Goal: Use online tool/utility: Utilize a website feature to perform a specific function

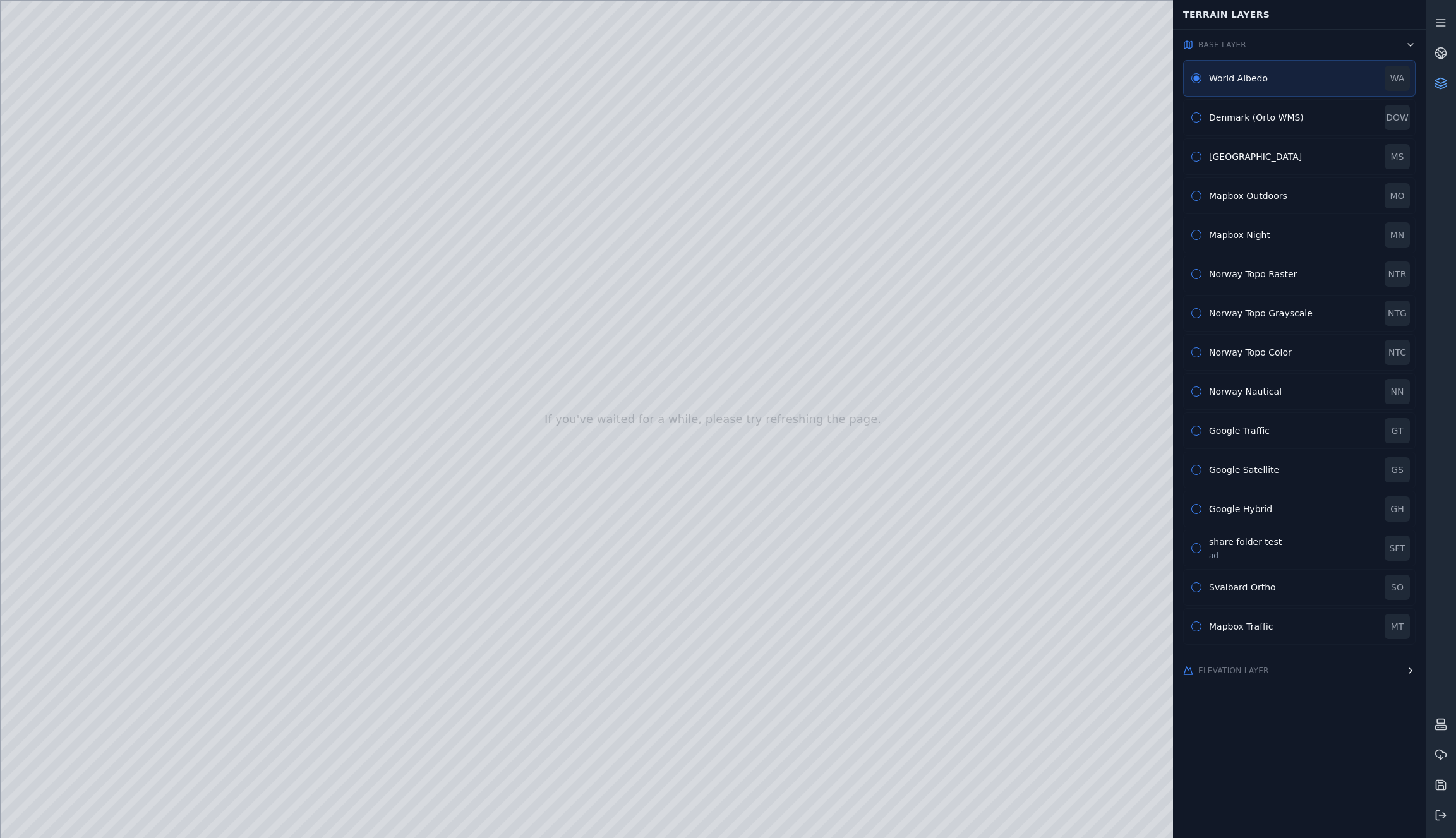
click at [90, 200] on div at bounding box center [713, 419] width 1425 height 837
click at [229, 387] on div at bounding box center [713, 419] width 1425 height 837
click at [1226, 236] on div "Mapbox Night" at bounding box center [1293, 234] width 168 height 12
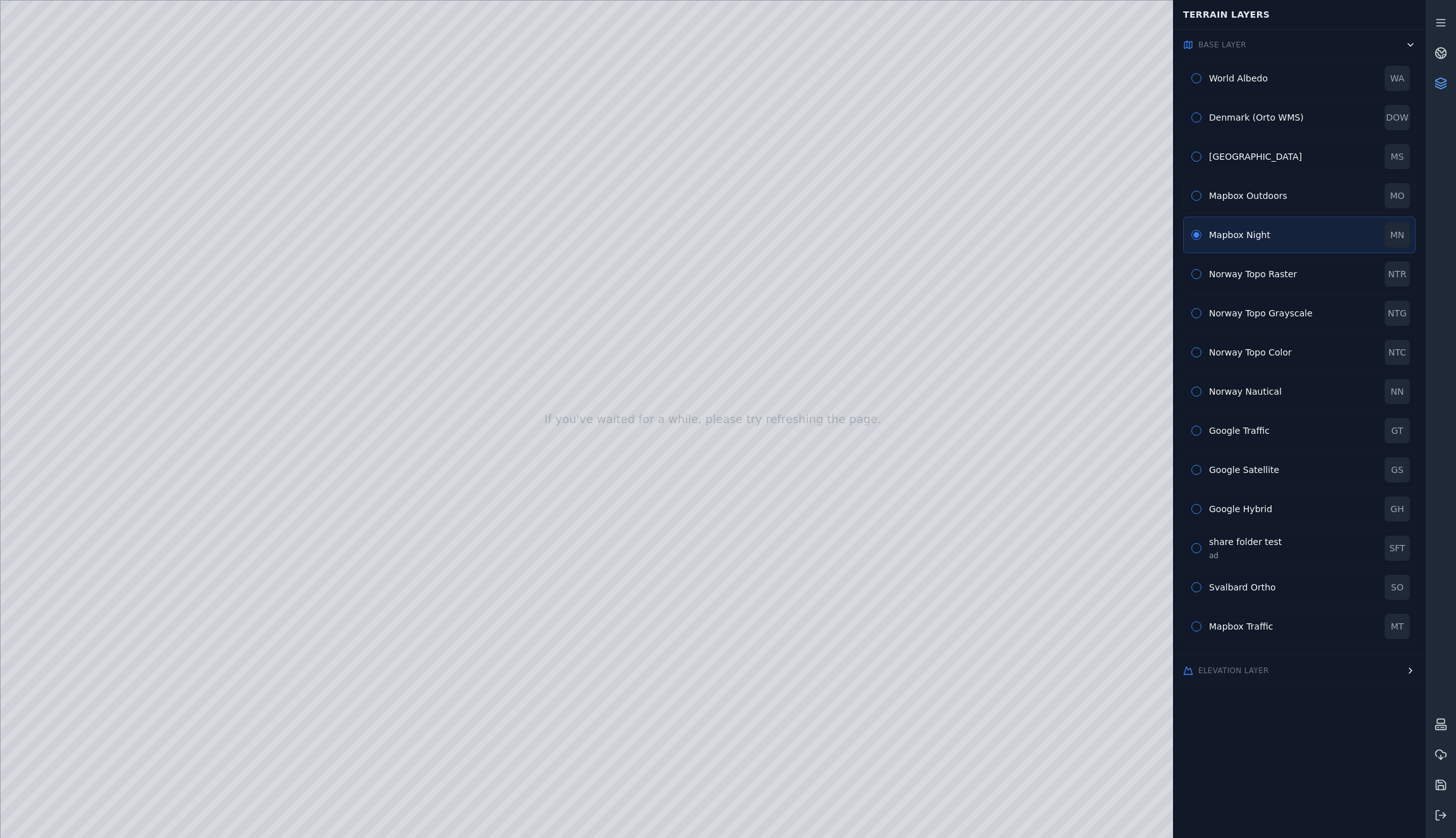
click at [1196, 195] on button "button" at bounding box center [1196, 196] width 10 height 10
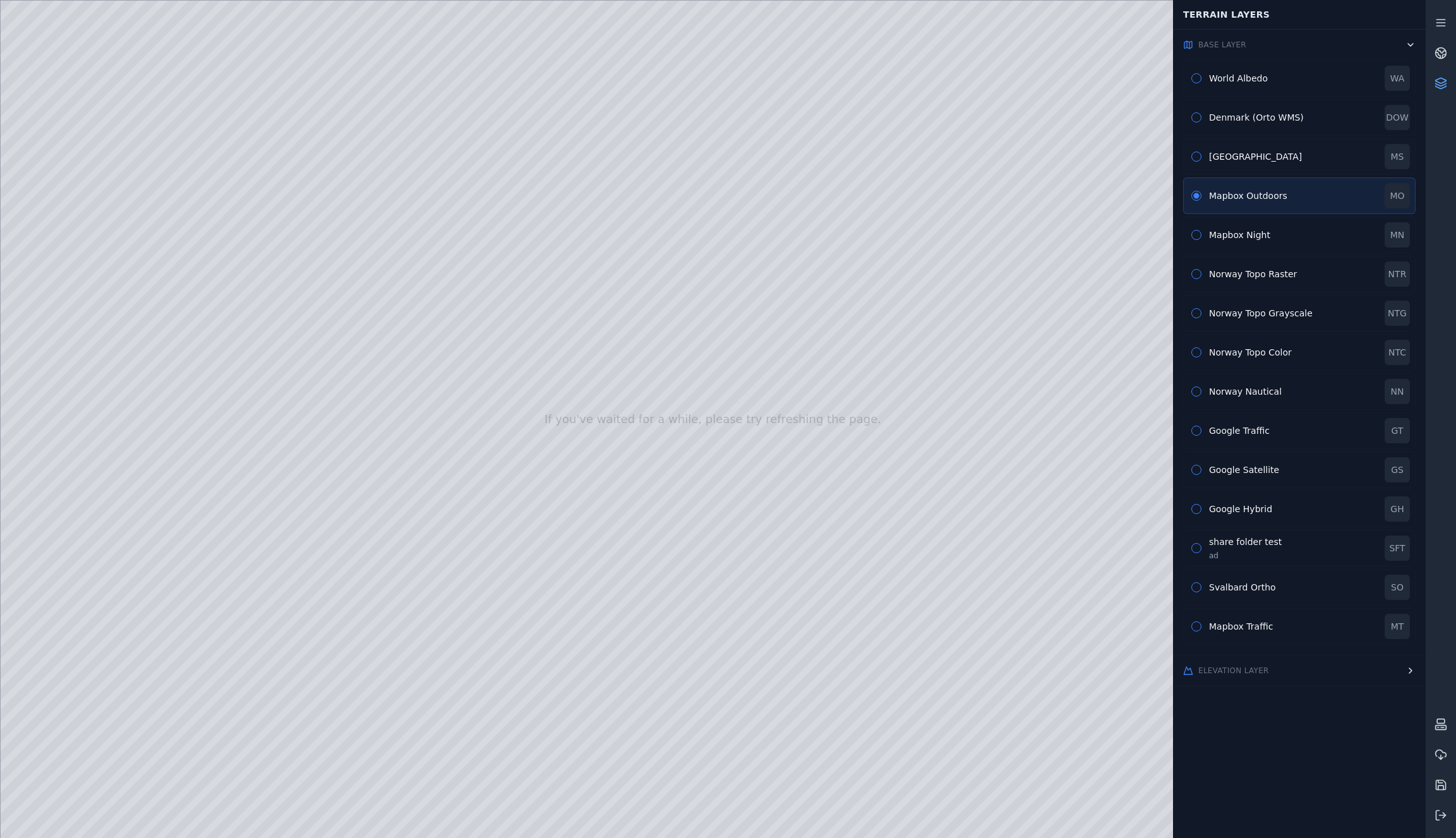
click at [1197, 154] on button "button" at bounding box center [1196, 157] width 10 height 10
click at [1198, 239] on div "Mapbox Night [GEOGRAPHIC_DATA]" at bounding box center [1299, 235] width 233 height 37
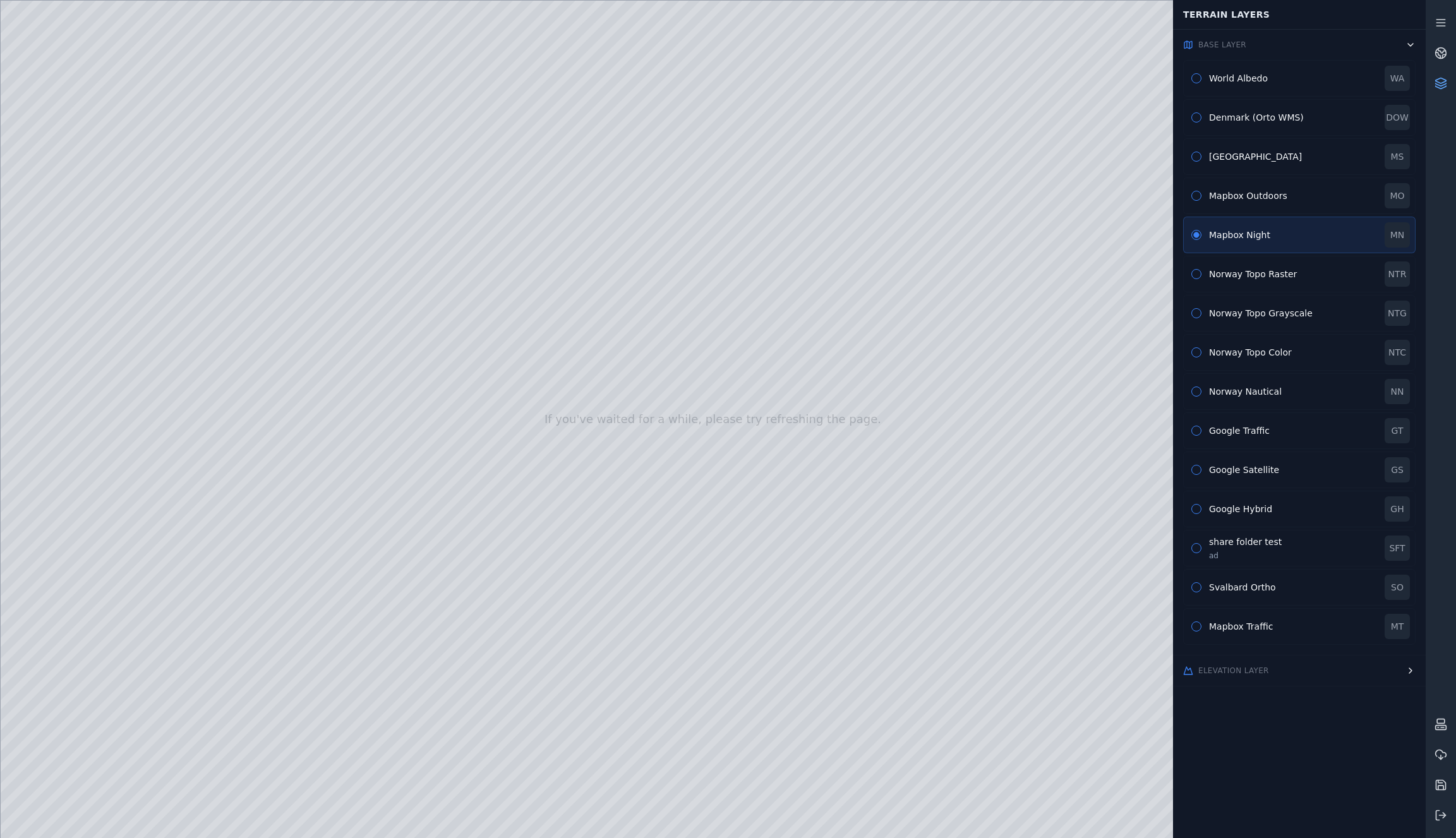
click at [1440, 82] on icon at bounding box center [1441, 81] width 11 height 5
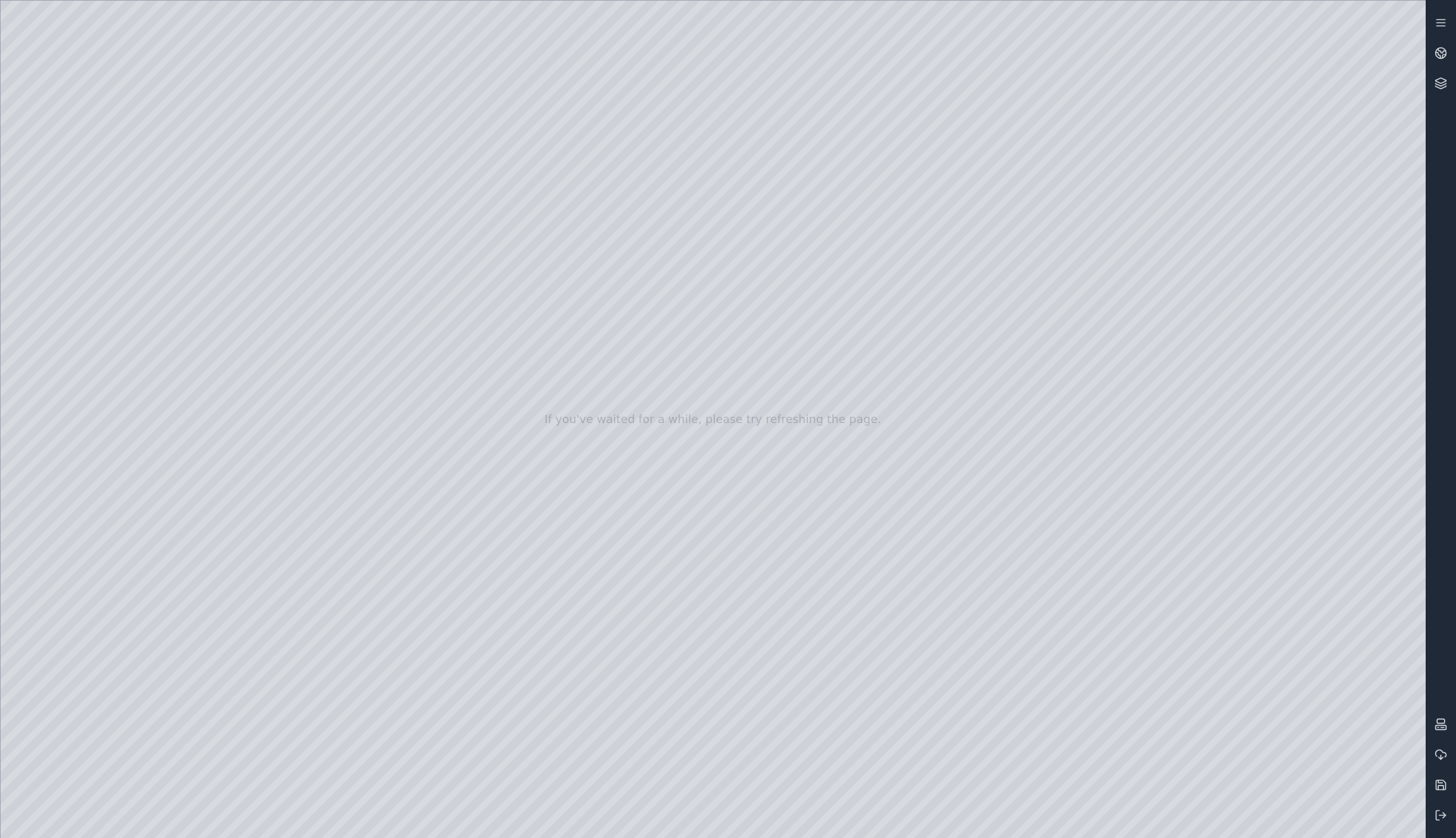
click at [1160, 552] on div at bounding box center [713, 419] width 1425 height 837
click at [1159, 550] on div at bounding box center [713, 419] width 1425 height 837
click at [486, 444] on div at bounding box center [713, 419] width 1425 height 837
click at [1279, 654] on div at bounding box center [713, 419] width 1425 height 837
click at [1159, 553] on div at bounding box center [713, 419] width 1425 height 837
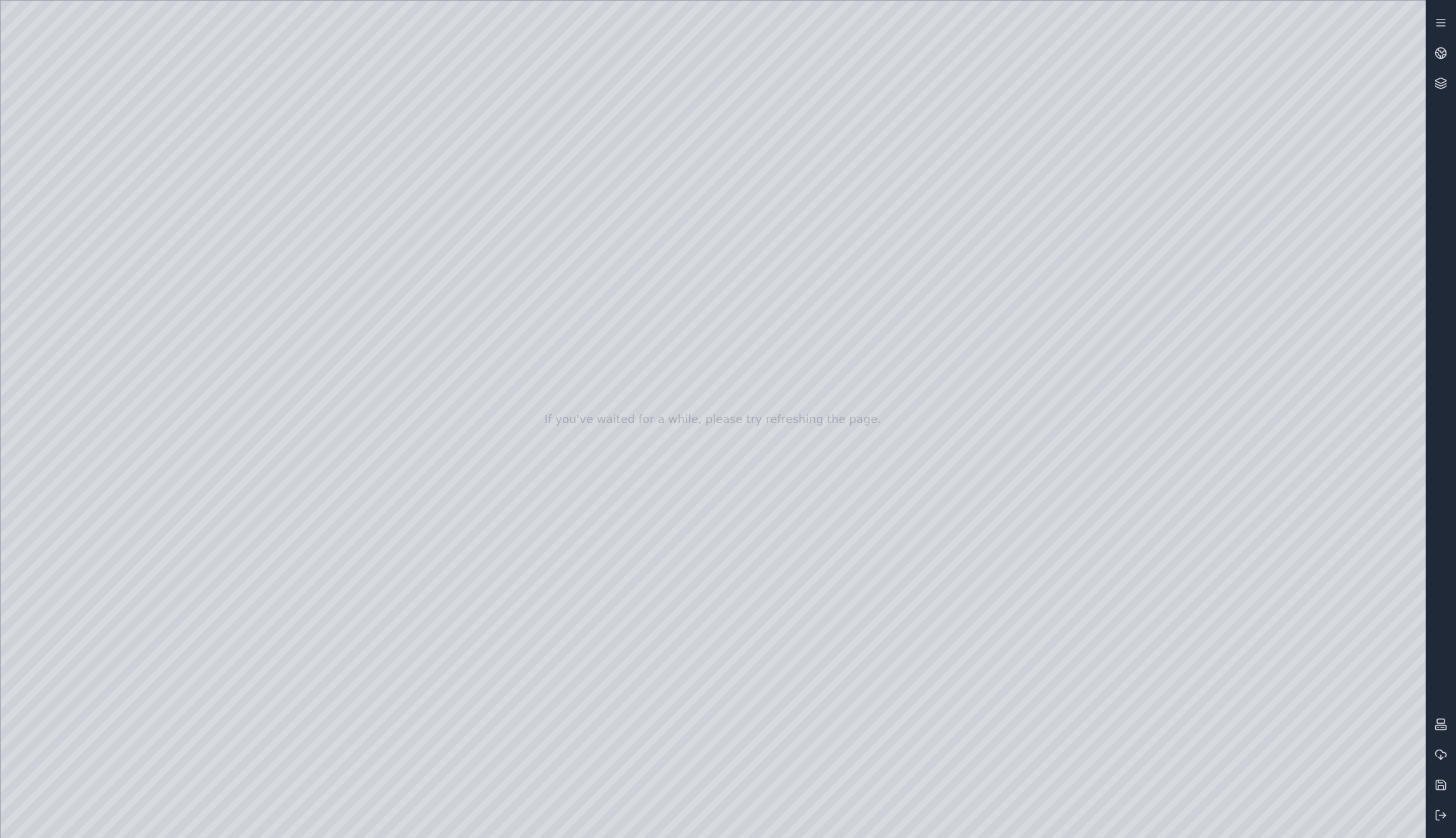
click at [1398, 771] on div at bounding box center [713, 419] width 1425 height 837
click at [1398, 769] on div at bounding box center [713, 419] width 1425 height 837
click at [1155, 559] on div at bounding box center [713, 419] width 1425 height 837
click at [1233, 659] on div at bounding box center [713, 419] width 1425 height 837
click at [1362, 48] on div at bounding box center [713, 419] width 1425 height 837
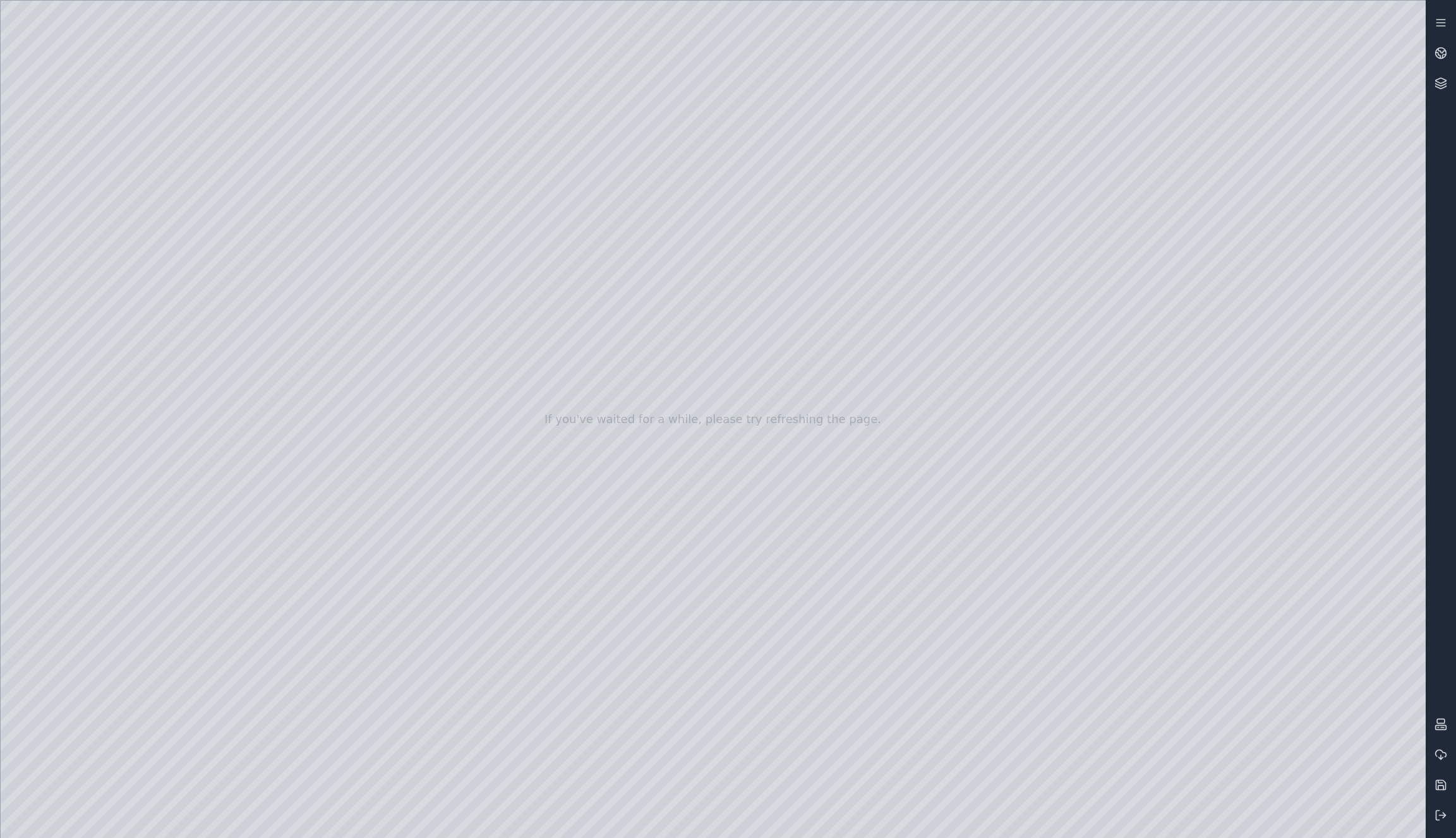
click at [91, 242] on div at bounding box center [713, 419] width 1425 height 837
click at [250, 243] on div at bounding box center [713, 419] width 1425 height 837
click at [340, 239] on div at bounding box center [713, 419] width 1425 height 837
click at [265, 265] on div at bounding box center [713, 419] width 1425 height 837
click at [367, 239] on div at bounding box center [713, 419] width 1425 height 837
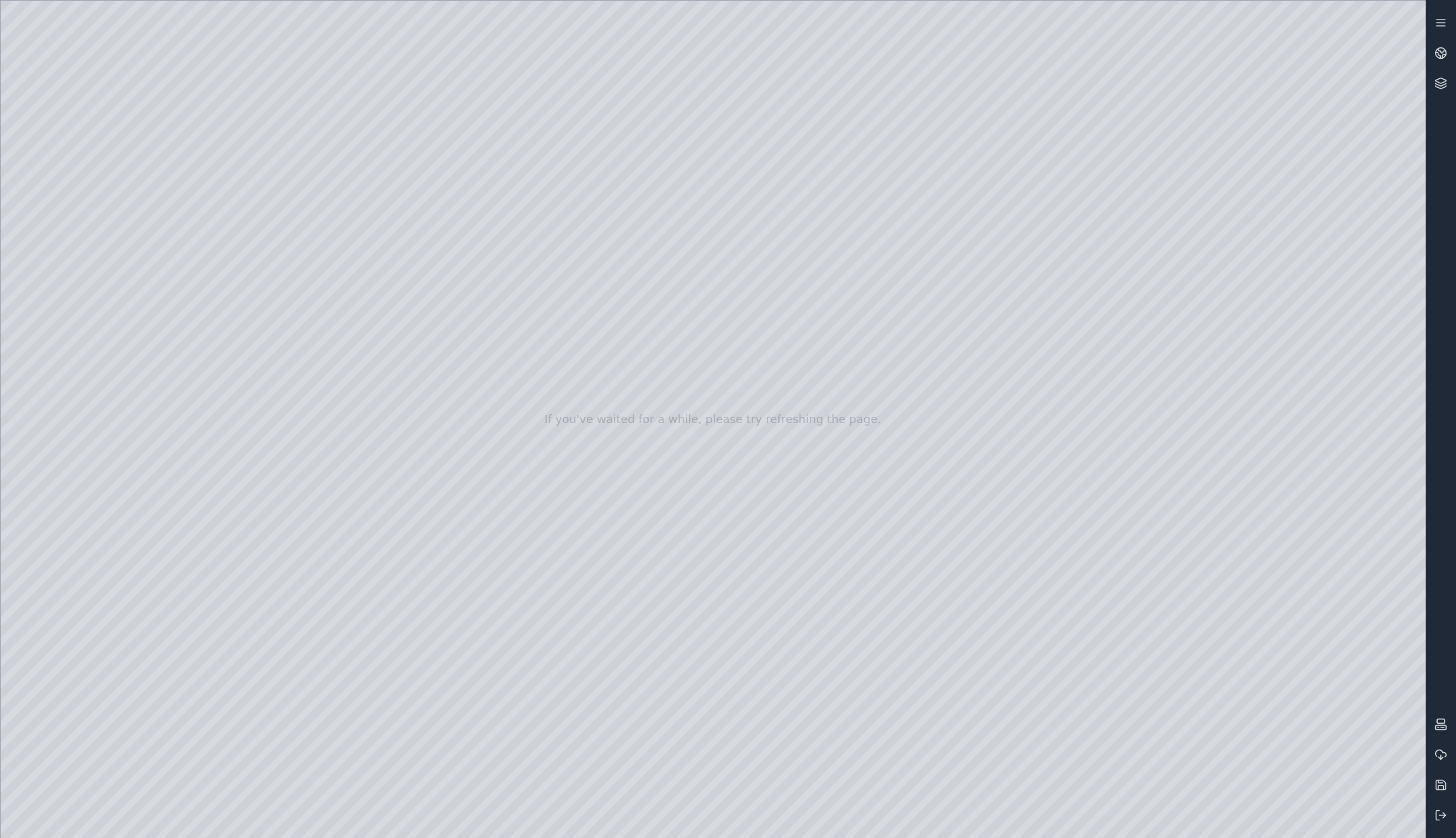
click at [384, 237] on div at bounding box center [713, 419] width 1425 height 837
click at [338, 238] on div at bounding box center [713, 419] width 1425 height 837
click at [527, 435] on div at bounding box center [713, 419] width 1425 height 837
click at [531, 394] on div at bounding box center [713, 419] width 1425 height 837
drag, startPoint x: 608, startPoint y: 297, endPoint x: 603, endPoint y: 302, distance: 7.1
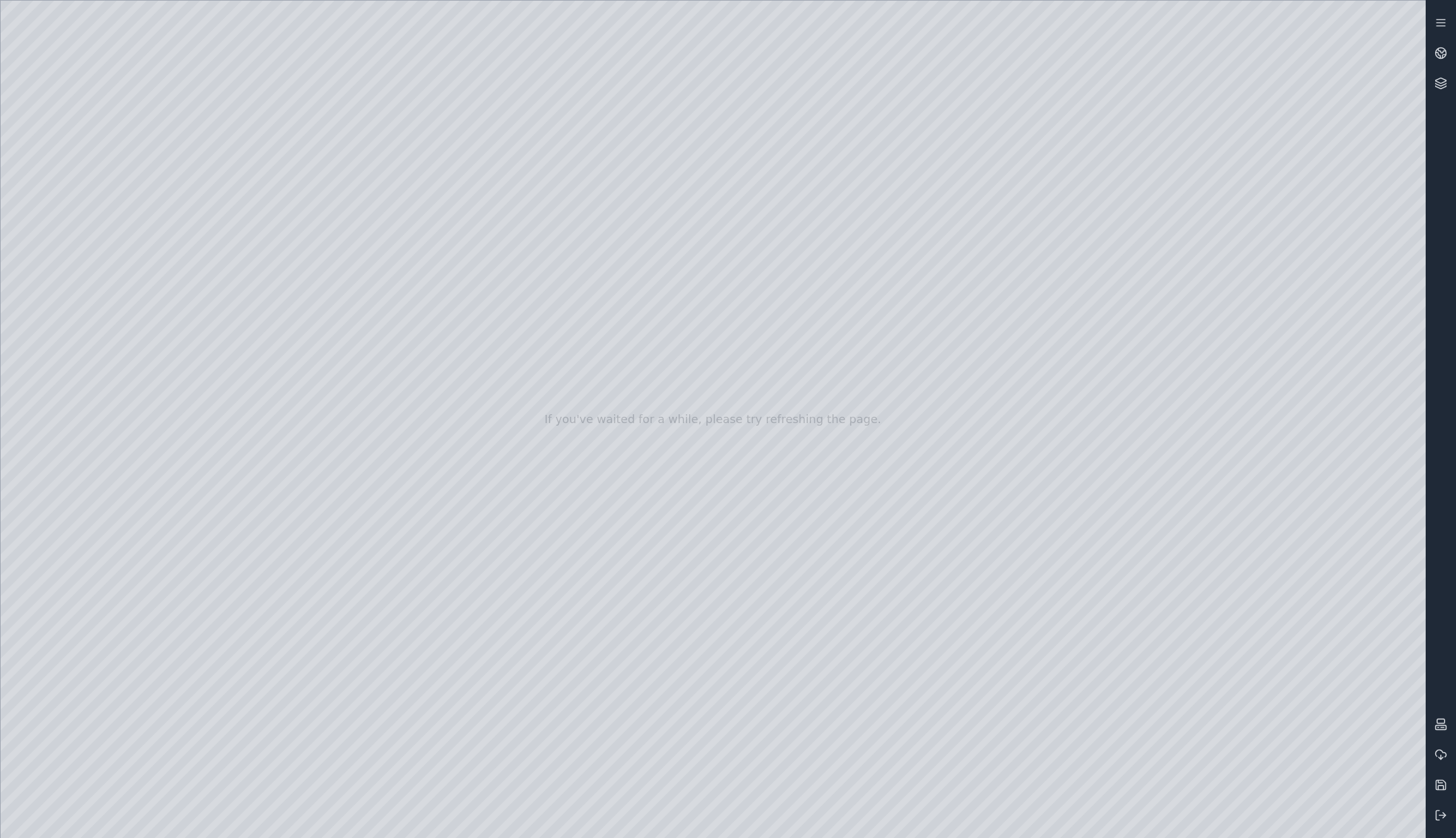
click at [603, 302] on div at bounding box center [713, 419] width 1425 height 837
click at [529, 414] on div at bounding box center [713, 419] width 1425 height 837
drag, startPoint x: 609, startPoint y: 296, endPoint x: 604, endPoint y: 302, distance: 7.8
click at [604, 302] on div at bounding box center [713, 419] width 1425 height 837
drag, startPoint x: 620, startPoint y: 296, endPoint x: 564, endPoint y: 289, distance: 56.4
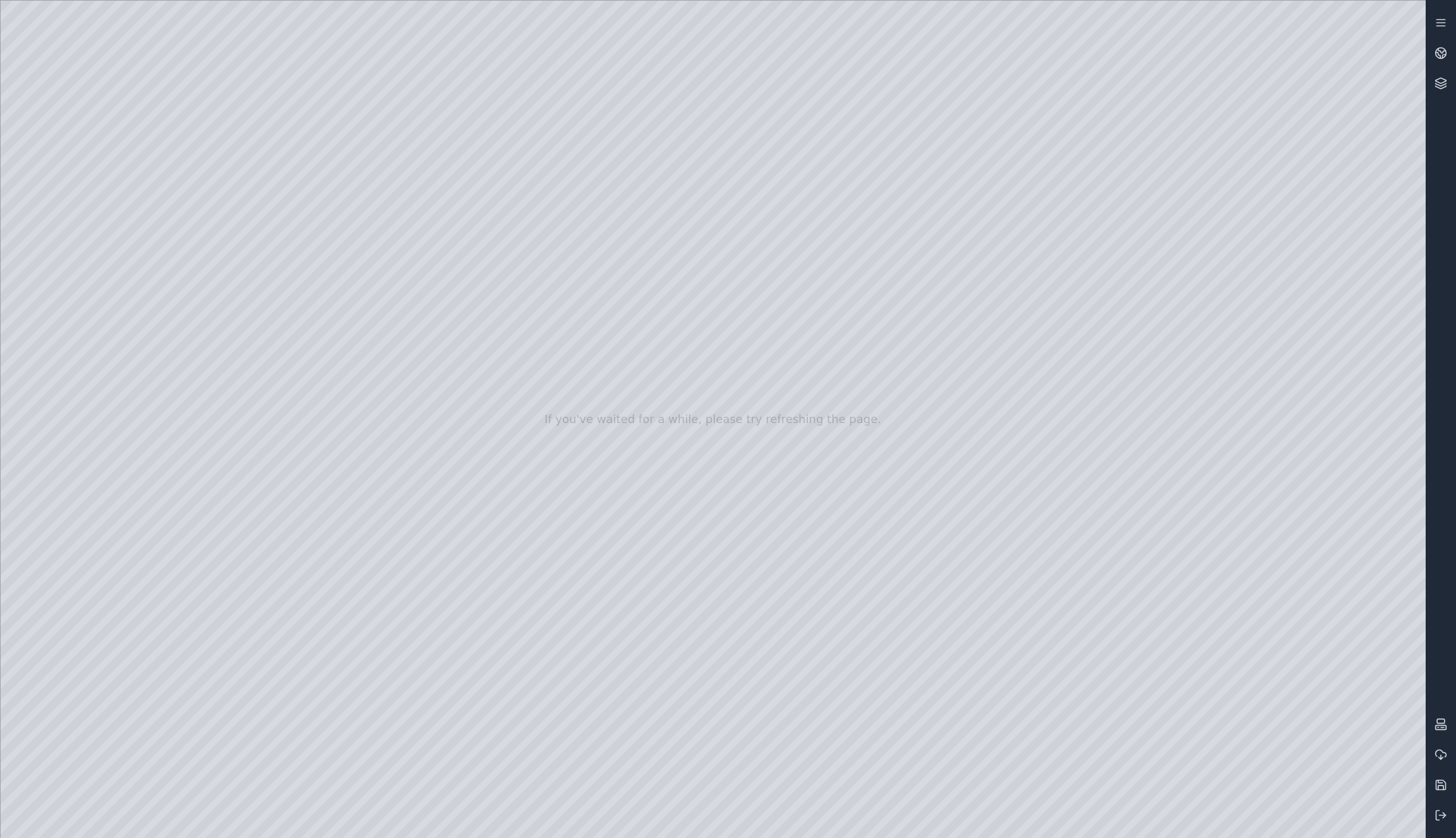
click at [564, 289] on div at bounding box center [713, 419] width 1425 height 837
click at [381, 206] on div at bounding box center [713, 419] width 1425 height 837
click at [367, 242] on div at bounding box center [713, 419] width 1425 height 837
click at [380, 240] on div at bounding box center [713, 419] width 1425 height 837
click at [379, 205] on div at bounding box center [713, 419] width 1425 height 837
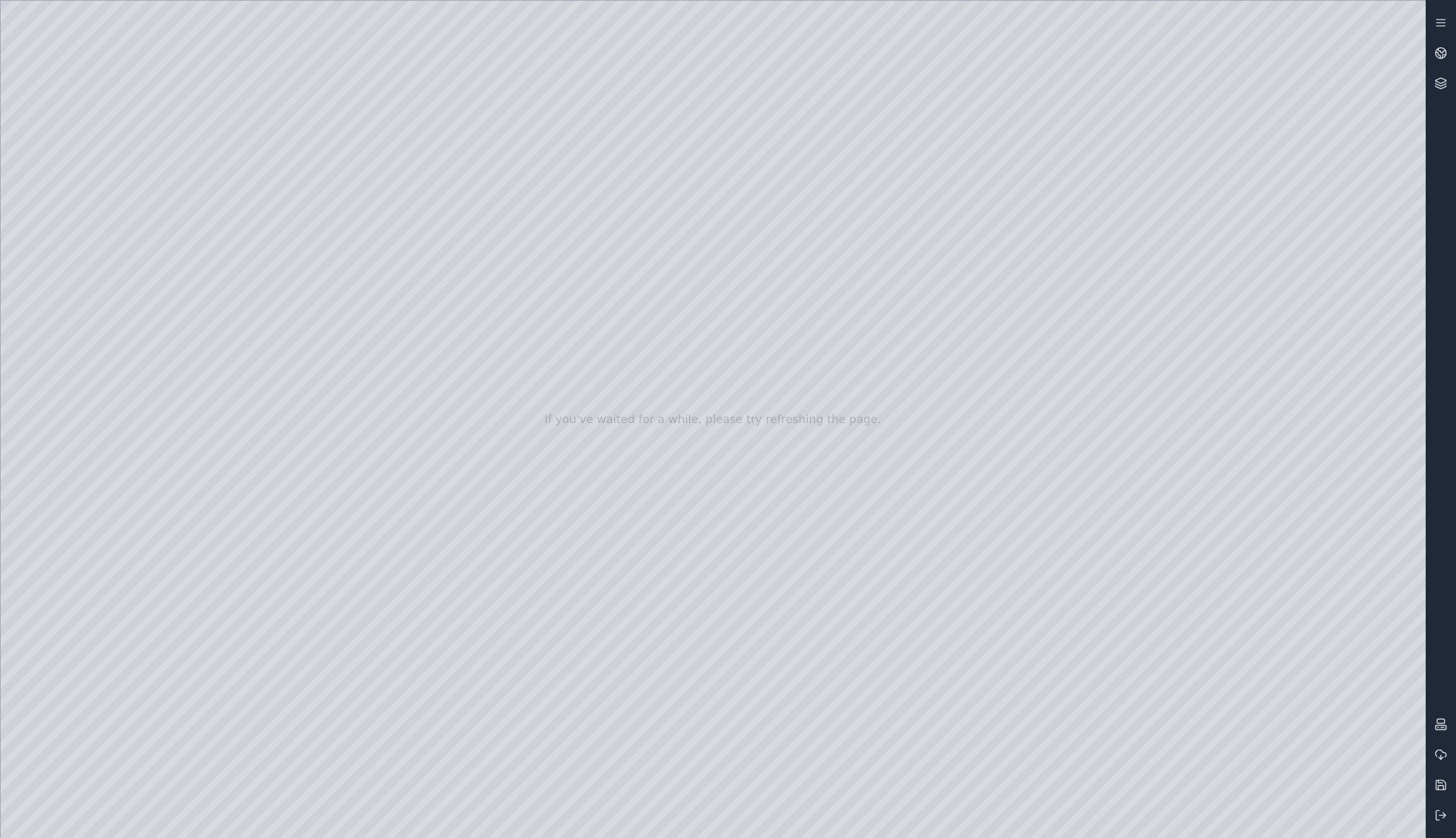
click at [379, 267] on div at bounding box center [713, 419] width 1425 height 837
click at [377, 267] on div at bounding box center [713, 419] width 1425 height 837
click at [382, 302] on div at bounding box center [713, 419] width 1425 height 837
click at [343, 300] on div at bounding box center [713, 419] width 1425 height 837
click at [291, 324] on div at bounding box center [713, 419] width 1425 height 837
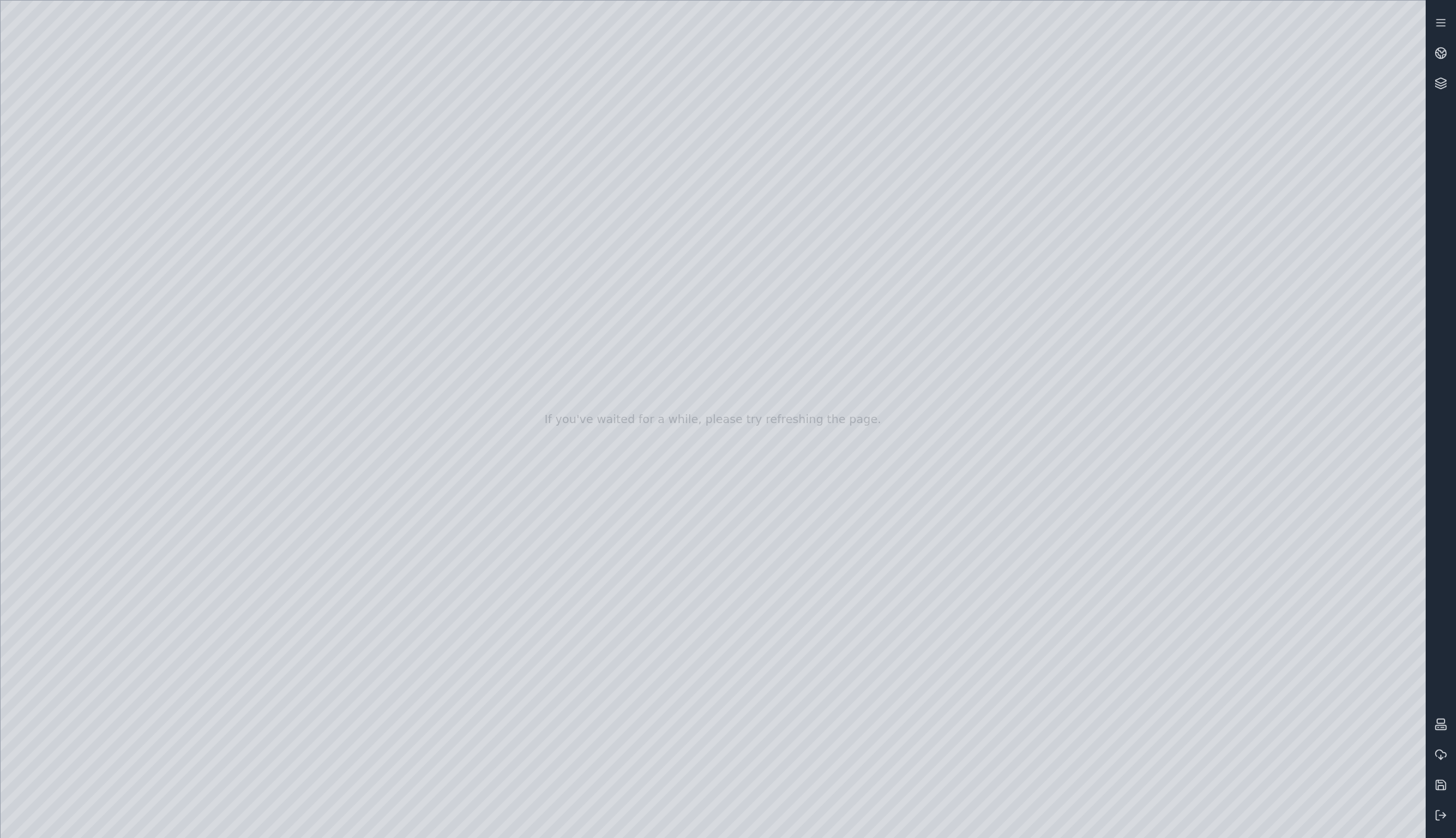
drag, startPoint x: 608, startPoint y: 294, endPoint x: 557, endPoint y: 341, distance: 69.4
click at [557, 341] on div at bounding box center [713, 419] width 1425 height 837
click at [529, 434] on div at bounding box center [713, 419] width 1425 height 837
drag, startPoint x: 610, startPoint y: 296, endPoint x: 553, endPoint y: 355, distance: 82.0
click at [553, 355] on div at bounding box center [713, 419] width 1425 height 837
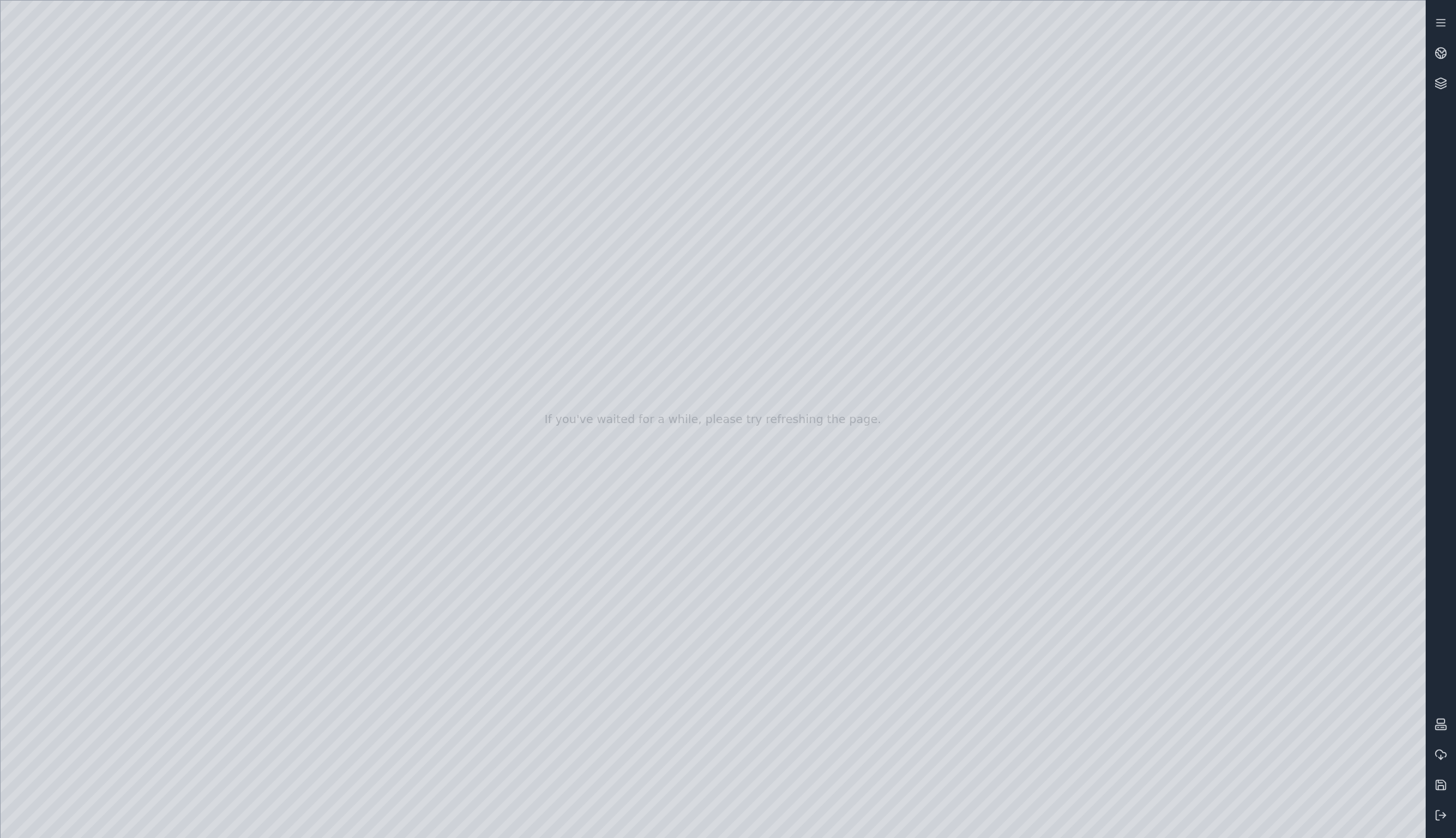
click at [526, 398] on div at bounding box center [713, 419] width 1425 height 837
drag, startPoint x: 608, startPoint y: 297, endPoint x: 562, endPoint y: 345, distance: 66.5
click at [562, 345] on div at bounding box center [713, 419] width 1425 height 837
click at [543, 499] on div at bounding box center [713, 419] width 1425 height 837
click at [385, 266] on div at bounding box center [713, 419] width 1425 height 837
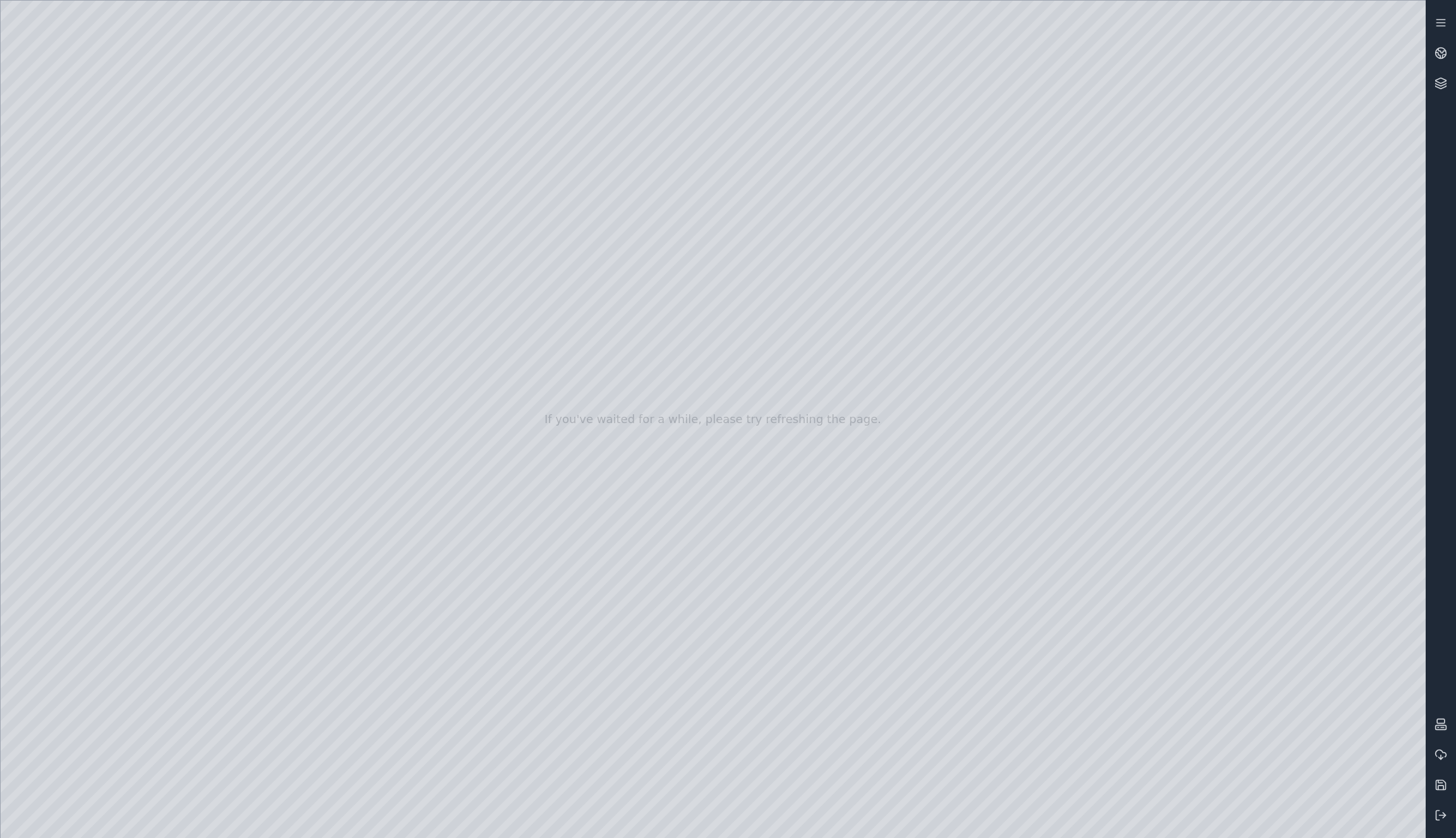
click at [380, 611] on div at bounding box center [713, 419] width 1425 height 837
click at [104, 274] on div at bounding box center [713, 419] width 1425 height 837
click at [233, 131] on div at bounding box center [713, 419] width 1425 height 837
click at [291, 130] on div at bounding box center [713, 419] width 1425 height 837
click at [210, 136] on div at bounding box center [713, 419] width 1425 height 837
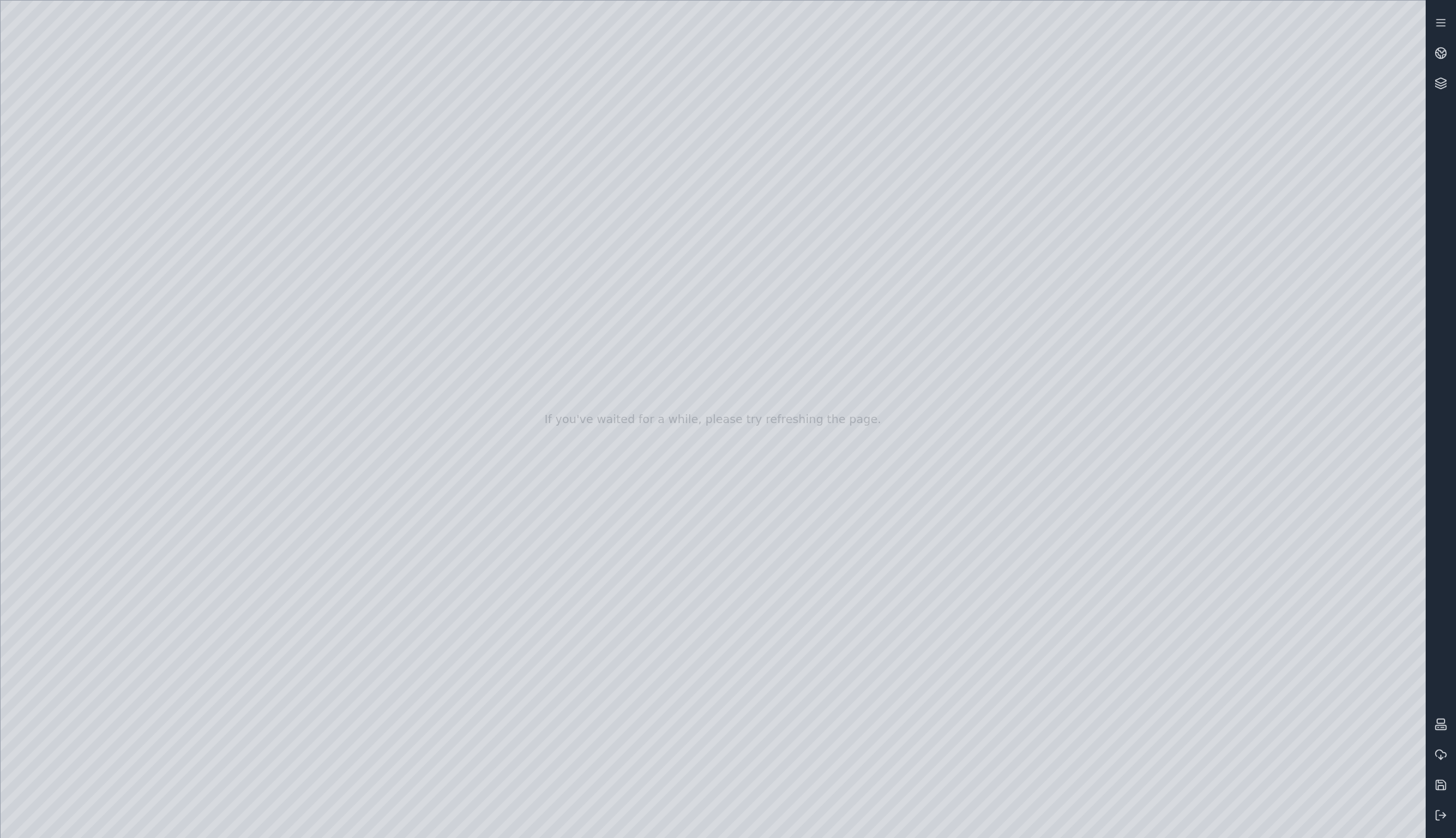
click at [371, 164] on div at bounding box center [713, 419] width 1425 height 837
click at [93, 242] on div at bounding box center [713, 419] width 1425 height 837
click at [345, 610] on div at bounding box center [713, 419] width 1425 height 837
click at [294, 633] on div at bounding box center [713, 419] width 1425 height 837
drag, startPoint x: 555, startPoint y: 314, endPoint x: 628, endPoint y: 318, distance: 73.1
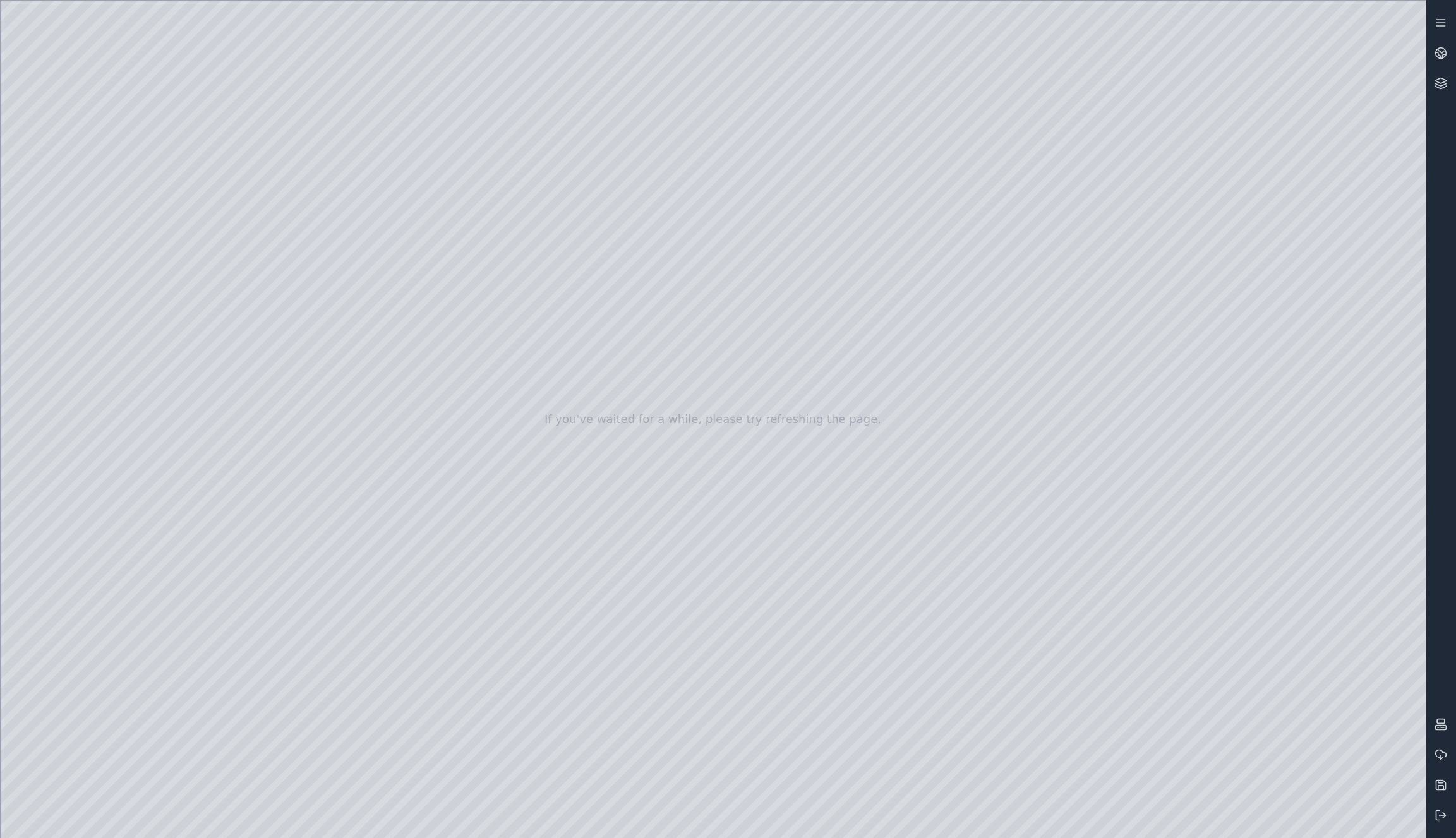
click at [628, 318] on div at bounding box center [713, 419] width 1425 height 837
drag, startPoint x: 624, startPoint y: 318, endPoint x: 620, endPoint y: 343, distance: 25.3
click at [620, 343] on div at bounding box center [713, 419] width 1425 height 837
click at [605, 303] on div at bounding box center [713, 419] width 1425 height 837
drag, startPoint x: 605, startPoint y: 303, endPoint x: 587, endPoint y: 297, distance: 19.0
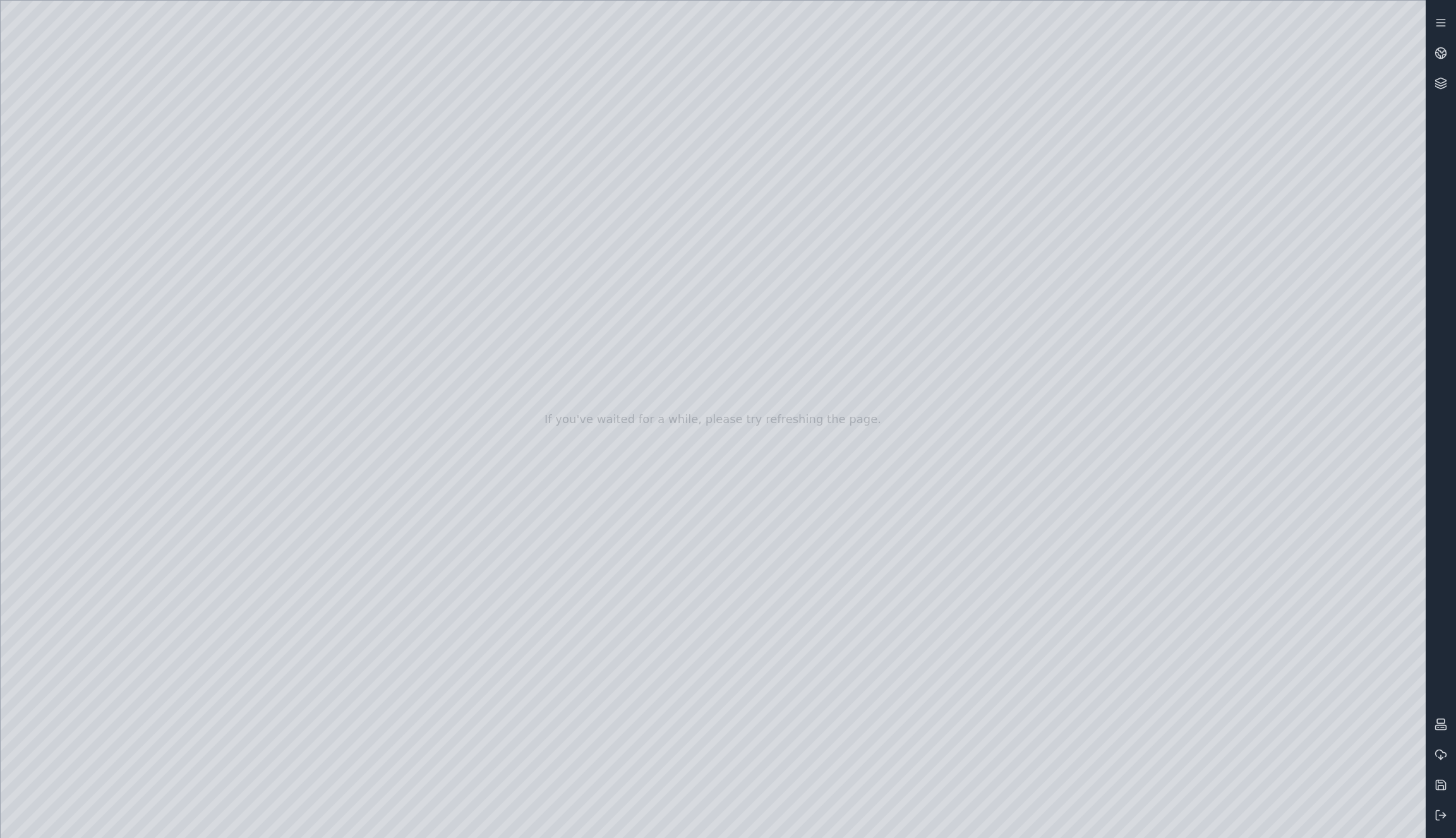
click at [587, 297] on div at bounding box center [713, 419] width 1425 height 837
click at [613, 342] on div at bounding box center [713, 419] width 1425 height 837
drag, startPoint x: 587, startPoint y: 297, endPoint x: 604, endPoint y: 297, distance: 17.0
click at [604, 297] on div at bounding box center [713, 419] width 1425 height 837
drag, startPoint x: 604, startPoint y: 297, endPoint x: 592, endPoint y: 287, distance: 15.6
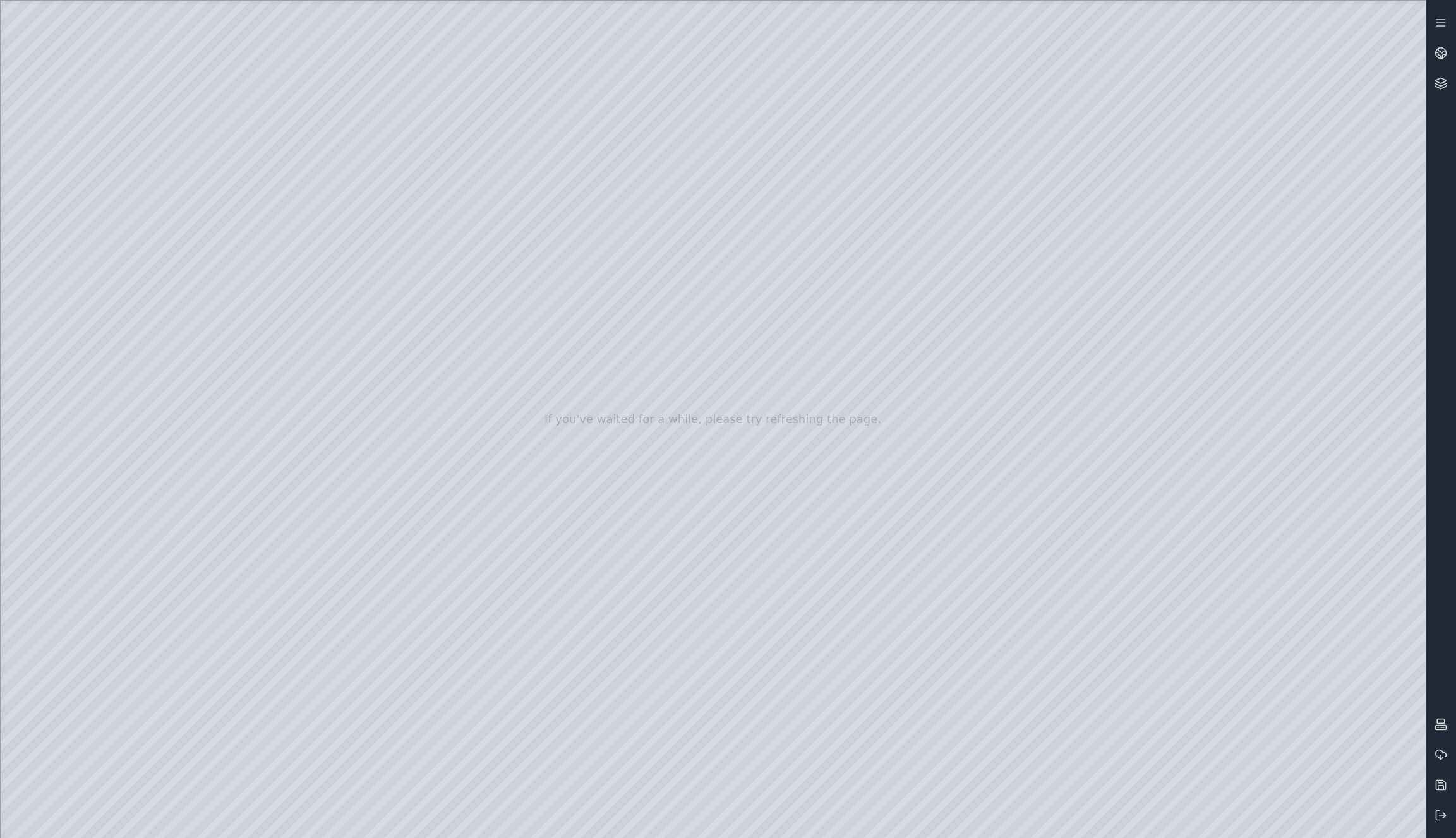
click at [592, 287] on div at bounding box center [713, 419] width 1425 height 837
click at [596, 289] on div at bounding box center [713, 419] width 1425 height 837
drag, startPoint x: 597, startPoint y: 280, endPoint x: 614, endPoint y: 343, distance: 65.3
click at [614, 343] on div at bounding box center [713, 419] width 1425 height 837
click at [382, 545] on div at bounding box center [713, 419] width 1425 height 837
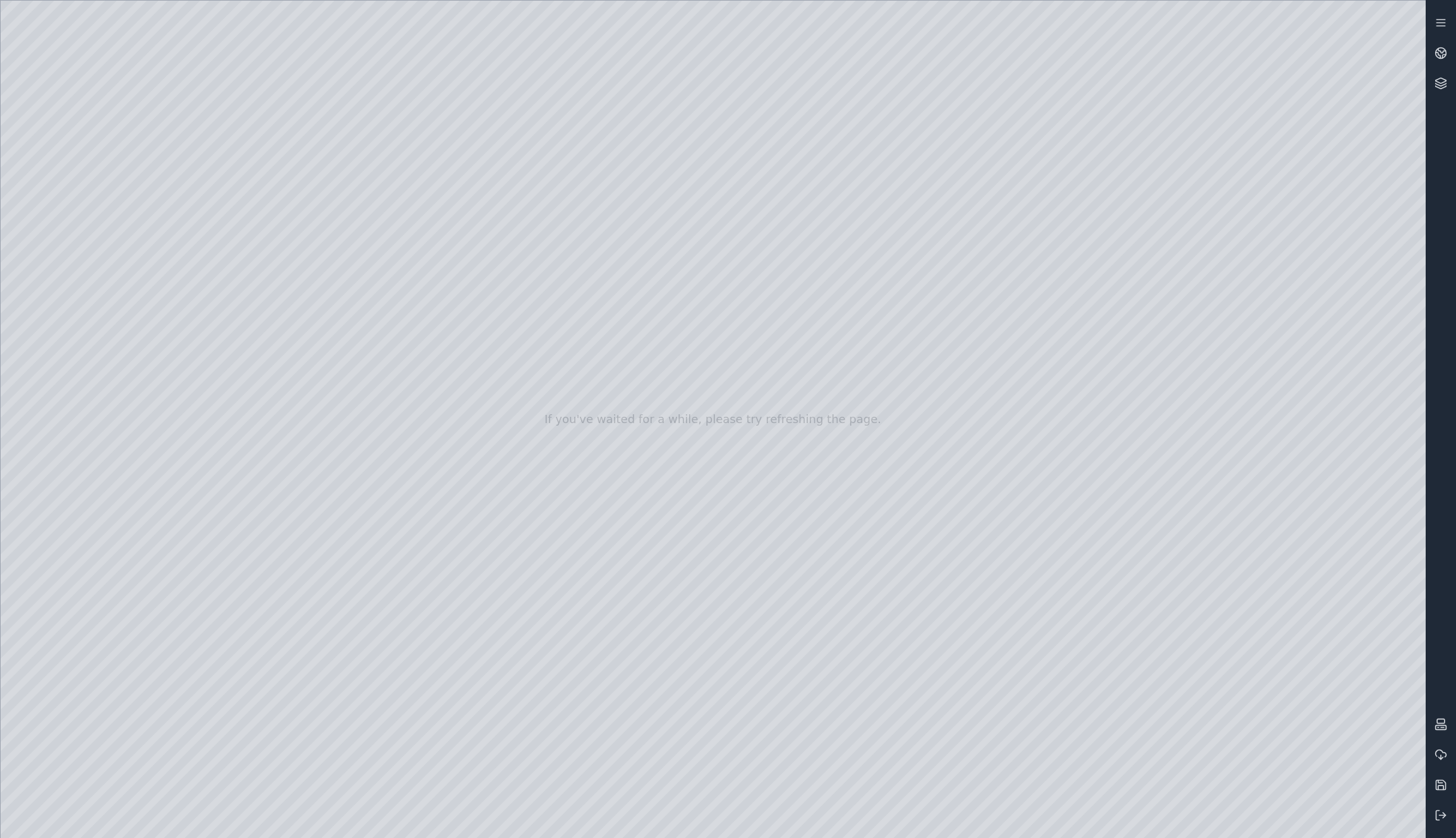
click at [372, 546] on div at bounding box center [713, 419] width 1425 height 837
click at [383, 545] on div at bounding box center [713, 419] width 1425 height 837
click at [264, 18] on div at bounding box center [713, 419] width 1425 height 837
click at [305, 11] on div at bounding box center [713, 419] width 1425 height 837
click at [306, 11] on div at bounding box center [713, 419] width 1425 height 837
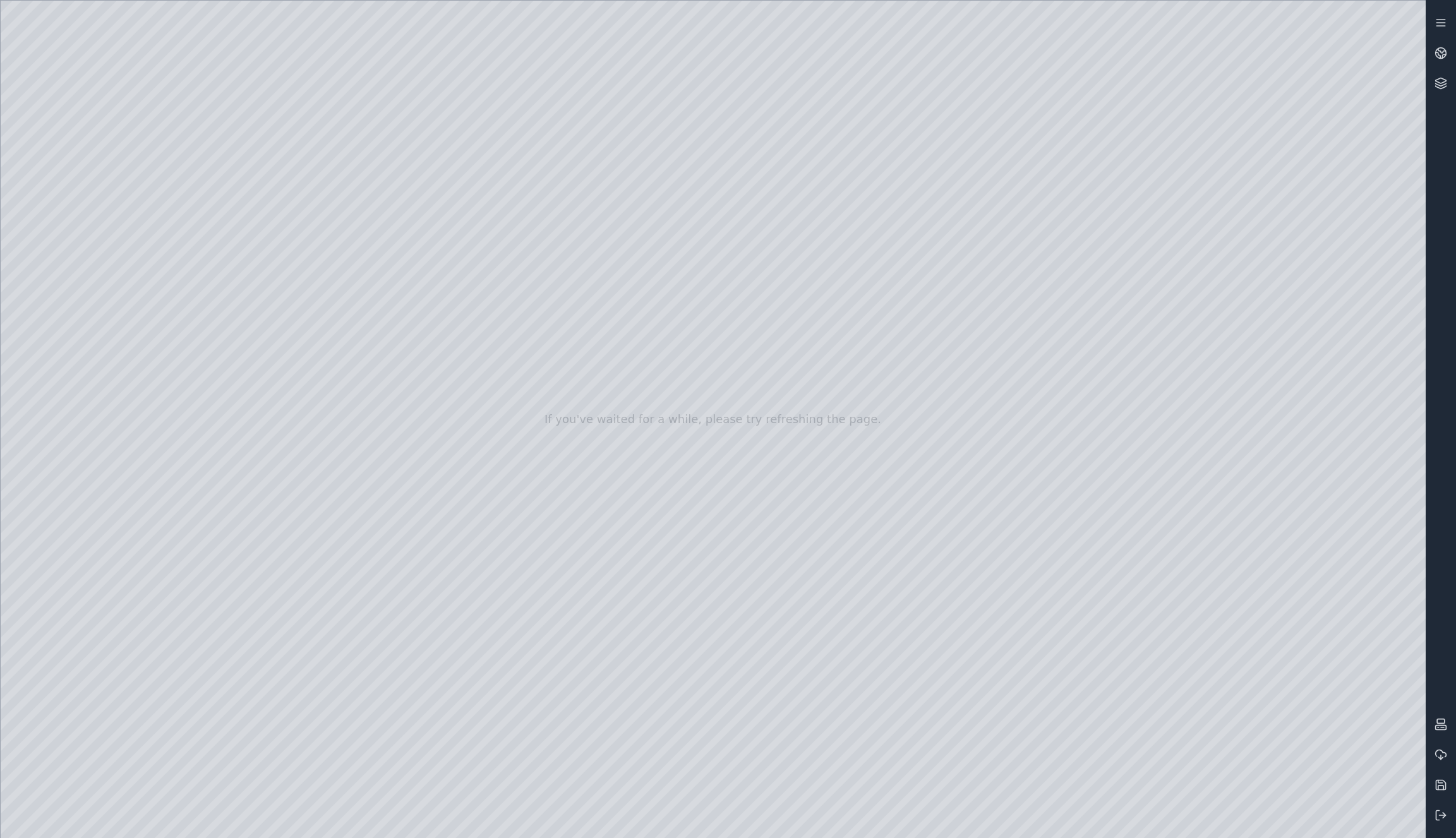
click at [146, 12] on div at bounding box center [713, 419] width 1425 height 837
click at [313, 12] on div at bounding box center [713, 419] width 1425 height 837
click at [160, 57] on div at bounding box center [713, 419] width 1425 height 837
click at [309, 12] on div at bounding box center [713, 419] width 1425 height 837
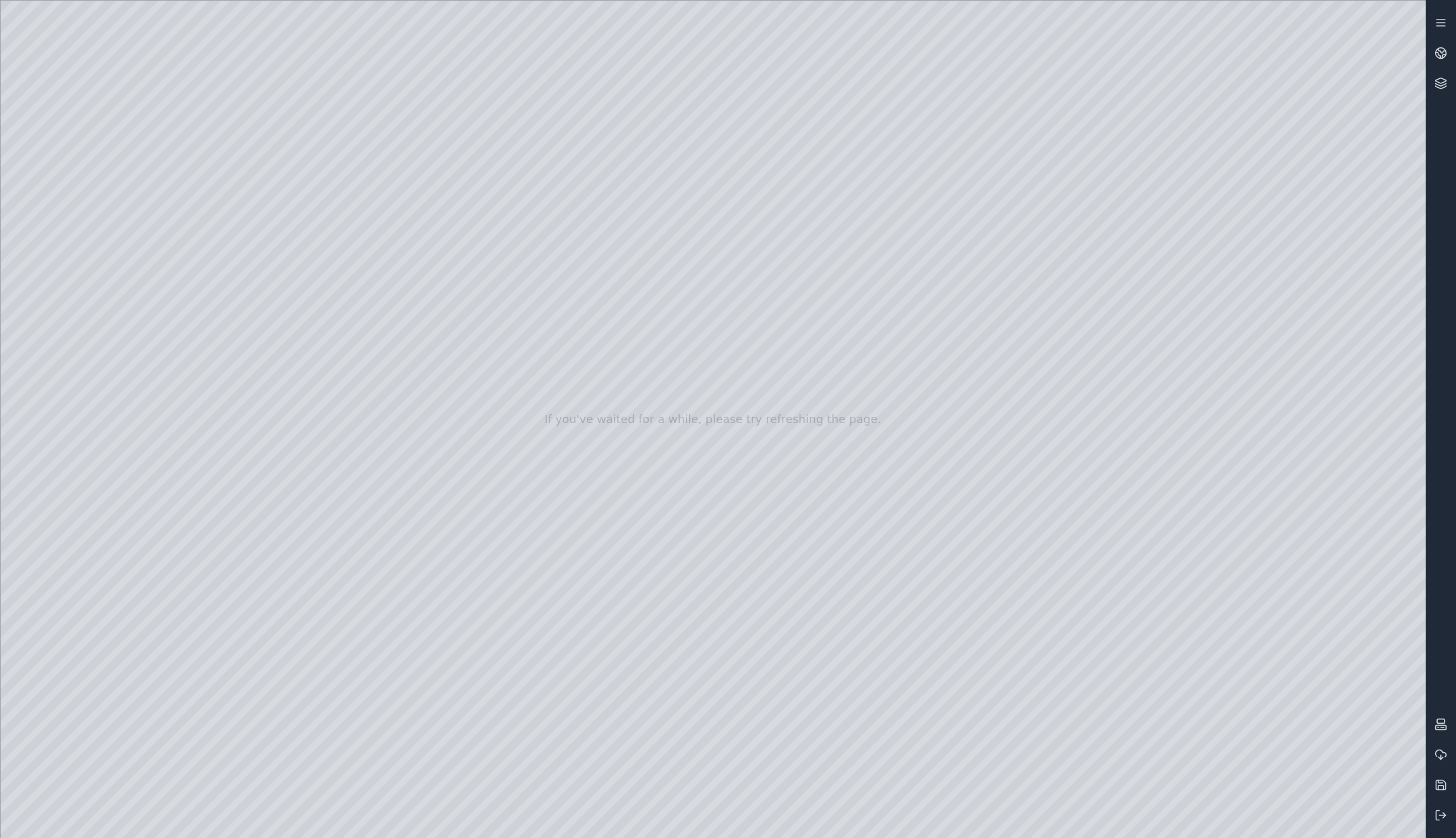
click at [236, 107] on div at bounding box center [713, 419] width 1425 height 837
click at [149, 10] on div at bounding box center [713, 419] width 1425 height 837
click at [91, 214] on div at bounding box center [713, 419] width 1425 height 837
click at [91, 242] on div at bounding box center [713, 419] width 1425 height 837
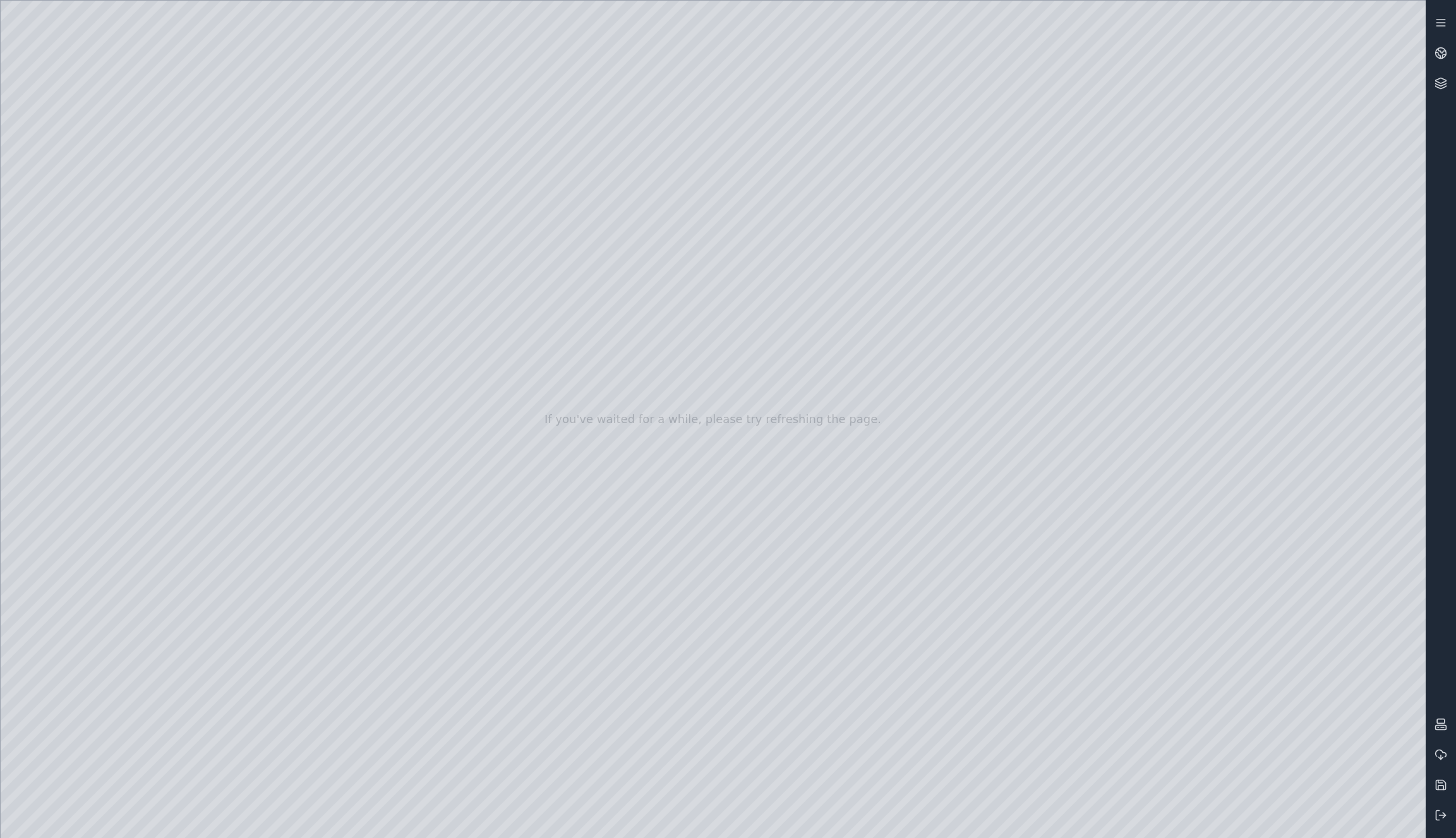
click at [83, 270] on div at bounding box center [713, 419] width 1425 height 837
click at [261, 203] on div at bounding box center [713, 419] width 1425 height 837
click at [251, 141] on div at bounding box center [713, 419] width 1425 height 837
click at [163, 55] on div at bounding box center [713, 419] width 1425 height 837
click at [72, 240] on div at bounding box center [713, 419] width 1425 height 837
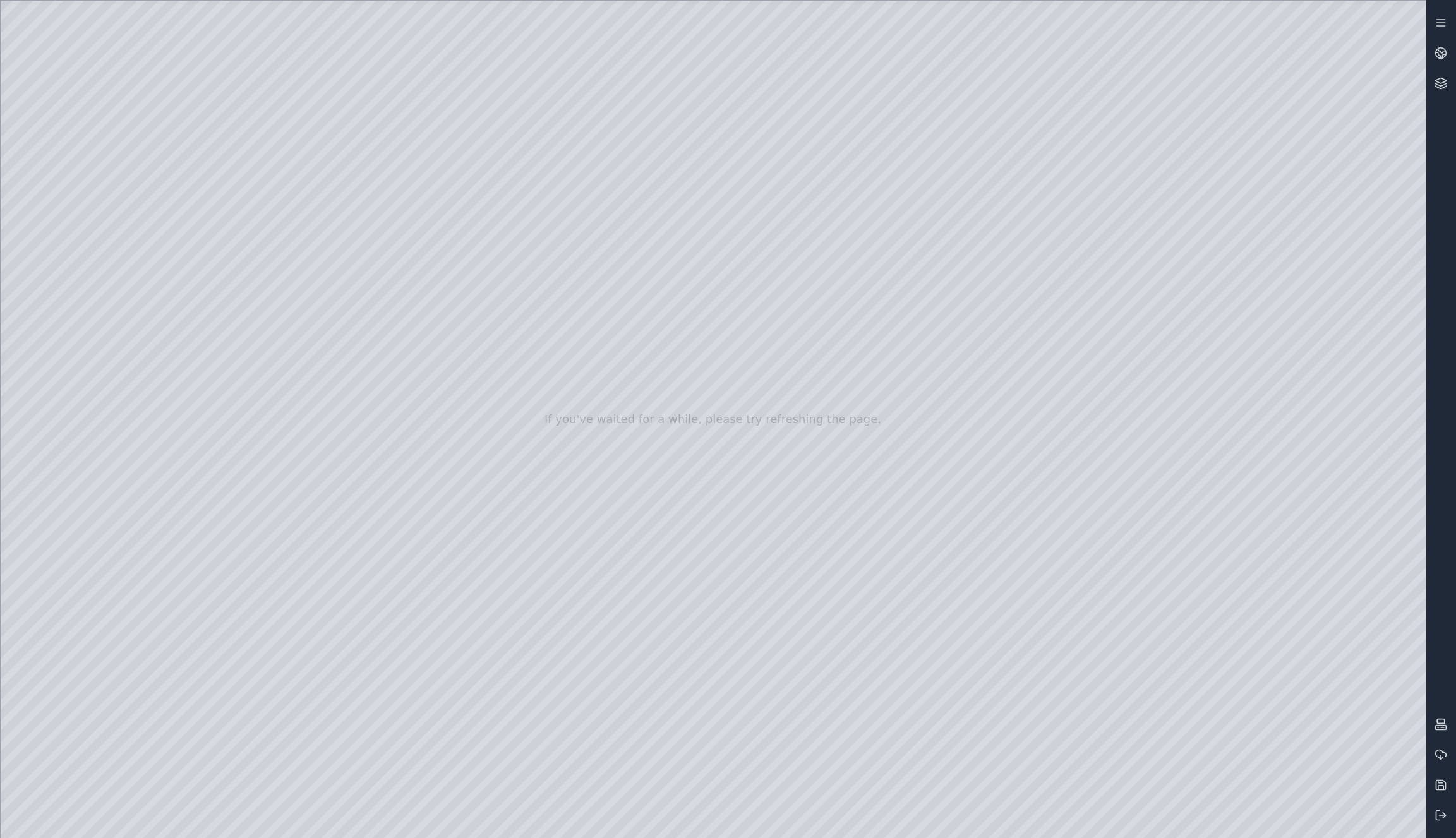
click at [343, 239] on div at bounding box center [713, 419] width 1425 height 837
click at [373, 301] on div at bounding box center [713, 419] width 1425 height 837
click at [373, 266] on div at bounding box center [713, 419] width 1425 height 837
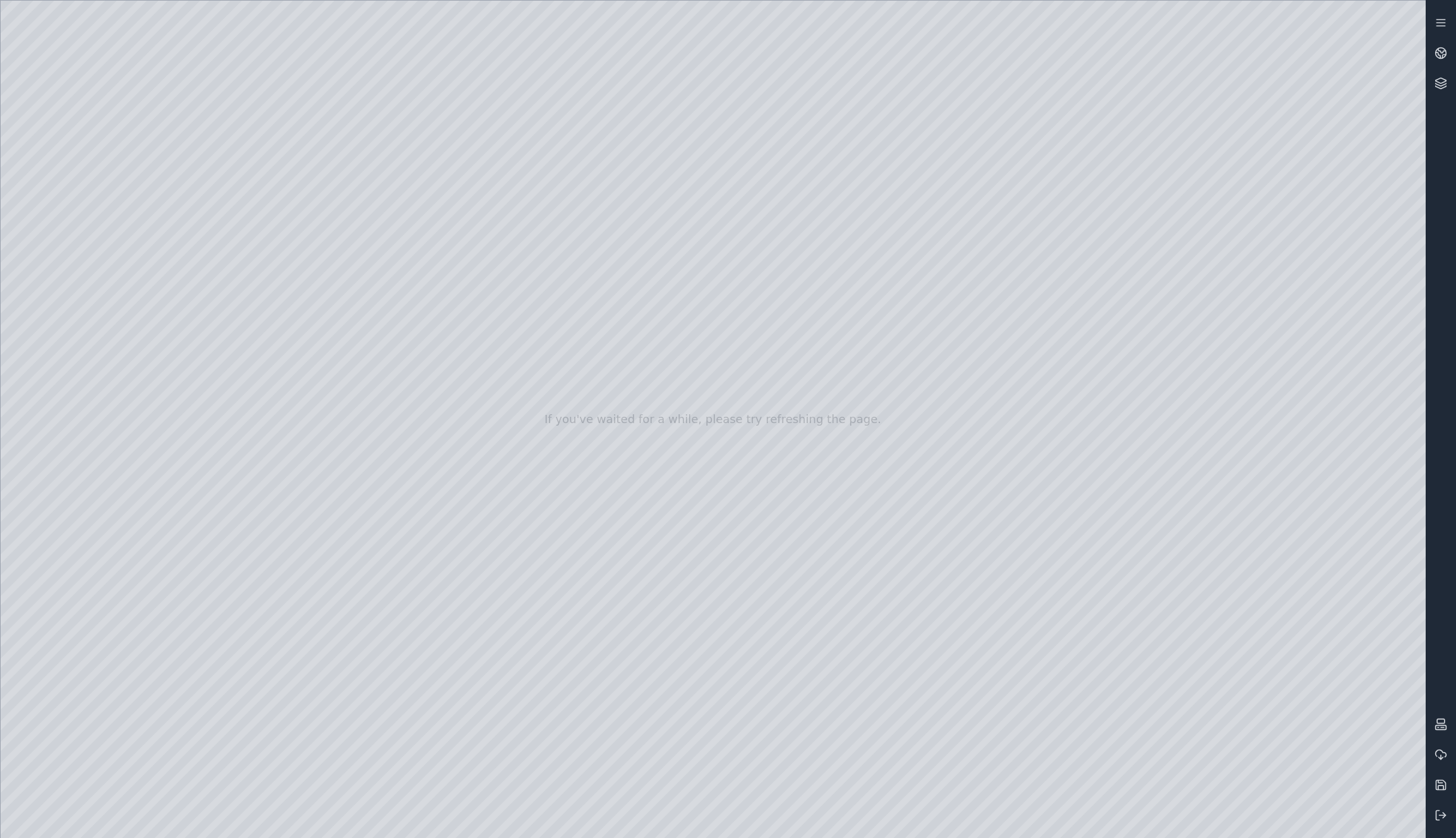
click at [373, 266] on div at bounding box center [713, 419] width 1425 height 837
click at [373, 264] on div at bounding box center [713, 419] width 1425 height 837
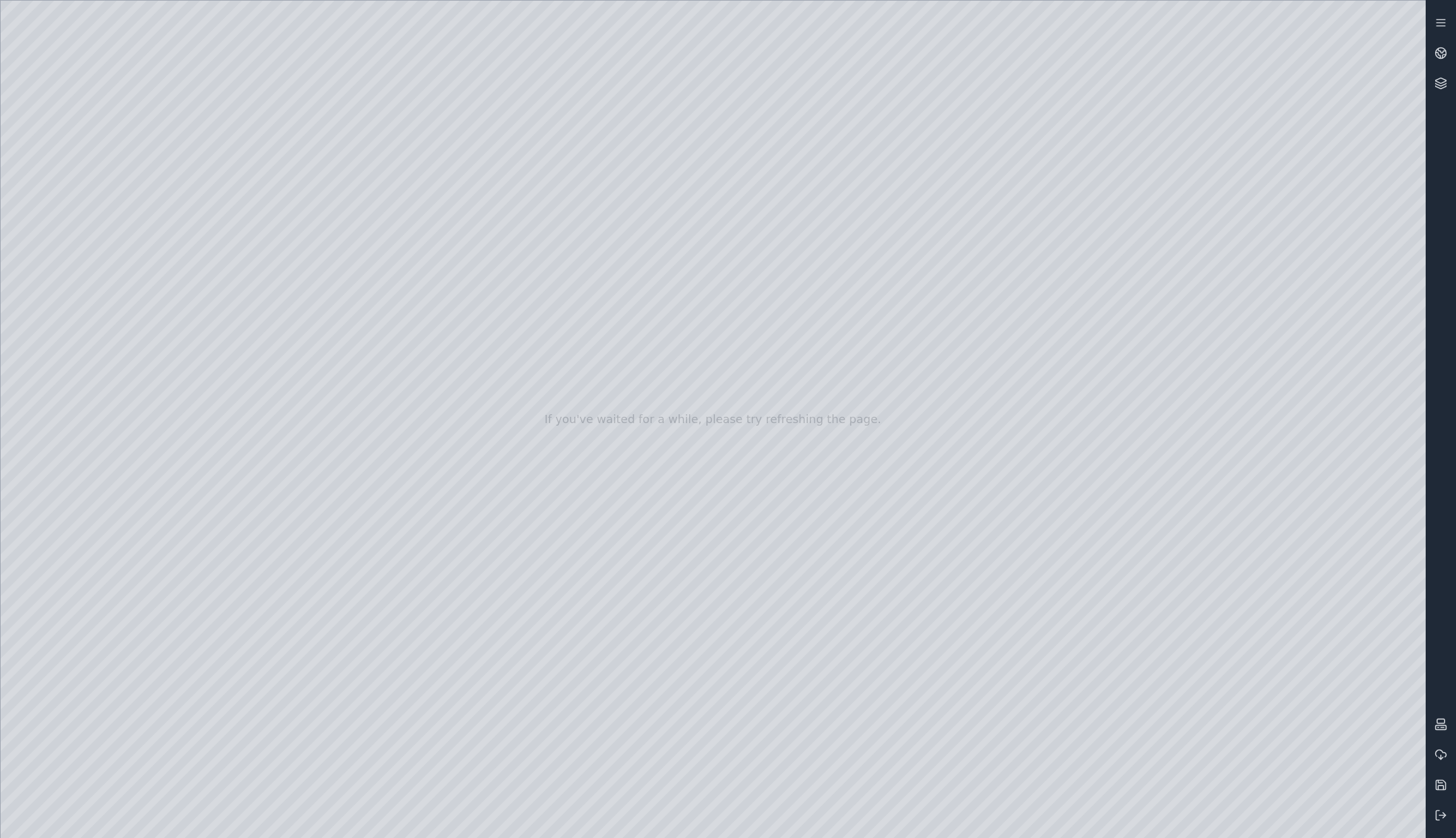
click at [372, 300] on div at bounding box center [713, 419] width 1425 height 837
click at [342, 297] on div at bounding box center [713, 419] width 1425 height 837
click at [366, 272] on div at bounding box center [713, 419] width 1425 height 837
click at [371, 237] on div at bounding box center [713, 419] width 1425 height 837
click at [345, 298] on div at bounding box center [713, 419] width 1425 height 837
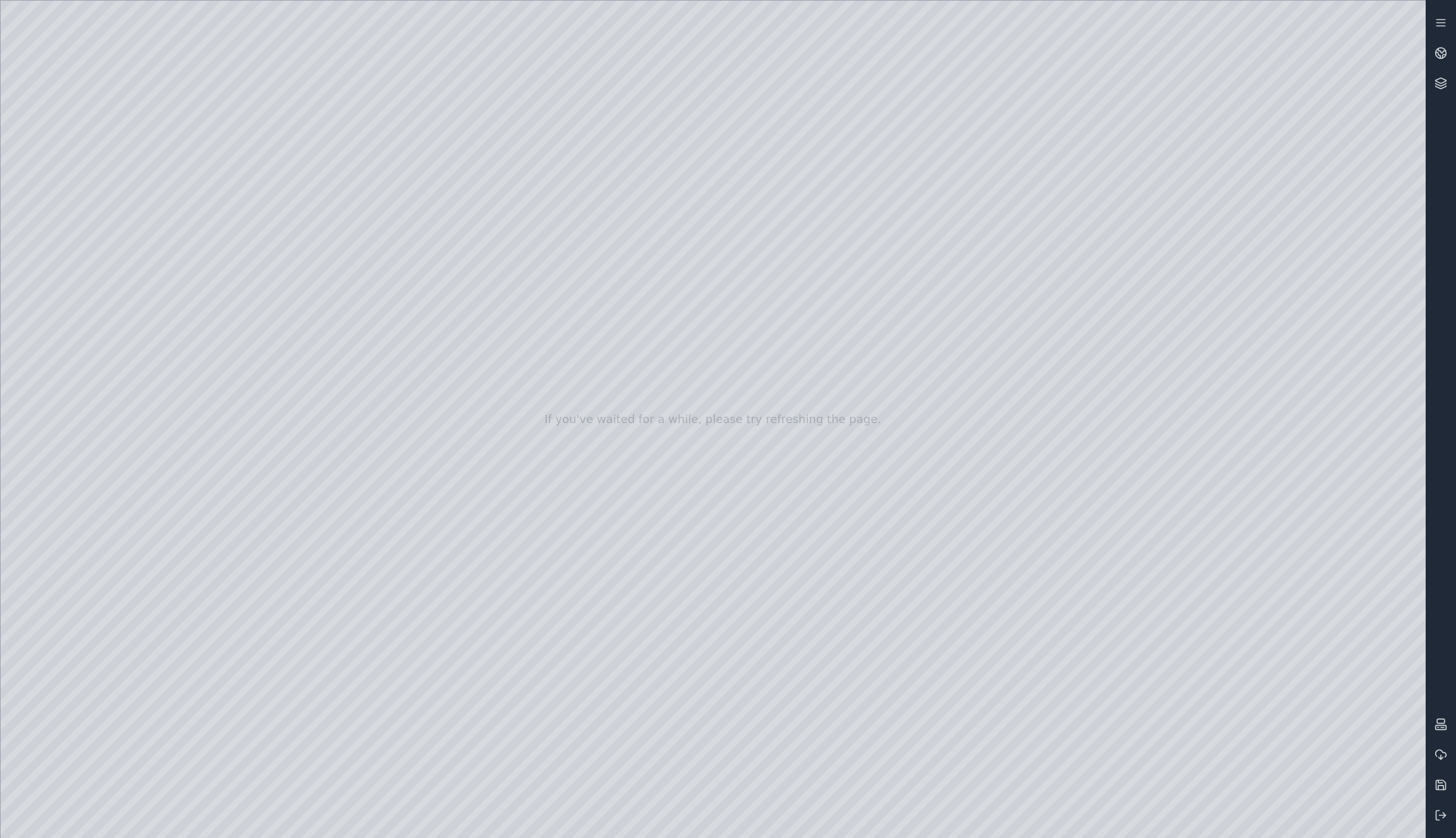
click at [297, 348] on div at bounding box center [713, 419] width 1425 height 837
click at [726, 444] on div at bounding box center [713, 419] width 1425 height 837
click at [334, 268] on div at bounding box center [713, 419] width 1425 height 837
click at [264, 294] on div at bounding box center [713, 419] width 1425 height 837
click at [518, 235] on div at bounding box center [713, 419] width 1425 height 837
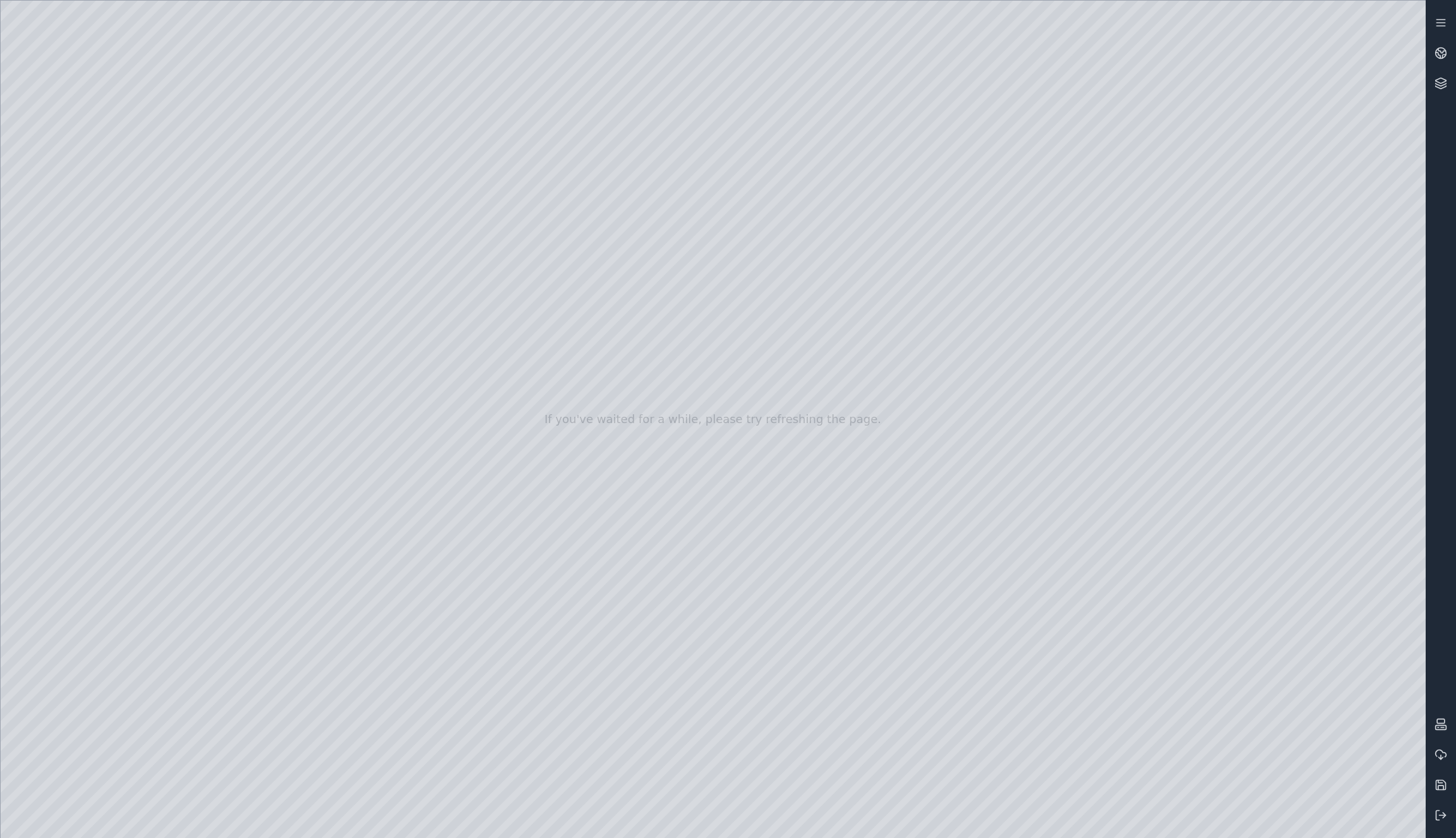
click at [680, 204] on div at bounding box center [713, 419] width 1425 height 837
click at [371, 553] on div at bounding box center [713, 419] width 1425 height 837
click at [371, 608] on div at bounding box center [713, 419] width 1425 height 837
click at [367, 673] on div at bounding box center [713, 419] width 1425 height 837
click at [378, 671] on div at bounding box center [713, 419] width 1425 height 837
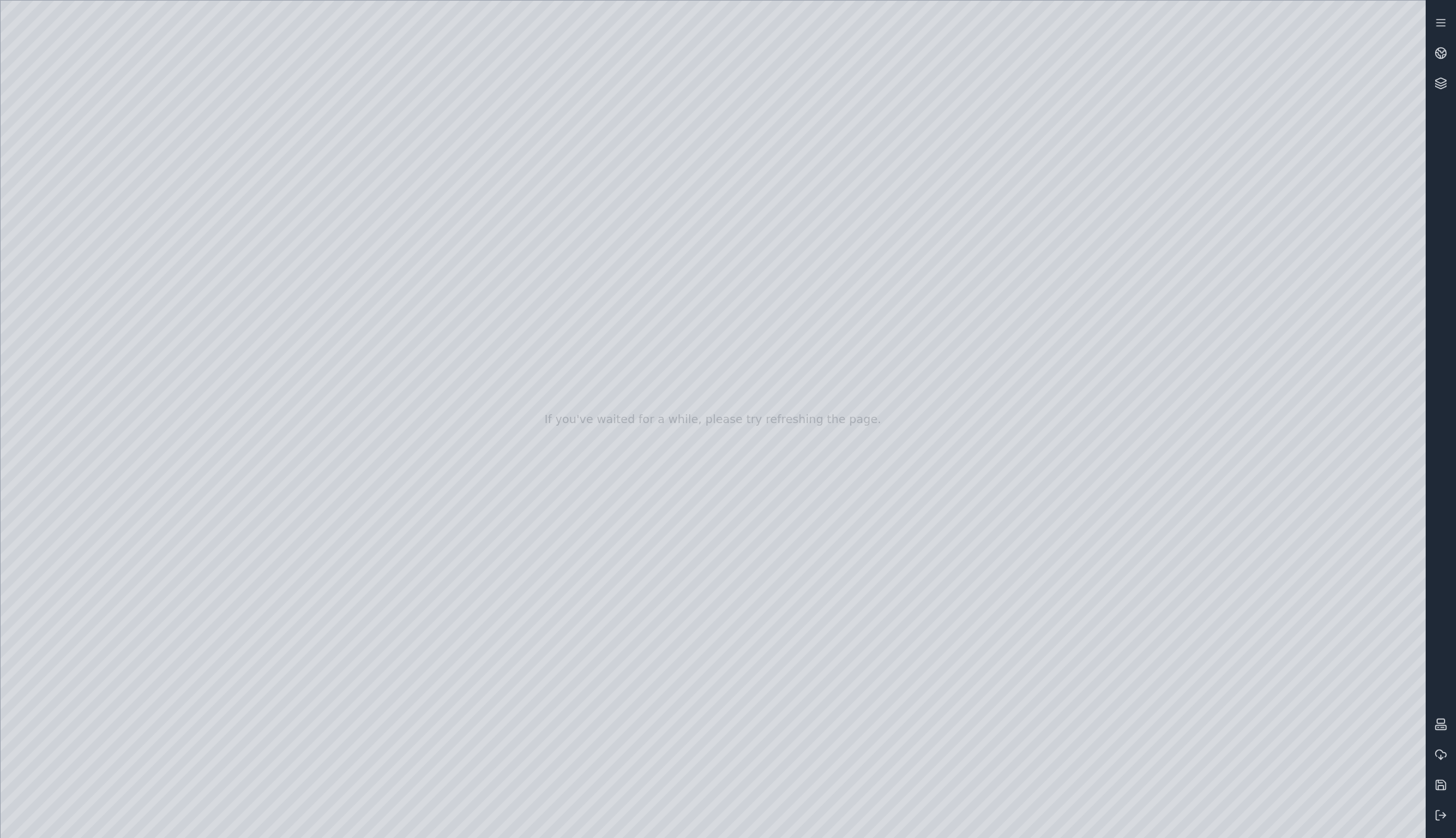
click at [385, 455] on div at bounding box center [713, 419] width 1425 height 837
click at [375, 458] on div at bounding box center [713, 419] width 1425 height 837
click at [381, 421] on div at bounding box center [713, 419] width 1425 height 837
click at [372, 421] on div at bounding box center [713, 419] width 1425 height 837
click at [384, 486] on div at bounding box center [713, 419] width 1425 height 837
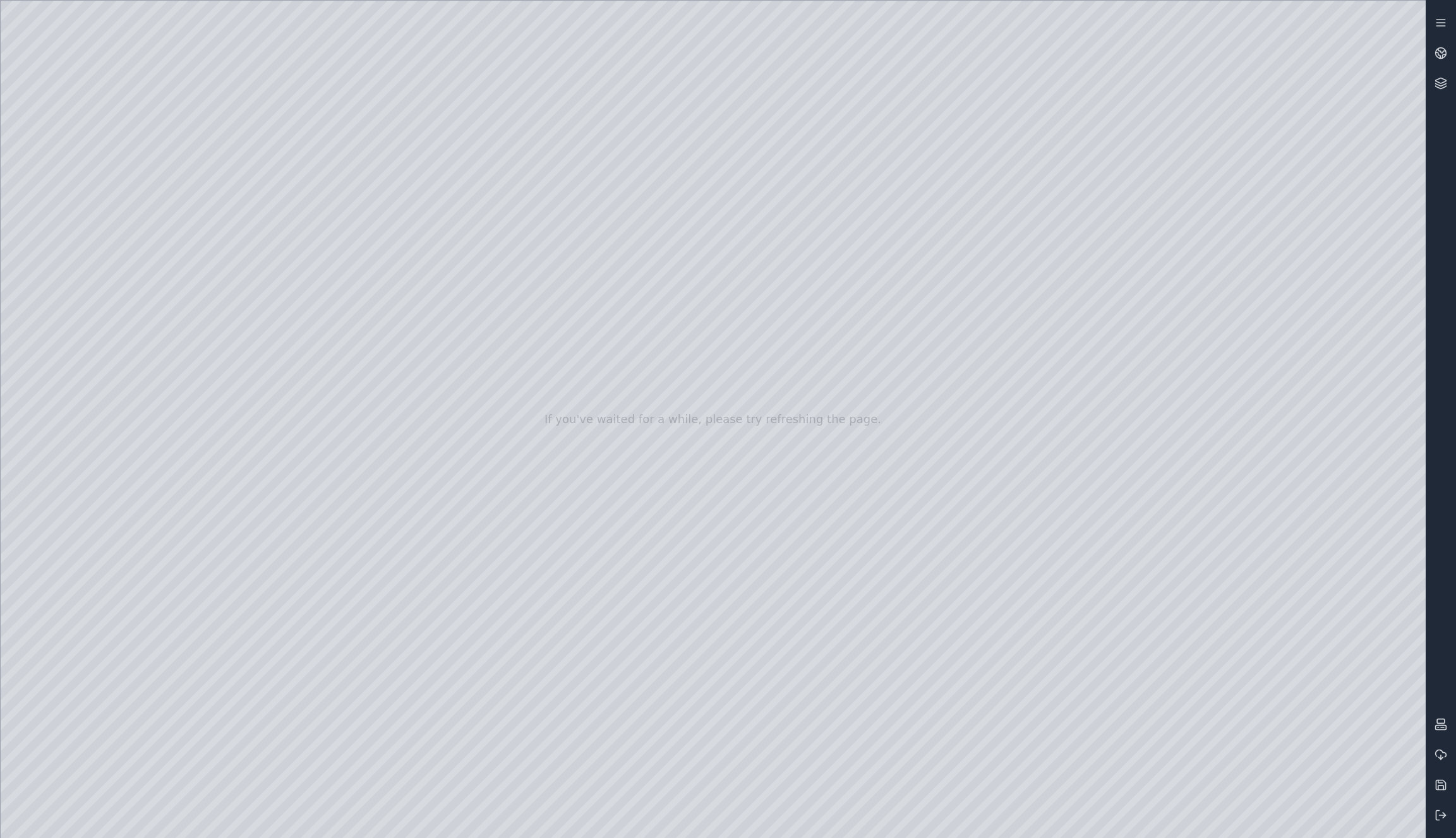
click at [367, 488] on div at bounding box center [713, 419] width 1425 height 837
click at [379, 364] on div at bounding box center [713, 419] width 1425 height 837
click at [379, 482] on div at bounding box center [713, 419] width 1425 height 837
click at [371, 485] on div at bounding box center [713, 419] width 1425 height 837
click at [372, 361] on div at bounding box center [713, 419] width 1425 height 837
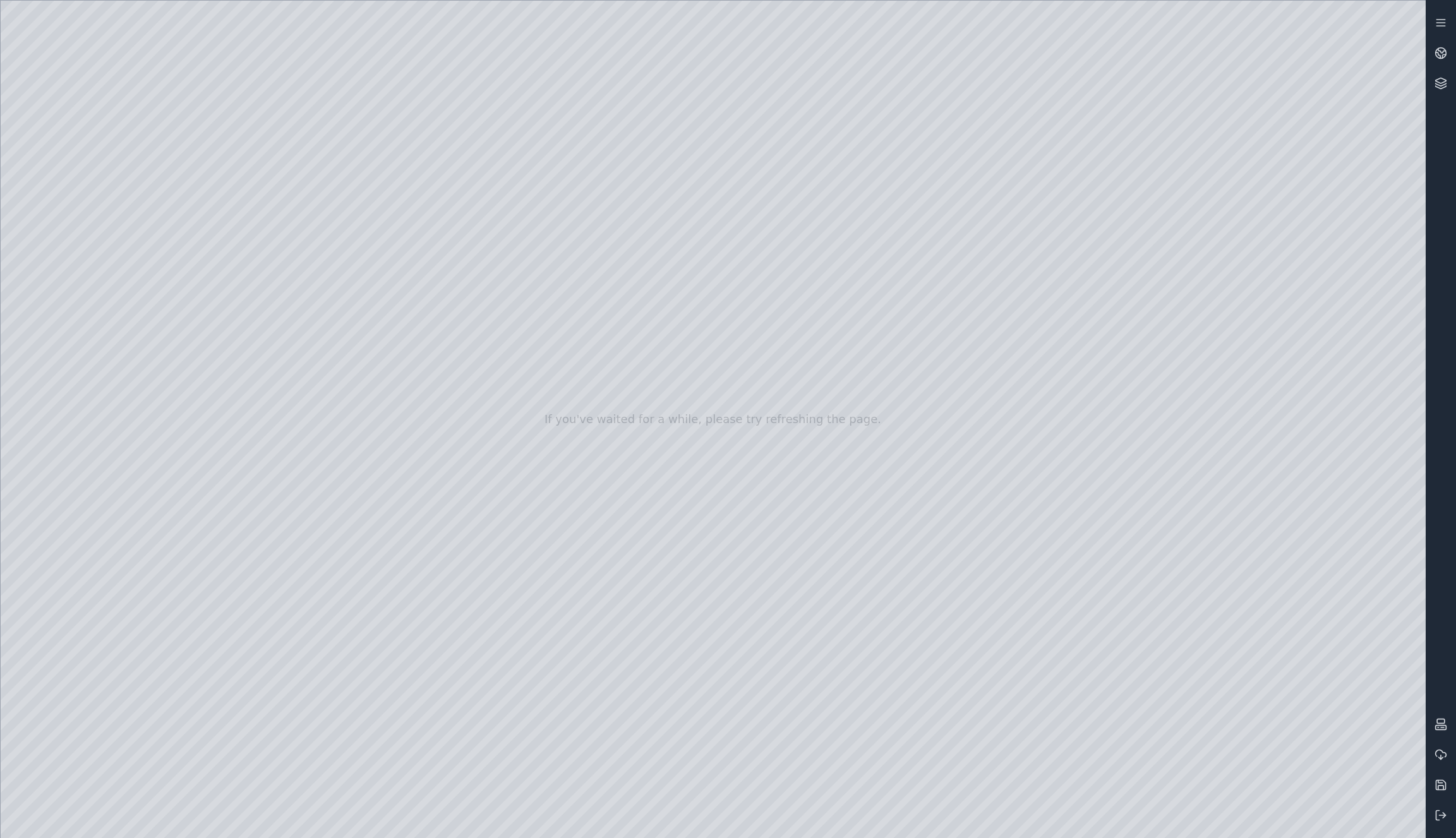
click at [379, 483] on div at bounding box center [713, 419] width 1425 height 837
click at [377, 734] on div at bounding box center [713, 419] width 1425 height 837
click at [373, 485] on div at bounding box center [713, 419] width 1425 height 837
click at [367, 734] on div at bounding box center [713, 419] width 1425 height 837
click at [381, 484] on div at bounding box center [713, 419] width 1425 height 837
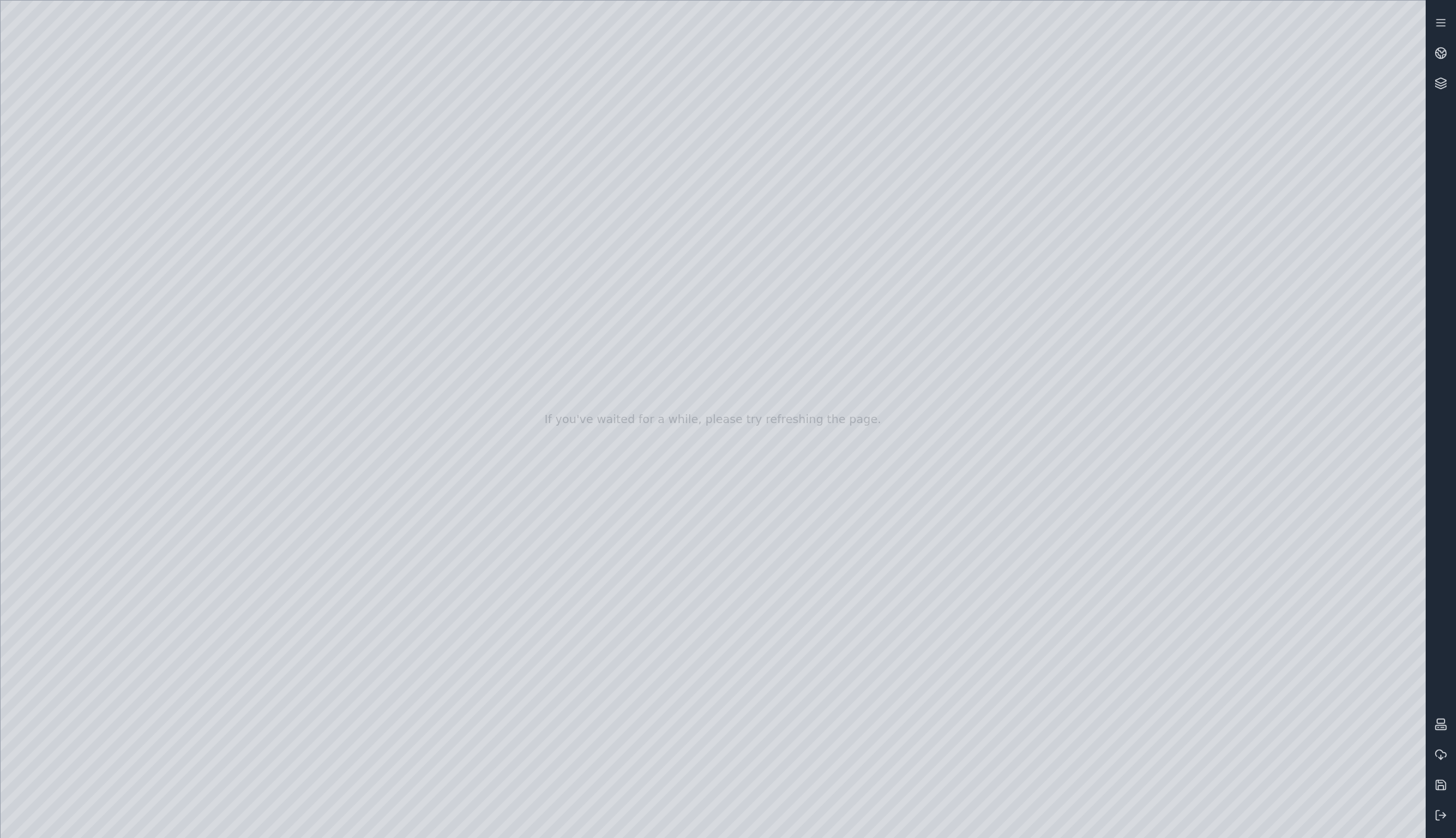
click at [1275, 614] on div at bounding box center [713, 419] width 1425 height 837
click at [1231, 664] on div at bounding box center [713, 419] width 1425 height 837
click at [1277, 617] on div at bounding box center [713, 419] width 1425 height 837
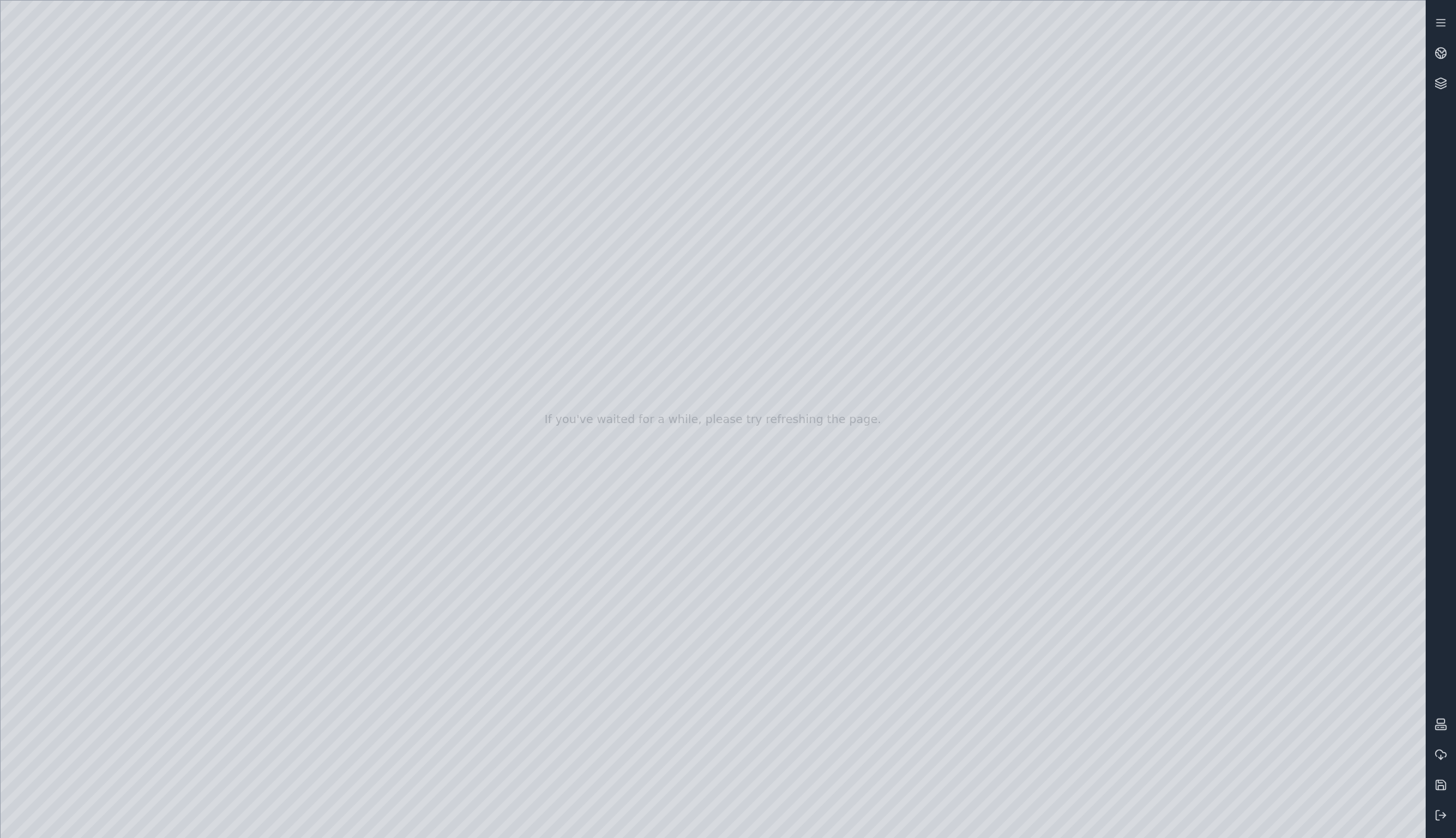
click at [1277, 617] on div at bounding box center [713, 419] width 1425 height 837
click at [372, 486] on div at bounding box center [713, 419] width 1425 height 837
click at [493, 764] on div at bounding box center [713, 419] width 1425 height 837
click at [1073, 111] on div at bounding box center [713, 419] width 1425 height 837
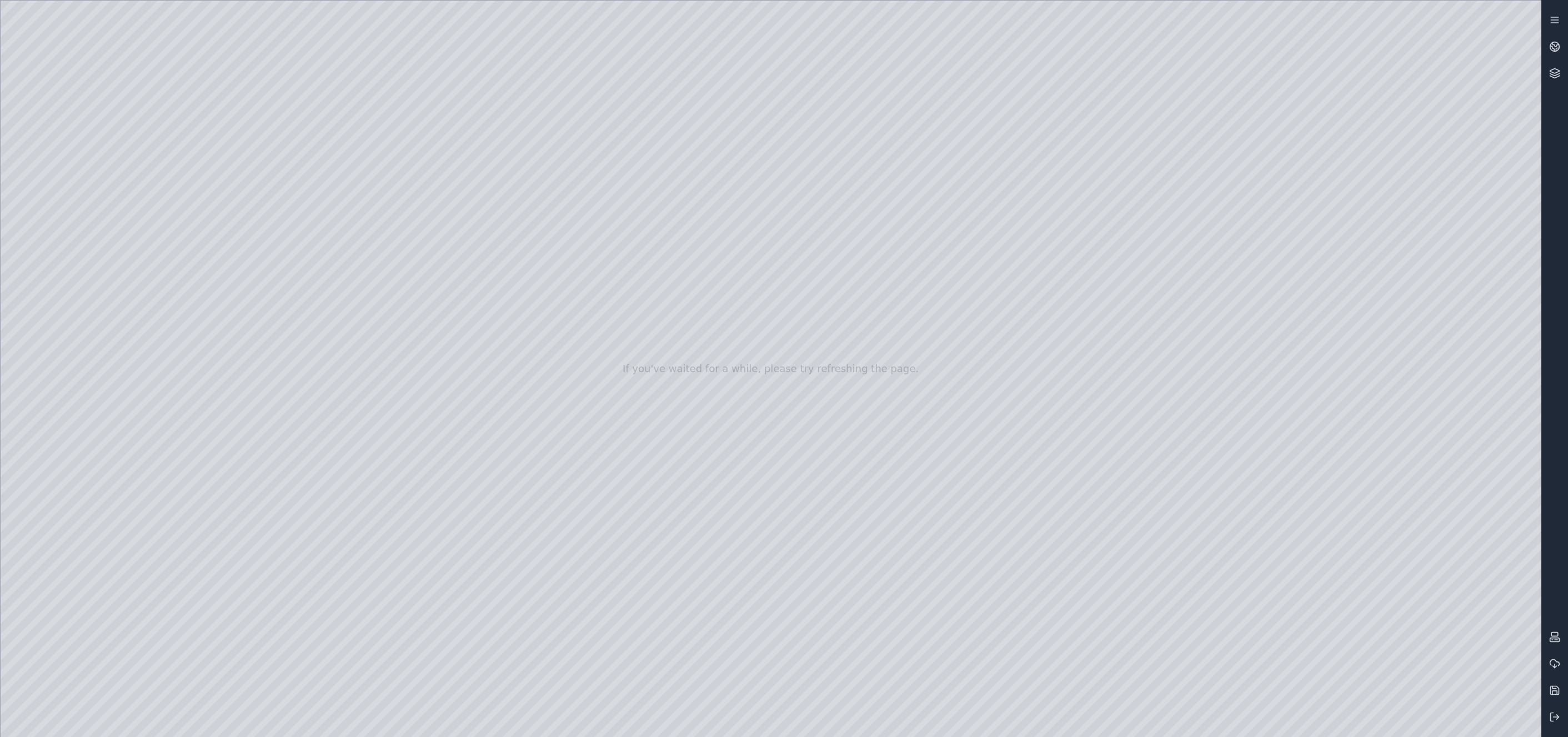
click at [1280, 584] on div at bounding box center [771, 368] width 1541 height 736
click at [1280, 486] on div at bounding box center [771, 368] width 1541 height 736
click at [1280, 587] on div at bounding box center [771, 368] width 1541 height 736
click at [1280, 579] on div at bounding box center [771, 368] width 1541 height 736
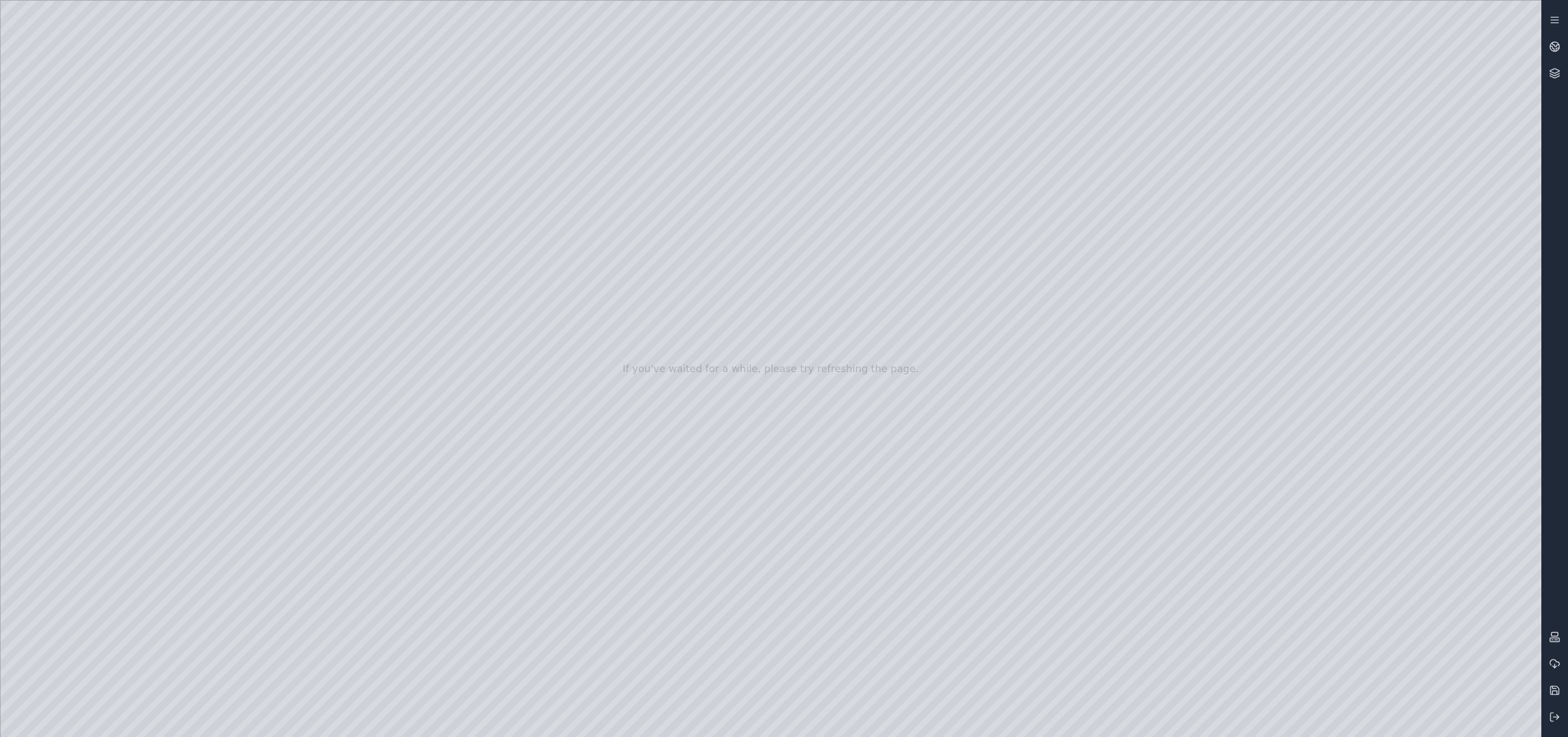
click at [1280, 579] on div at bounding box center [771, 368] width 1541 height 736
click at [1280, 486] on div at bounding box center [771, 368] width 1541 height 736
click at [1280, 582] on div at bounding box center [771, 368] width 1541 height 736
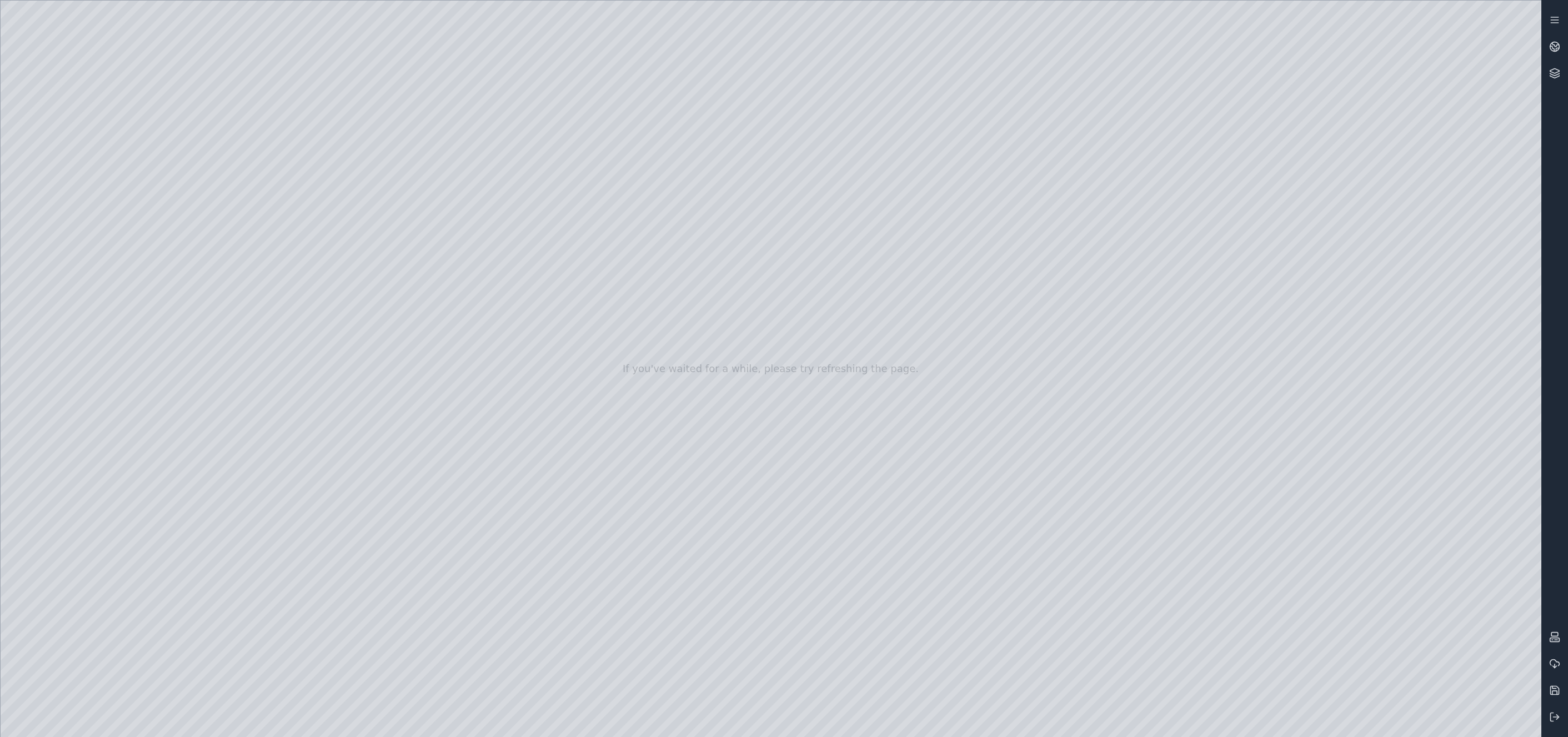
click at [1280, 582] on div at bounding box center [771, 368] width 1541 height 736
click at [1280, 585] on div at bounding box center [771, 368] width 1541 height 736
click at [1280, 579] on div at bounding box center [771, 368] width 1541 height 736
click at [1280, 582] on div at bounding box center [771, 368] width 1541 height 736
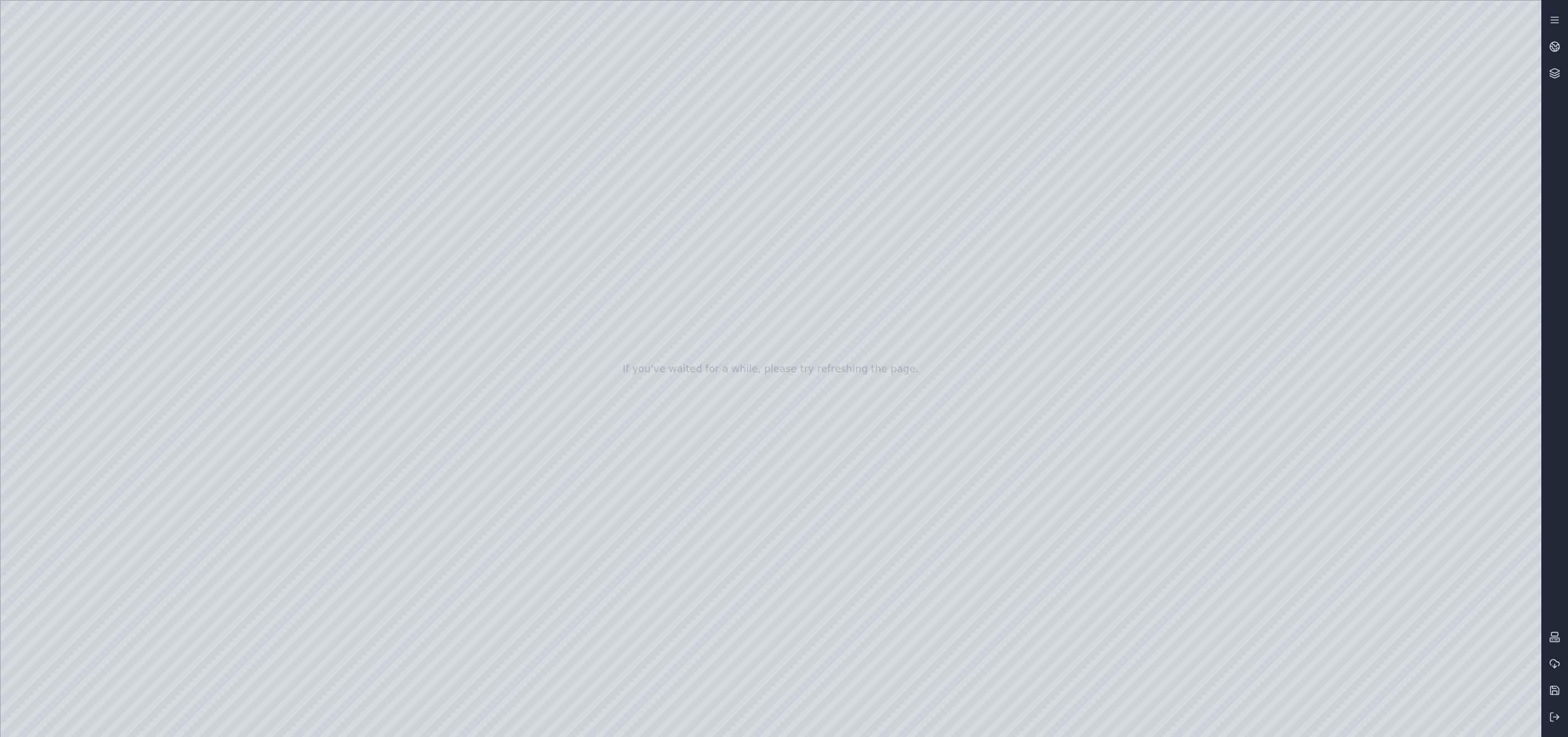
click at [1280, 580] on div at bounding box center [771, 368] width 1541 height 736
click at [1280, 587] on div at bounding box center [771, 368] width 1541 height 736
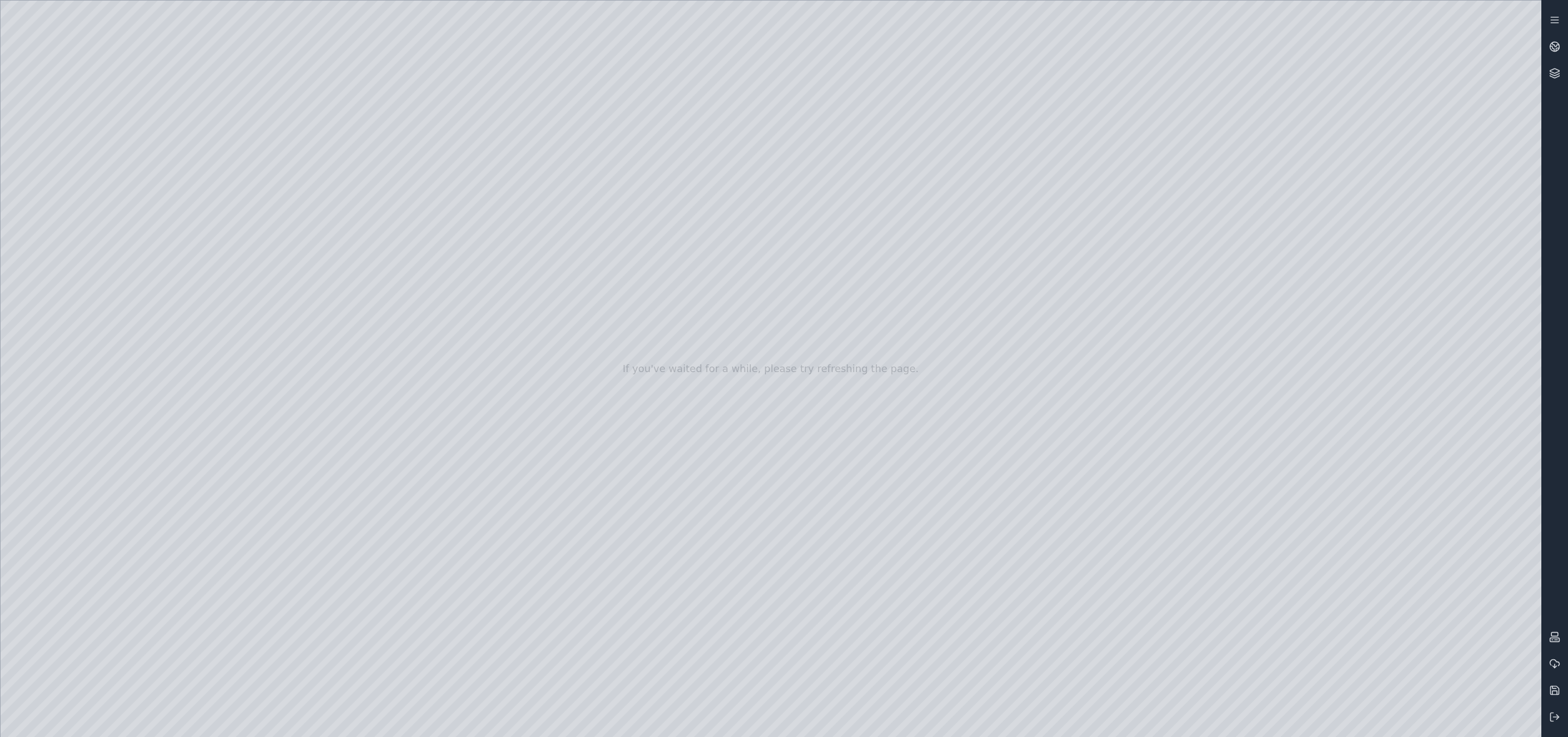
click at [1280, 587] on div at bounding box center [771, 368] width 1541 height 736
click at [1280, 681] on div at bounding box center [771, 368] width 1541 height 736
click at [1280, 486] on div at bounding box center [771, 368] width 1541 height 736
click at [1280, 583] on div at bounding box center [771, 368] width 1541 height 736
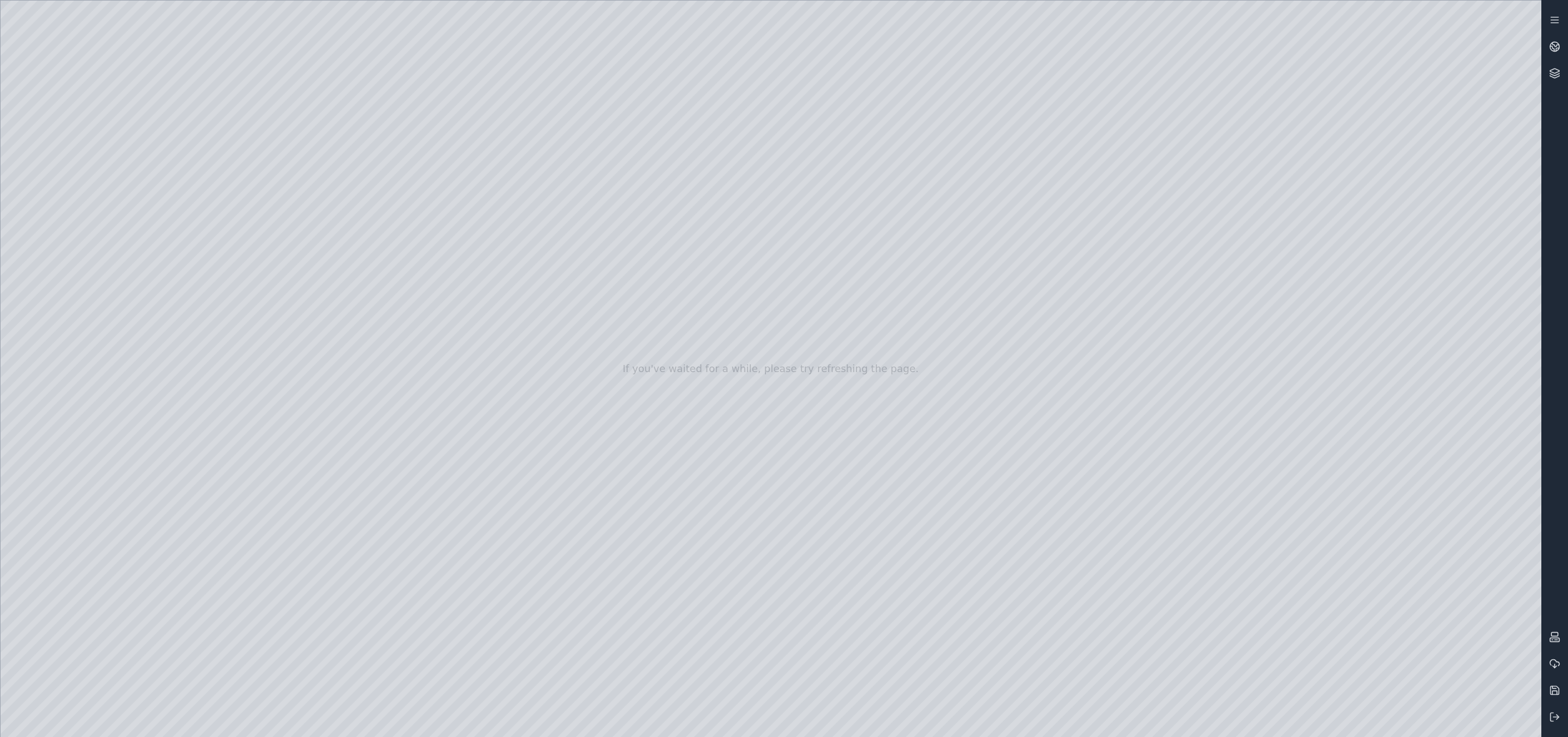
click at [1280, 492] on div at bounding box center [771, 368] width 1541 height 736
click at [1280, 619] on div at bounding box center [771, 368] width 1541 height 736
click at [339, 424] on div at bounding box center [771, 368] width 1541 height 736
click at [324, 426] on div at bounding box center [771, 368] width 1541 height 736
click at [1280, 485] on div at bounding box center [771, 368] width 1541 height 736
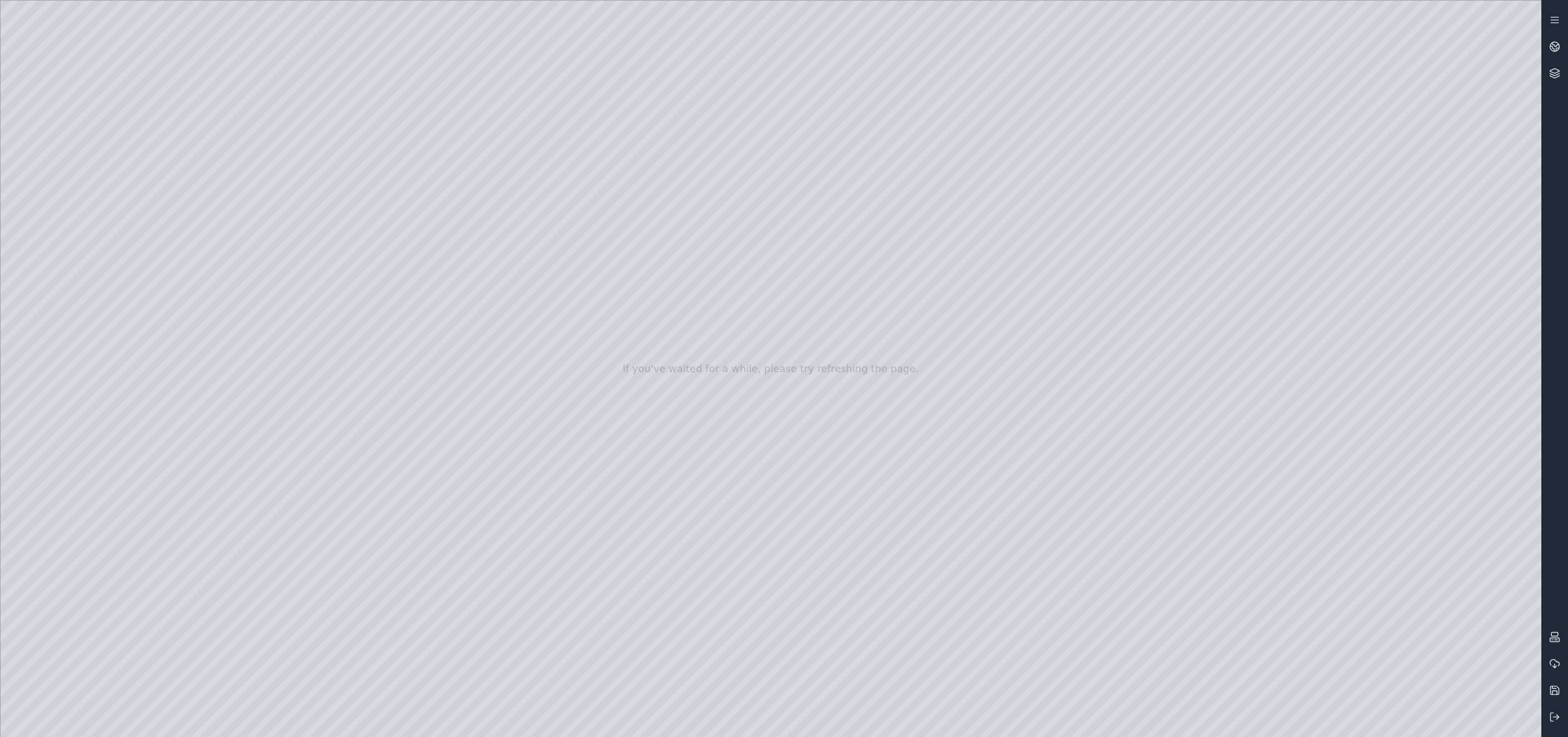
click at [1280, 484] on div at bounding box center [771, 368] width 1541 height 736
drag, startPoint x: 1349, startPoint y: 627, endPoint x: 1410, endPoint y: 527, distance: 117.1
click at [1280, 527] on div at bounding box center [771, 368] width 1541 height 736
click at [342, 428] on div at bounding box center [771, 368] width 1541 height 736
click at [340, 428] on div at bounding box center [771, 368] width 1541 height 736
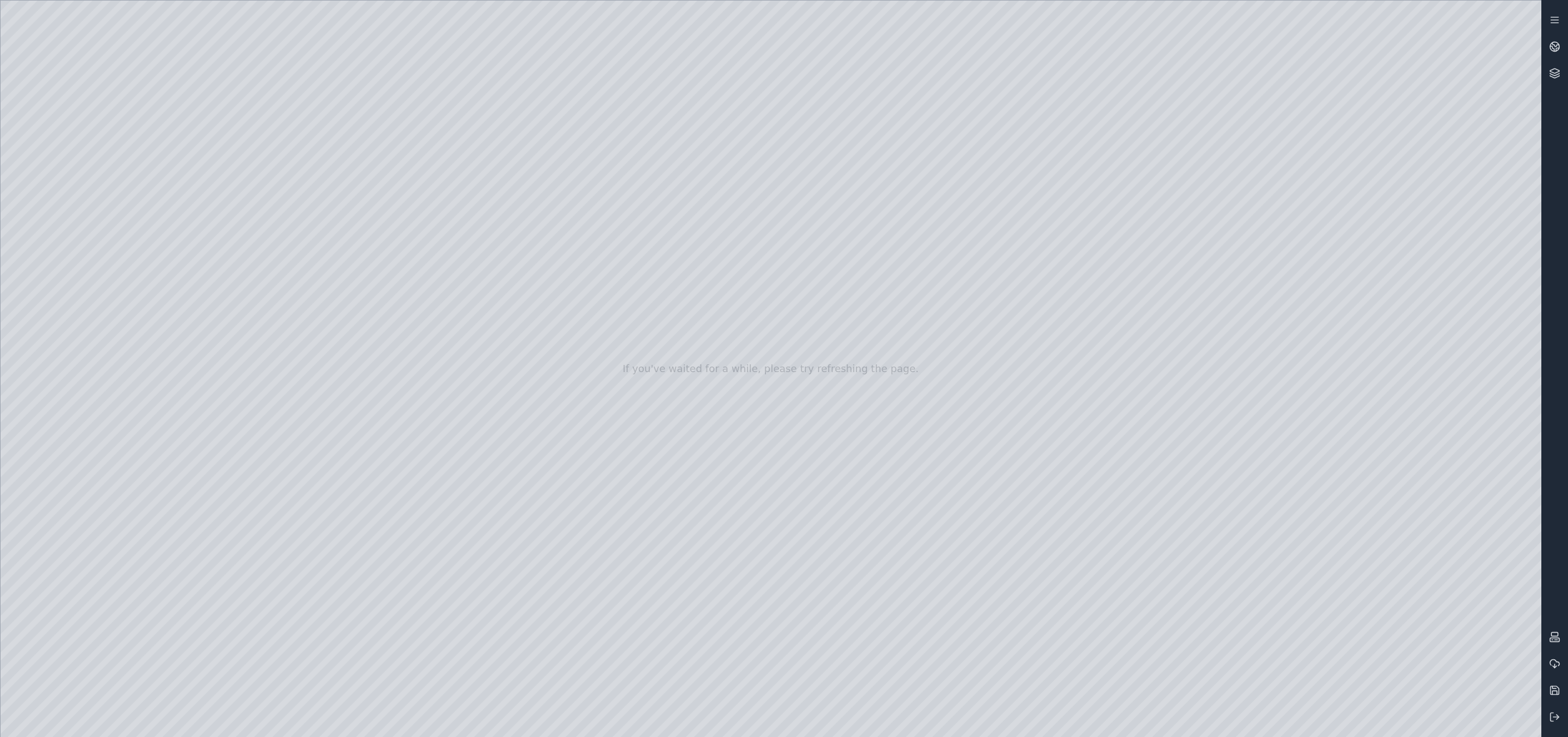
click at [328, 431] on div at bounding box center [771, 368] width 1541 height 736
click at [328, 427] on div at bounding box center [771, 368] width 1541 height 736
click at [1280, 488] on div at bounding box center [771, 368] width 1541 height 736
click at [1280, 585] on div at bounding box center [771, 368] width 1541 height 736
click at [1280, 487] on div at bounding box center [771, 368] width 1541 height 736
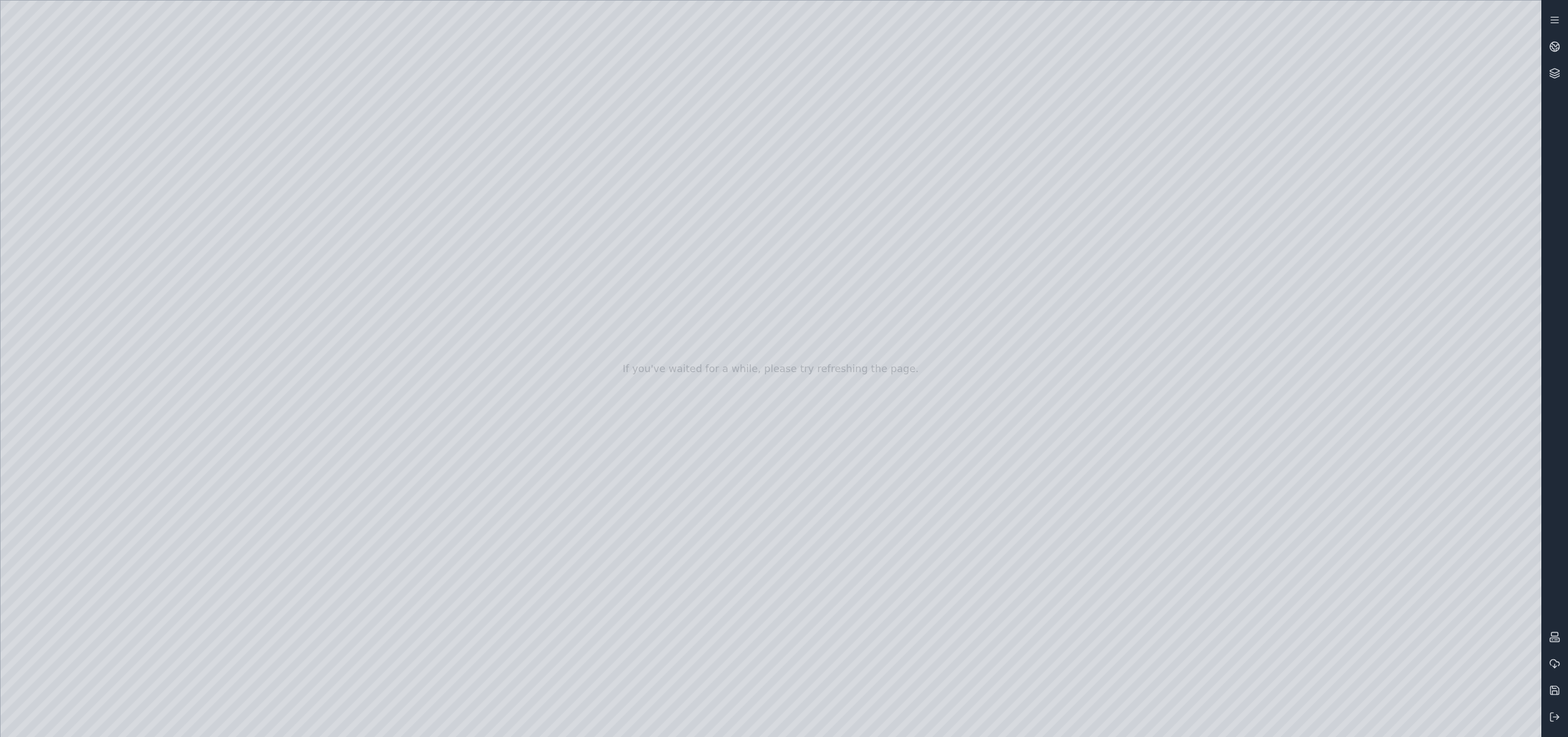
click at [1280, 487] on div at bounding box center [771, 368] width 1541 height 736
drag, startPoint x: 1301, startPoint y: 489, endPoint x: 1286, endPoint y: 494, distance: 15.8
click at [1280, 488] on div at bounding box center [771, 368] width 1541 height 736
click at [339, 431] on div at bounding box center [771, 368] width 1541 height 736
click at [1280, 487] on div at bounding box center [771, 368] width 1541 height 736
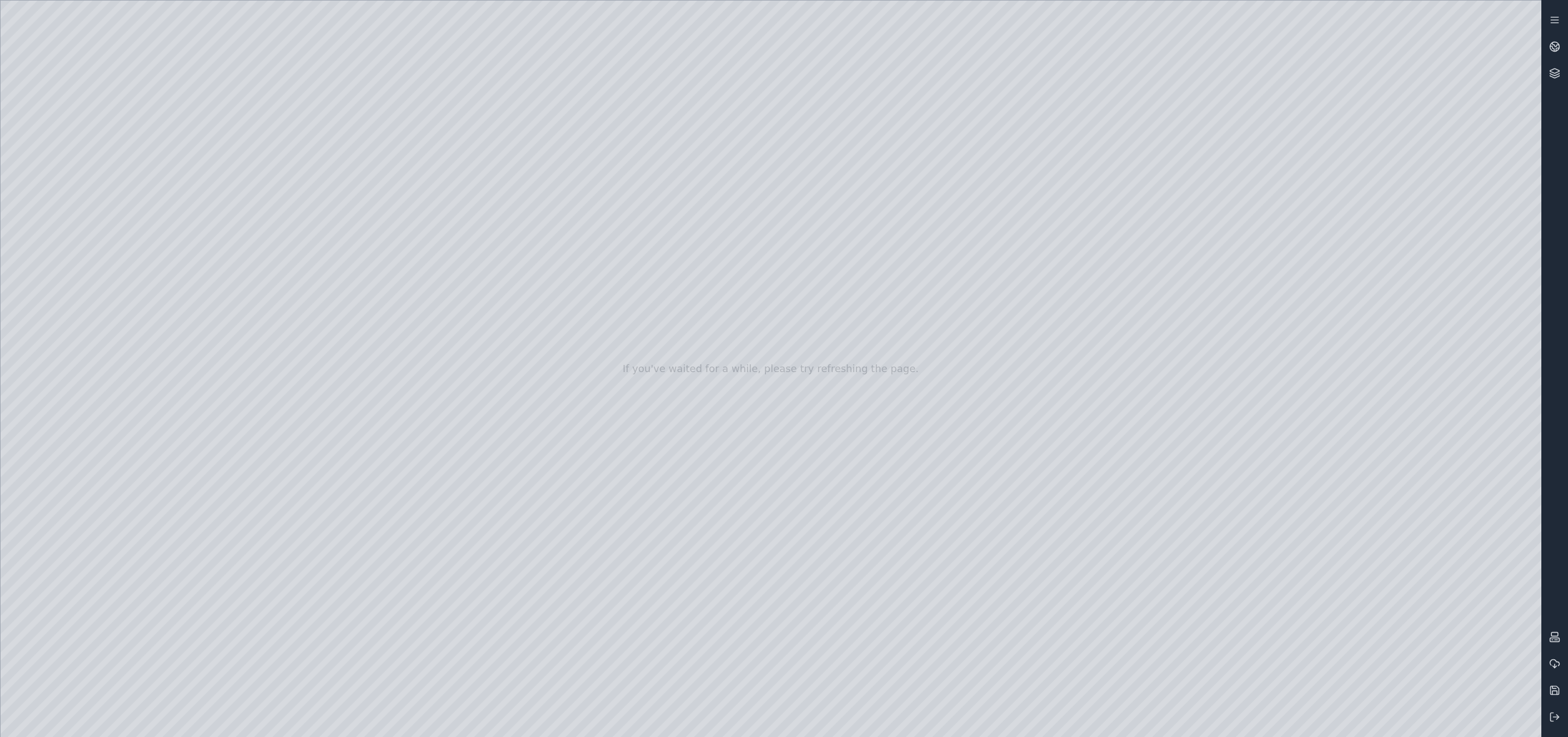
click at [1280, 488] on div at bounding box center [771, 368] width 1541 height 736
click at [327, 424] on div at bounding box center [771, 368] width 1541 height 736
click at [338, 535] on div at bounding box center [771, 368] width 1541 height 736
click at [340, 208] on div at bounding box center [771, 368] width 1541 height 736
click at [336, 428] on div at bounding box center [771, 368] width 1541 height 736
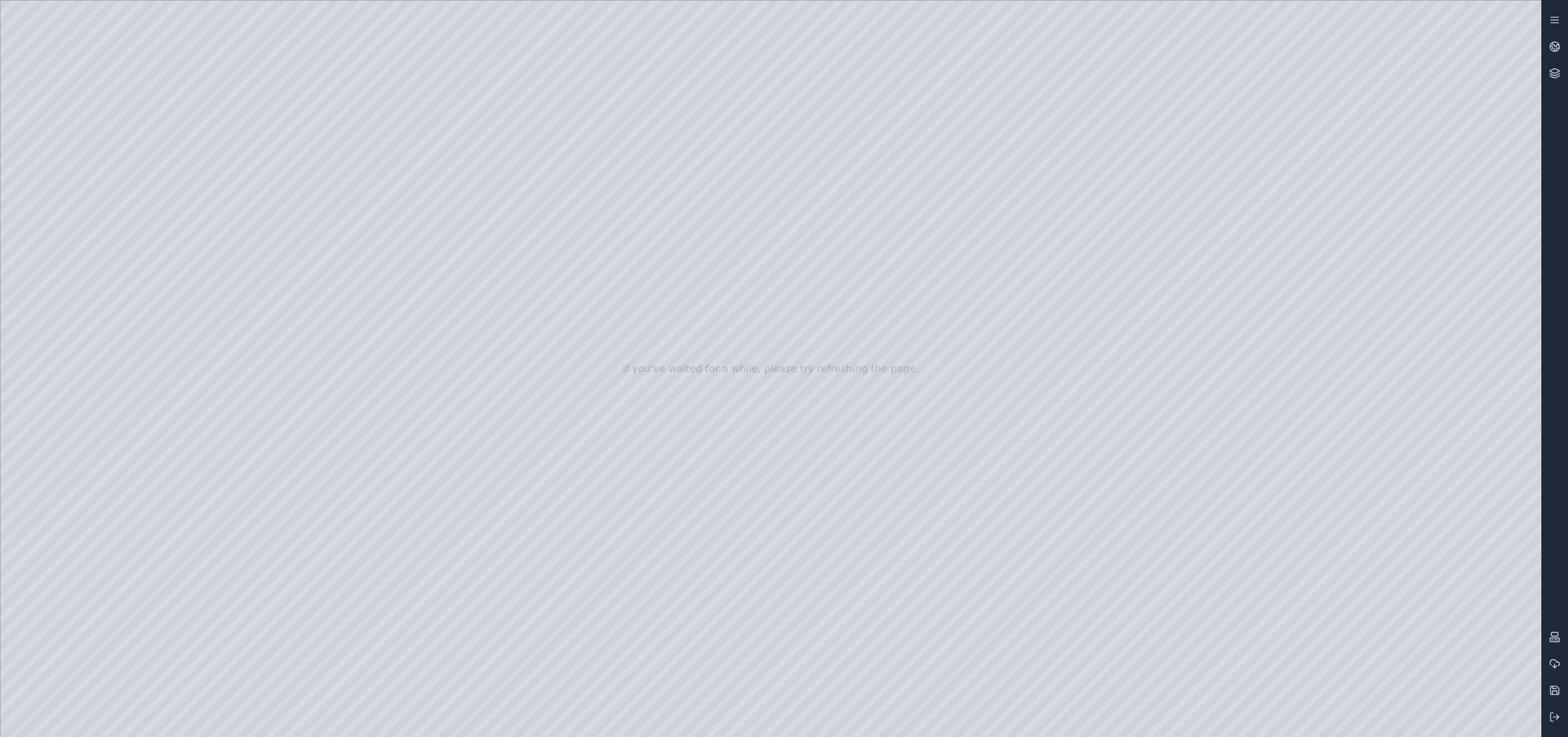
click at [321, 424] on div at bounding box center [771, 368] width 1541 height 736
click at [332, 590] on div at bounding box center [771, 368] width 1541 height 736
click at [335, 588] on div at bounding box center [771, 368] width 1541 height 736
click at [339, 426] on div at bounding box center [771, 368] width 1541 height 736
click at [324, 424] on div at bounding box center [771, 368] width 1541 height 736
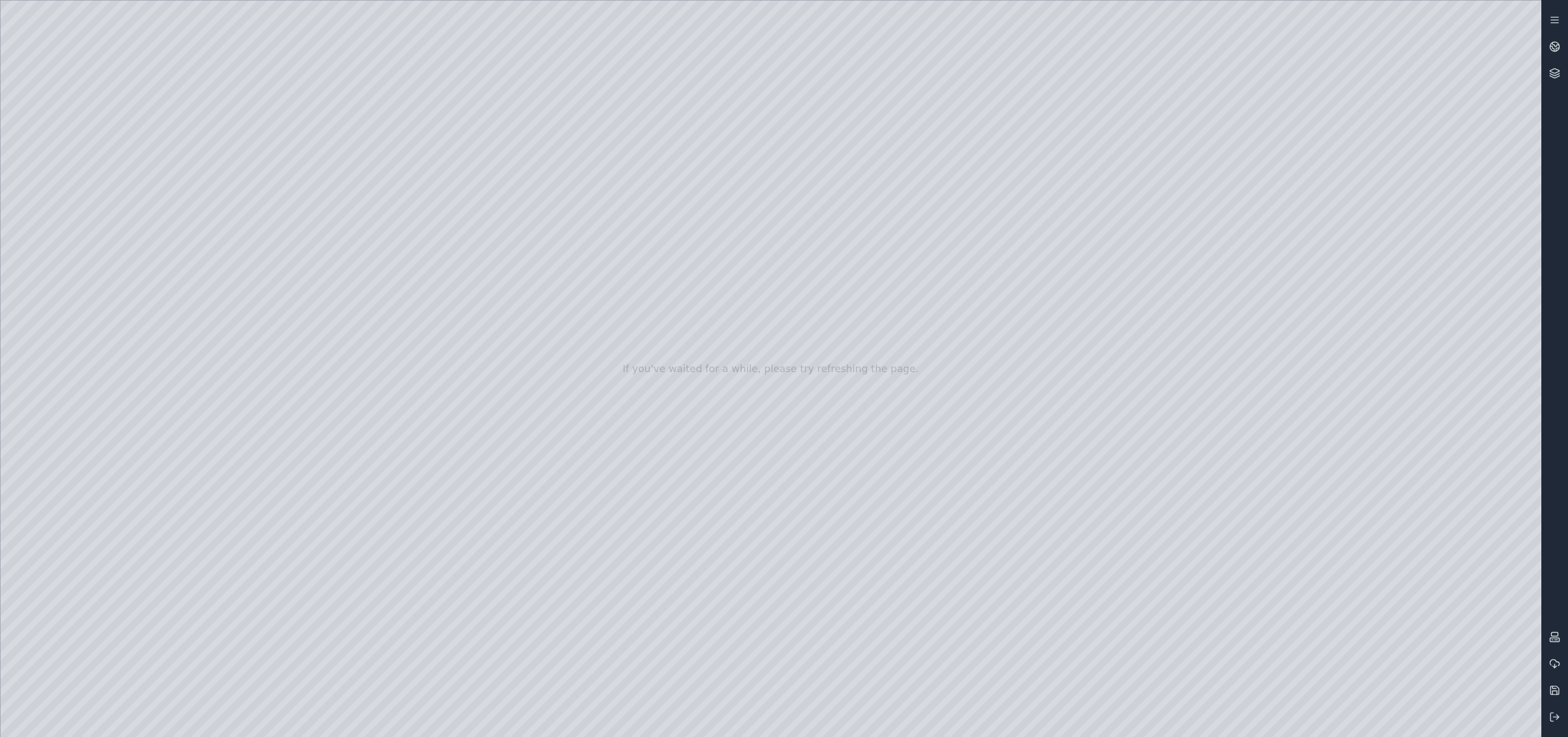
click at [341, 316] on div at bounding box center [771, 368] width 1541 height 736
click at [322, 319] on div at bounding box center [771, 368] width 1541 height 736
click at [1280, 49] on icon at bounding box center [1558, 50] width 3 height 3
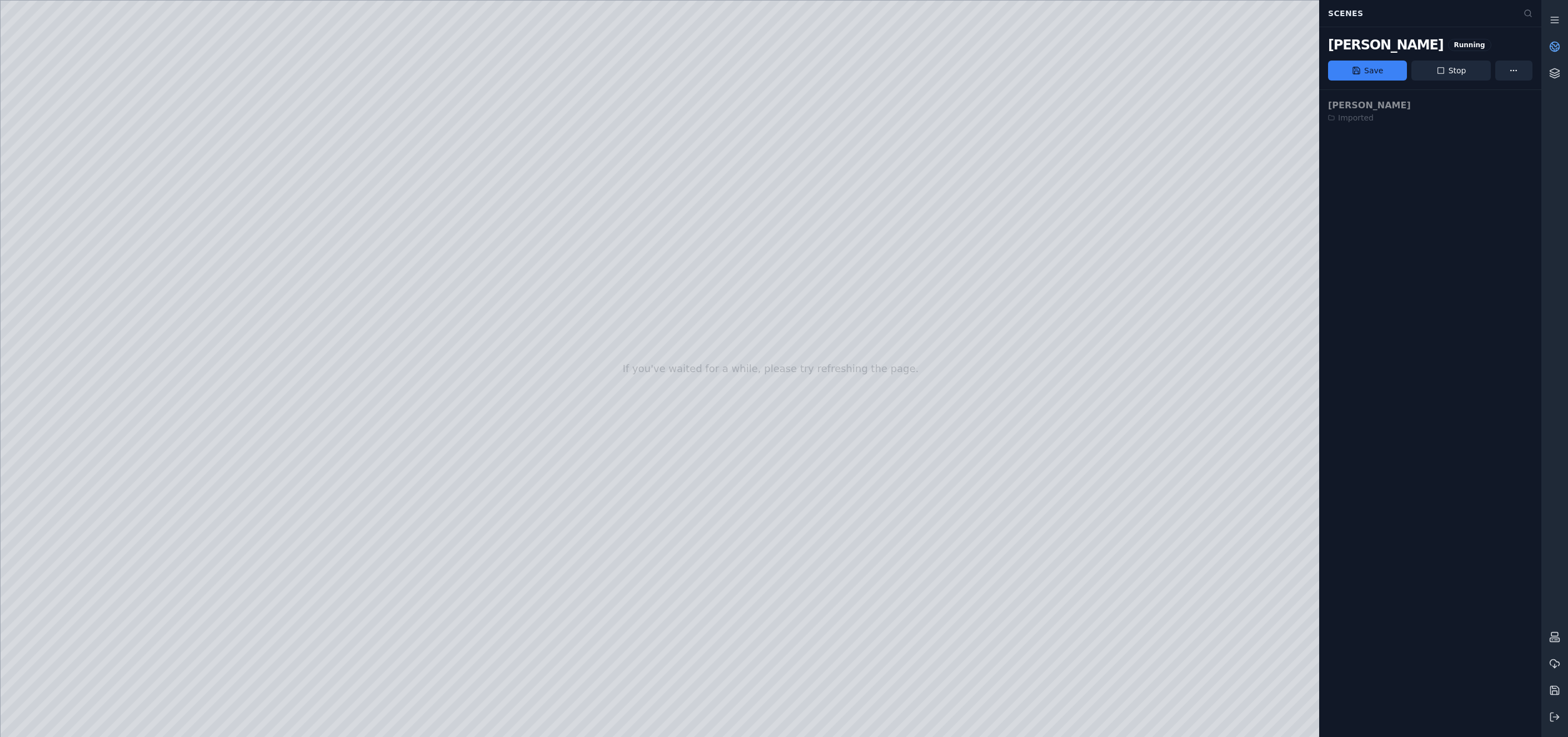
click at [1280, 43] on icon at bounding box center [1554, 46] width 11 height 11
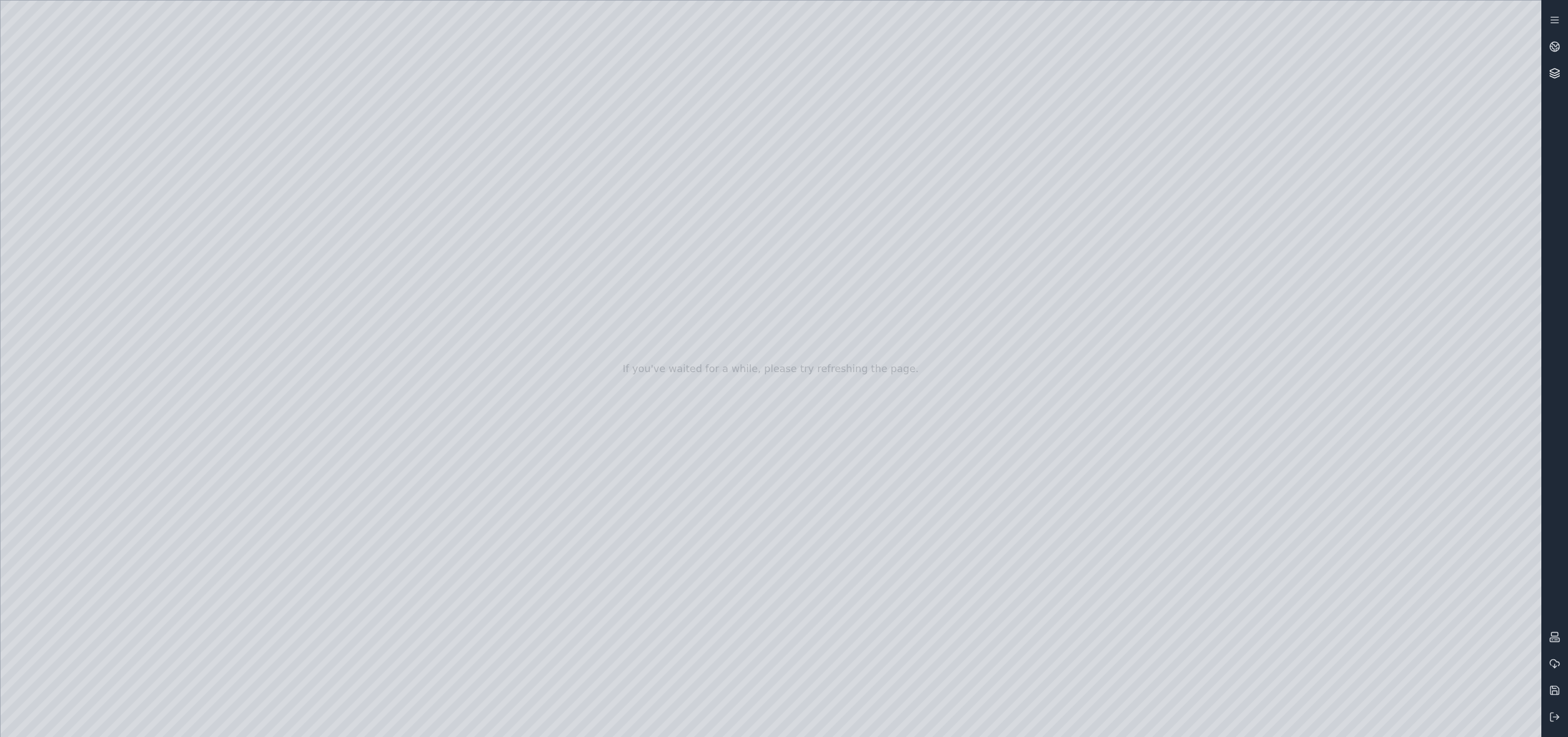
click at [1280, 76] on icon at bounding box center [1554, 73] width 11 height 11
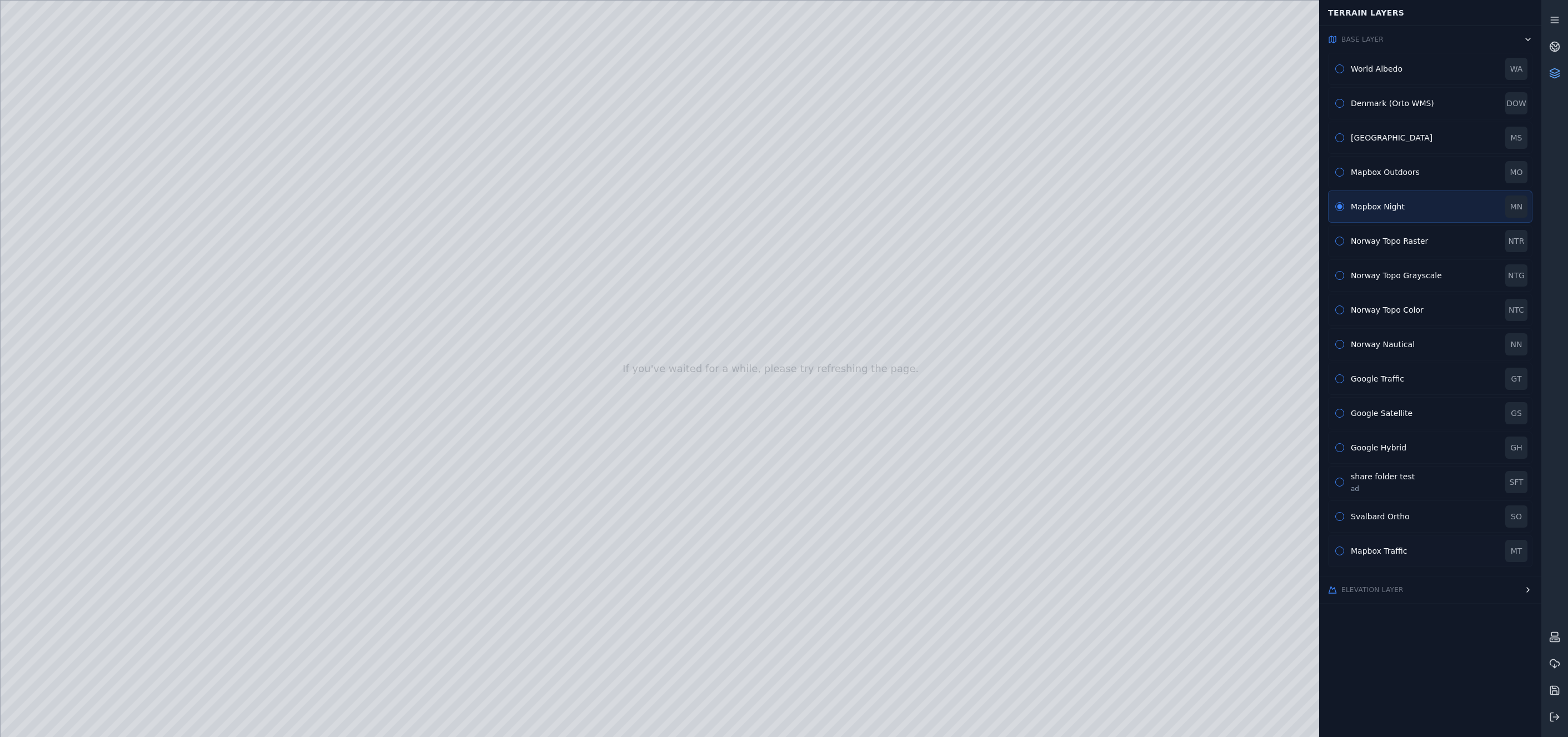
click at [1280, 550] on button "button" at bounding box center [1340, 551] width 9 height 9
click at [1280, 72] on icon at bounding box center [1554, 73] width 11 height 11
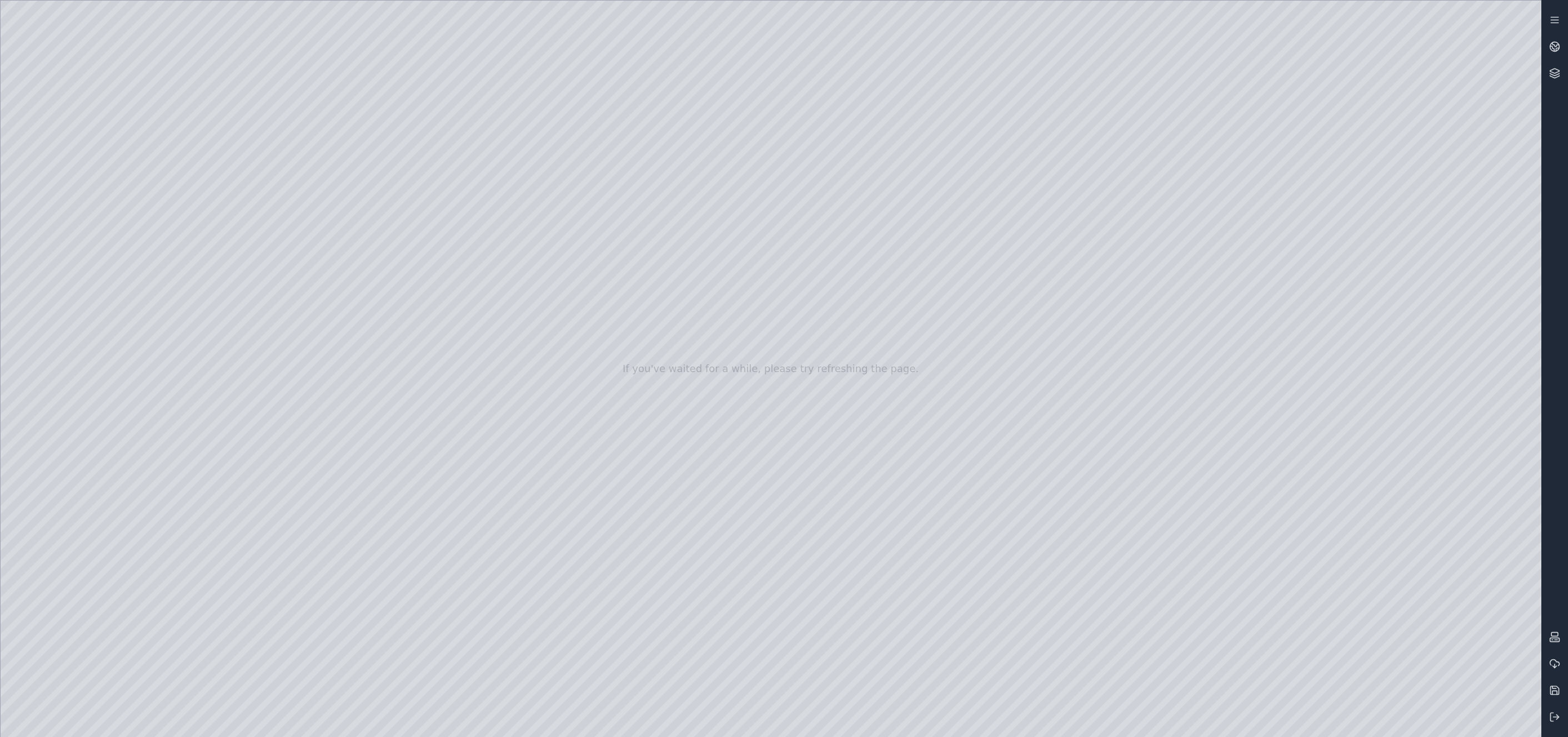
click at [337, 318] on div at bounding box center [771, 368] width 1541 height 736
click at [1280, 621] on div at bounding box center [771, 368] width 1541 height 736
click at [1280, 577] on div at bounding box center [771, 368] width 1541 height 736
click at [1280, 490] on div at bounding box center [771, 368] width 1541 height 736
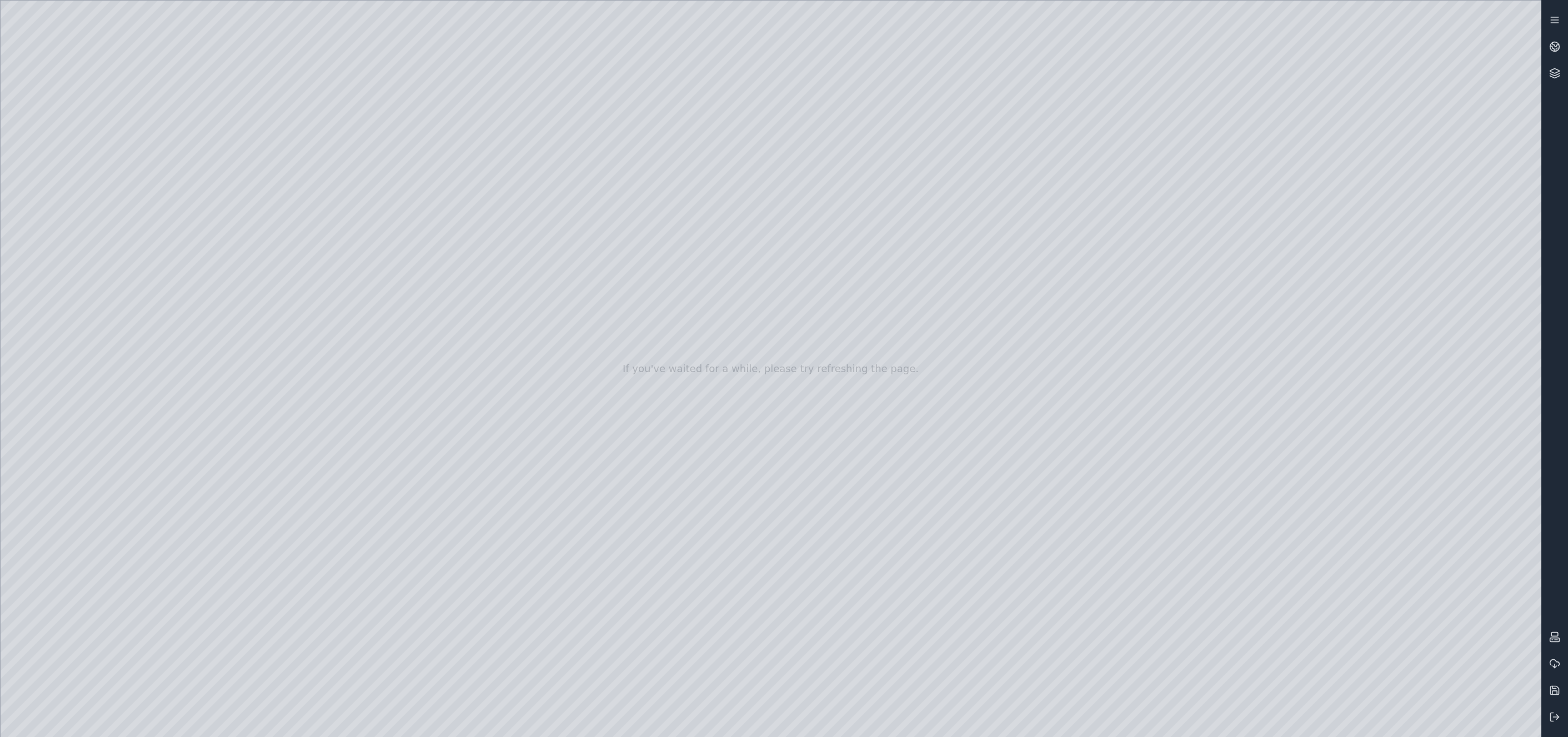
click at [1280, 683] on div at bounding box center [771, 368] width 1541 height 736
click at [1280, 681] on div at bounding box center [771, 368] width 1541 height 736
click at [1280, 623] on div at bounding box center [771, 368] width 1541 height 736
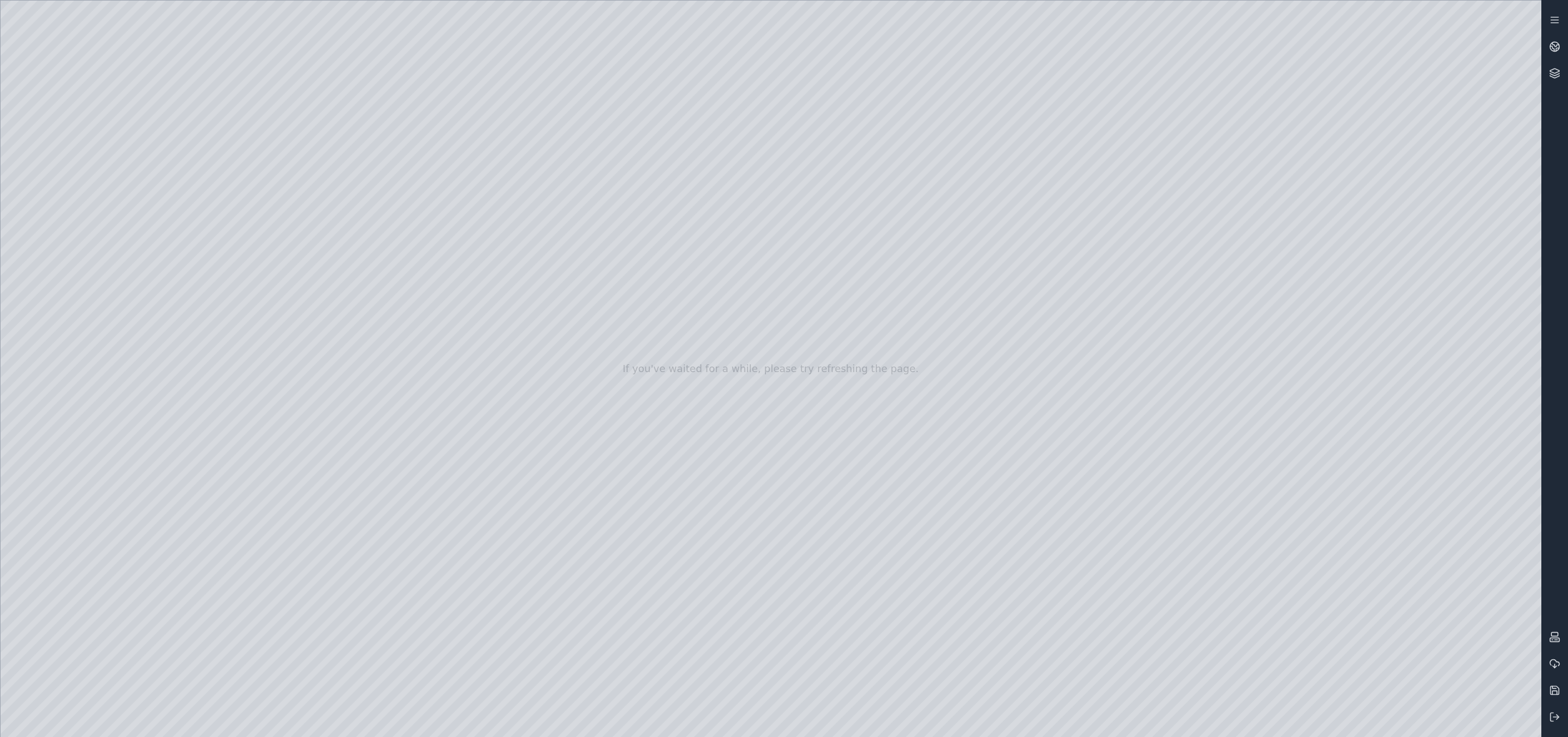
click at [1280, 489] on div at bounding box center [771, 368] width 1541 height 736
click at [1280, 486] on div at bounding box center [771, 368] width 1541 height 736
click at [1280, 584] on div at bounding box center [771, 368] width 1541 height 736
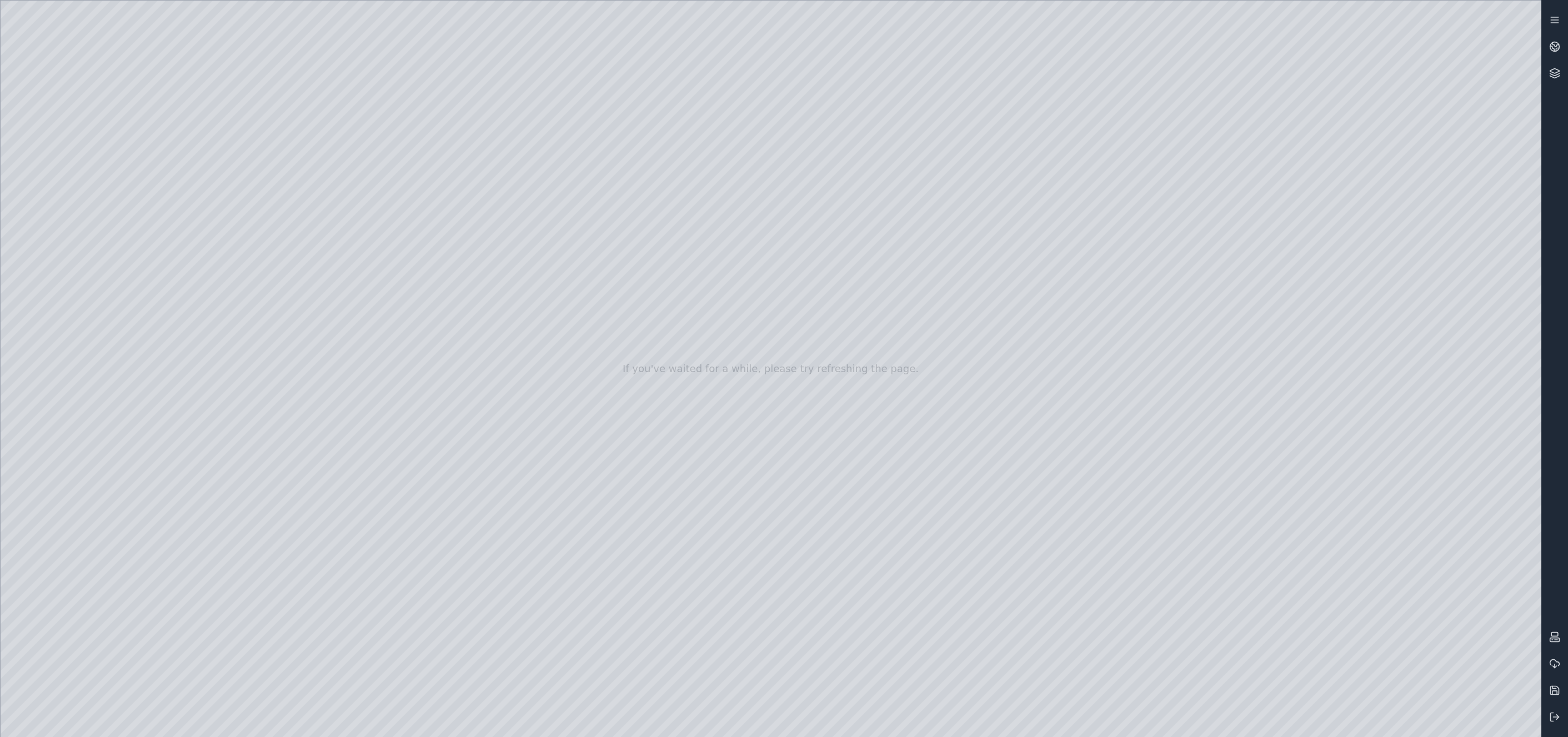
click at [1280, 584] on div at bounding box center [771, 368] width 1541 height 736
click at [1280, 582] on div at bounding box center [771, 368] width 1541 height 736
click at [332, 261] on div at bounding box center [771, 368] width 1541 height 736
click at [335, 237] on div at bounding box center [771, 368] width 1541 height 736
click at [324, 262] on div at bounding box center [771, 368] width 1541 height 736
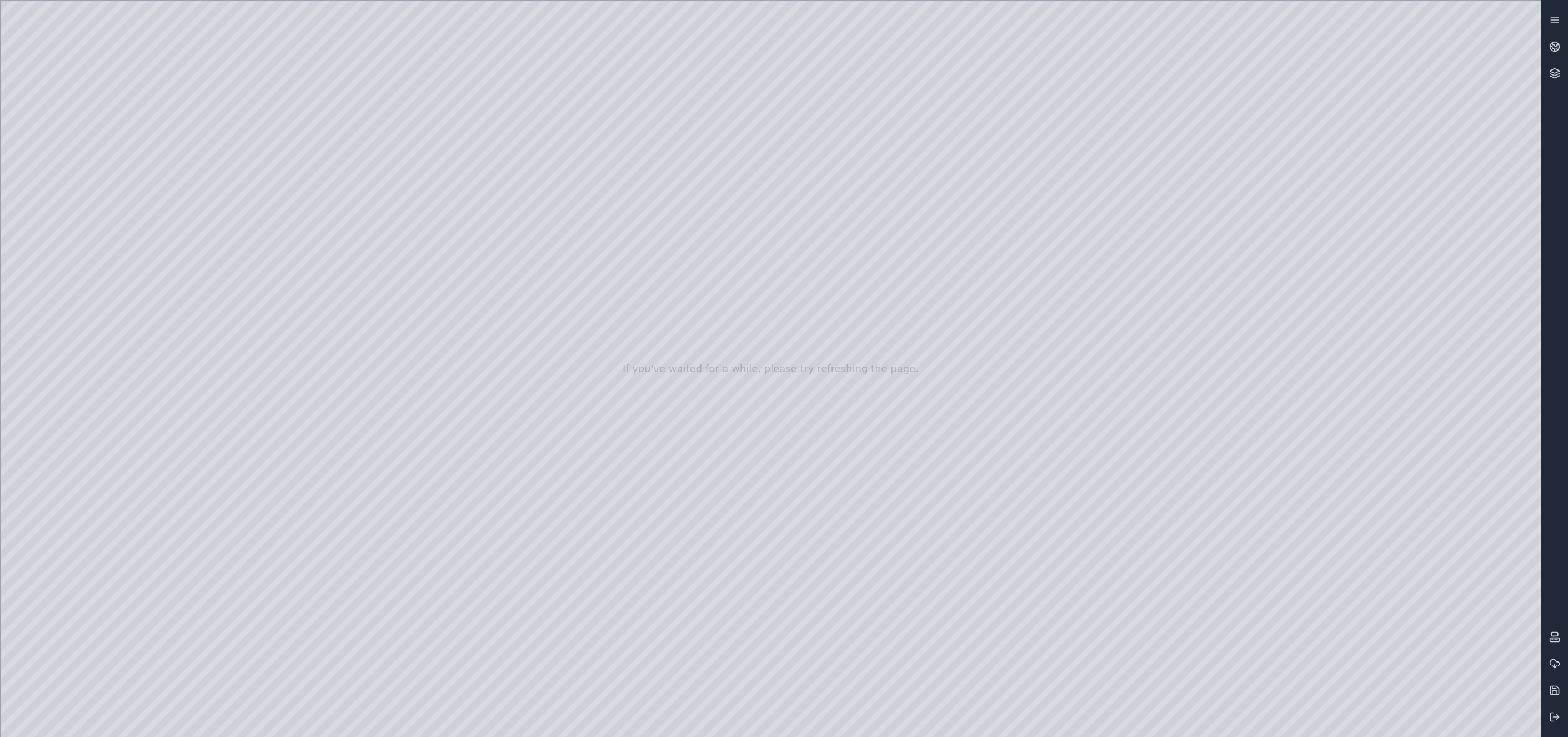
click at [1280, 578] on div at bounding box center [771, 368] width 1541 height 736
click at [1280, 579] on div at bounding box center [771, 368] width 1541 height 736
click at [330, 232] on div at bounding box center [771, 368] width 1541 height 736
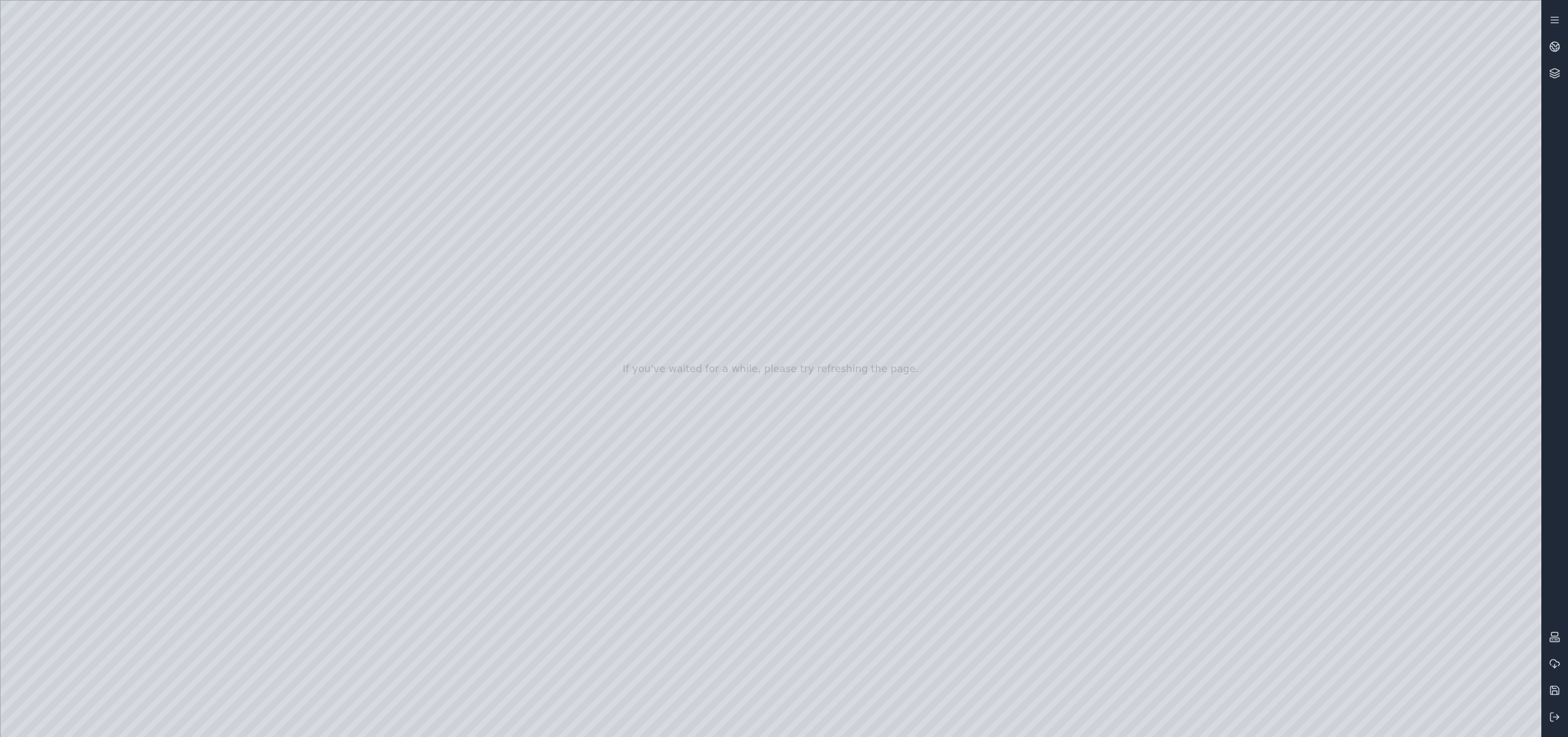
click at [329, 233] on div at bounding box center [771, 368] width 1541 height 736
click at [331, 233] on div at bounding box center [771, 368] width 1541 height 736
click at [1280, 586] on div at bounding box center [771, 368] width 1541 height 736
click at [1280, 685] on div at bounding box center [771, 368] width 1541 height 736
click at [1280, 678] on div at bounding box center [771, 368] width 1541 height 736
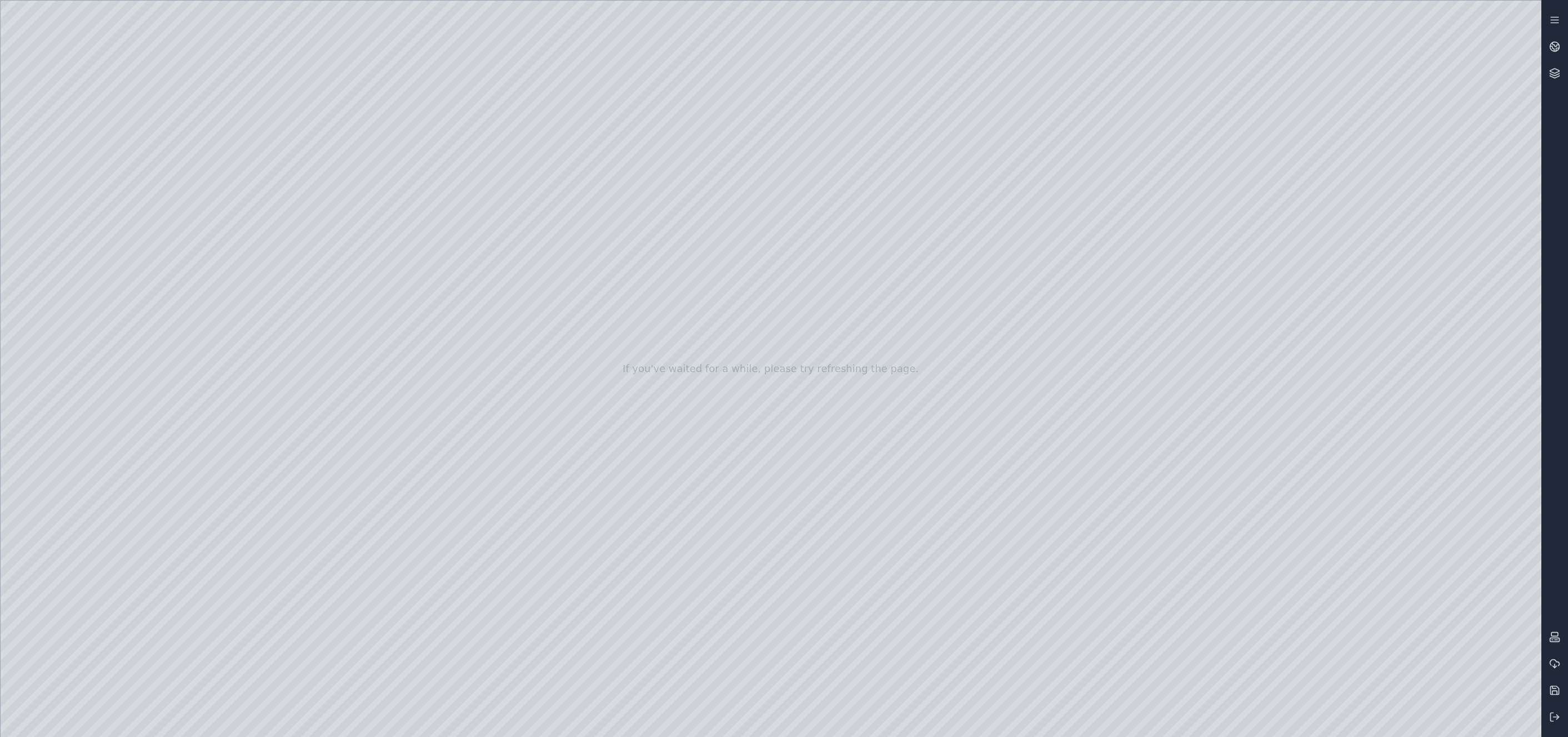
click at [1280, 483] on div at bounding box center [771, 368] width 1541 height 736
click at [1280, 621] on div at bounding box center [771, 368] width 1541 height 736
click at [326, 319] on div at bounding box center [771, 368] width 1541 height 736
click at [333, 429] on div at bounding box center [771, 368] width 1541 height 736
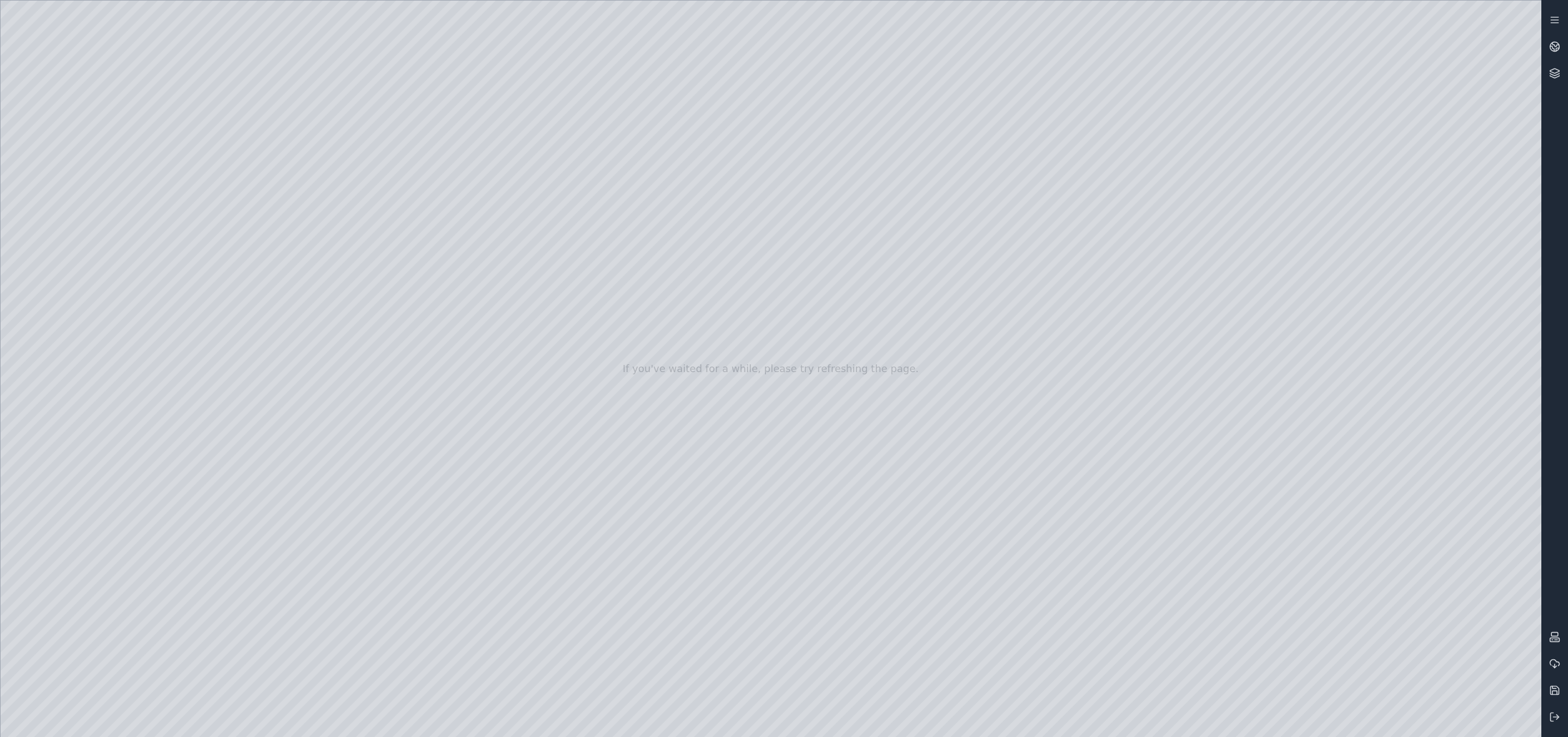
click at [323, 431] on div at bounding box center [771, 368] width 1541 height 736
click at [1280, 486] on div at bounding box center [771, 368] width 1541 height 736
click at [1280, 677] on div at bounding box center [771, 368] width 1541 height 736
click at [1280, 486] on div at bounding box center [771, 368] width 1541 height 736
click at [1280, 486] on div at bounding box center [771, 368] width 1541 height 736
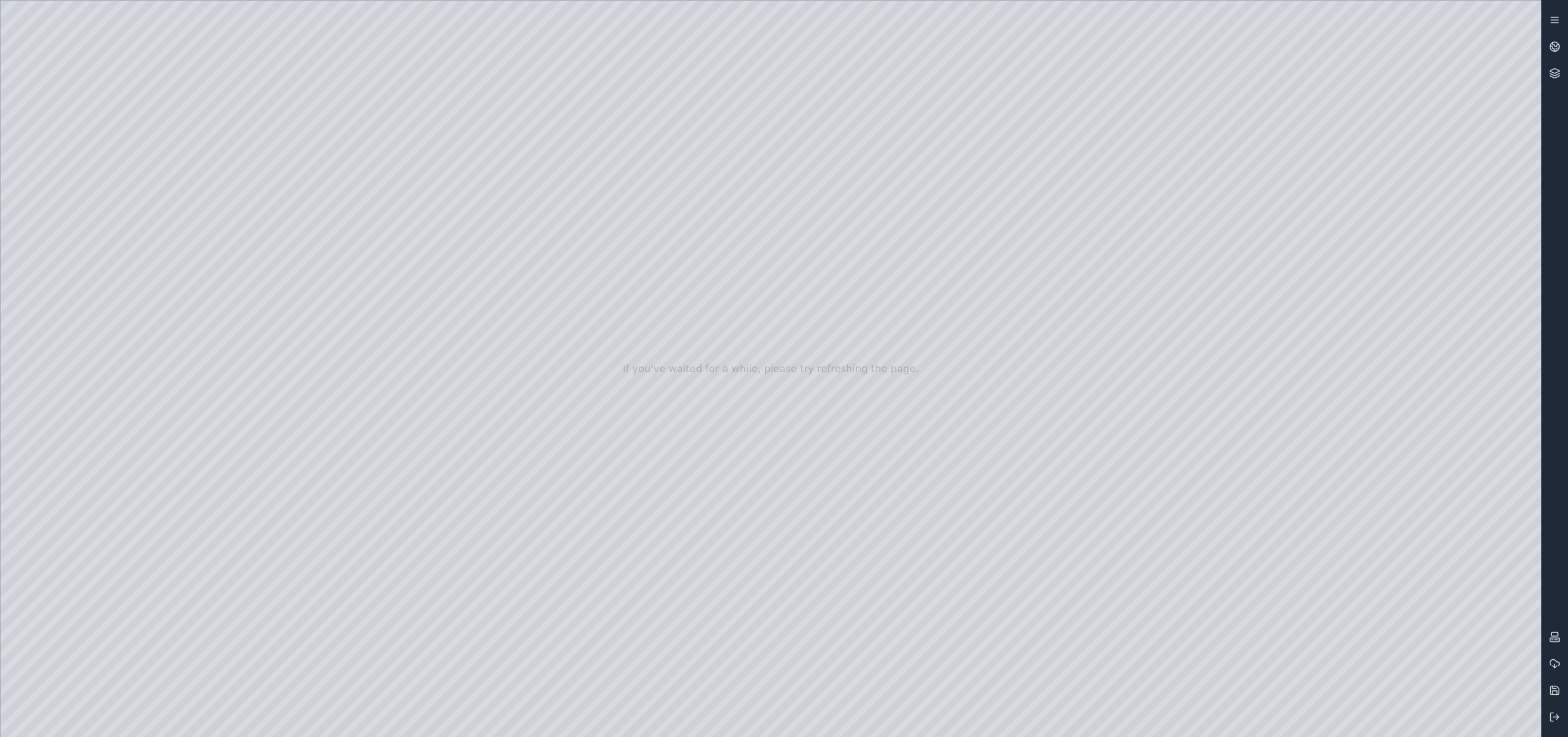
click at [1280, 486] on div at bounding box center [771, 368] width 1541 height 736
click at [1280, 486] on div at bounding box center [771, 368] width 1541 height 736
click at [1280, 544] on div at bounding box center [771, 368] width 1541 height 736
drag, startPoint x: 1351, startPoint y: 530, endPoint x: 1413, endPoint y: 508, distance: 65.8
click at [1280, 508] on div at bounding box center [771, 368] width 1541 height 736
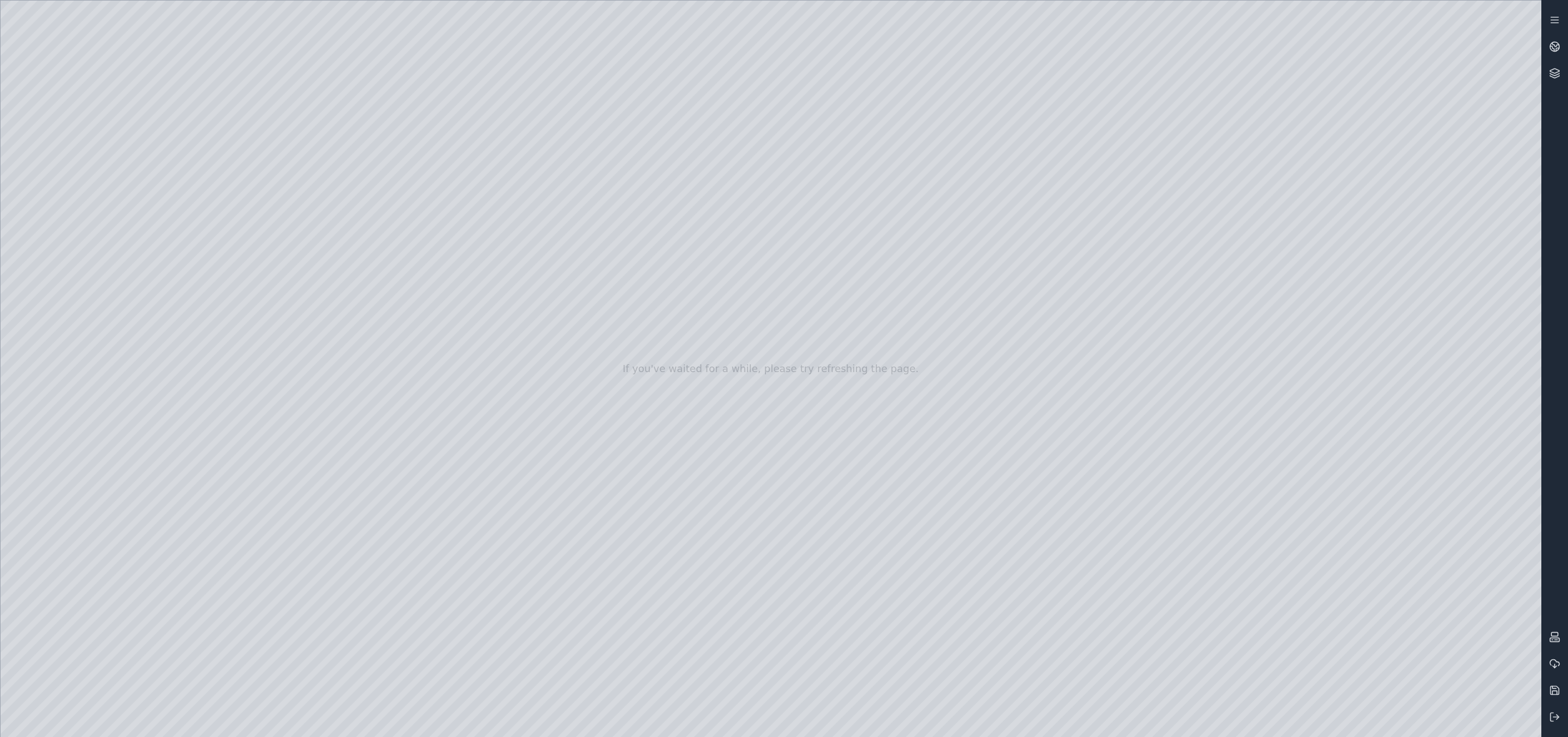
click at [1280, 486] on div at bounding box center [771, 368] width 1541 height 736
click at [326, 208] on div at bounding box center [771, 368] width 1541 height 736
click at [331, 535] on div at bounding box center [771, 368] width 1541 height 736
click at [323, 590] on div at bounding box center [771, 368] width 1541 height 736
click at [1280, 71] on icon at bounding box center [1554, 73] width 11 height 11
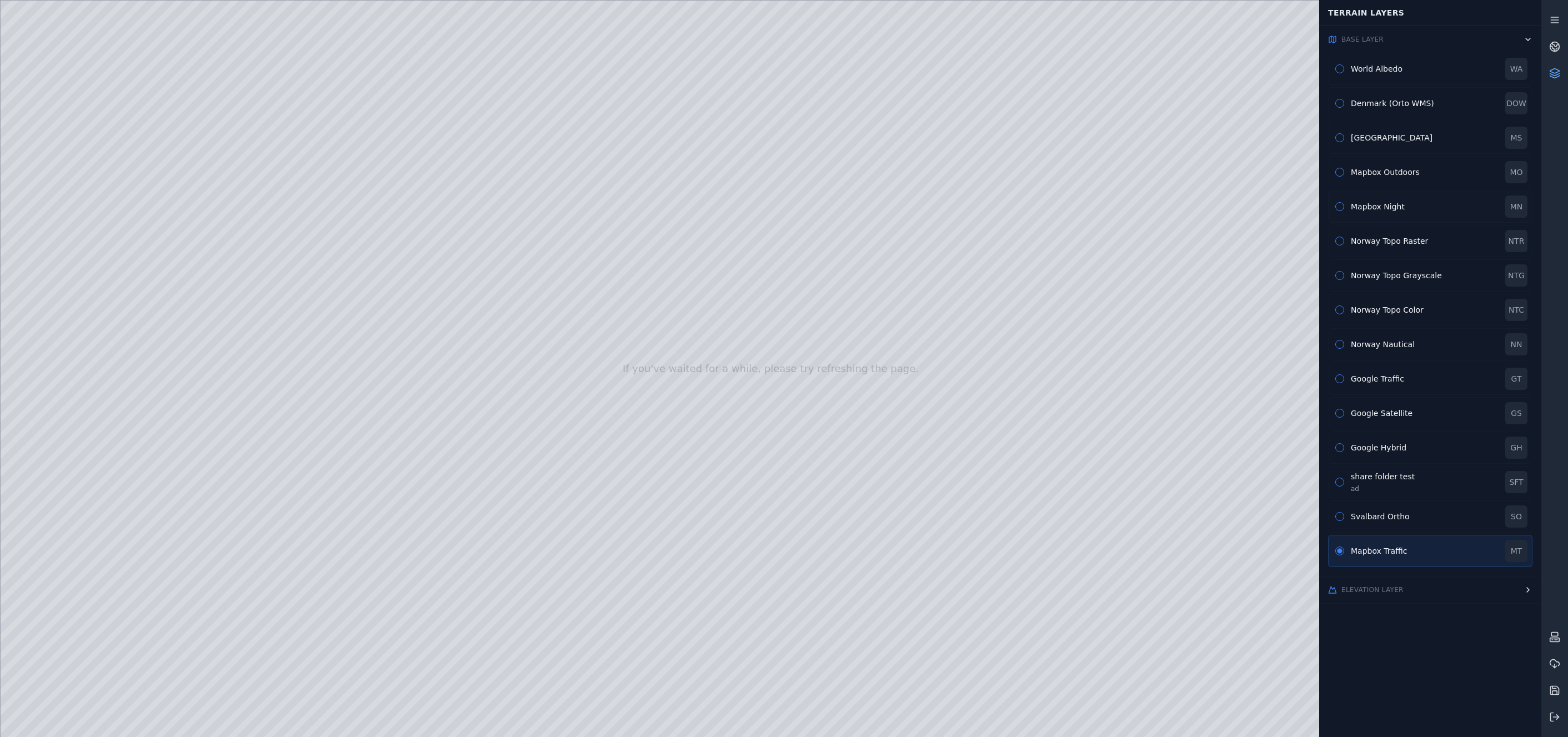
click at [1280, 206] on div "Mapbox Night" at bounding box center [1425, 206] width 148 height 11
click at [305, 94] on div at bounding box center [771, 368] width 1541 height 736
click at [1280, 45] on icon at bounding box center [1556, 44] width 7 height 4
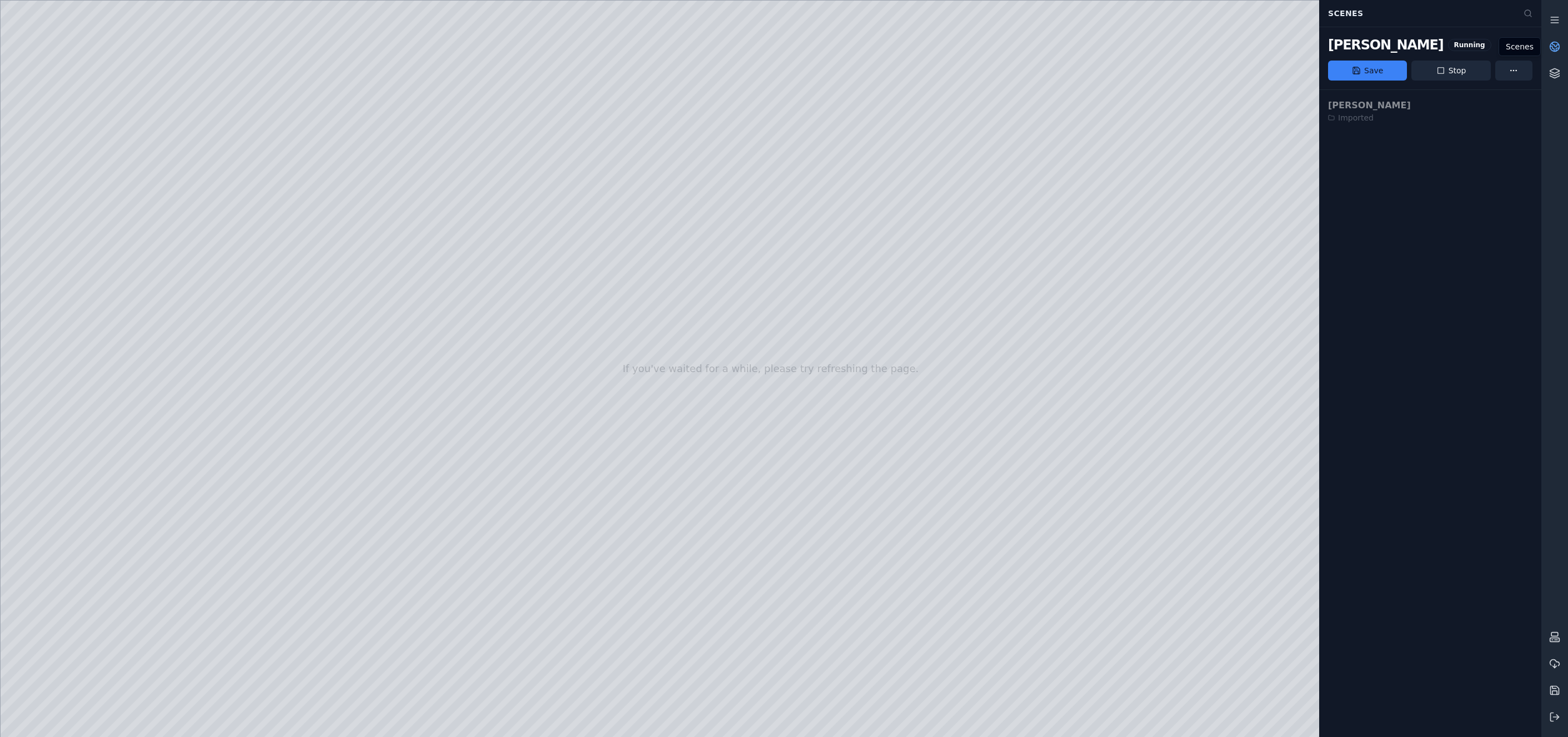
click at [1280, 50] on icon at bounding box center [1552, 48] width 4 height 5
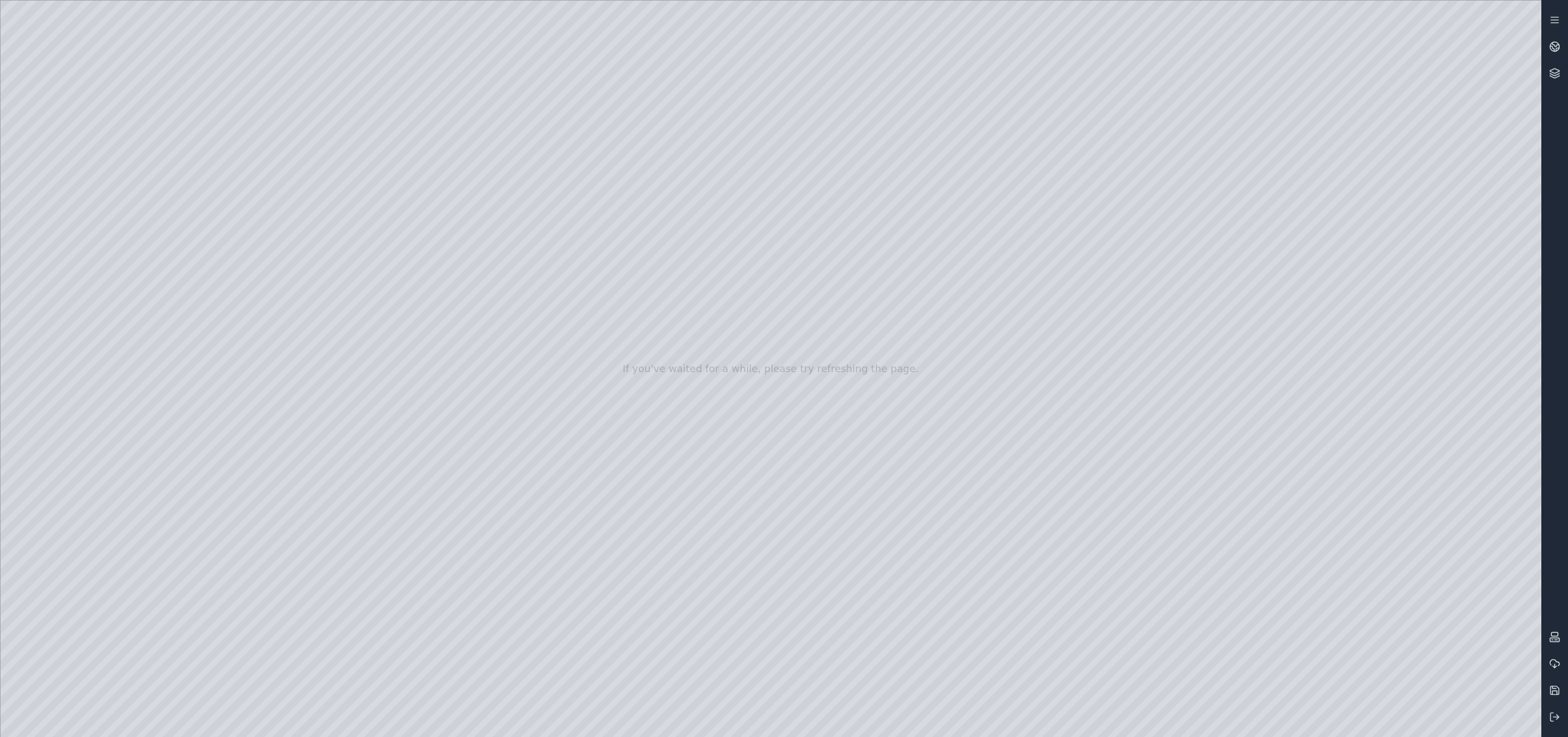
click at [1280, 489] on div at bounding box center [771, 368] width 1541 height 736
click at [1280, 582] on div at bounding box center [771, 368] width 1541 height 736
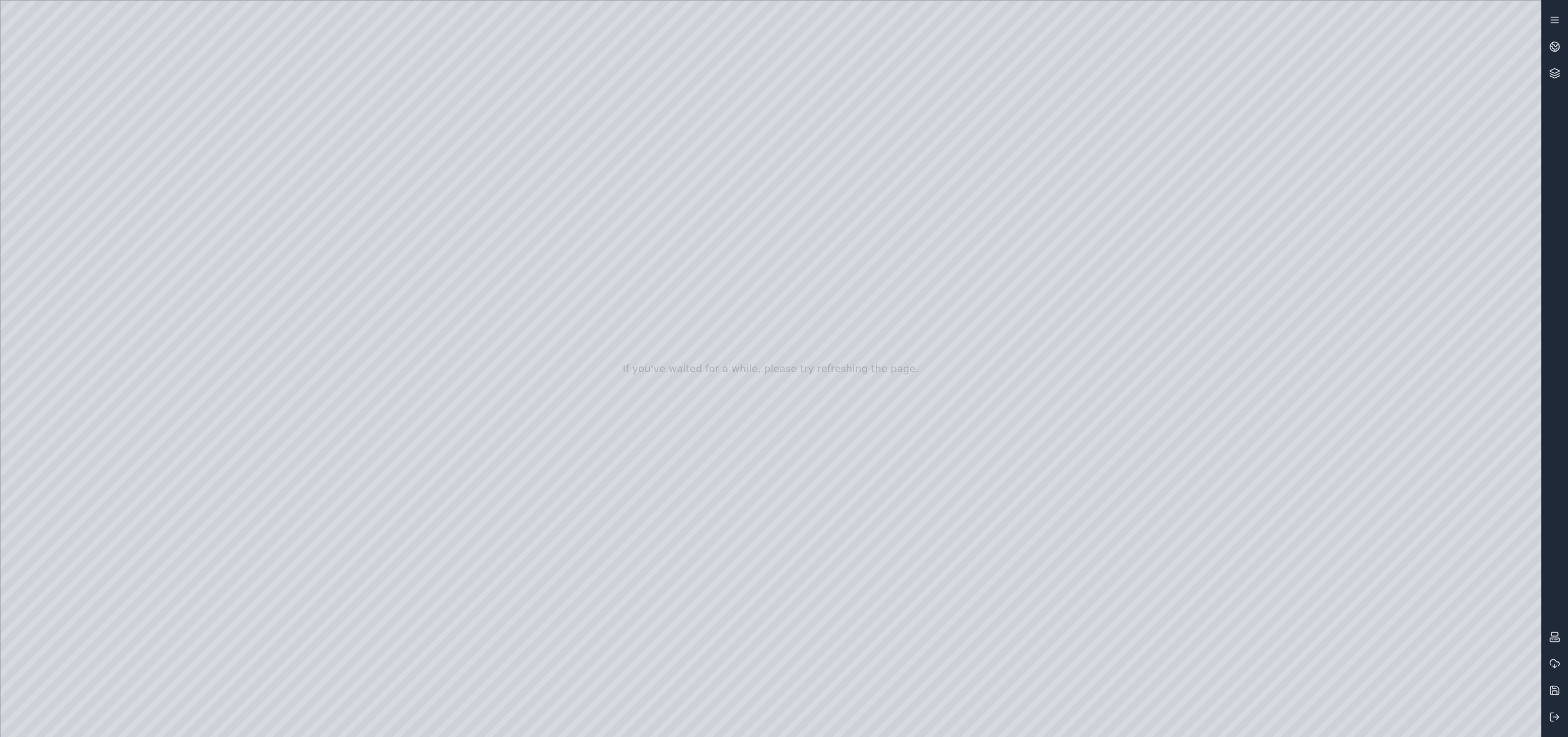
click at [1280, 582] on div at bounding box center [771, 368] width 1541 height 736
click at [1280, 620] on div at bounding box center [771, 368] width 1541 height 736
click at [1280, 548] on div at bounding box center [771, 368] width 1541 height 736
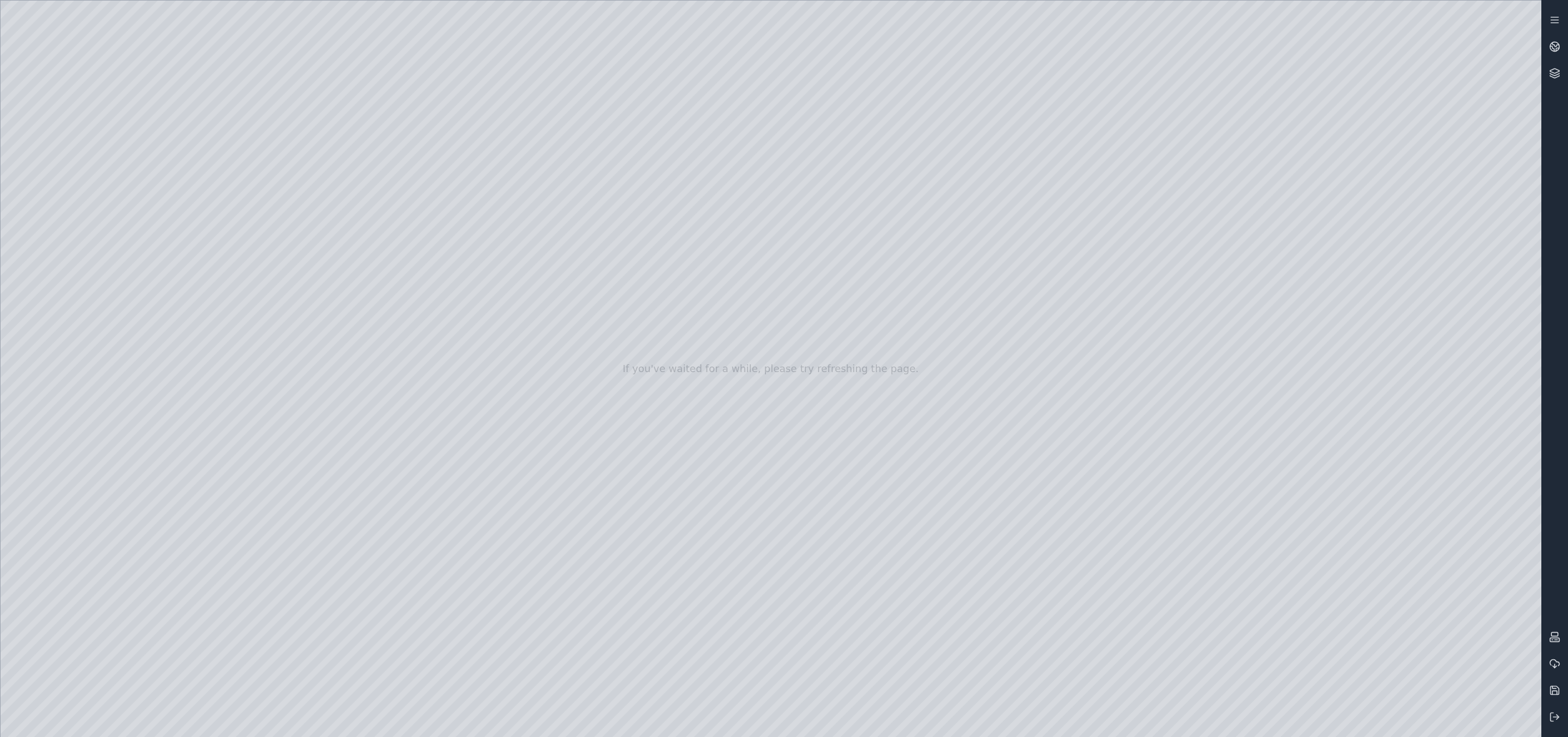
click at [1280, 548] on div at bounding box center [771, 368] width 1541 height 736
click at [1280, 619] on div at bounding box center [771, 368] width 1541 height 736
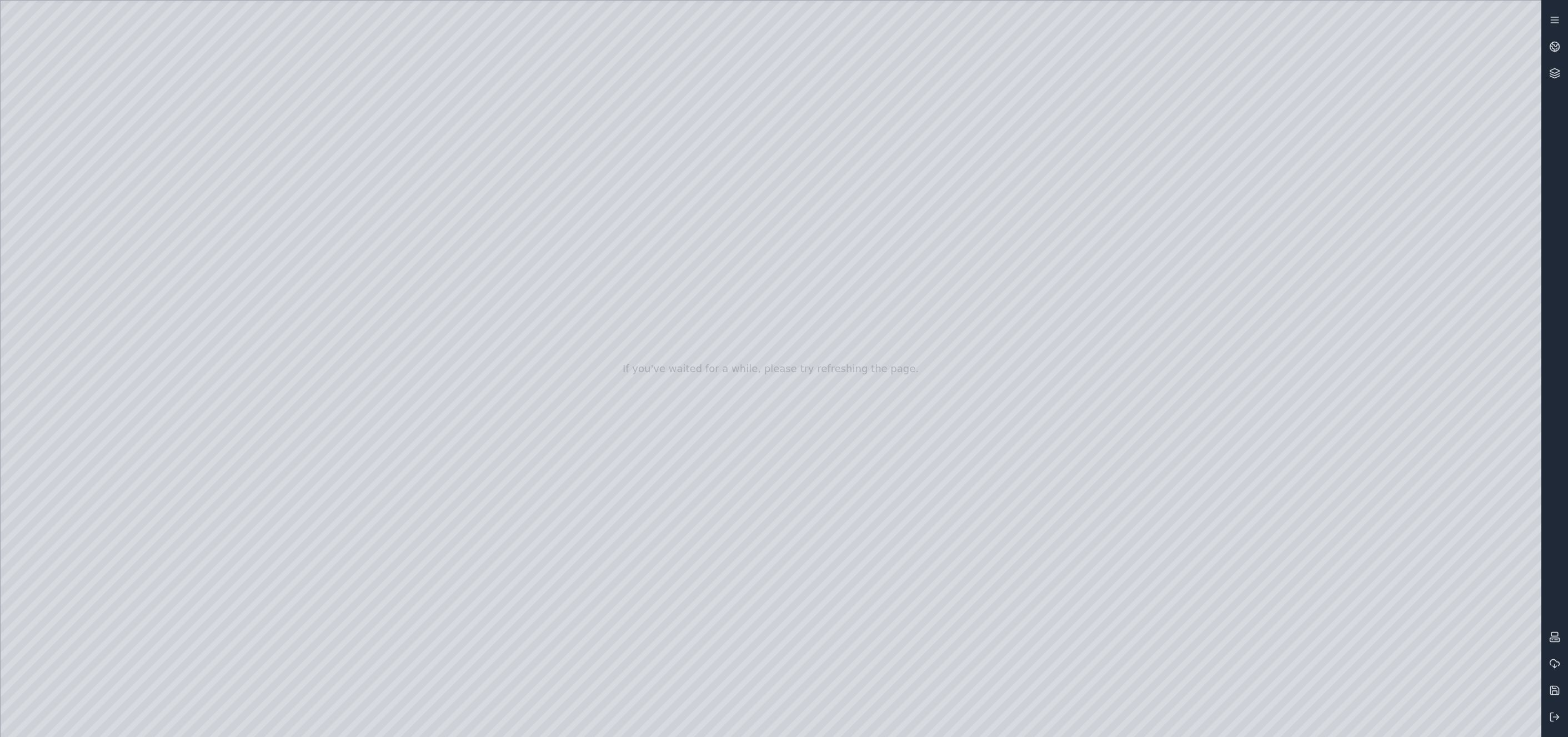
click at [1280, 619] on div at bounding box center [771, 368] width 1541 height 736
click at [1280, 488] on div at bounding box center [771, 368] width 1541 height 736
click at [1280, 487] on div at bounding box center [771, 368] width 1541 height 736
click at [1280, 579] on div at bounding box center [771, 368] width 1541 height 736
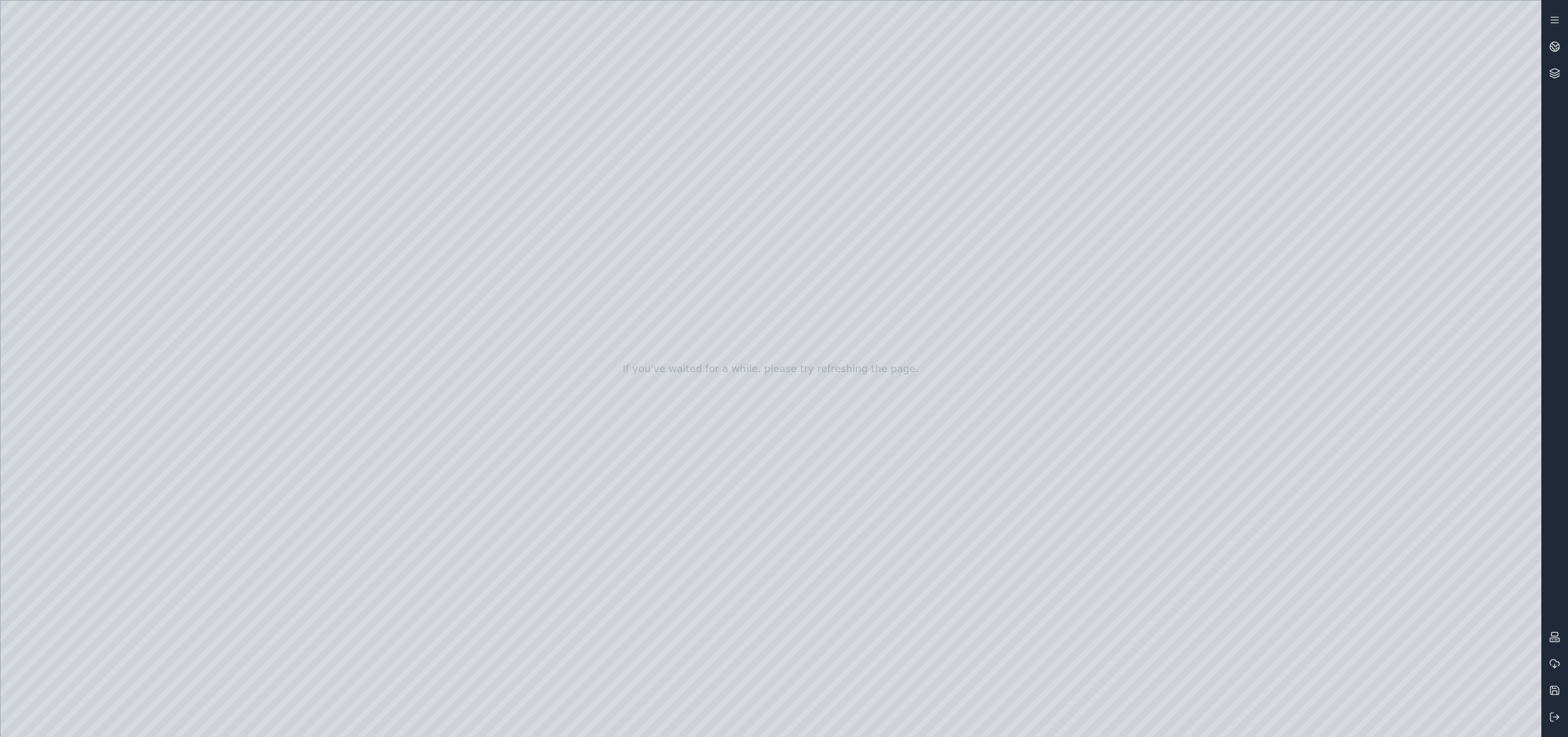
click at [1280, 543] on div at bounding box center [771, 368] width 1541 height 736
click at [77, 296] on div at bounding box center [771, 368] width 1541 height 736
click at [66, 326] on div at bounding box center [771, 368] width 1541 height 736
click at [314, 184] on div at bounding box center [771, 368] width 1541 height 736
click at [1032, 384] on div at bounding box center [771, 368] width 1541 height 736
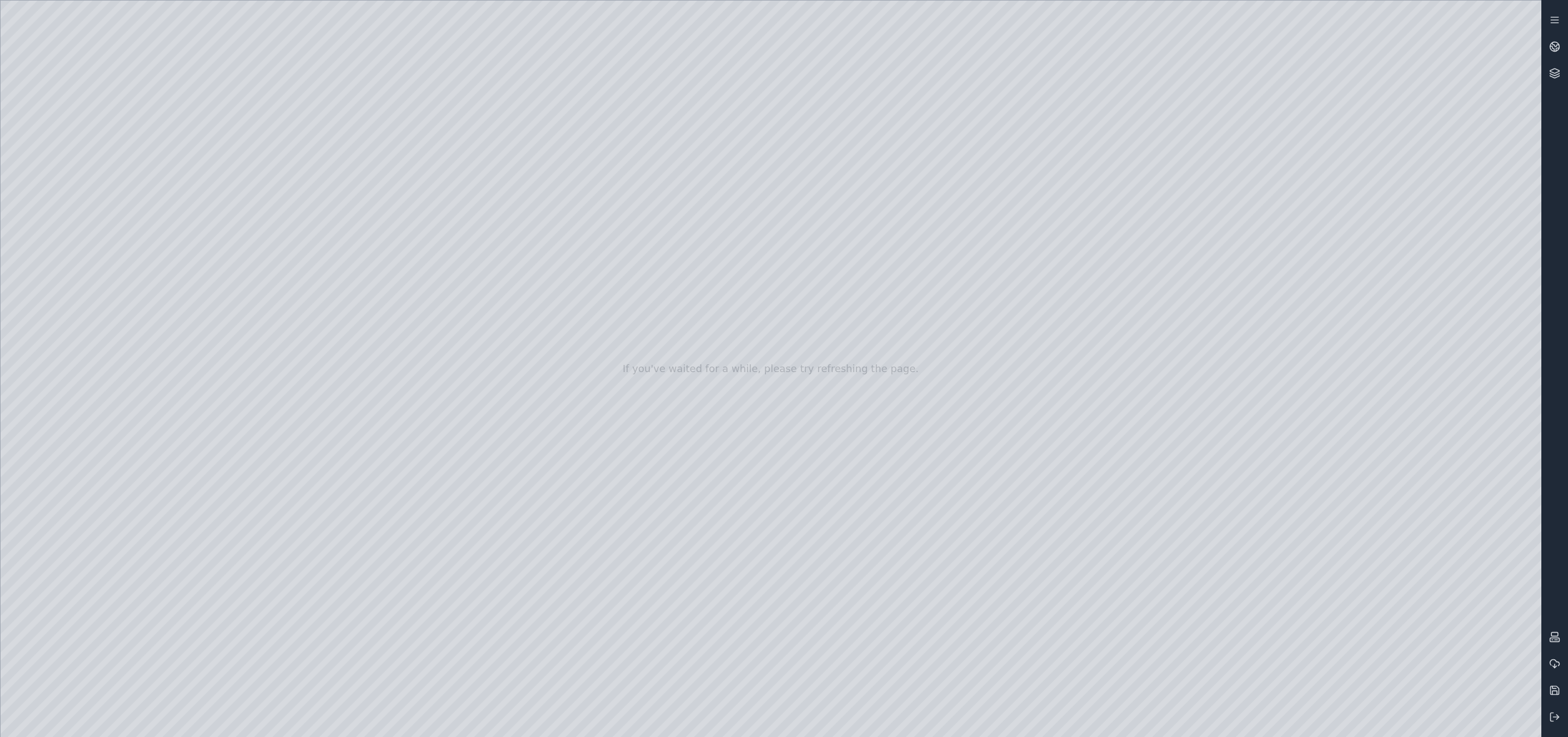
click at [170, 210] on div at bounding box center [771, 368] width 1541 height 736
click at [169, 208] on div at bounding box center [771, 368] width 1541 height 736
click at [1280, 488] on div at bounding box center [771, 368] width 1541 height 736
click at [1280, 580] on div at bounding box center [771, 368] width 1541 height 736
click at [1280, 491] on div at bounding box center [771, 368] width 1541 height 736
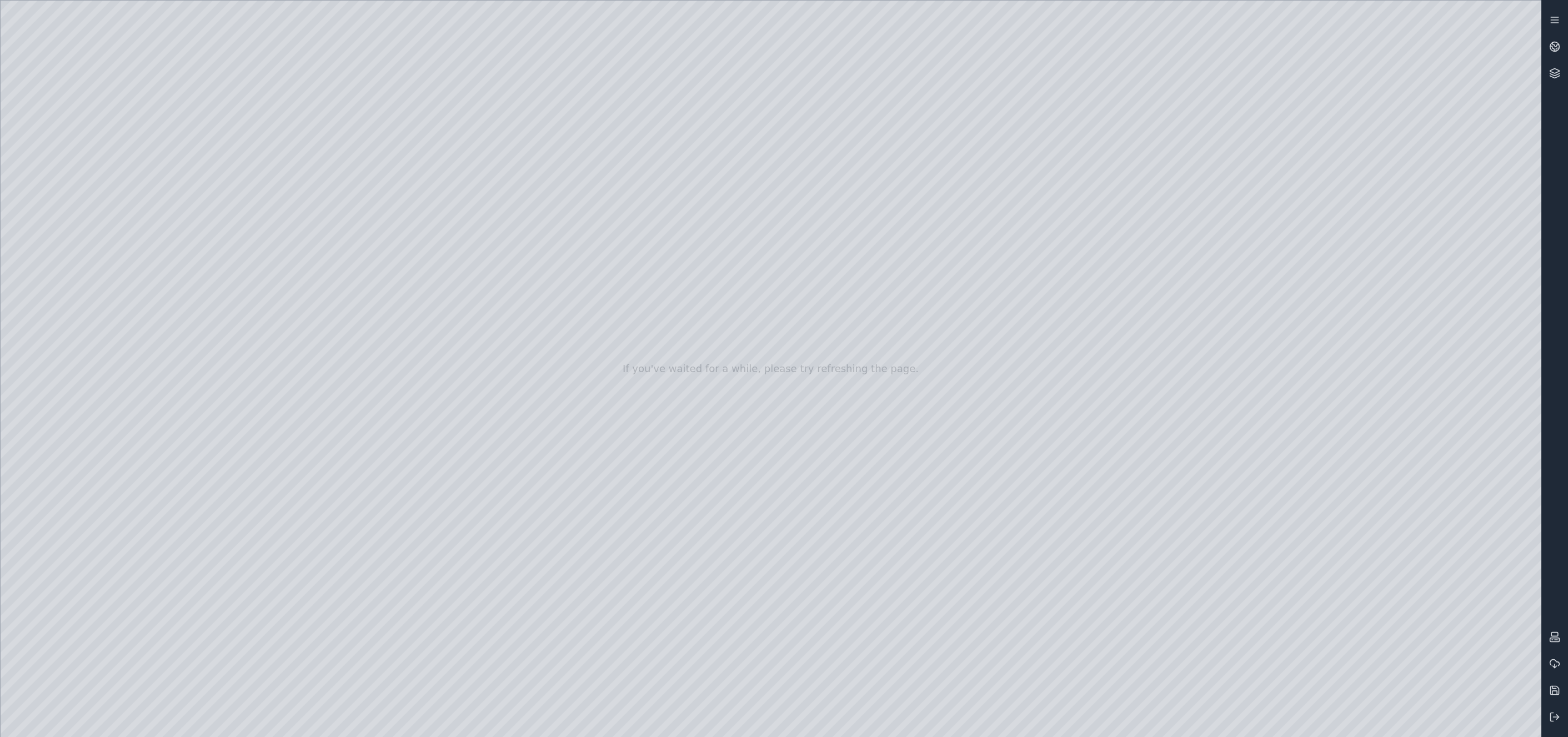
click at [1280, 678] on div at bounding box center [771, 368] width 1541 height 736
click at [1280, 485] on div at bounding box center [771, 368] width 1541 height 736
drag, startPoint x: 1514, startPoint y: 573, endPoint x: 1512, endPoint y: 578, distance: 5.4
click at [1280, 575] on div at bounding box center [771, 368] width 1541 height 736
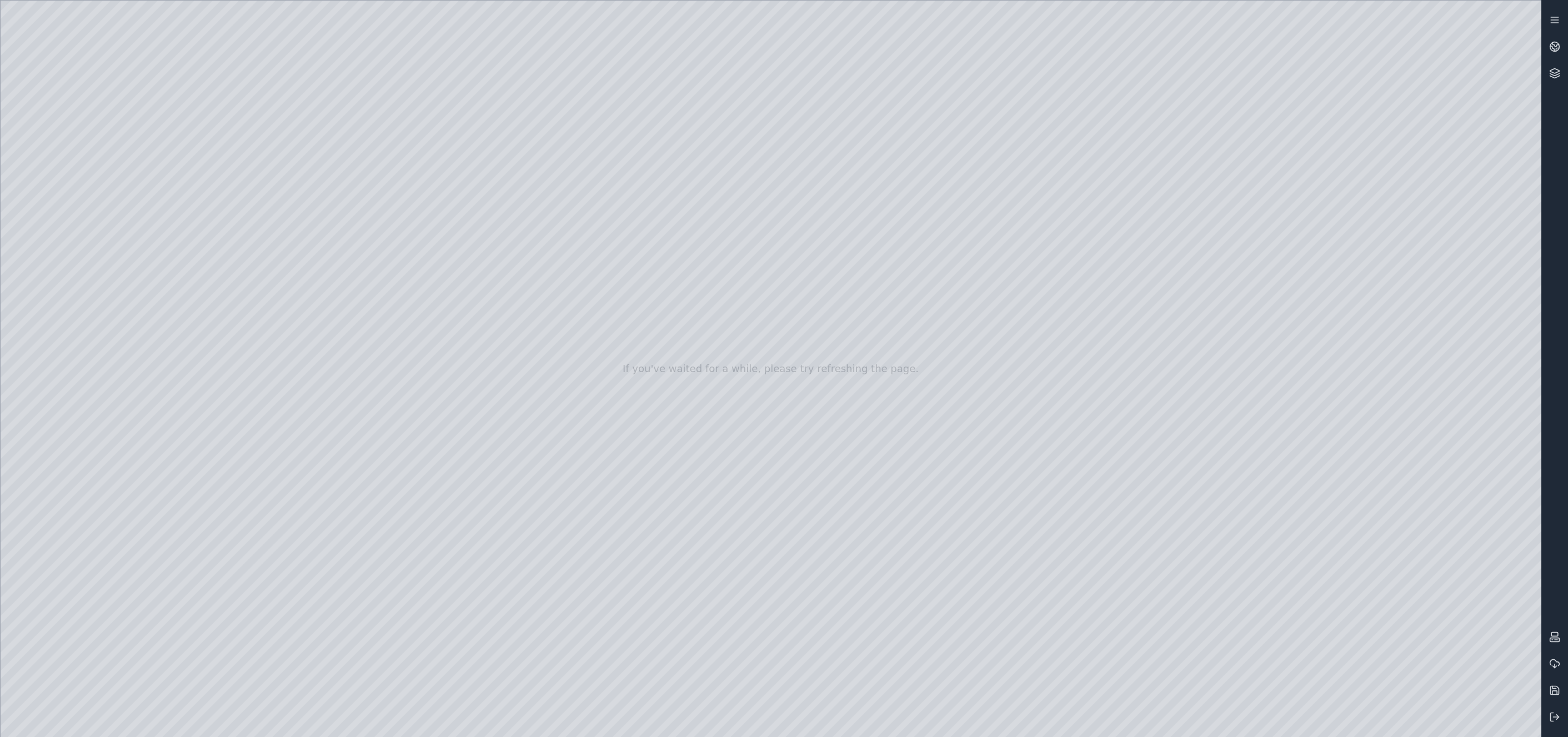
click at [1280, 577] on div at bounding box center [771, 368] width 1541 height 736
click at [1280, 575] on div at bounding box center [771, 368] width 1541 height 736
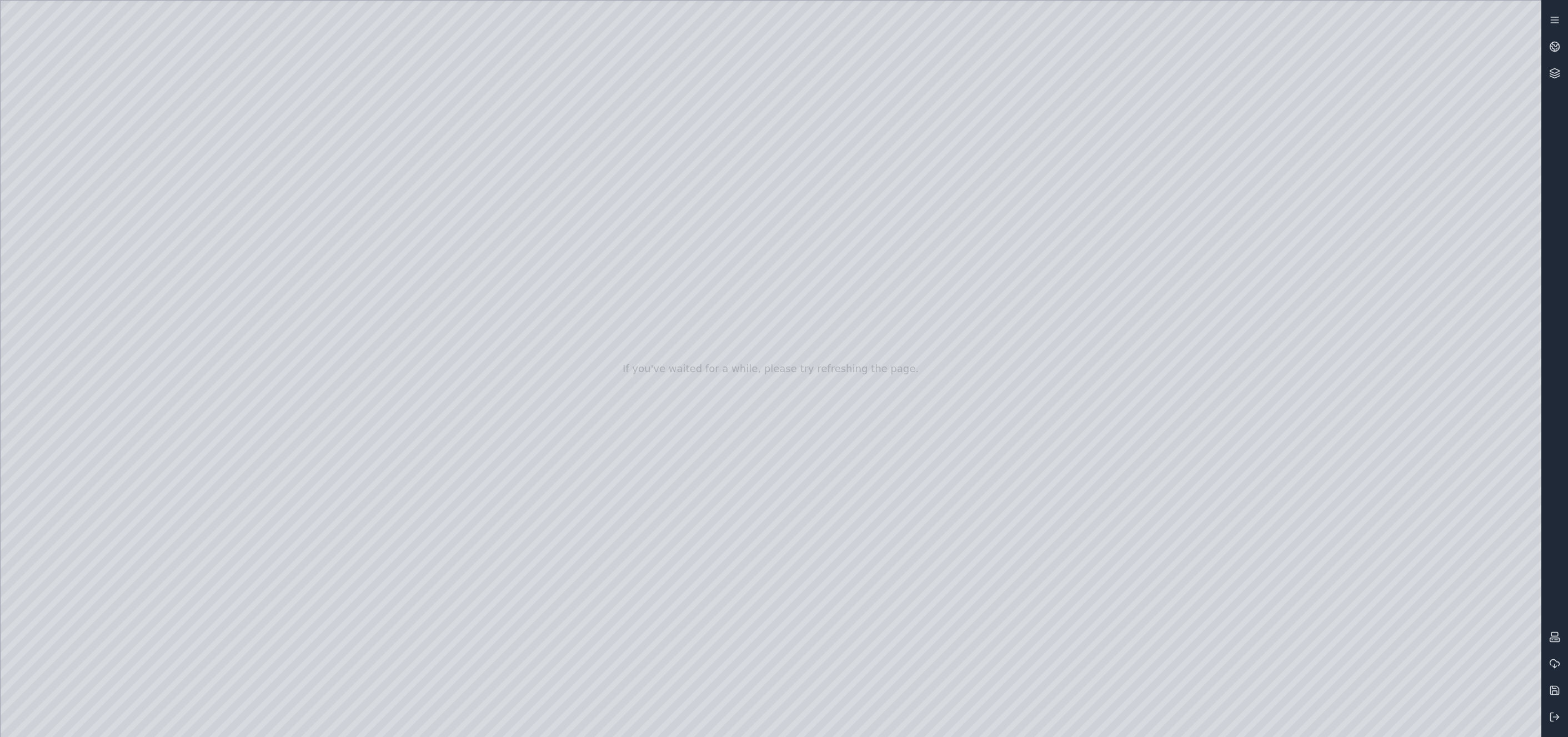
click at [1280, 575] on div at bounding box center [771, 368] width 1541 height 736
click at [1280, 585] on div at bounding box center [771, 368] width 1541 height 736
click at [1280, 582] on div at bounding box center [771, 368] width 1541 height 736
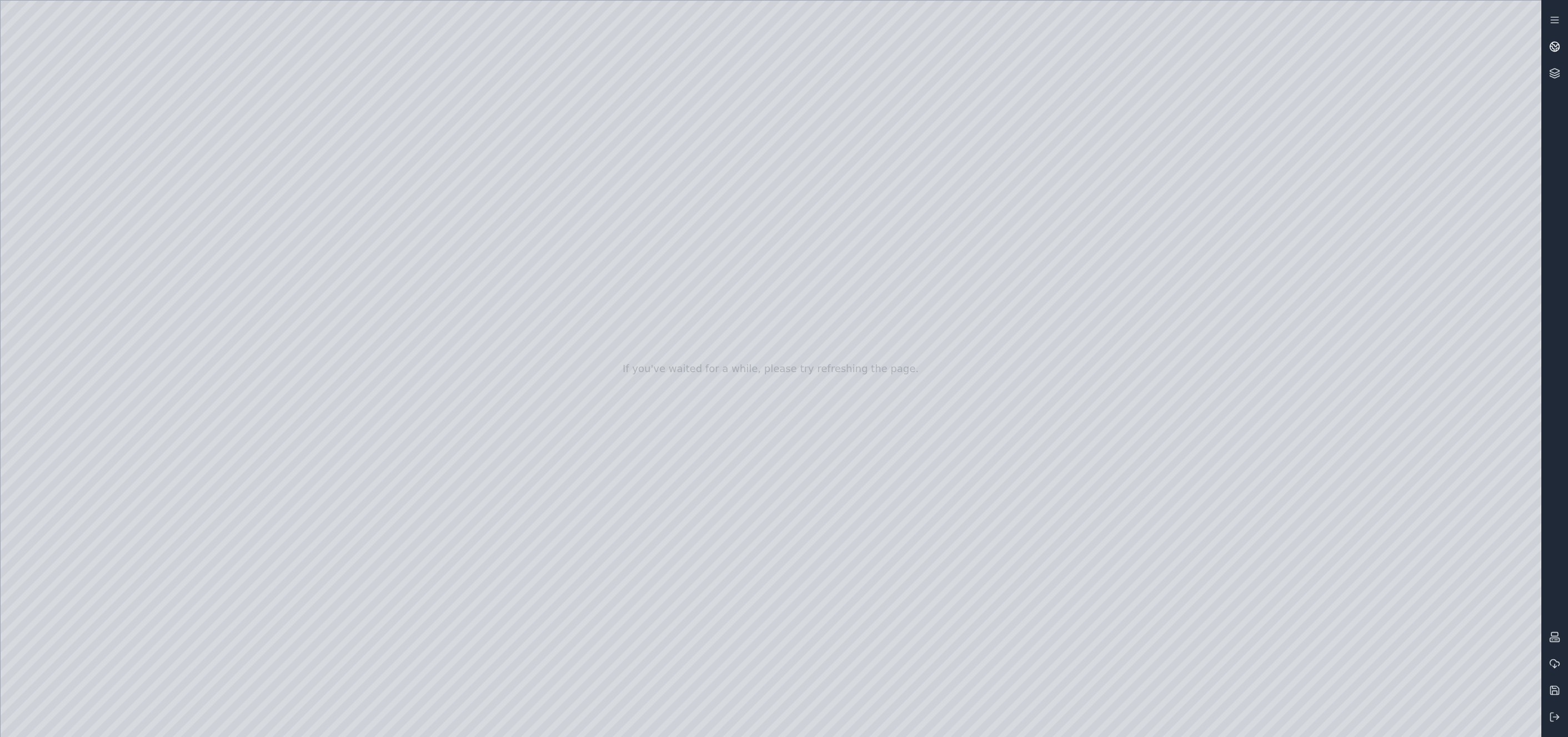
click at [1280, 49] on link at bounding box center [1554, 46] width 27 height 27
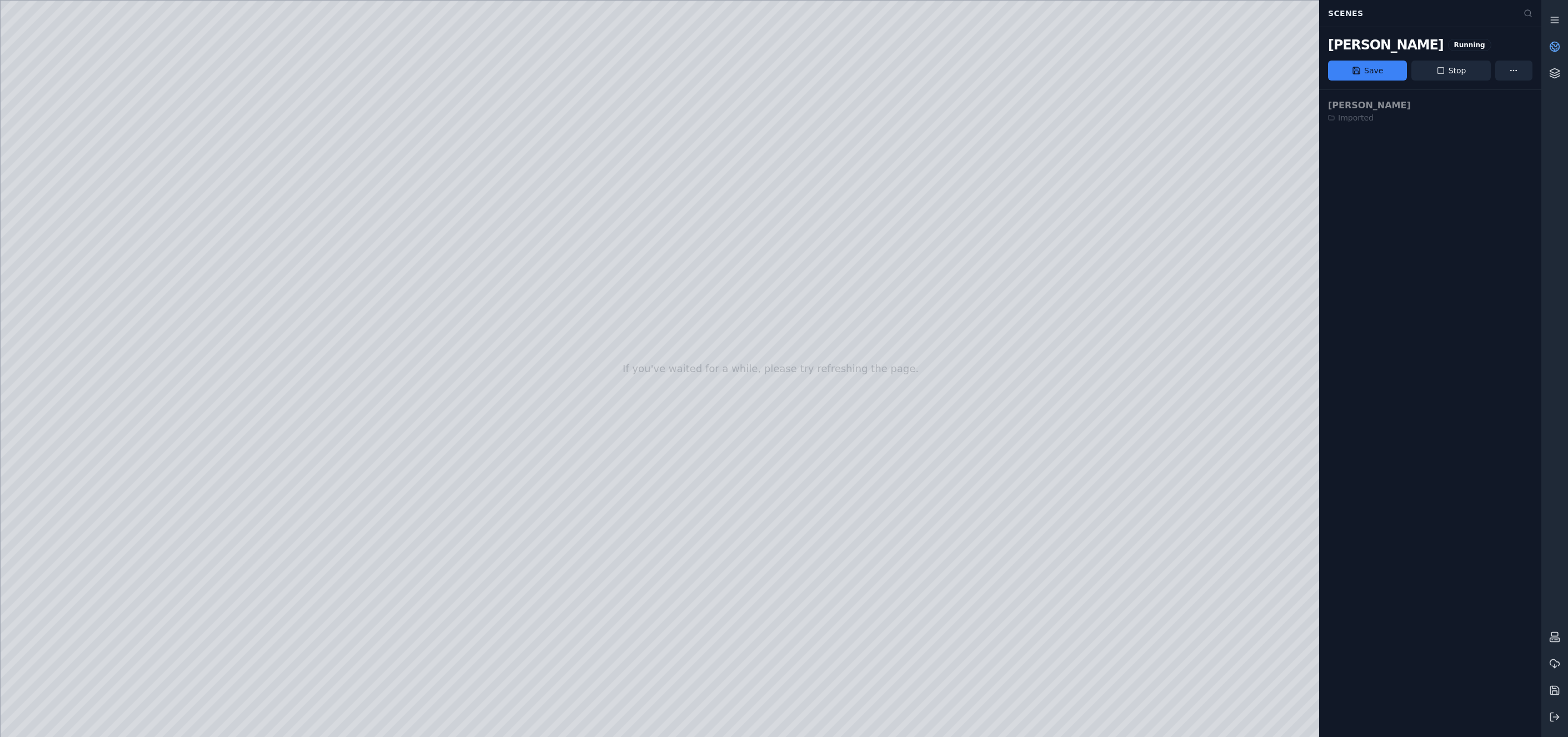
click at [1280, 52] on icon at bounding box center [1554, 46] width 11 height 11
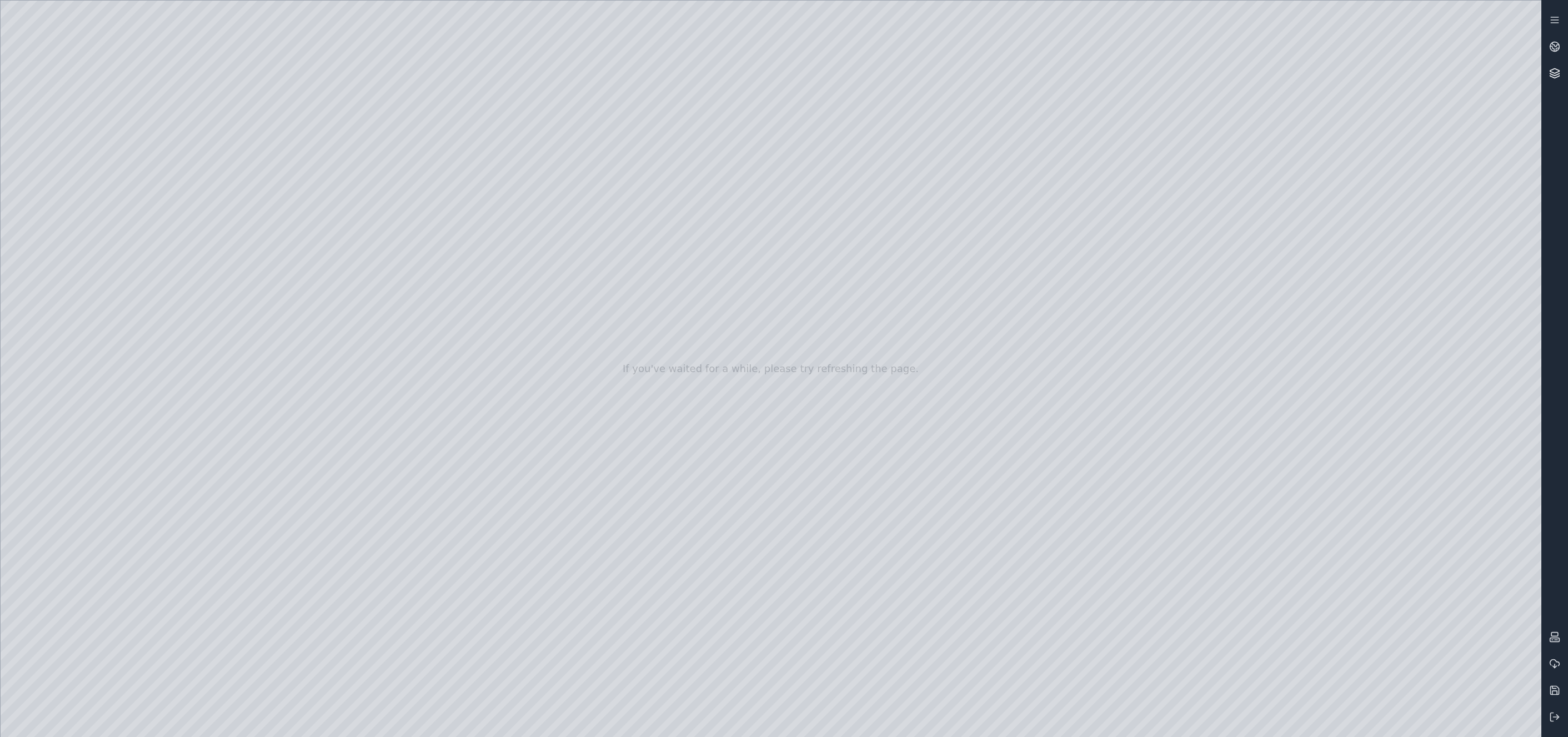
click at [1280, 75] on icon at bounding box center [1555, 74] width 9 height 2
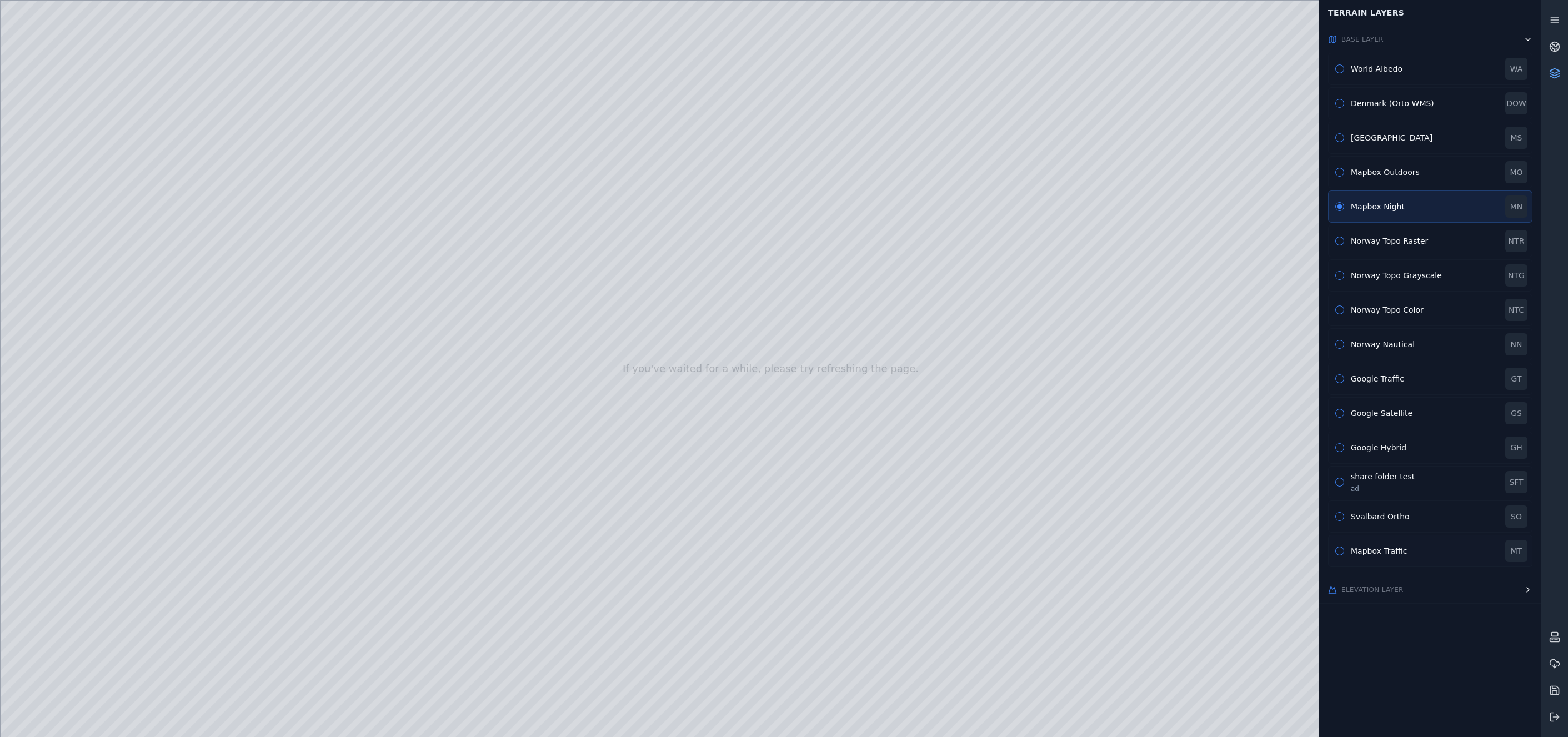
click at [1280, 551] on button "button" at bounding box center [1340, 551] width 9 height 9
click at [1280, 68] on button "button" at bounding box center [1340, 69] width 9 height 9
click at [1280, 76] on icon at bounding box center [1554, 73] width 11 height 11
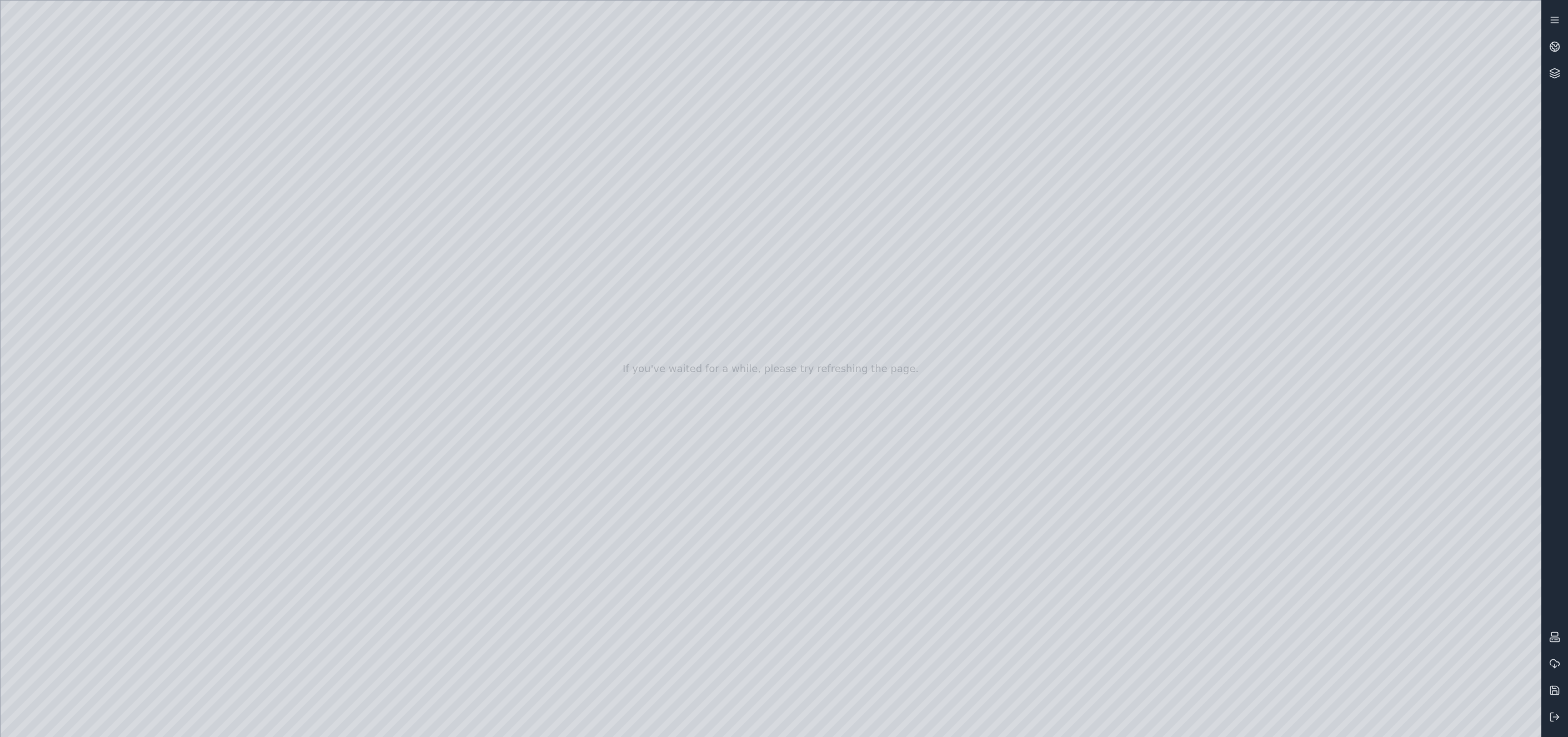
click at [1280, 621] on div at bounding box center [771, 368] width 1541 height 736
click at [1280, 621] on div at bounding box center [771, 368] width 1541 height 736
click at [1280, 620] on div at bounding box center [771, 368] width 1541 height 736
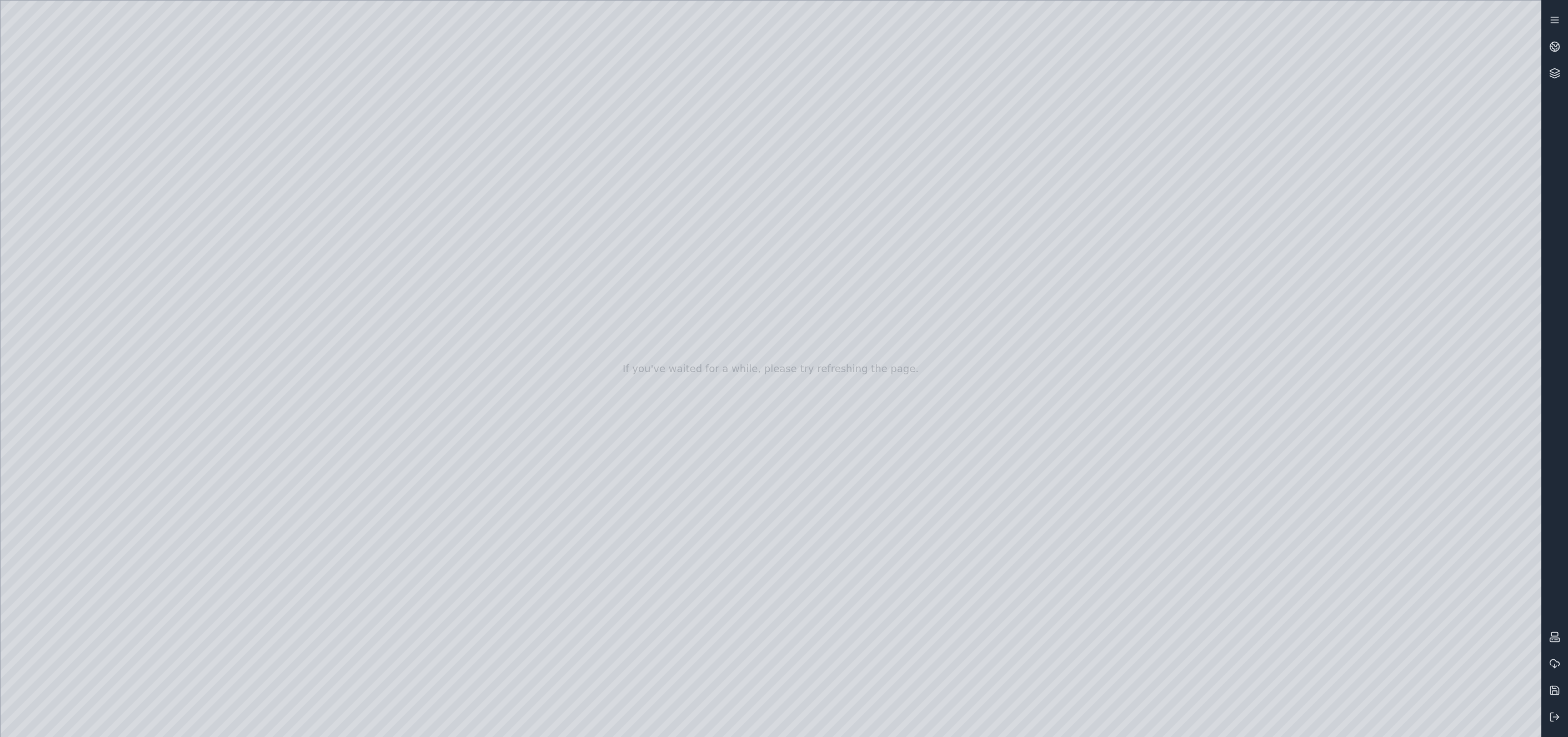
click at [1280, 620] on div at bounding box center [771, 368] width 1541 height 736
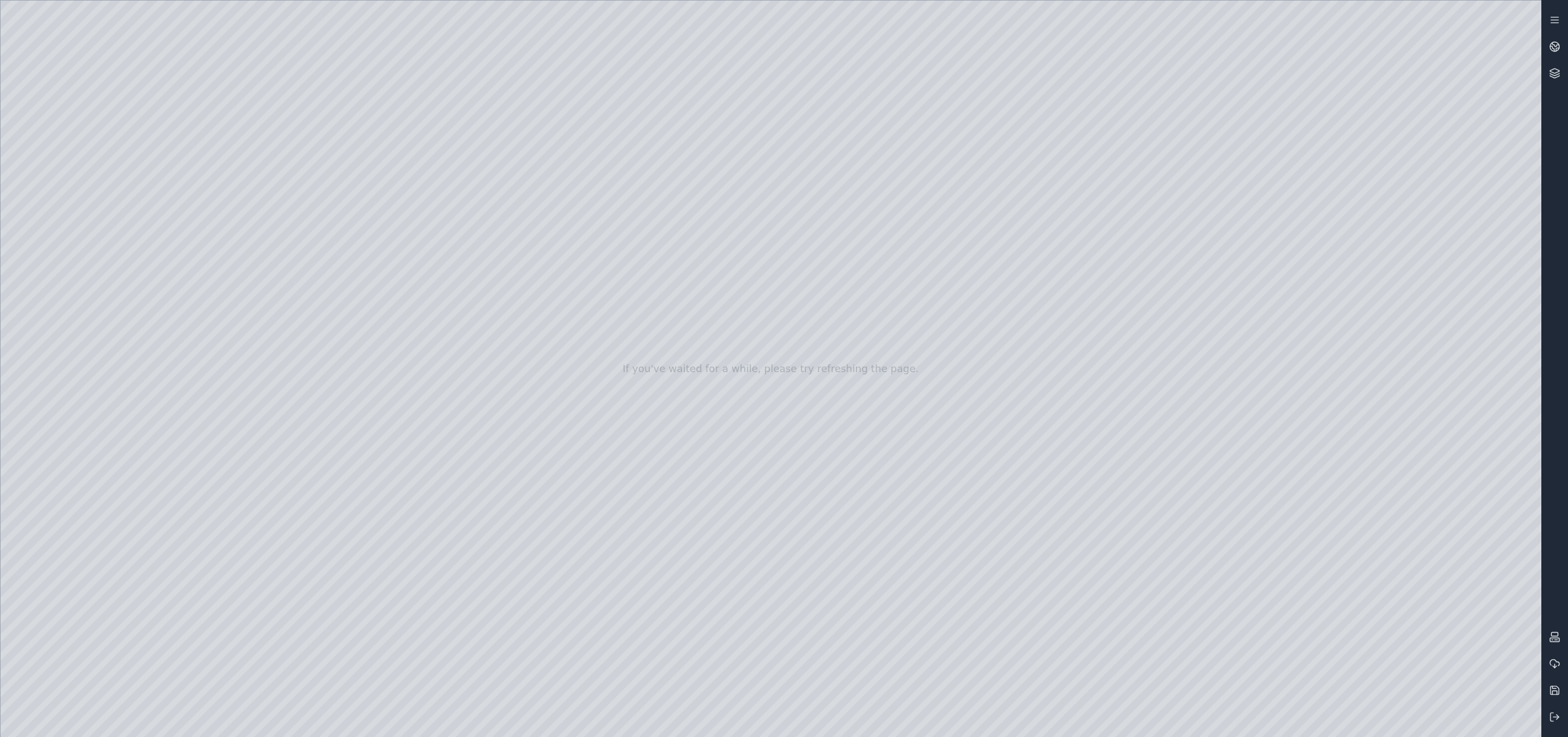
click at [1280, 550] on div at bounding box center [771, 368] width 1541 height 736
click at [1280, 617] on div at bounding box center [771, 368] width 1541 height 736
click at [1280, 584] on div at bounding box center [771, 368] width 1541 height 736
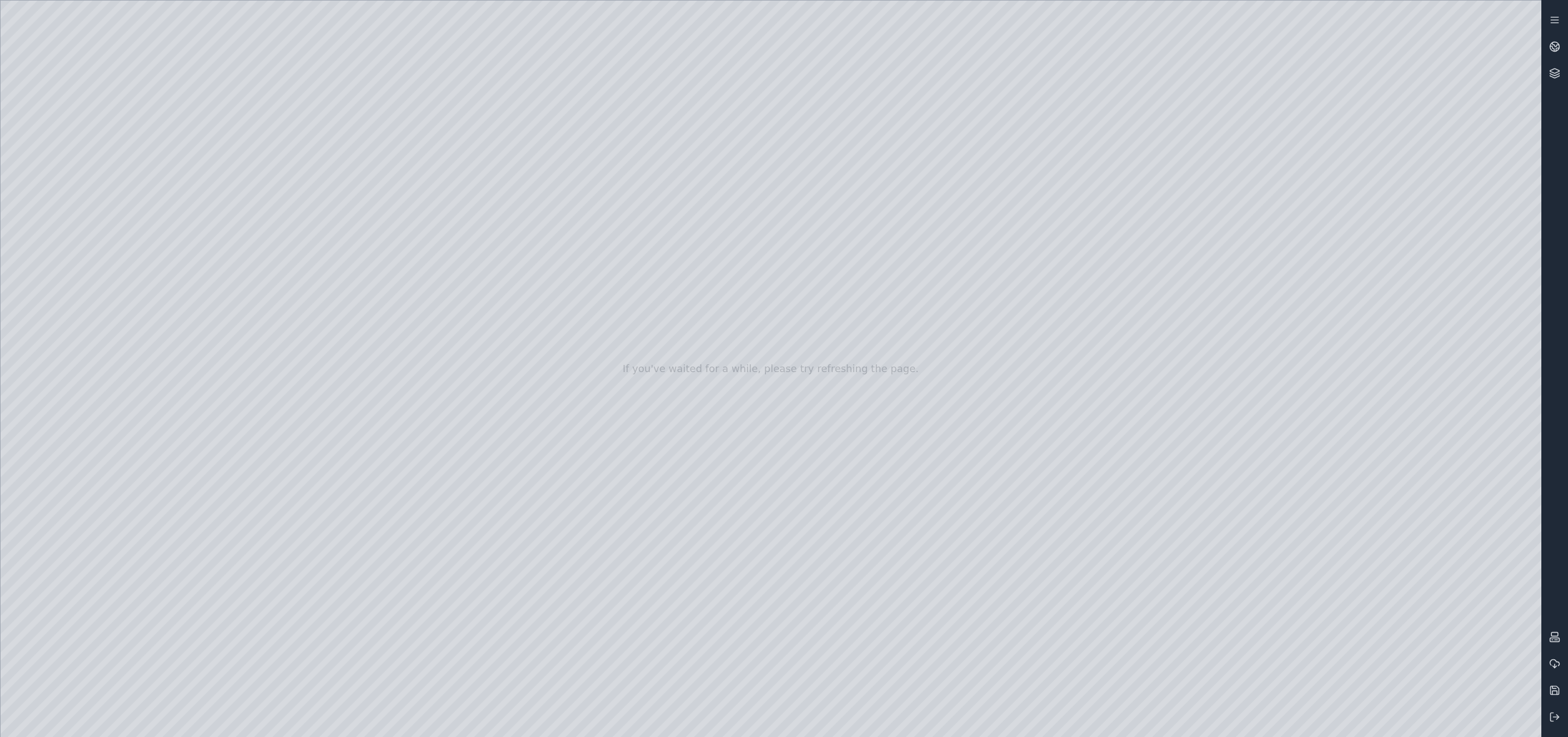
click at [1280, 621] on div at bounding box center [771, 368] width 1541 height 736
click at [1280, 486] on div at bounding box center [771, 368] width 1541 height 736
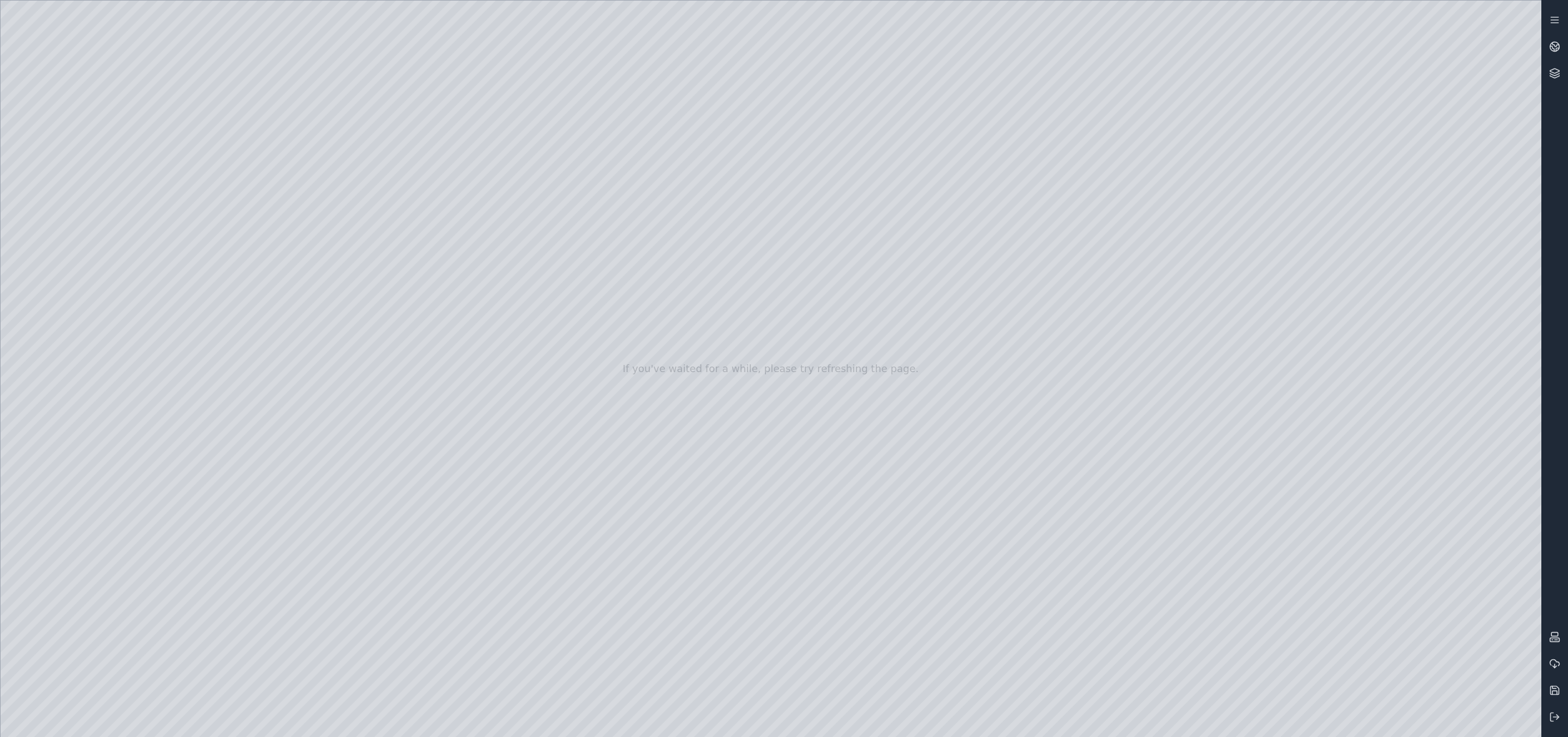
click at [1280, 484] on div at bounding box center [771, 368] width 1541 height 736
click at [1280, 548] on div at bounding box center [771, 368] width 1541 height 736
click at [1280, 619] on div at bounding box center [771, 368] width 1541 height 736
click at [1280, 481] on div at bounding box center [771, 368] width 1541 height 736
click at [1280, 671] on div at bounding box center [771, 368] width 1541 height 736
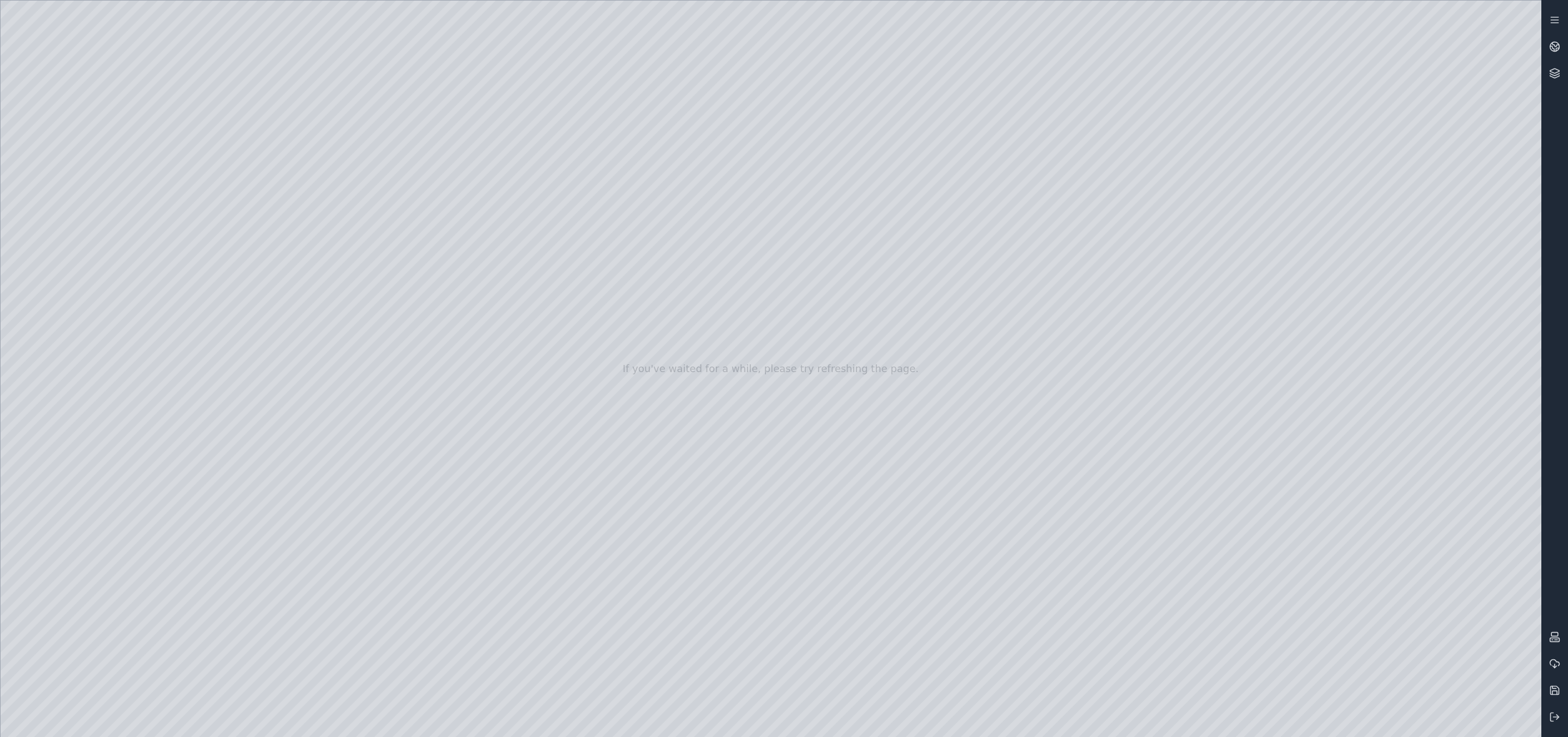
click at [1280, 676] on div at bounding box center [771, 368] width 1541 height 736
click at [1280, 585] on div at bounding box center [771, 368] width 1541 height 736
drag, startPoint x: 1479, startPoint y: 621, endPoint x: 1322, endPoint y: 579, distance: 162.5
click at [1280, 579] on div at bounding box center [771, 368] width 1541 height 736
click at [1280, 586] on div at bounding box center [771, 368] width 1541 height 736
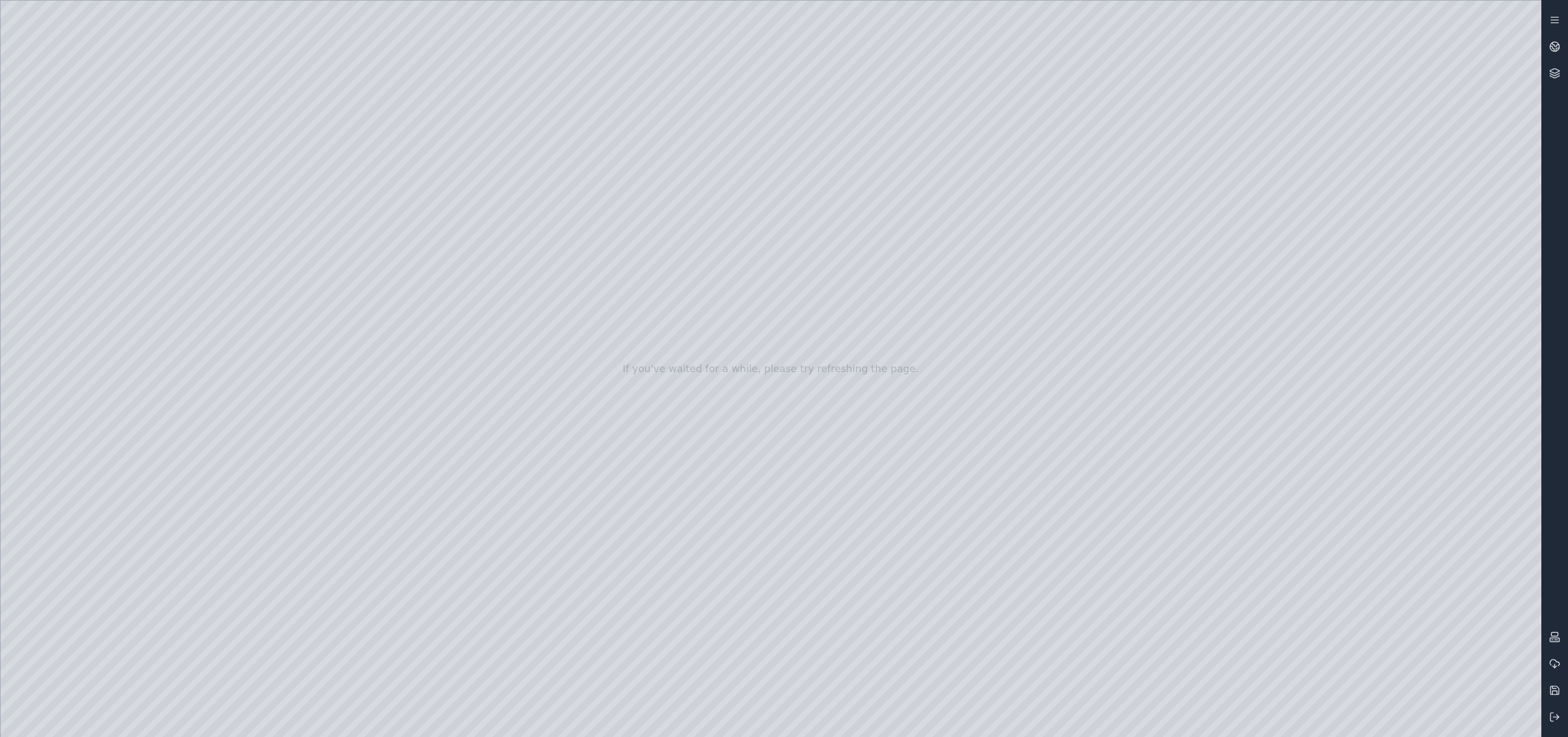
click at [1280, 547] on div at bounding box center [771, 368] width 1541 height 736
click at [1280, 548] on div at bounding box center [771, 368] width 1541 height 736
click at [1280, 587] on div at bounding box center [771, 368] width 1541 height 736
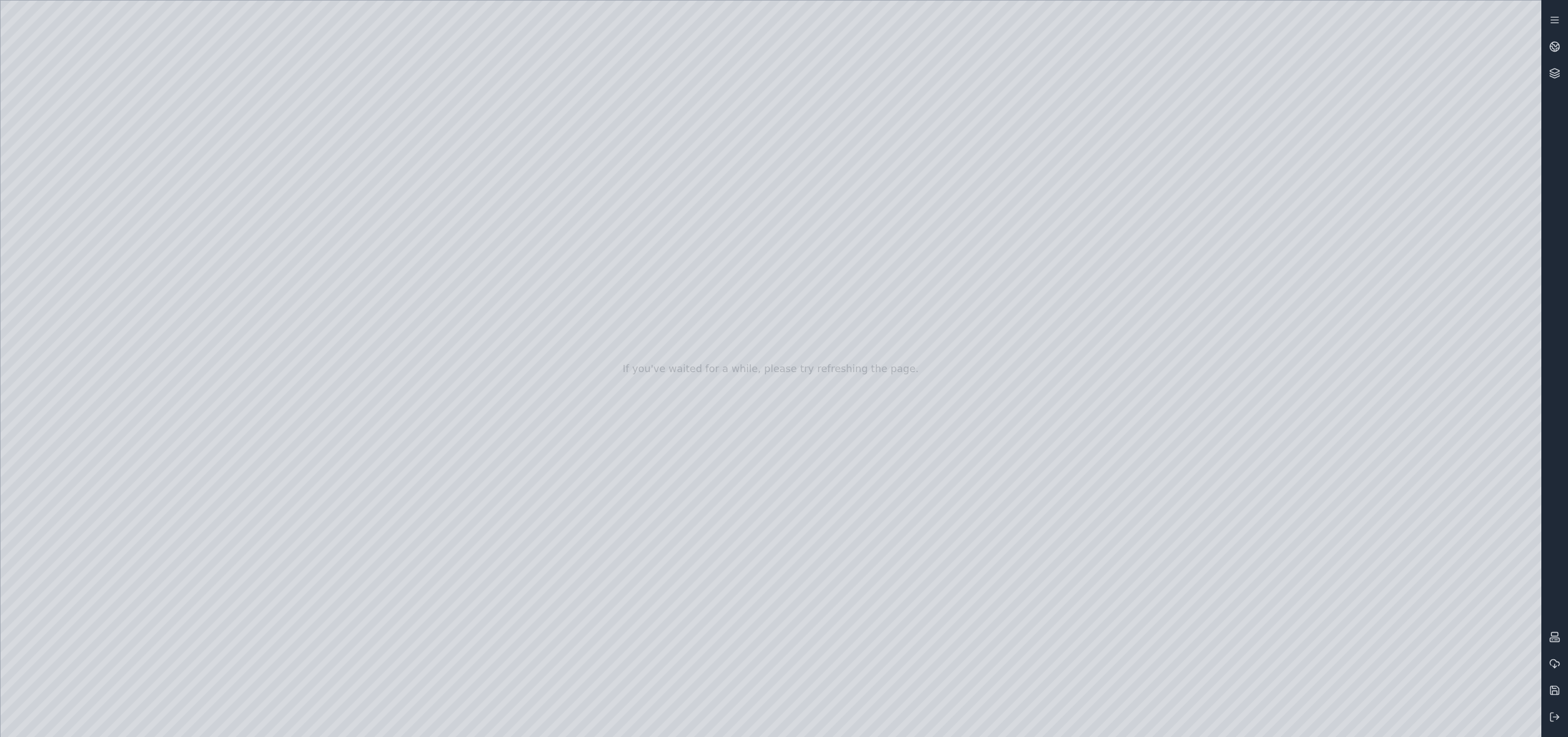
click at [1280, 587] on div at bounding box center [771, 368] width 1541 height 736
click at [1280, 584] on div at bounding box center [771, 368] width 1541 height 736
click at [1280, 485] on div at bounding box center [771, 368] width 1541 height 736
click at [1280, 484] on div at bounding box center [771, 368] width 1541 height 736
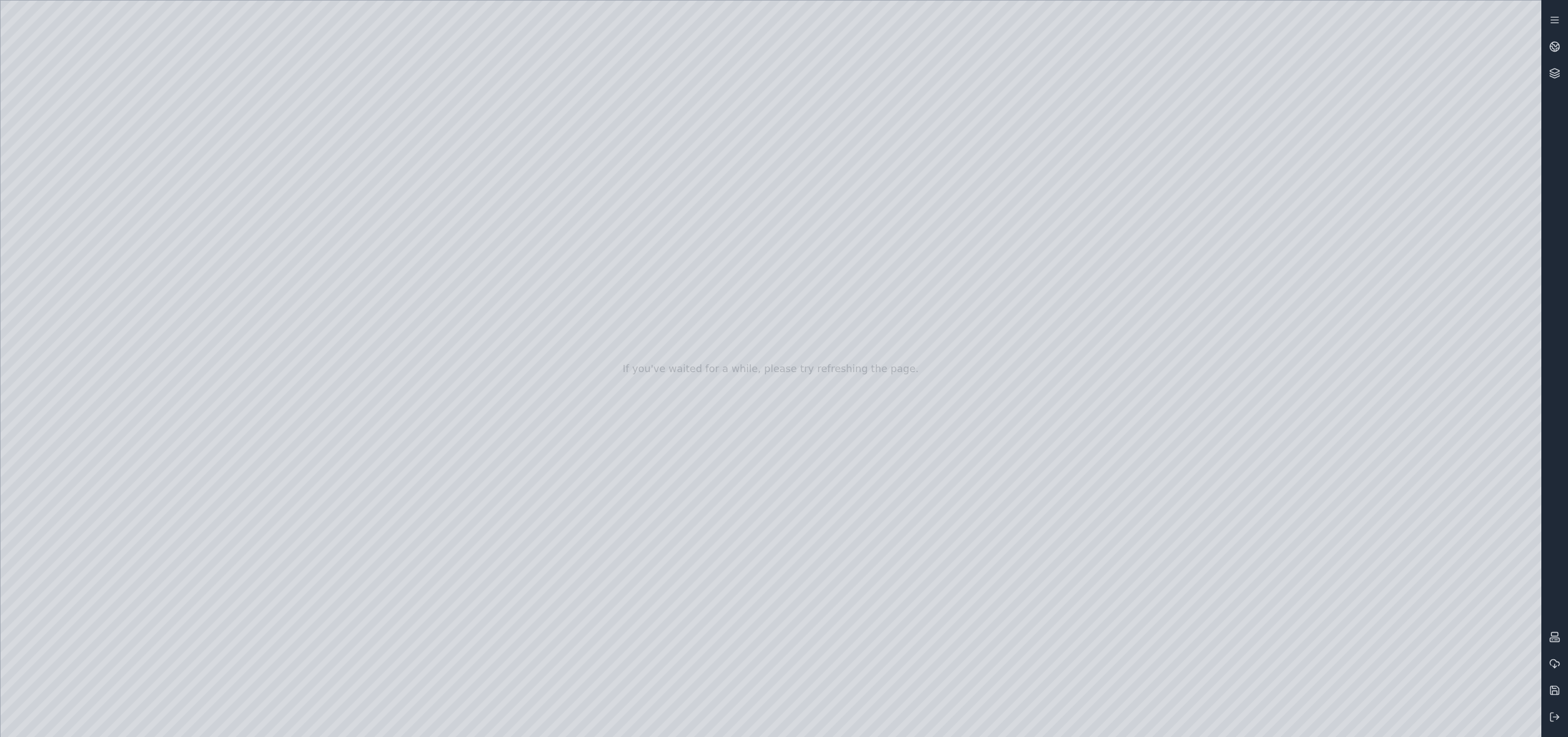
click at [1280, 675] on div at bounding box center [771, 368] width 1541 height 736
click at [1280, 583] on div at bounding box center [771, 368] width 1541 height 736
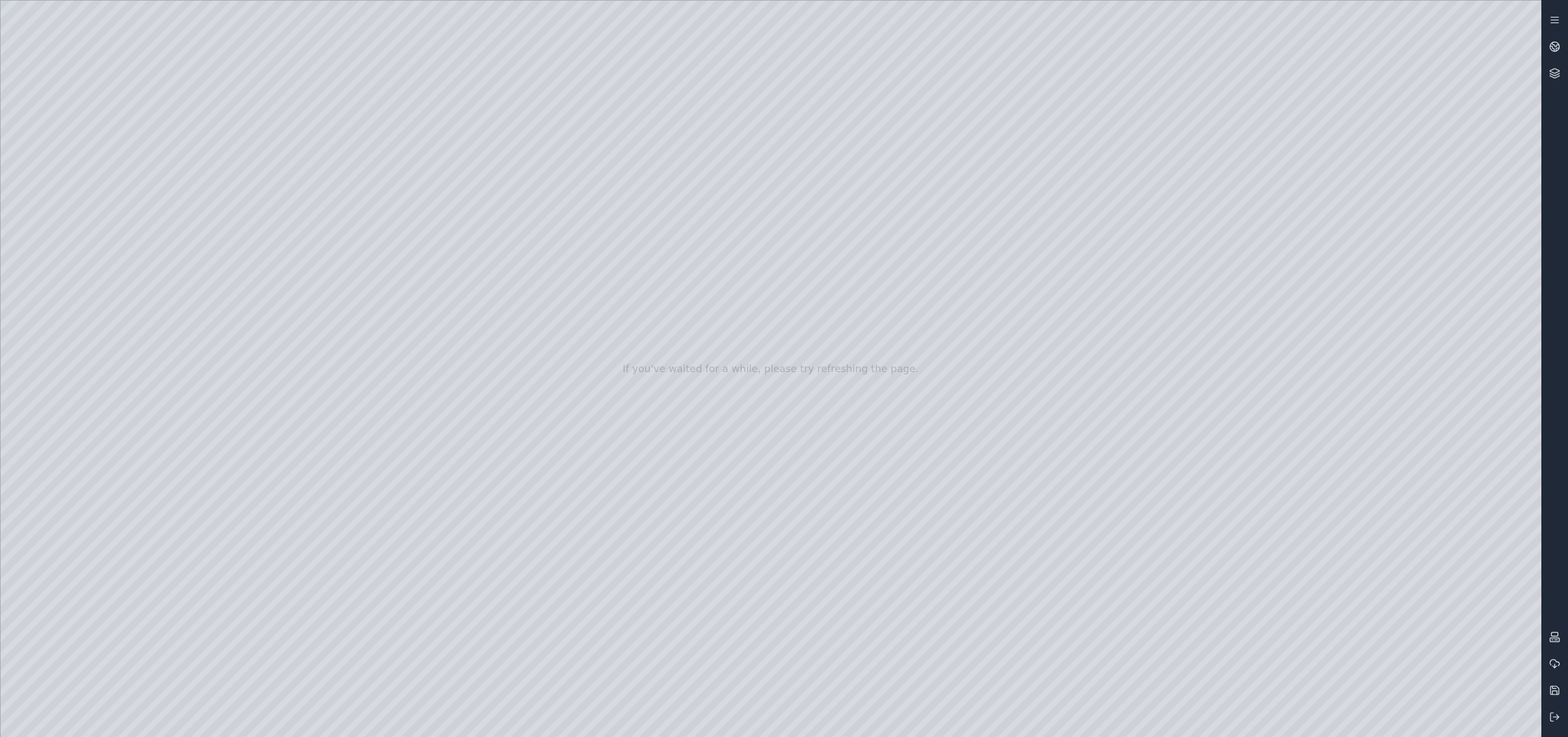
click at [1280, 583] on div at bounding box center [771, 368] width 1541 height 736
click at [1280, 548] on div at bounding box center [771, 368] width 1541 height 736
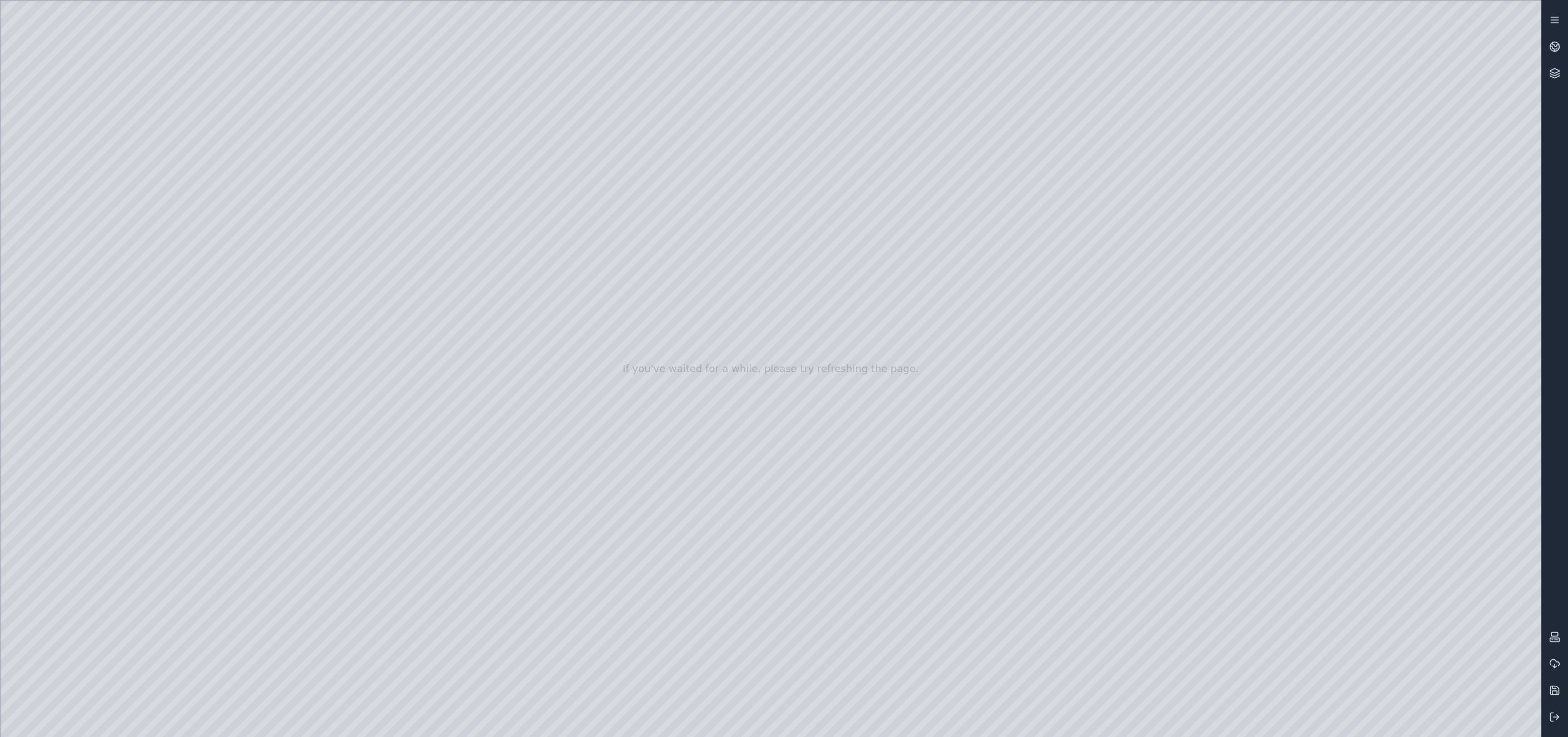
click at [1280, 548] on div at bounding box center [771, 368] width 1541 height 736
click at [1280, 579] on div at bounding box center [771, 368] width 1541 height 736
click at [1280, 580] on div at bounding box center [771, 368] width 1541 height 736
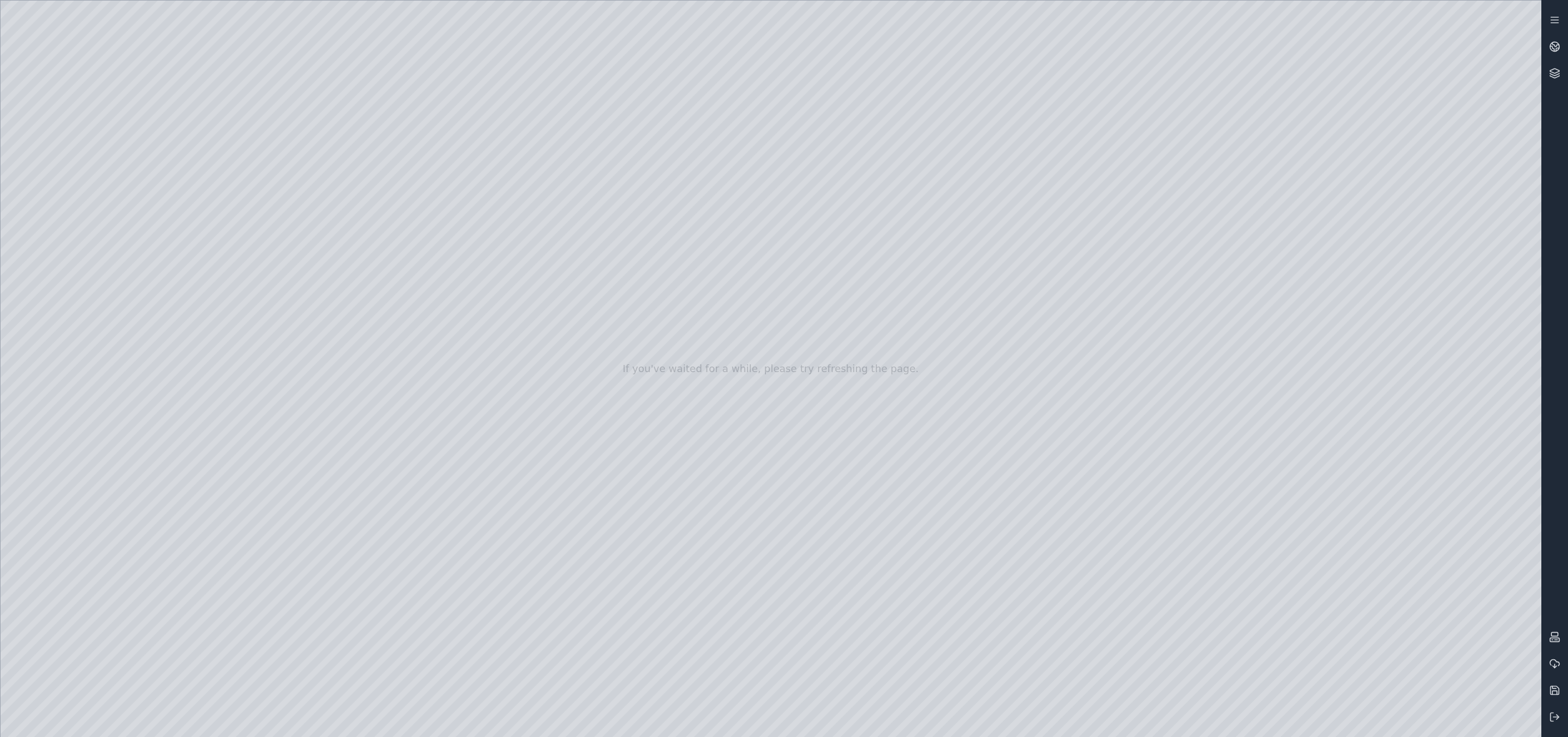
click at [1280, 580] on div at bounding box center [771, 368] width 1541 height 736
click at [1280, 584] on div at bounding box center [771, 368] width 1541 height 736
click at [1280, 586] on div at bounding box center [771, 368] width 1541 height 736
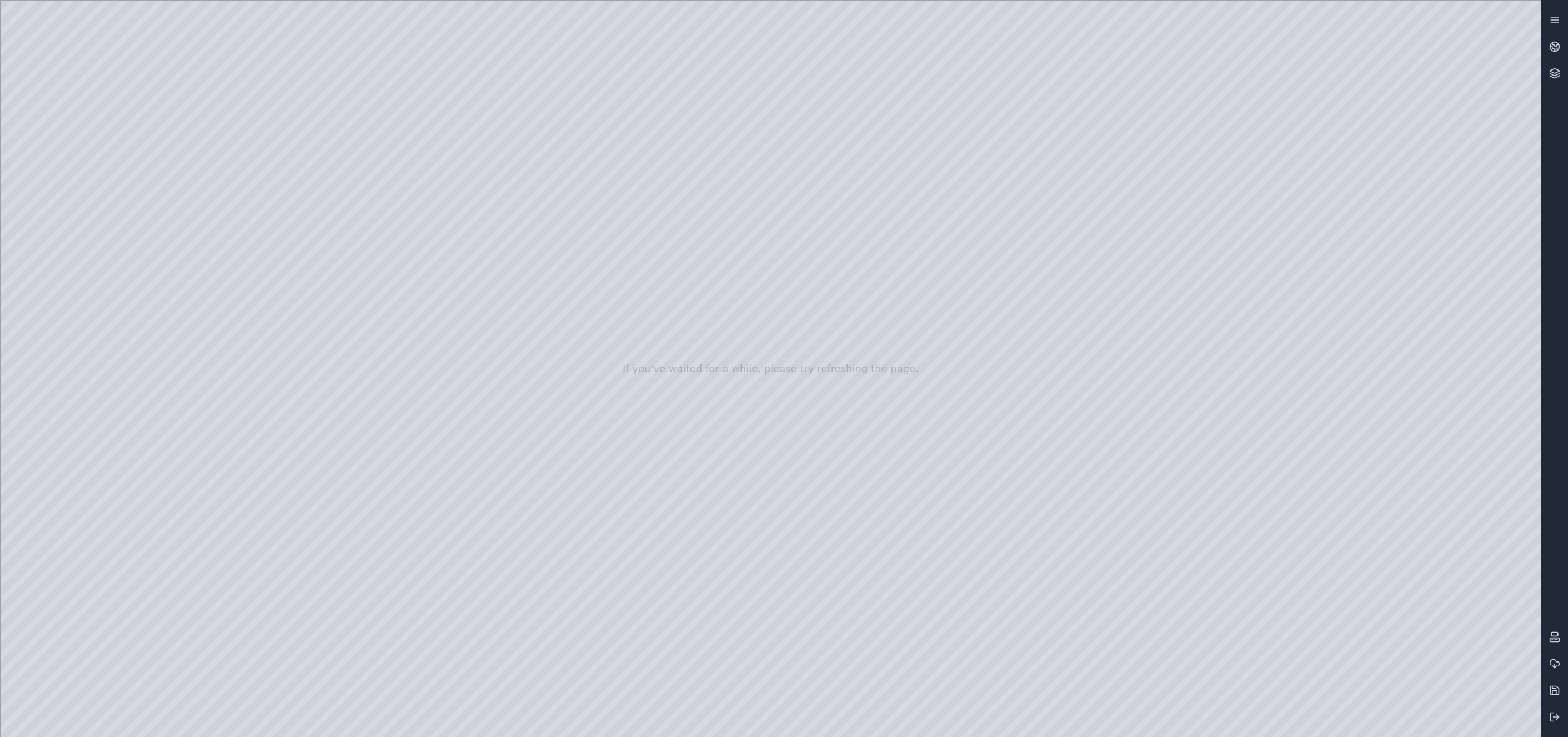
click at [1280, 586] on div at bounding box center [771, 368] width 1541 height 736
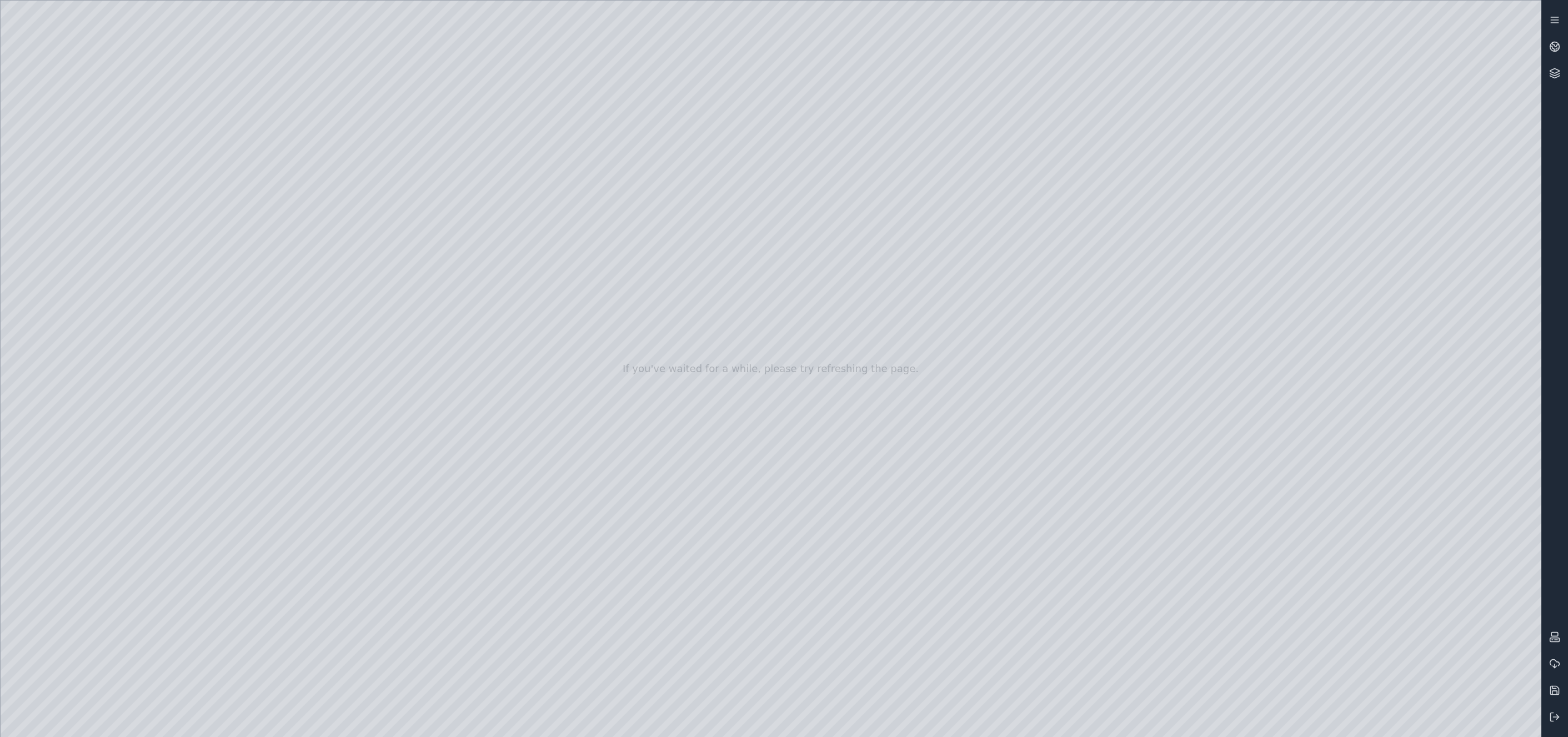
click at [1280, 586] on div at bounding box center [771, 368] width 1541 height 736
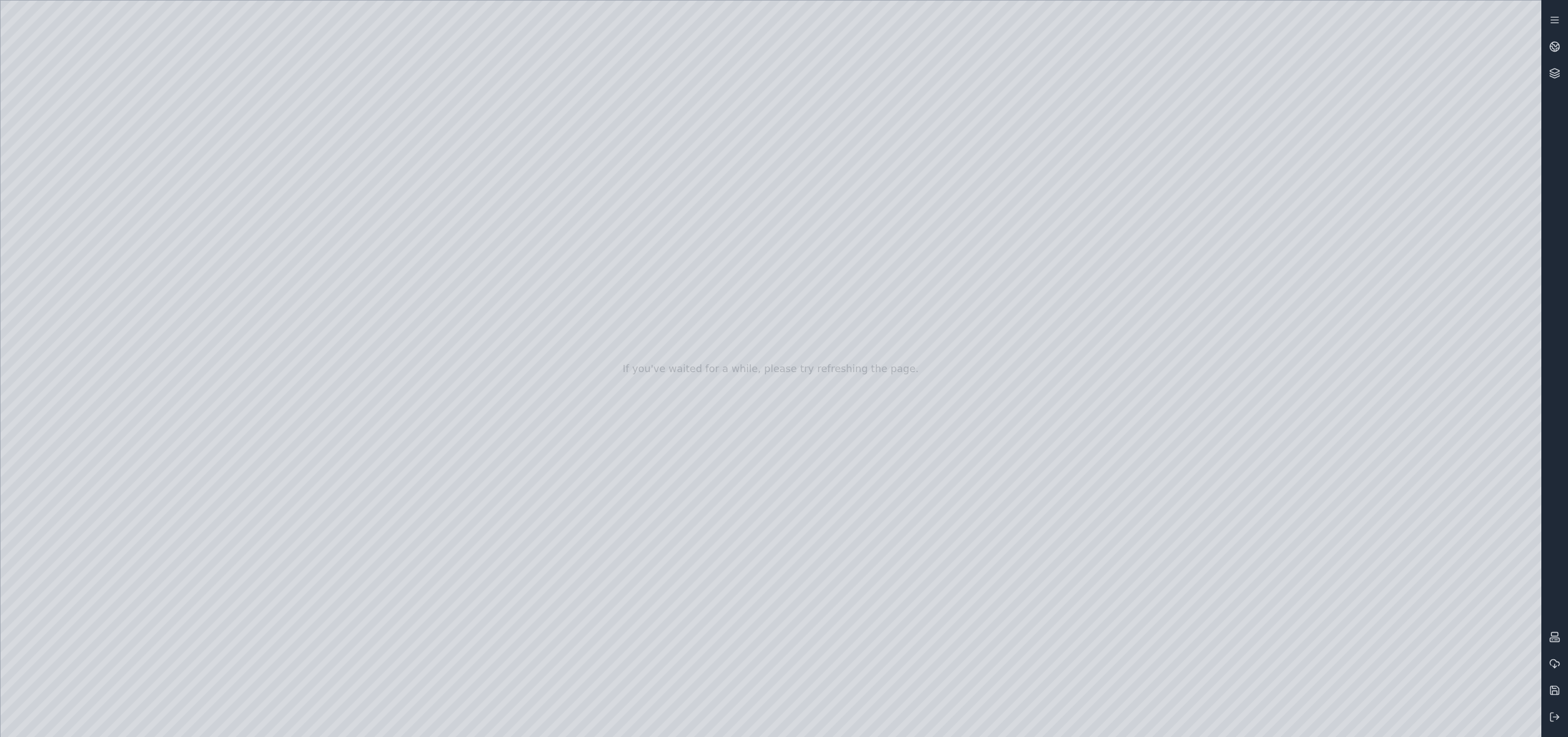
click at [1280, 586] on div at bounding box center [771, 368] width 1541 height 736
click at [1280, 587] on div at bounding box center [771, 368] width 1541 height 736
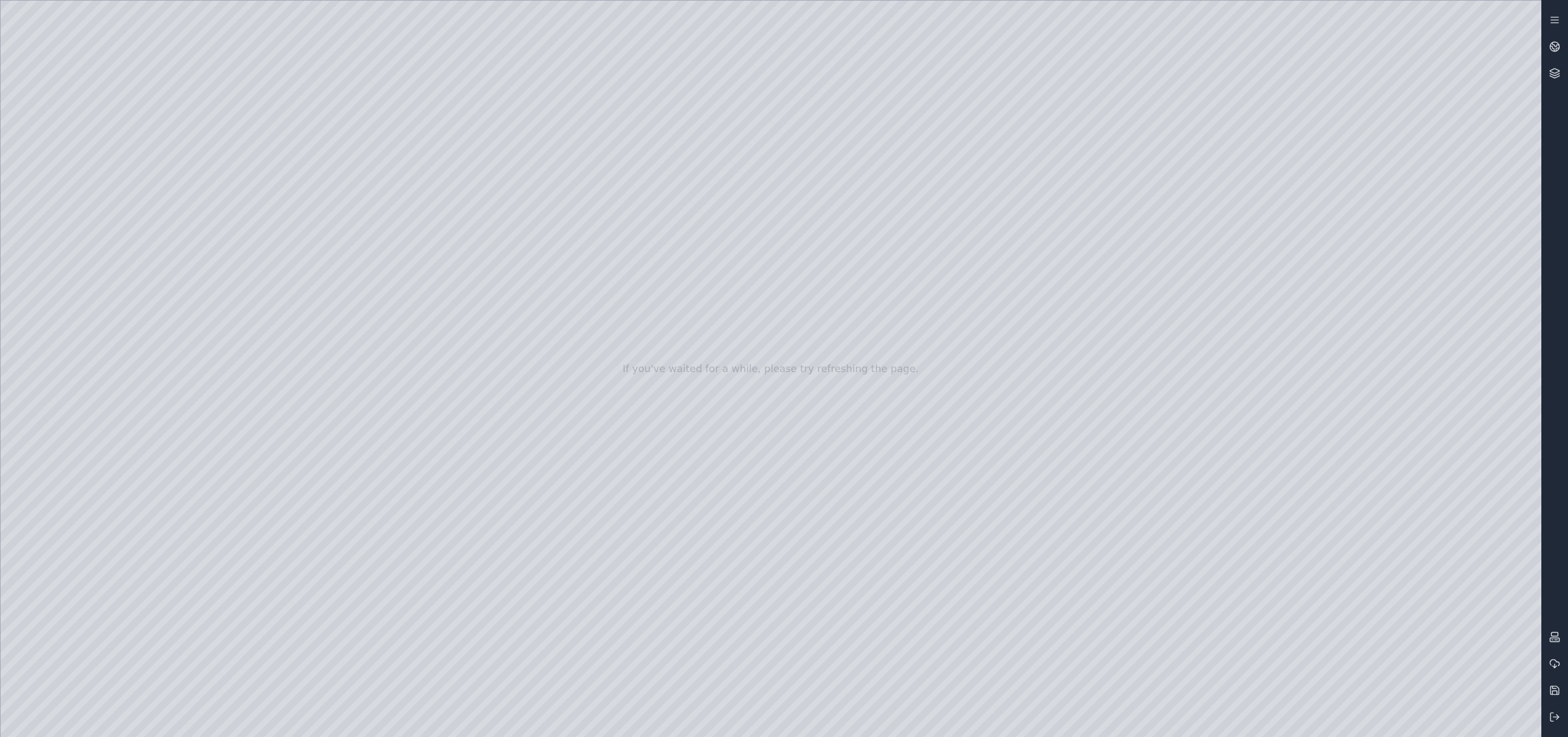
click at [1280, 586] on div at bounding box center [771, 368] width 1541 height 736
click at [1280, 582] on div at bounding box center [771, 368] width 1541 height 736
click at [1280, 584] on div at bounding box center [771, 368] width 1541 height 736
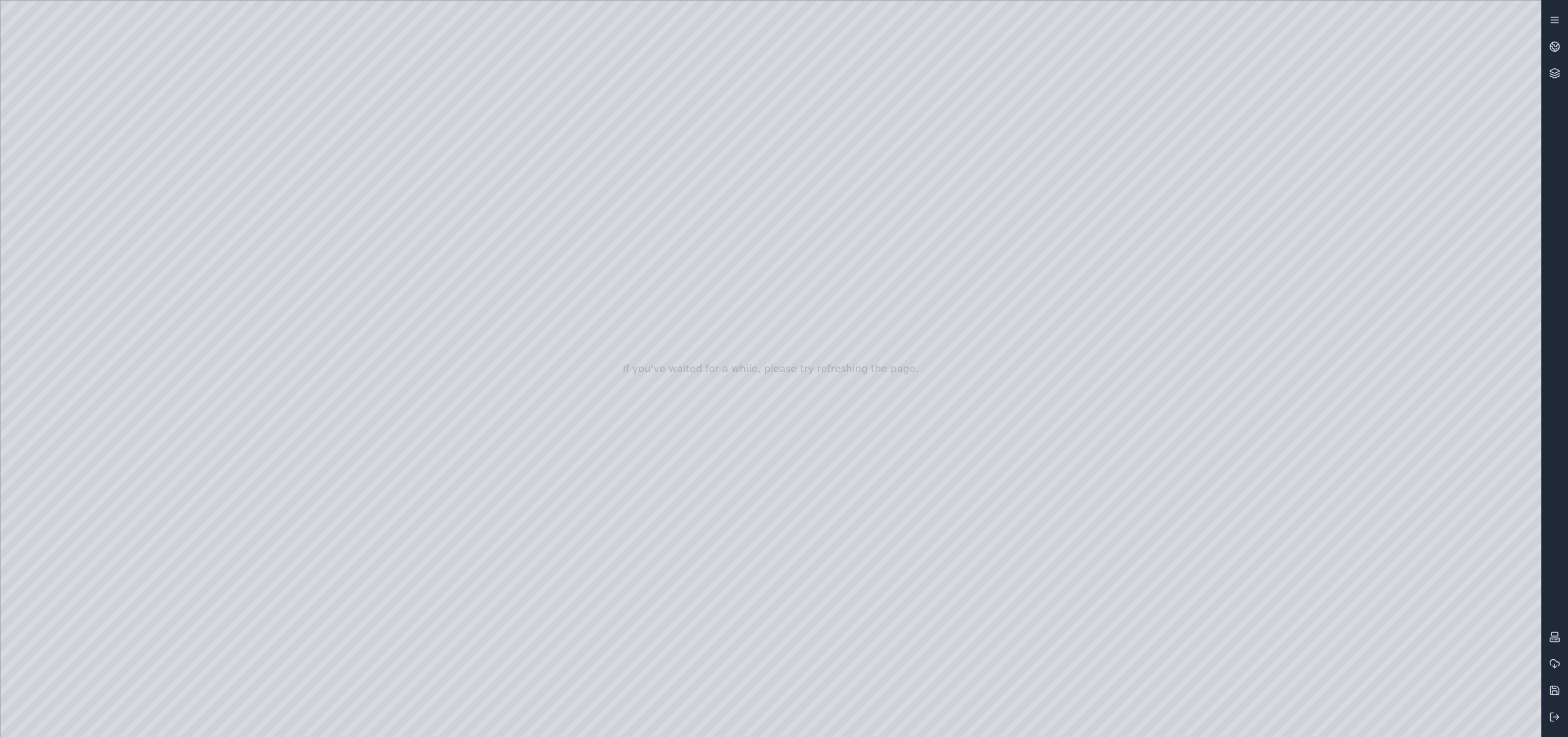
click at [1280, 584] on div at bounding box center [771, 368] width 1541 height 736
click at [1280, 620] on div at bounding box center [771, 368] width 1541 height 736
click at [1280, 547] on div at bounding box center [771, 368] width 1541 height 736
click at [1280, 548] on div at bounding box center [771, 368] width 1541 height 736
click at [1280, 489] on div at bounding box center [771, 368] width 1541 height 736
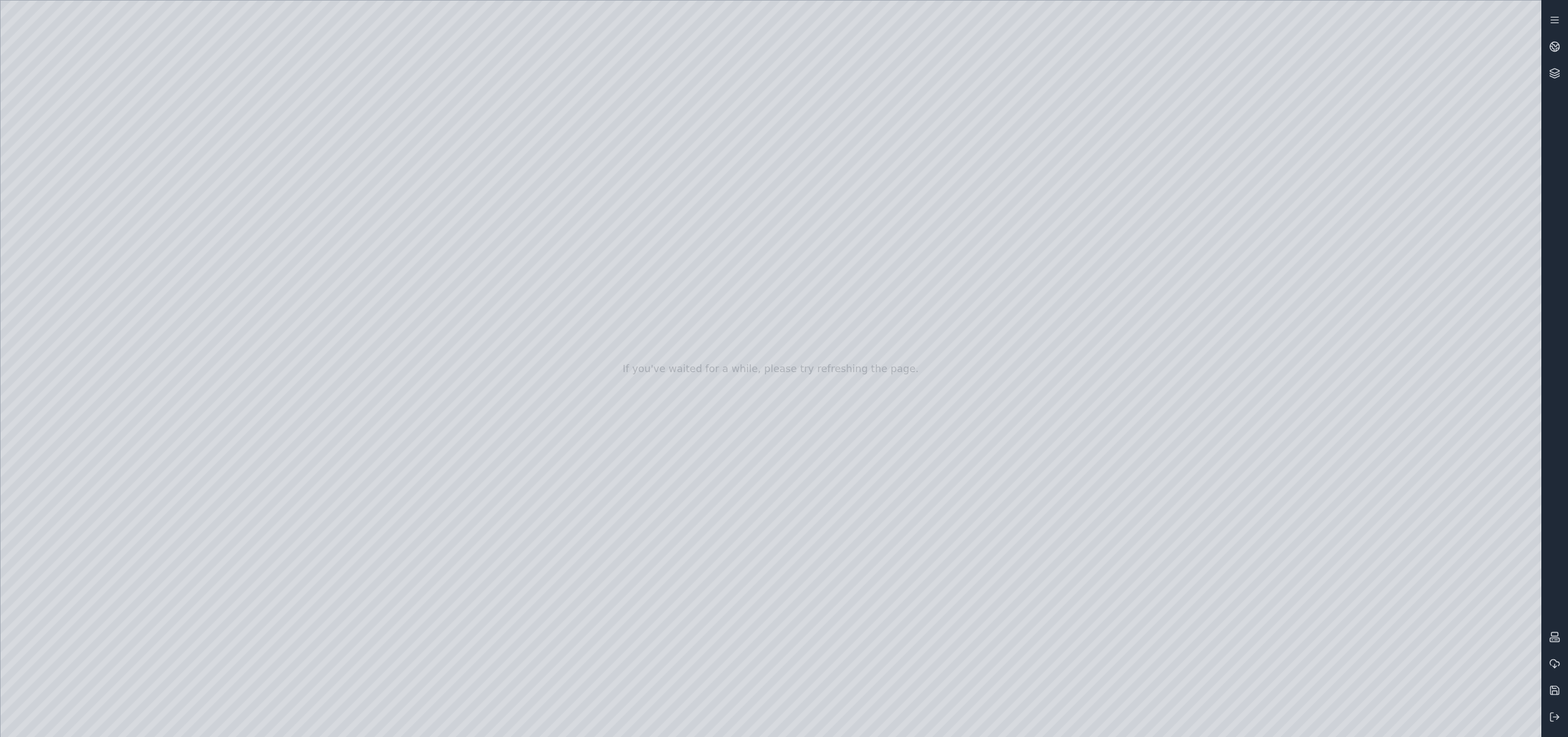
click at [1280, 489] on div at bounding box center [771, 368] width 1541 height 736
click at [1280, 678] on div at bounding box center [771, 368] width 1541 height 736
click at [1280, 676] on div at bounding box center [771, 368] width 1541 height 736
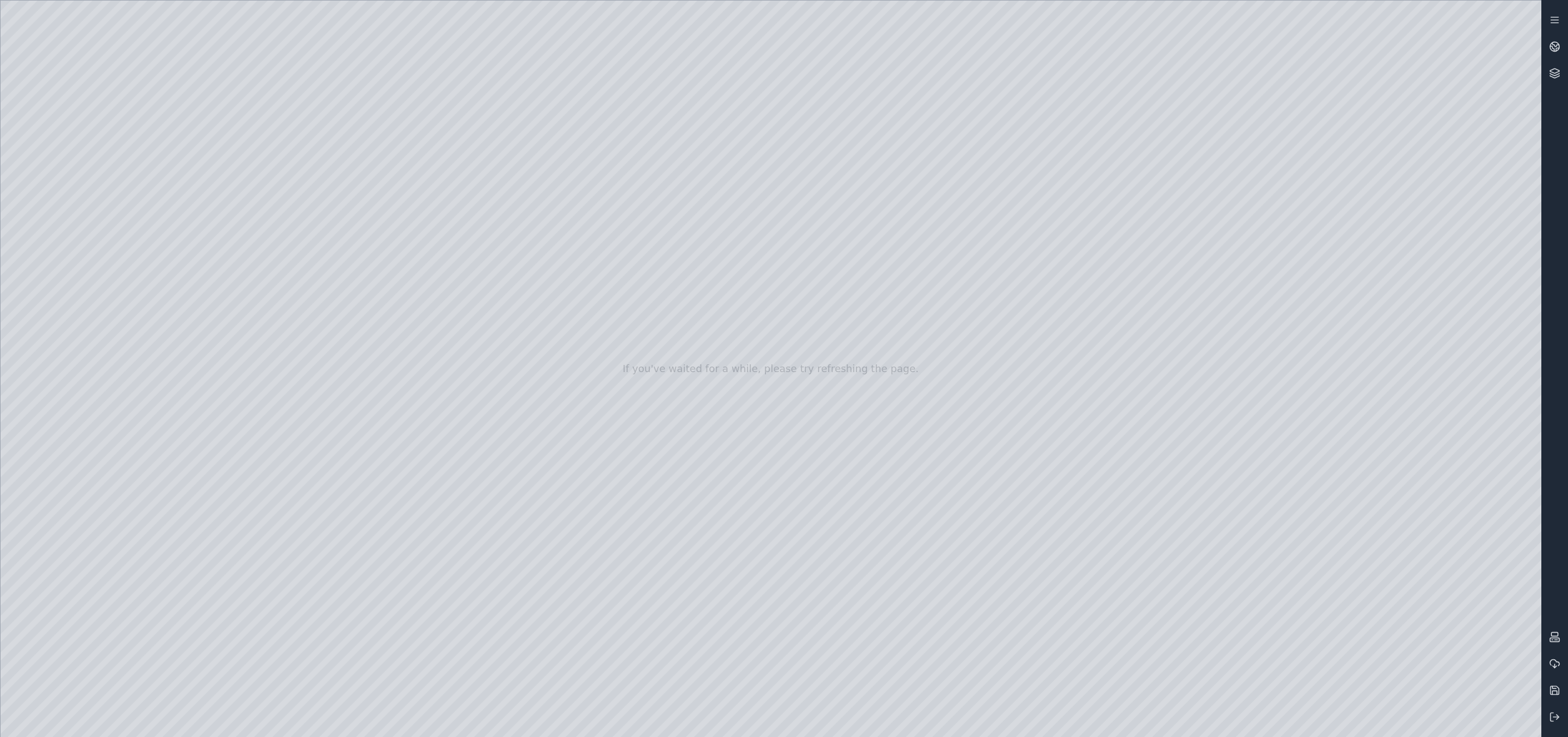
click at [1280, 584] on div at bounding box center [771, 368] width 1541 height 736
click at [1280, 582] on div at bounding box center [771, 368] width 1541 height 736
click at [1280, 584] on div at bounding box center [771, 368] width 1541 height 736
click at [1280, 48] on icon at bounding box center [1554, 46] width 11 height 11
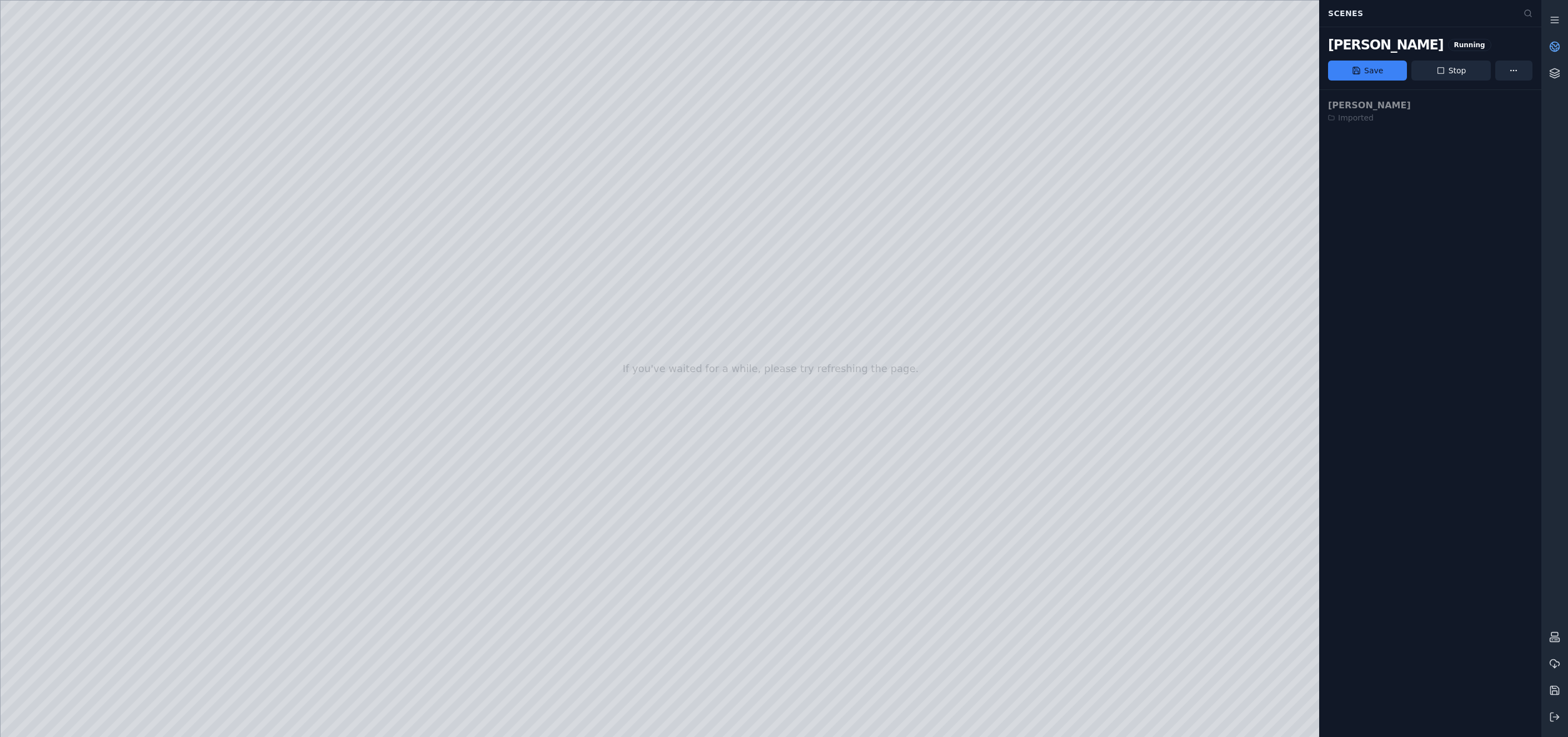
click at [1280, 48] on icon at bounding box center [1558, 50] width 3 height 3
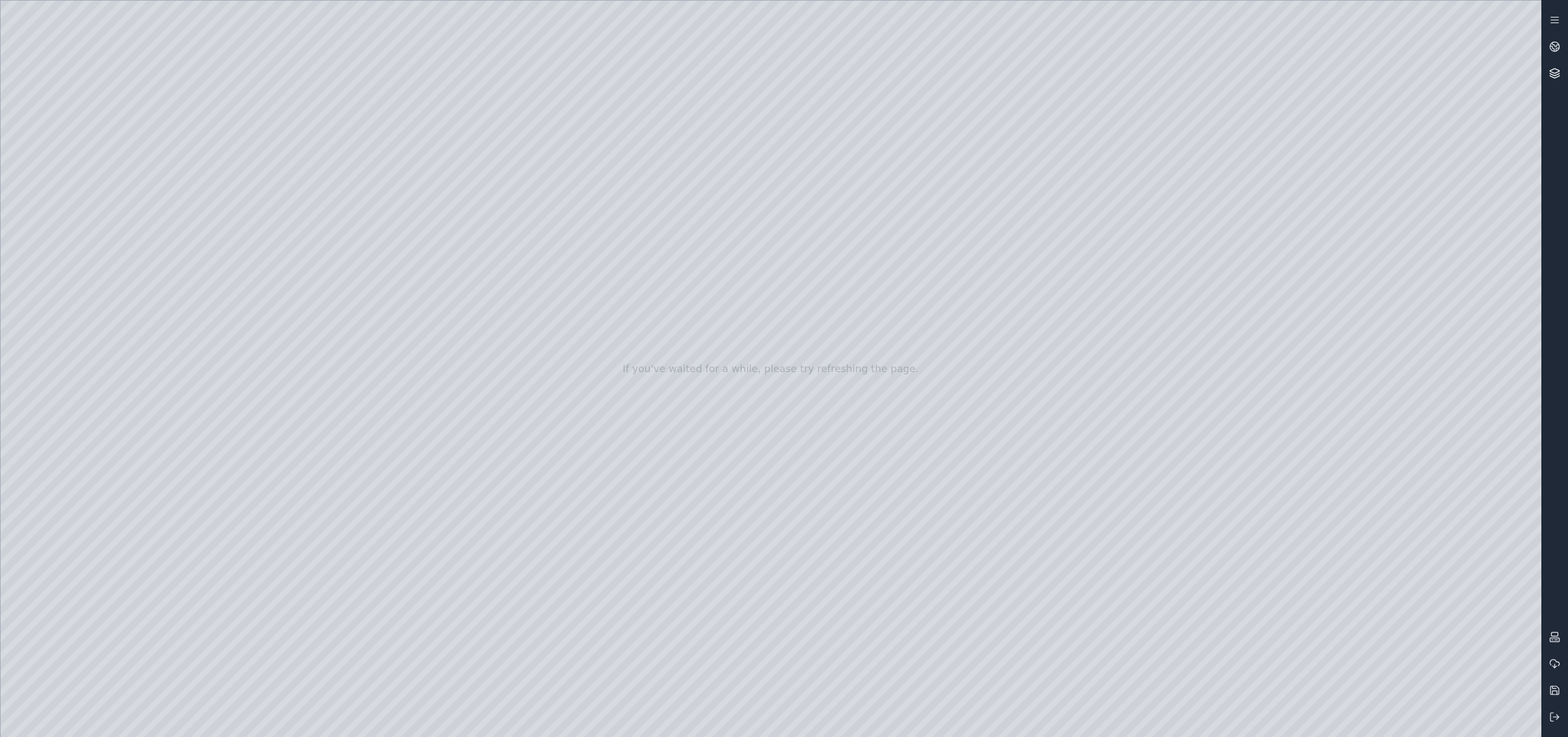
click at [1280, 76] on icon at bounding box center [1555, 74] width 9 height 2
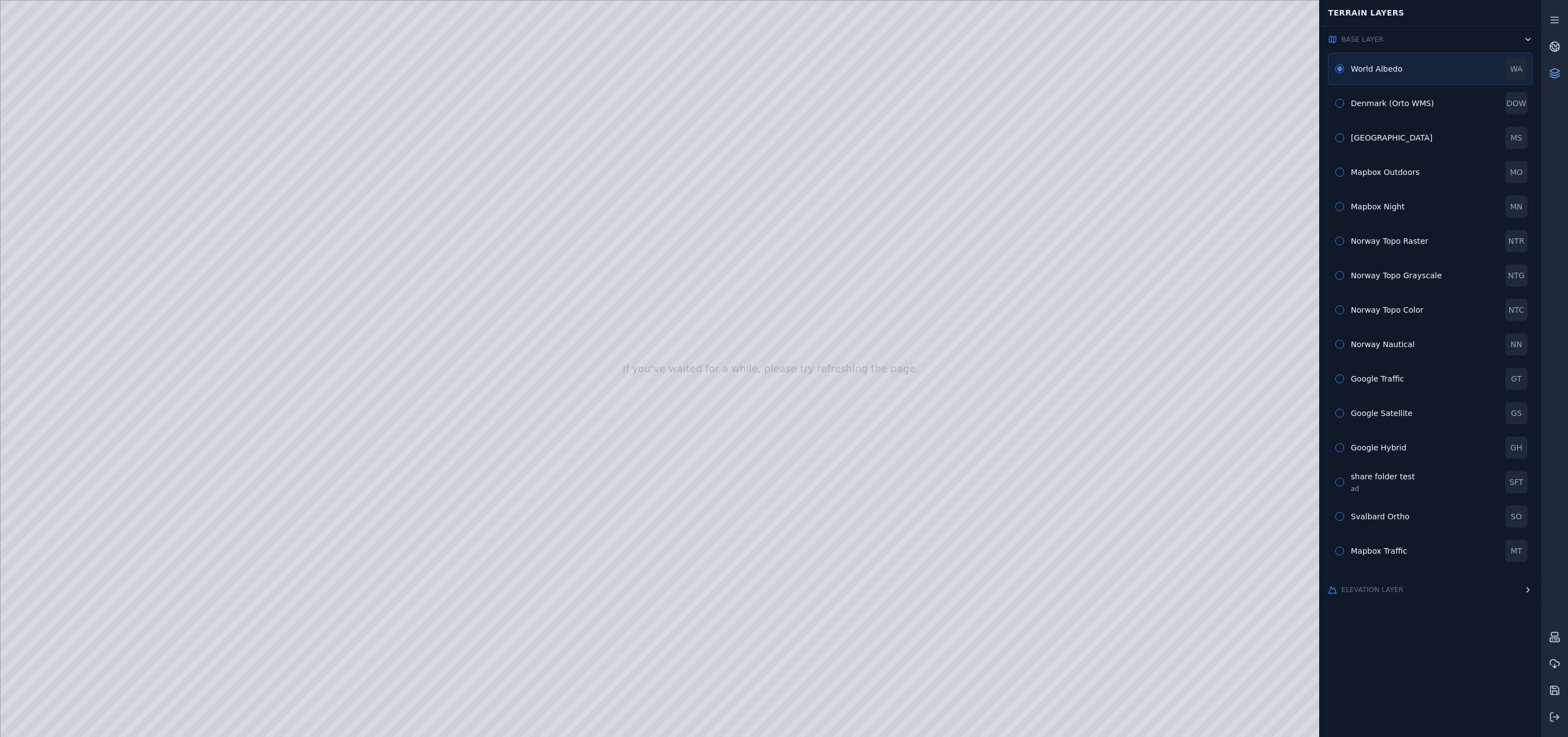
click at [1280, 209] on div "Mapbox Night" at bounding box center [1425, 206] width 148 height 11
click at [1280, 73] on icon at bounding box center [1554, 73] width 11 height 11
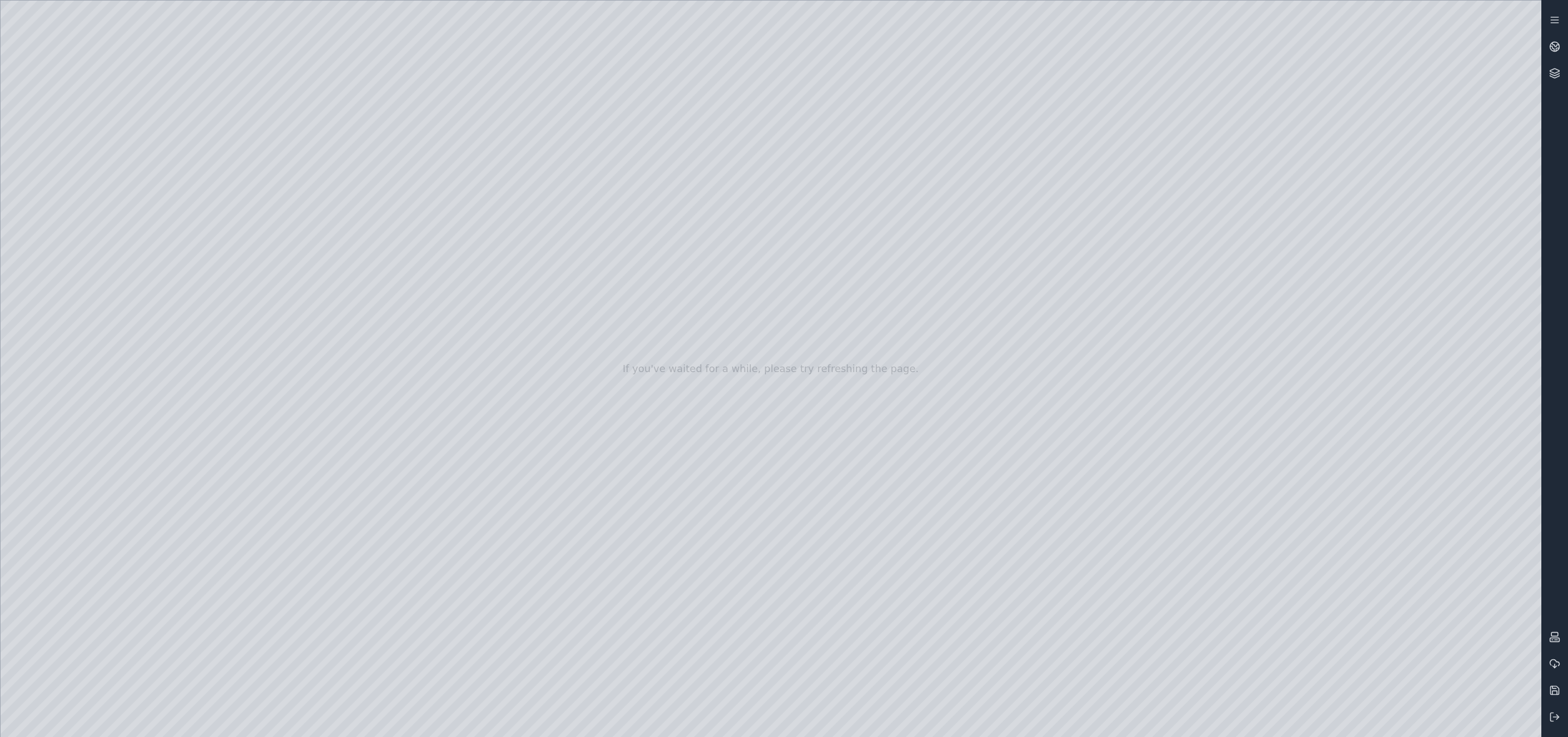
click at [1280, 582] on div at bounding box center [771, 368] width 1541 height 736
click at [1280, 593] on div at bounding box center [771, 368] width 1541 height 736
click at [1280, 590] on div at bounding box center [771, 368] width 1541 height 736
click at [59, 152] on div at bounding box center [771, 368] width 1541 height 736
click at [87, 217] on div at bounding box center [771, 368] width 1541 height 736
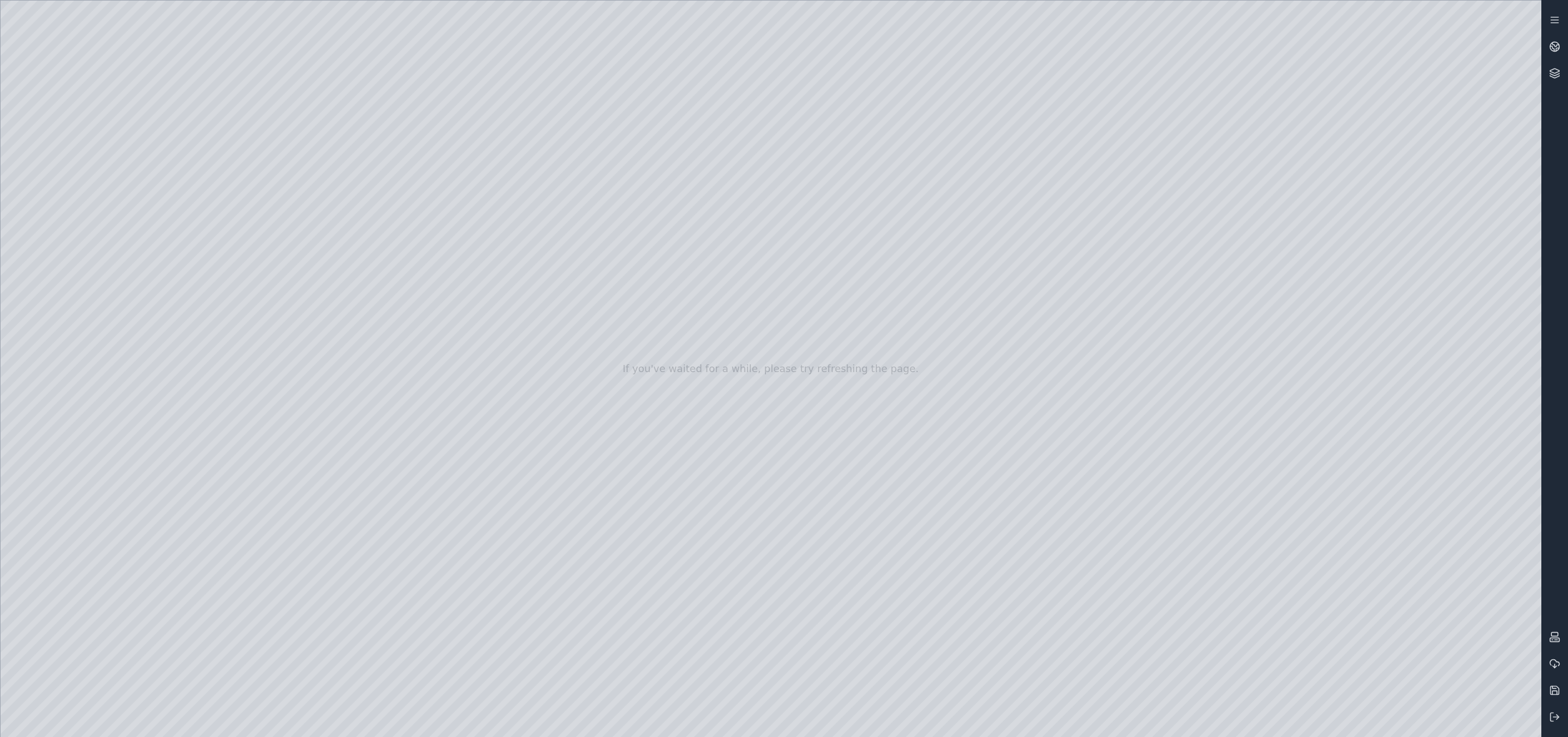
click at [334, 319] on div at bounding box center [771, 368] width 1541 height 736
click at [316, 318] on div at bounding box center [771, 368] width 1541 height 736
click at [324, 319] on div at bounding box center [771, 368] width 1541 height 736
click at [340, 537] on div at bounding box center [771, 368] width 1541 height 736
click at [337, 592] on div at bounding box center [771, 368] width 1541 height 736
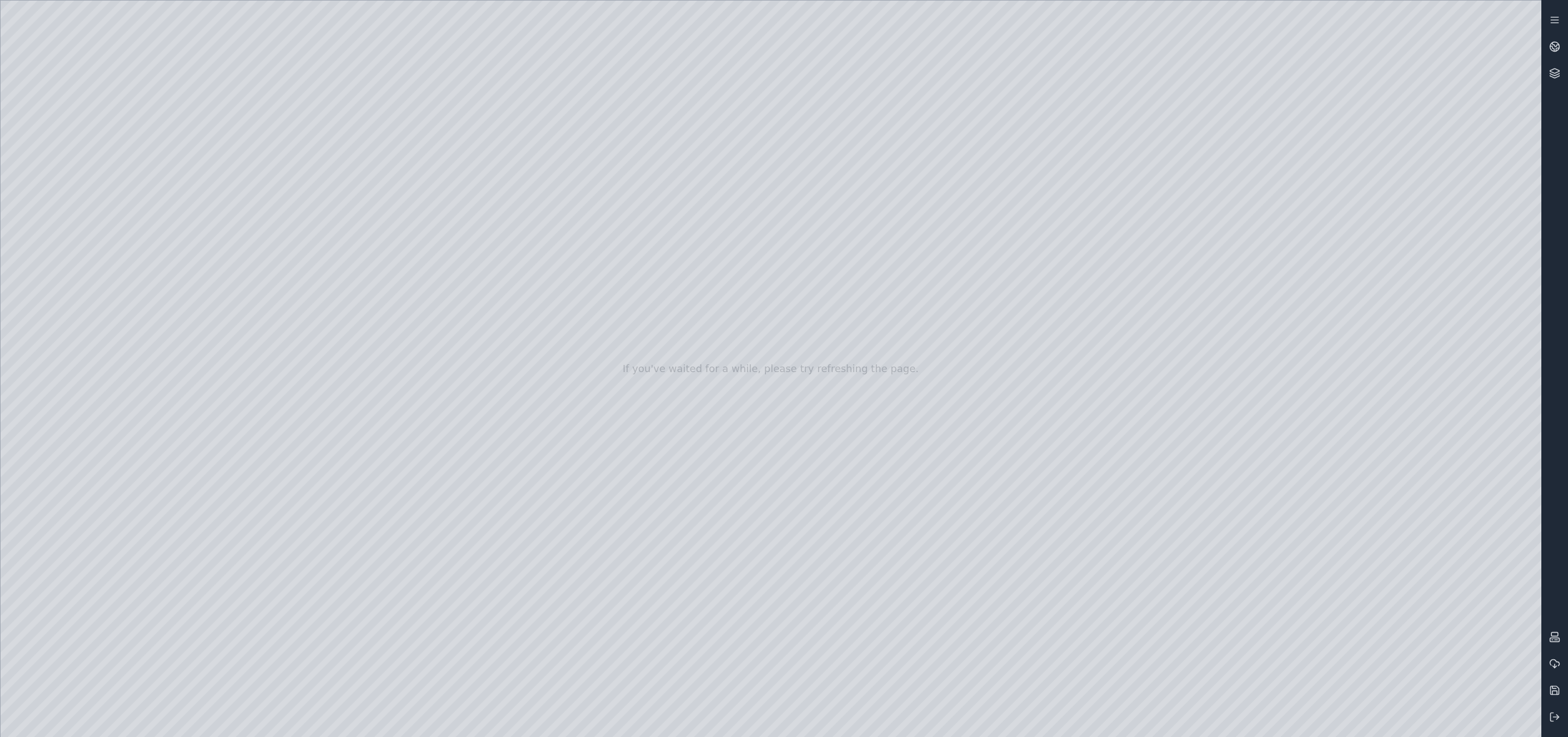
click at [1280, 582] on div at bounding box center [771, 368] width 1541 height 736
click at [1280, 589] on div at bounding box center [771, 368] width 1541 height 736
click at [1280, 580] on div at bounding box center [771, 368] width 1541 height 736
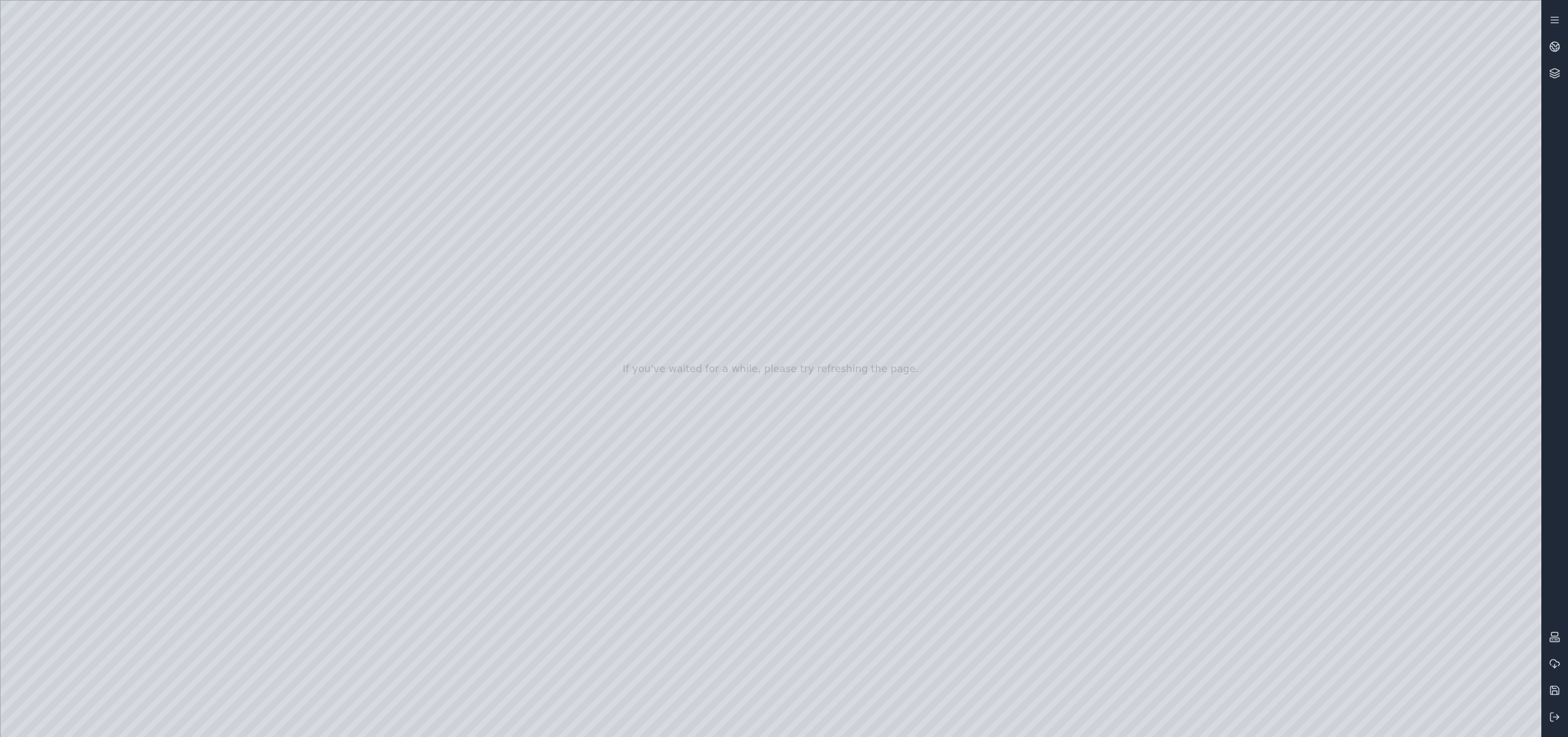
click at [1280, 580] on div at bounding box center [771, 368] width 1541 height 736
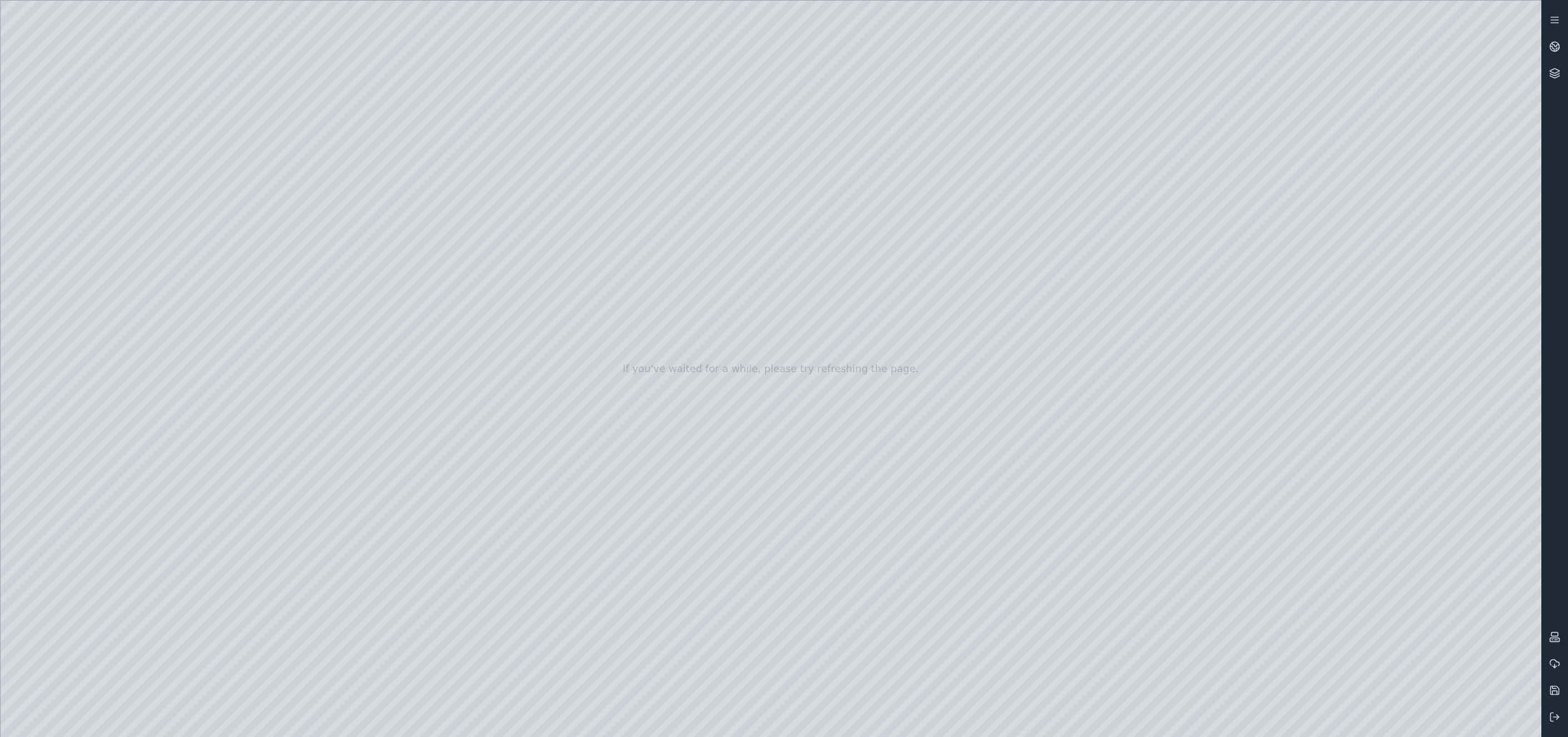
click at [1280, 580] on div at bounding box center [771, 368] width 1541 height 736
click at [1280, 583] on div at bounding box center [771, 368] width 1541 height 736
click at [1280, 582] on div at bounding box center [771, 368] width 1541 height 736
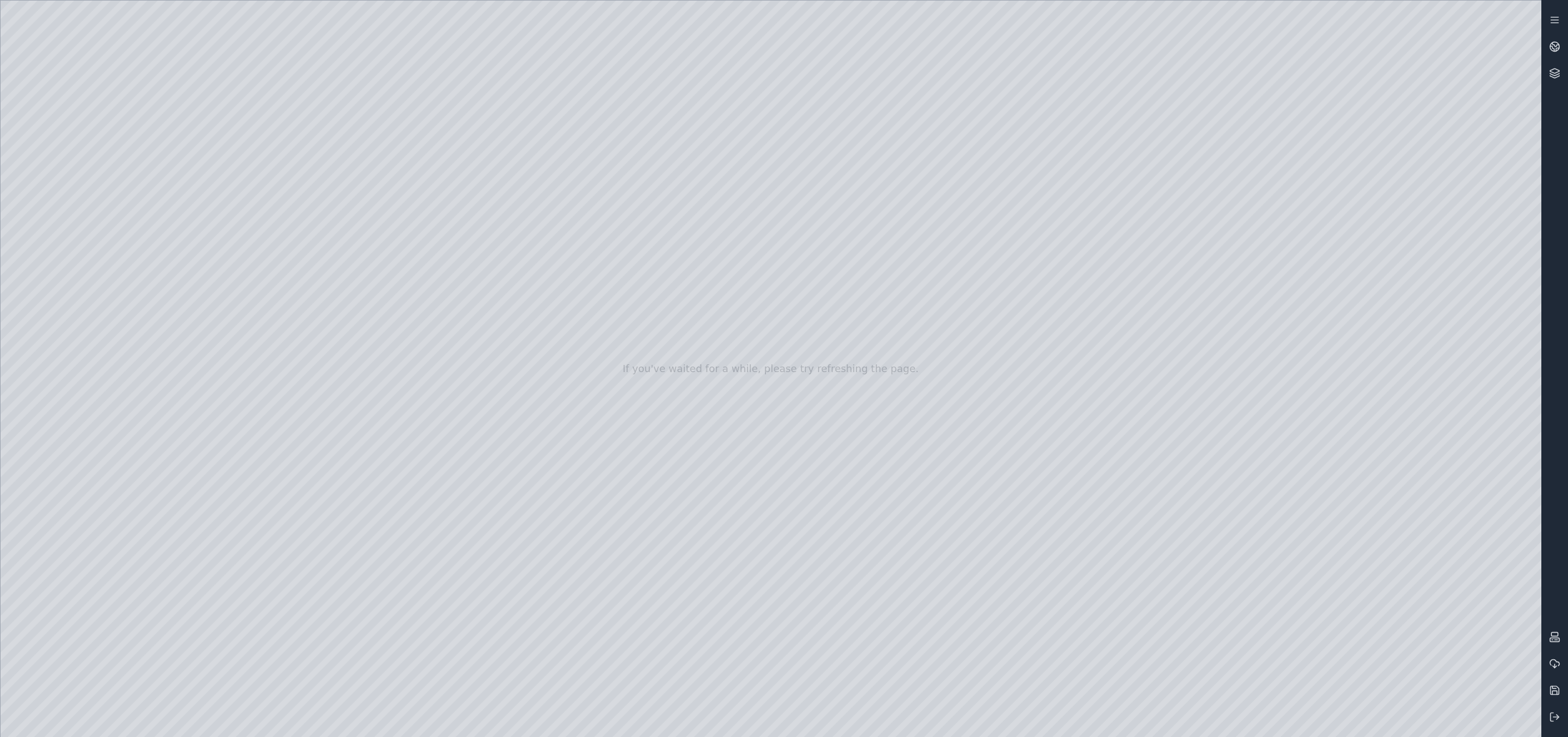
click at [1280, 621] on div at bounding box center [771, 368] width 1541 height 736
click at [1280, 487] on div at bounding box center [771, 368] width 1541 height 736
click at [1280, 488] on div at bounding box center [771, 368] width 1541 height 736
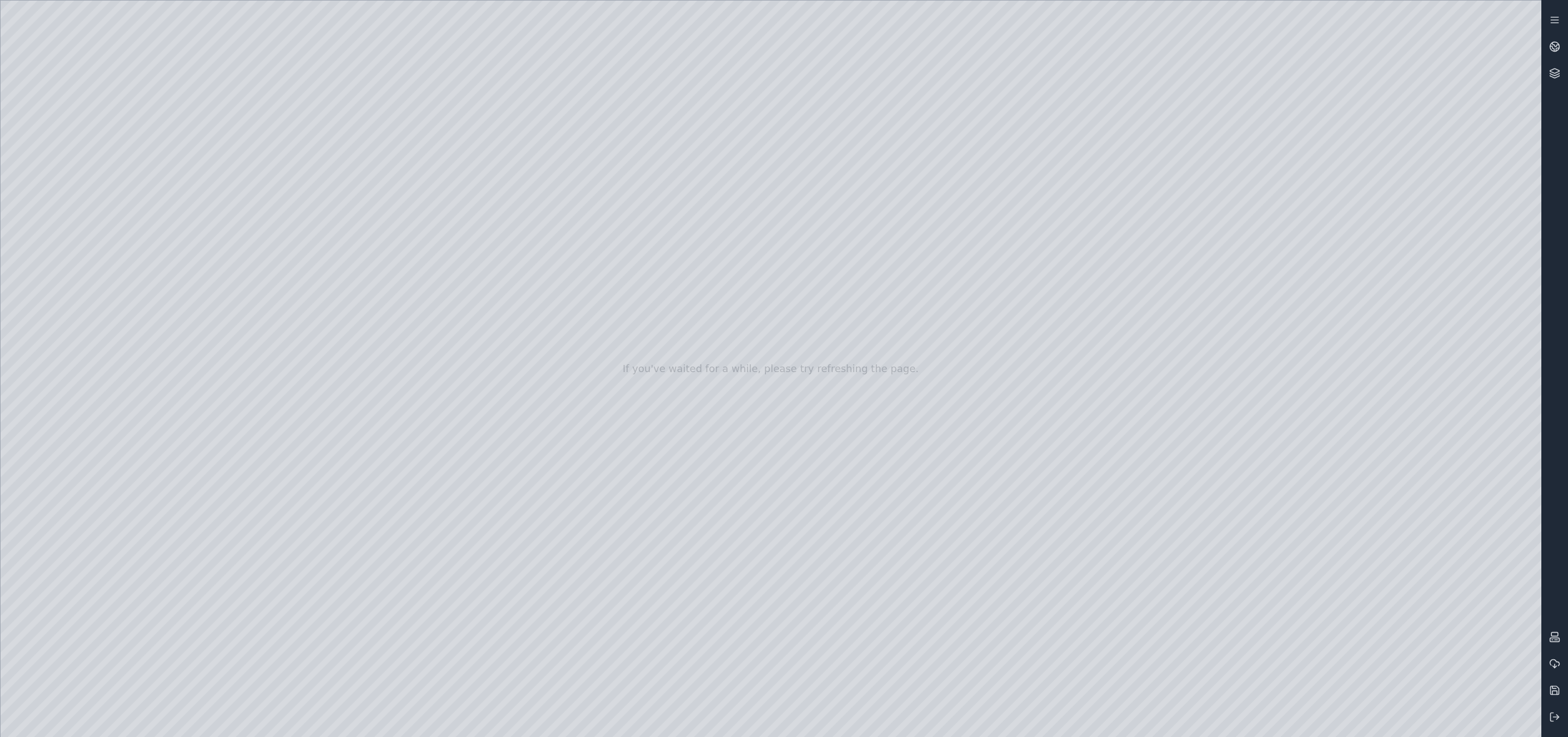
click at [1280, 488] on div at bounding box center [771, 368] width 1541 height 736
click at [1280, 486] on div at bounding box center [771, 368] width 1541 height 736
click at [1280, 486] on div at bounding box center [771, 368] width 1541 height 736
click at [1280, 720] on div at bounding box center [771, 368] width 1541 height 736
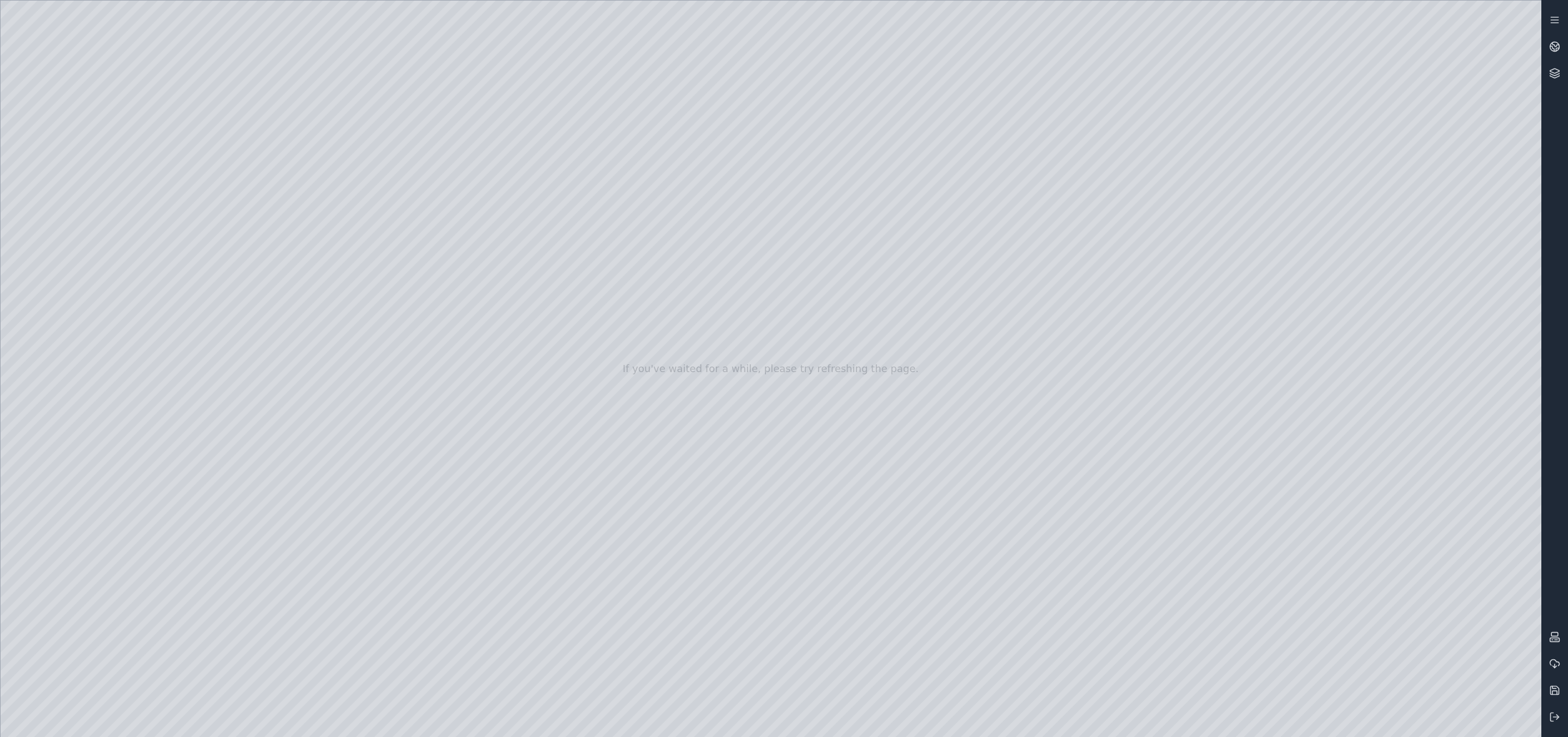
click at [1280, 542] on div at bounding box center [771, 368] width 1541 height 736
click at [1280, 580] on div at bounding box center [771, 368] width 1541 height 736
click at [1280, 542] on div at bounding box center [771, 368] width 1541 height 736
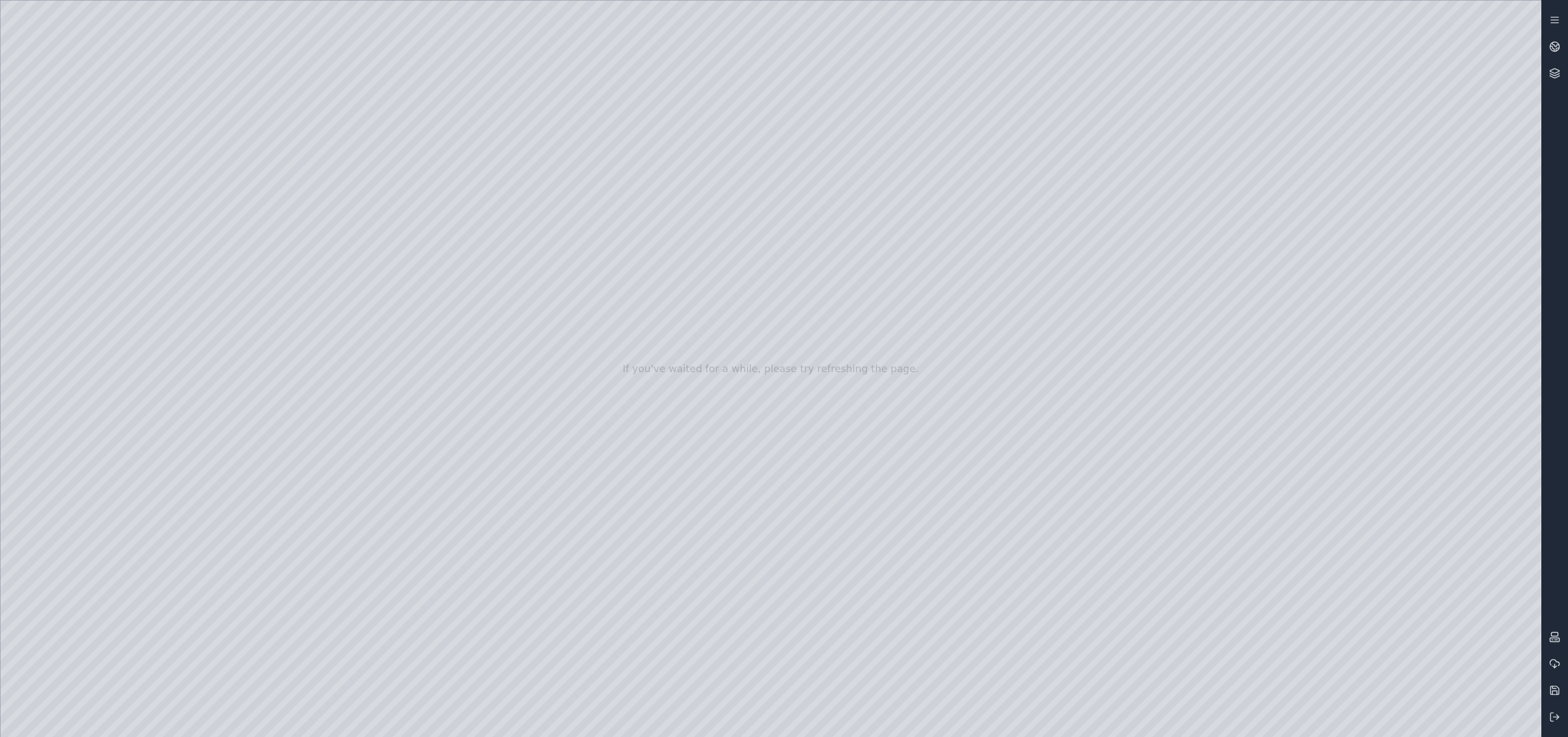
click at [1280, 542] on div at bounding box center [771, 368] width 1541 height 736
click at [1280, 579] on div at bounding box center [771, 368] width 1541 height 736
click at [1280, 546] on div at bounding box center [771, 368] width 1541 height 736
click at [1280, 585] on div at bounding box center [771, 368] width 1541 height 736
click at [1280, 586] on div at bounding box center [771, 368] width 1541 height 736
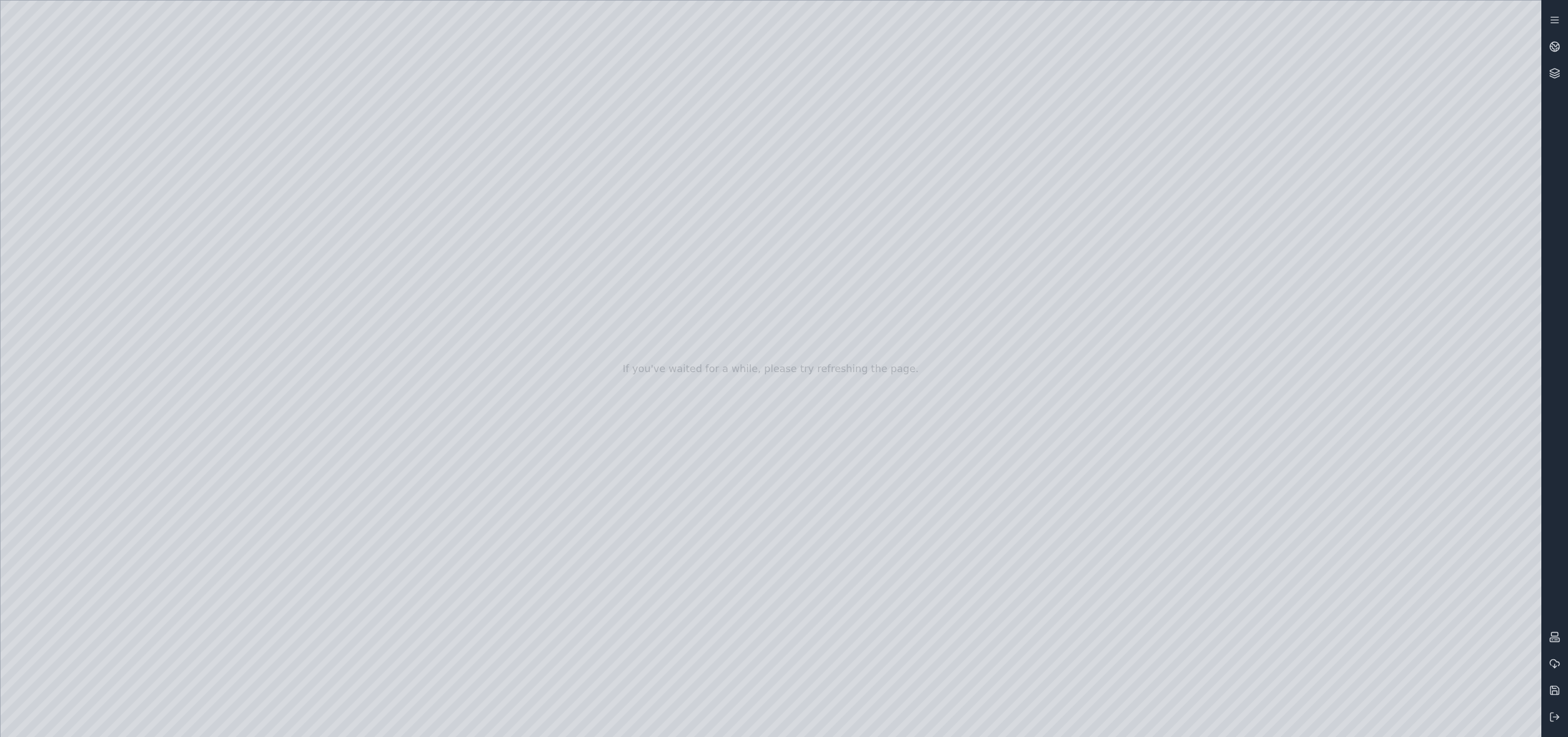
click at [1280, 586] on div at bounding box center [771, 368] width 1541 height 736
click at [326, 539] on div at bounding box center [771, 368] width 1541 height 736
click at [1280, 585] on div at bounding box center [771, 368] width 1541 height 736
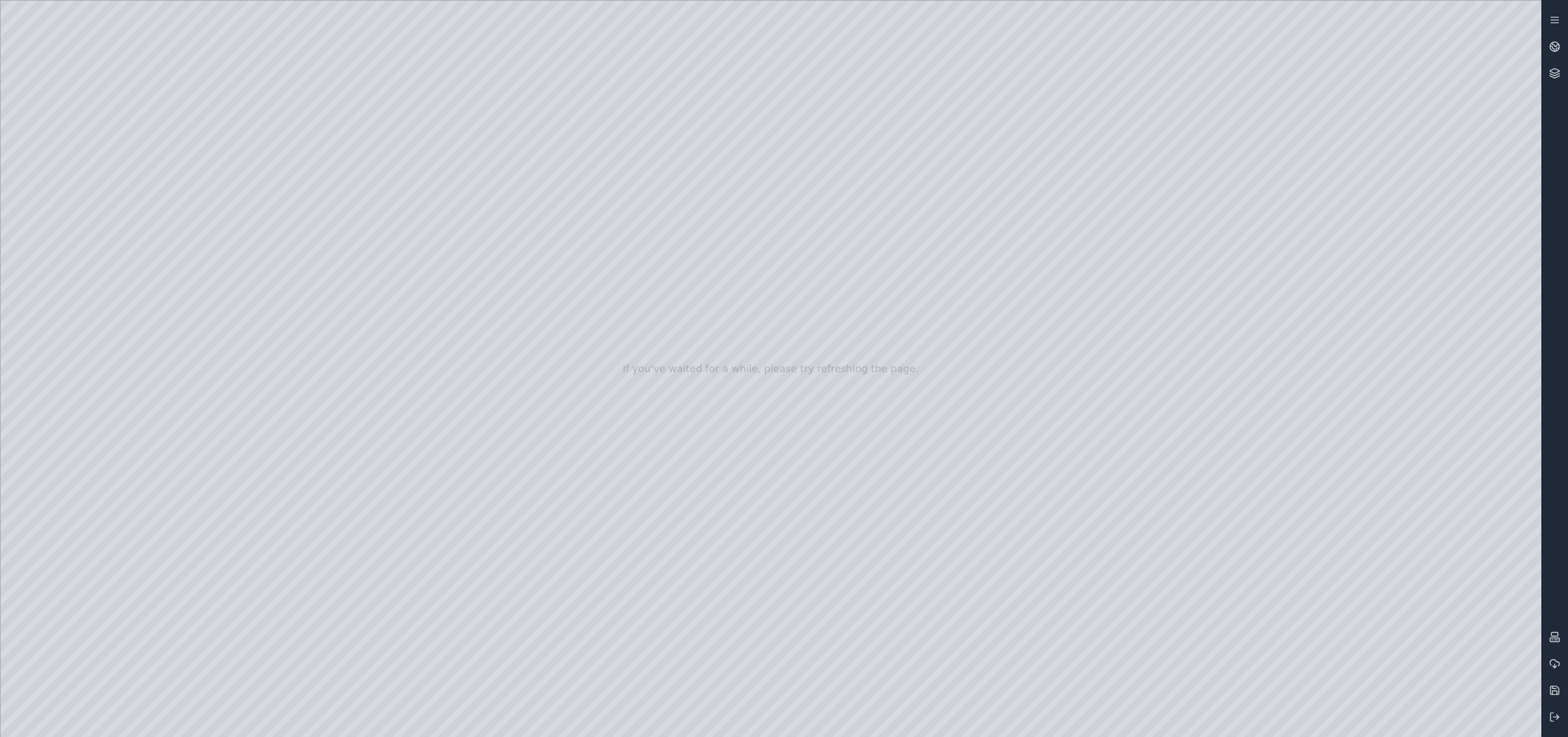
click at [1280, 581] on div at bounding box center [771, 368] width 1541 height 736
click at [1280, 540] on div at bounding box center [771, 368] width 1541 height 736
click at [1280, 587] on div at bounding box center [771, 368] width 1541 height 736
click at [1280, 543] on div at bounding box center [771, 368] width 1541 height 736
click at [1280, 583] on div at bounding box center [771, 368] width 1541 height 736
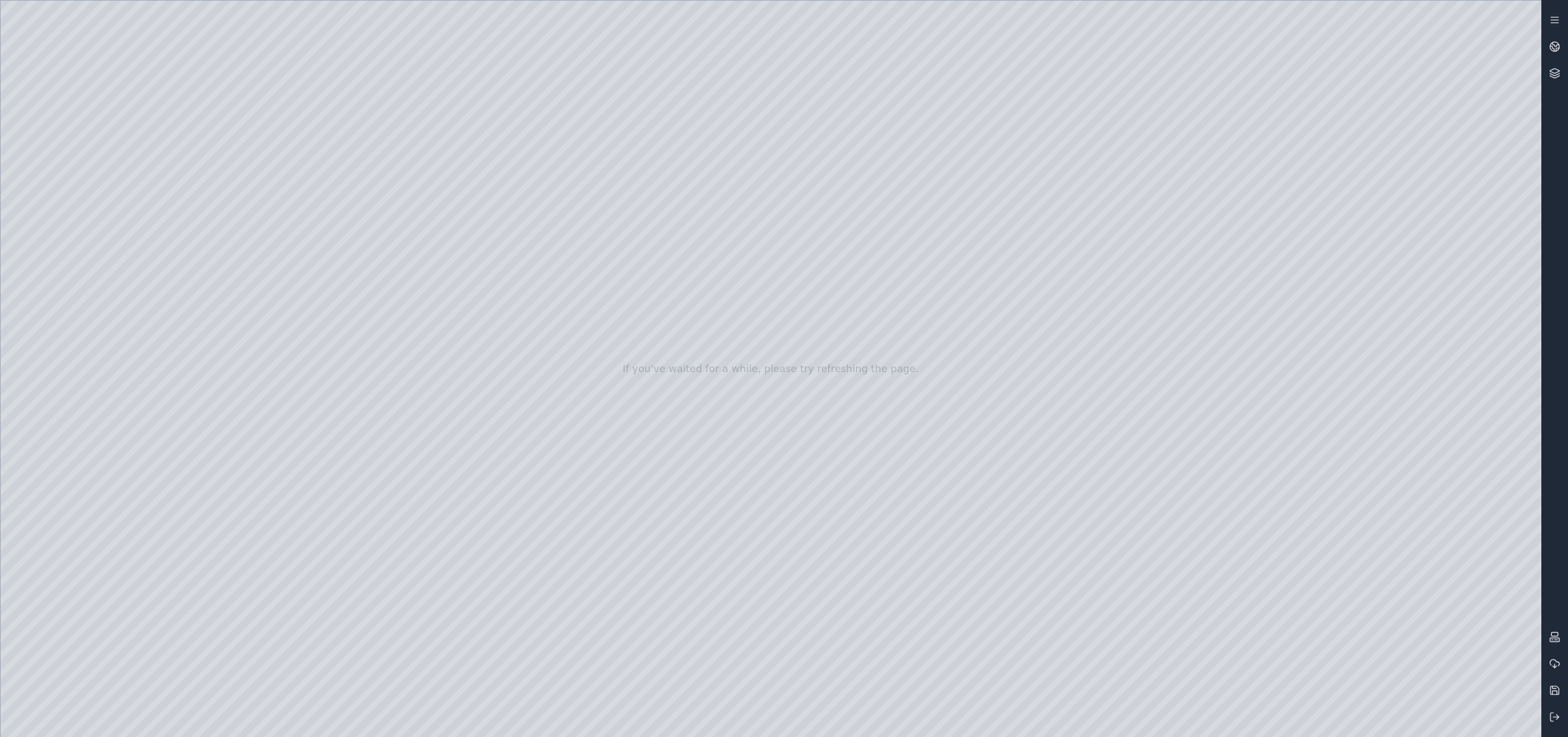
click at [1280, 578] on div at bounding box center [771, 368] width 1541 height 736
drag, startPoint x: 1317, startPoint y: 578, endPoint x: 1319, endPoint y: 571, distance: 7.3
click at [1280, 578] on div at bounding box center [771, 368] width 1541 height 736
click at [1280, 489] on div at bounding box center [771, 368] width 1541 height 736
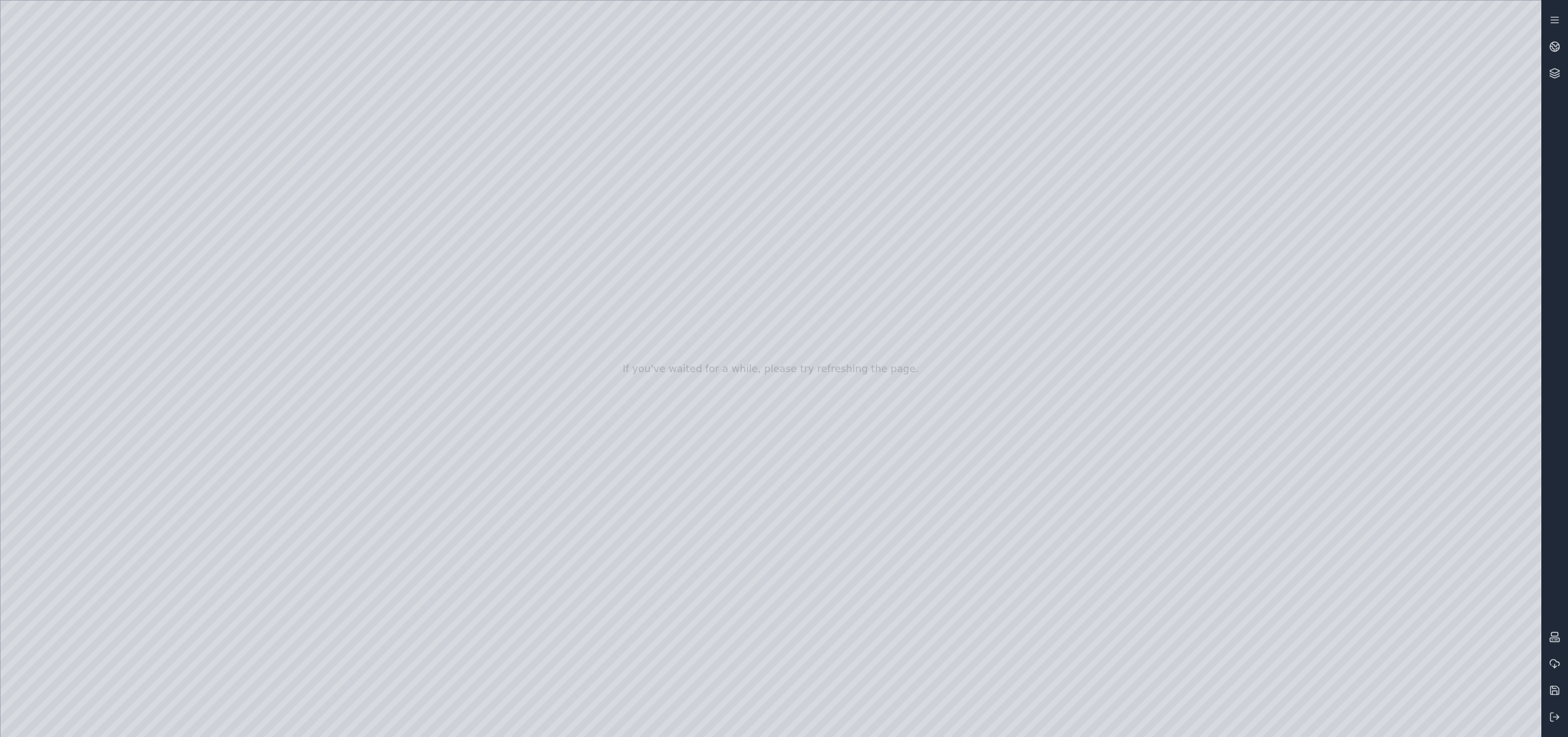
click at [1280, 618] on div at bounding box center [771, 368] width 1541 height 736
click at [1280, 681] on div at bounding box center [771, 368] width 1541 height 736
click at [1280, 678] on div at bounding box center [771, 368] width 1541 height 736
drag, startPoint x: 1330, startPoint y: 577, endPoint x: 1328, endPoint y: 608, distance: 31.1
click at [1280, 608] on div at bounding box center [771, 368] width 1541 height 736
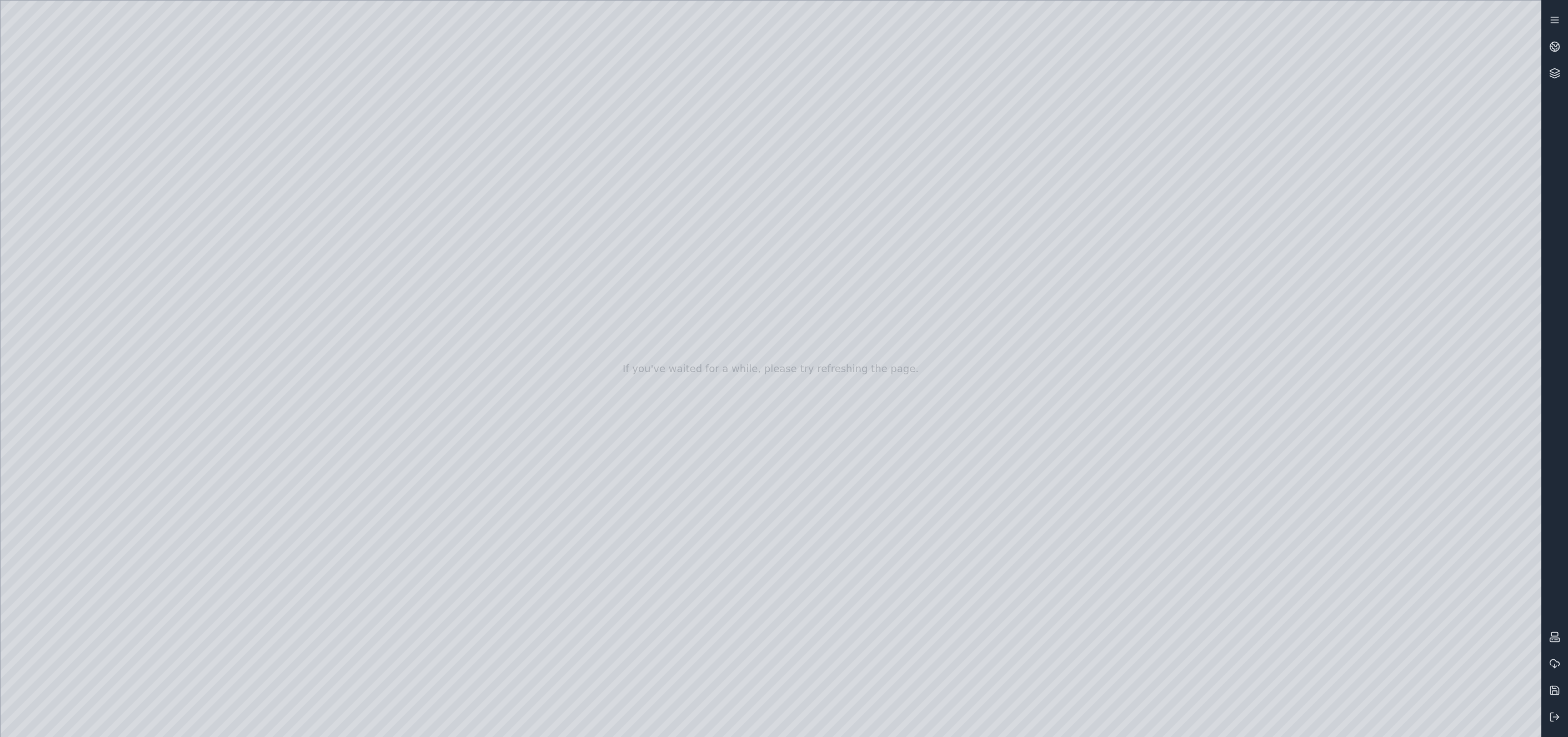
click at [69, 301] on div at bounding box center [771, 368] width 1541 height 736
click at [72, 326] on div at bounding box center [771, 368] width 1541 height 736
click at [309, 178] on div at bounding box center [771, 368] width 1541 height 736
click at [1261, 234] on div at bounding box center [771, 368] width 1541 height 736
click at [189, 208] on div at bounding box center [771, 368] width 1541 height 736
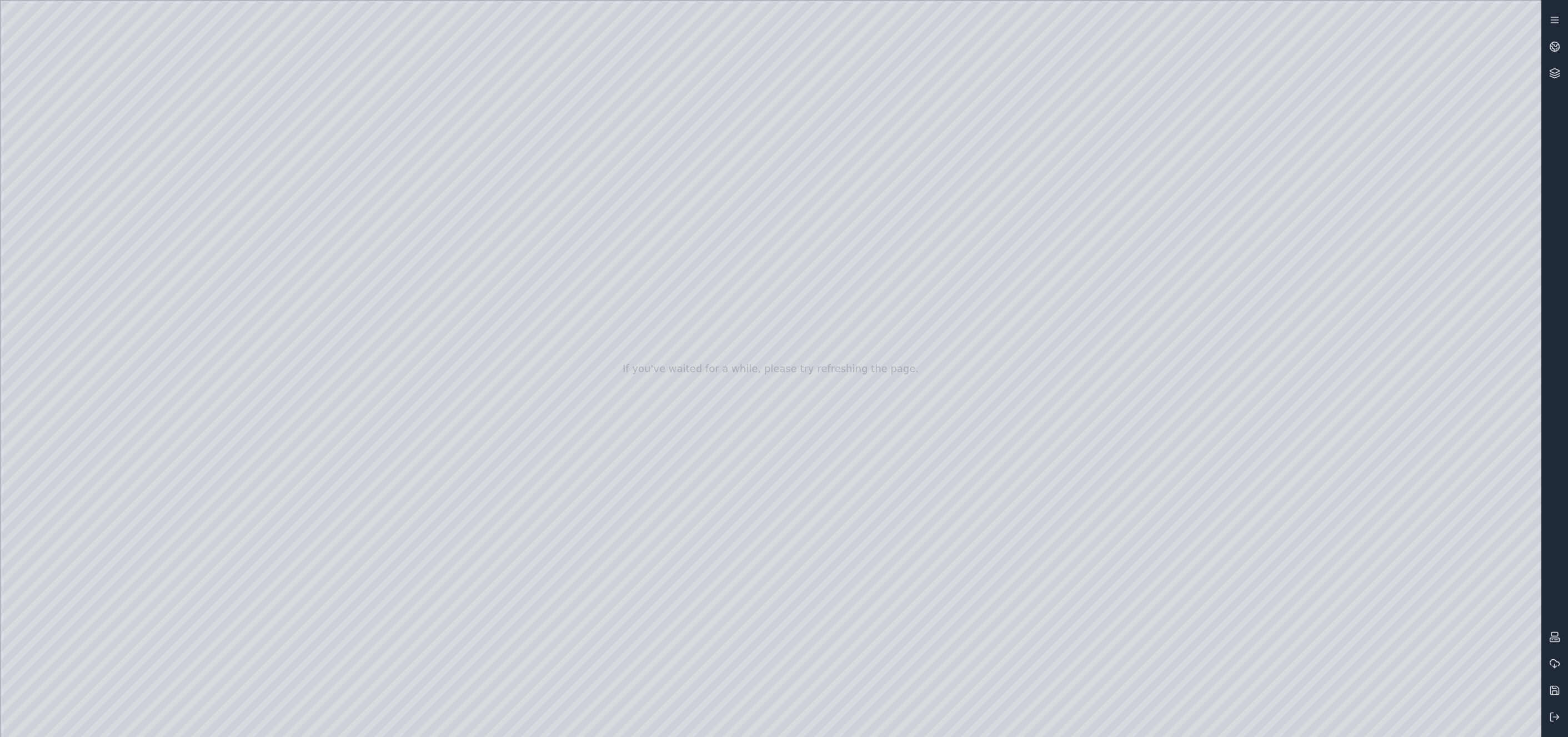
click at [150, 210] on div at bounding box center [771, 368] width 1541 height 736
click at [342, 237] on div at bounding box center [771, 368] width 1541 height 736
click at [775, 398] on div at bounding box center [771, 368] width 1541 height 736
click at [1280, 23] on div at bounding box center [771, 368] width 1541 height 736
click at [1280, 22] on div at bounding box center [771, 368] width 1541 height 736
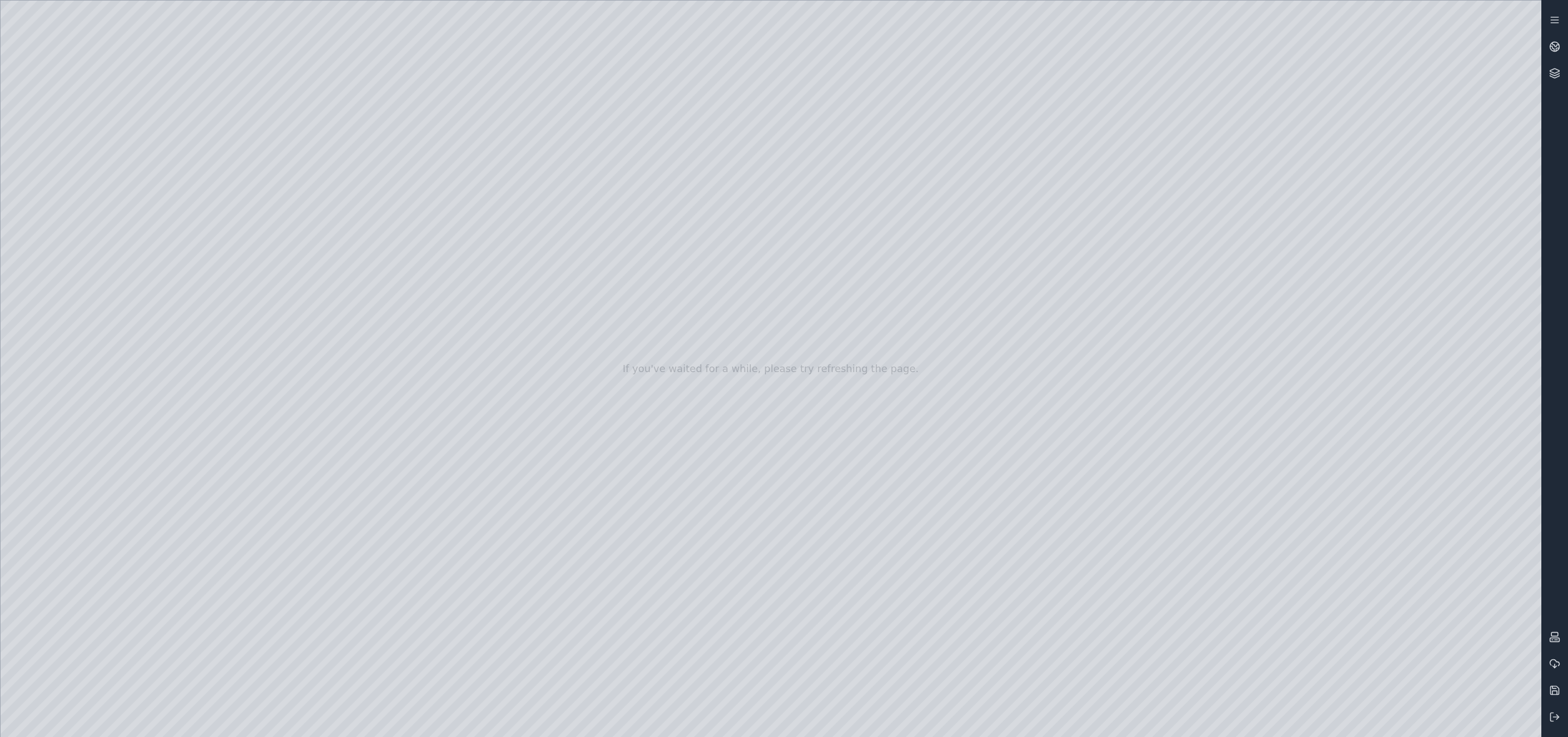
click at [1280, 199] on div at bounding box center [771, 368] width 1541 height 736
click at [1280, 199] on div at bounding box center [771, 368] width 1541 height 736
click at [1009, 360] on div at bounding box center [771, 368] width 1541 height 736
click at [938, 66] on div at bounding box center [771, 368] width 1541 height 736
click at [1118, 118] on div at bounding box center [771, 368] width 1541 height 736
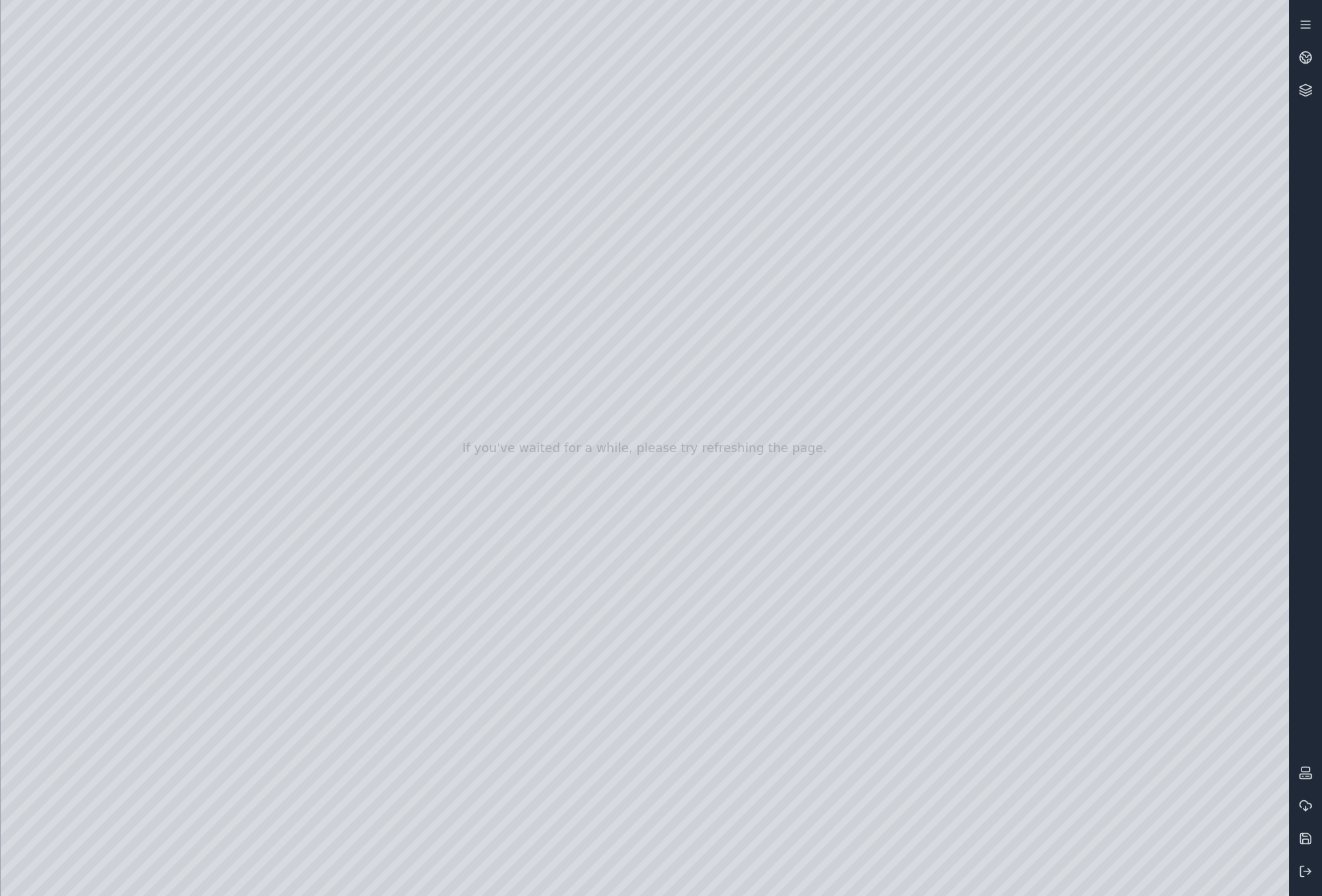
click at [1250, 707] on div at bounding box center [645, 448] width 1288 height 896
click at [224, 292] on div at bounding box center [645, 448] width 1288 height 896
click at [220, 345] on div at bounding box center [645, 448] width 1288 height 896
click at [1004, 596] on div at bounding box center [645, 448] width 1288 height 896
click at [1259, 707] on div at bounding box center [645, 448] width 1288 height 896
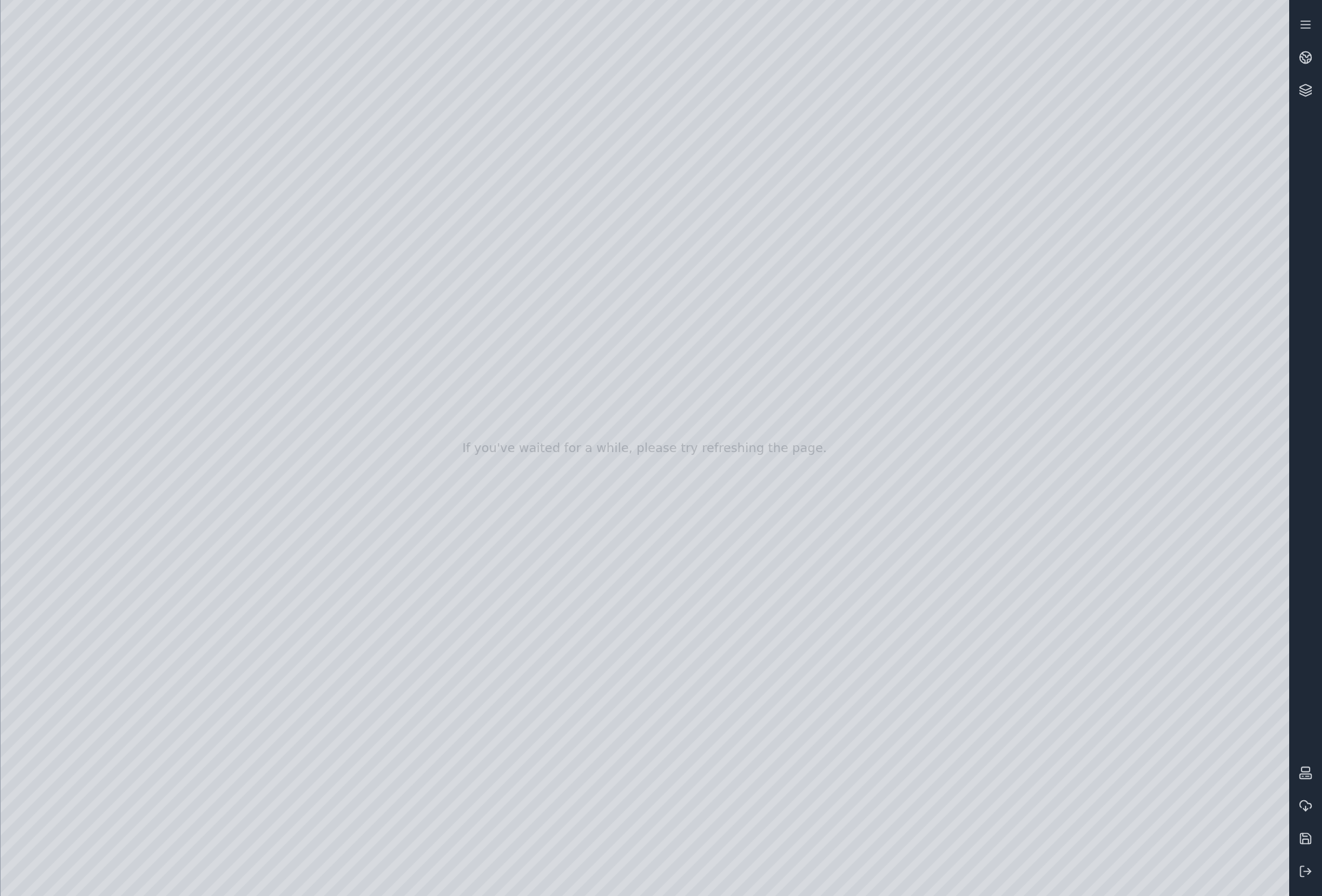
click at [1259, 707] on div at bounding box center [645, 448] width 1288 height 896
click at [1258, 706] on div at bounding box center [645, 448] width 1288 height 896
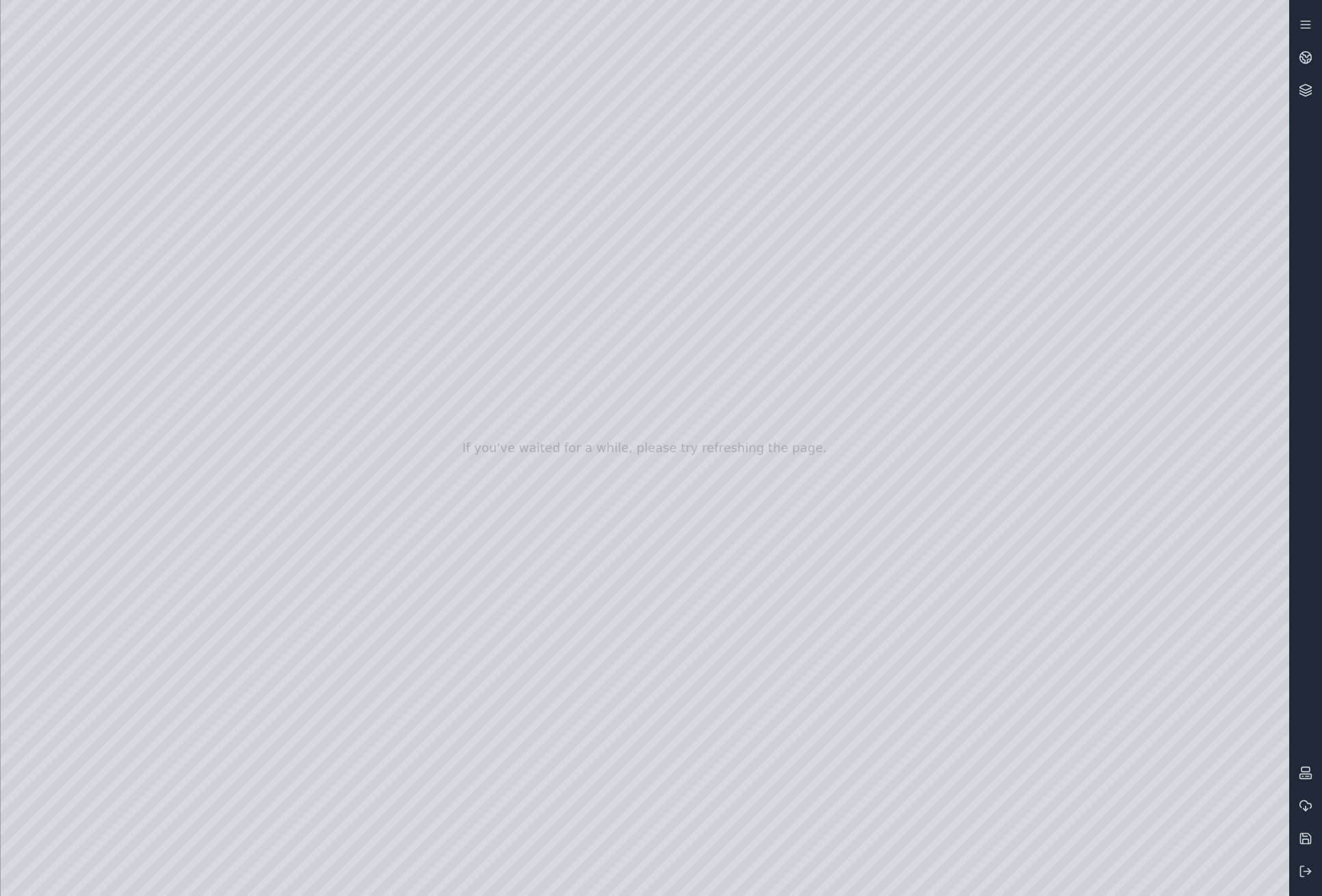
click at [1133, 707] on div at bounding box center [645, 448] width 1288 height 896
click at [1022, 257] on div at bounding box center [645, 448] width 1288 height 896
